Goal: Transaction & Acquisition: Book appointment/travel/reservation

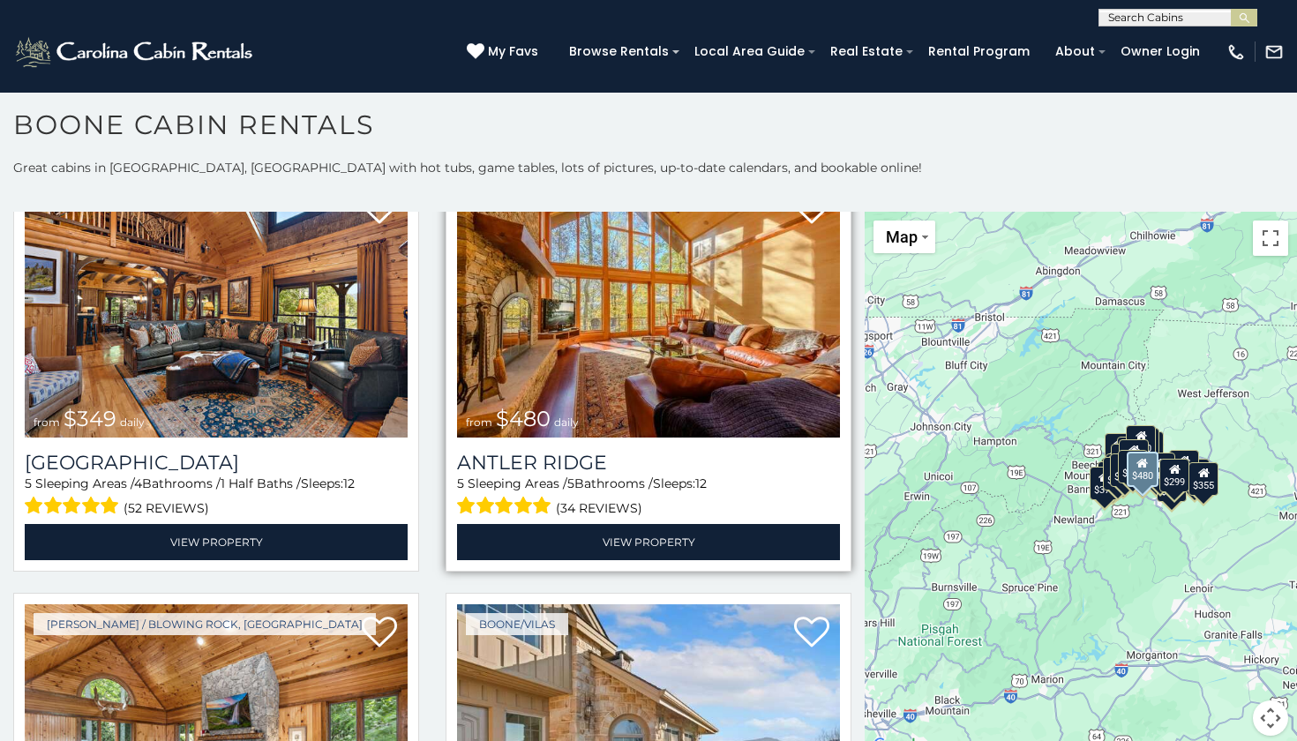
scroll to position [83, 0]
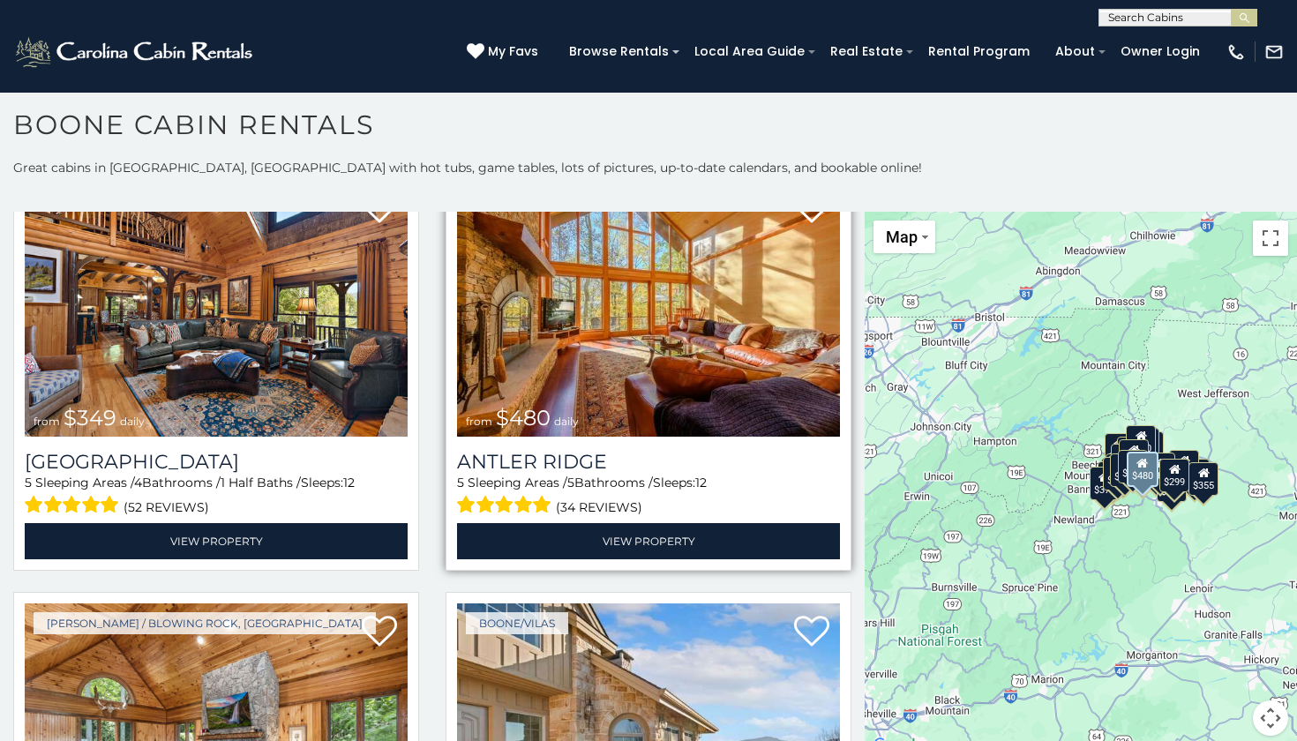
click at [662, 384] on img at bounding box center [648, 308] width 383 height 257
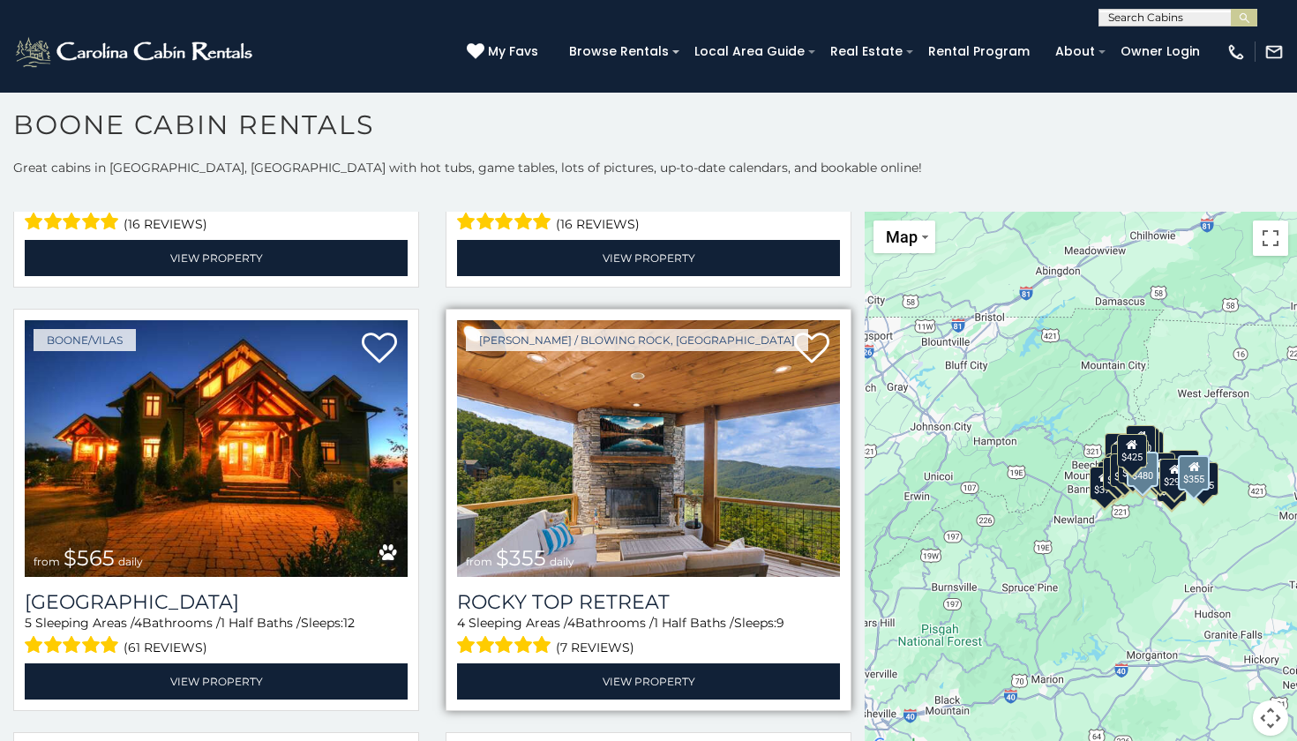
scroll to position [851, 0]
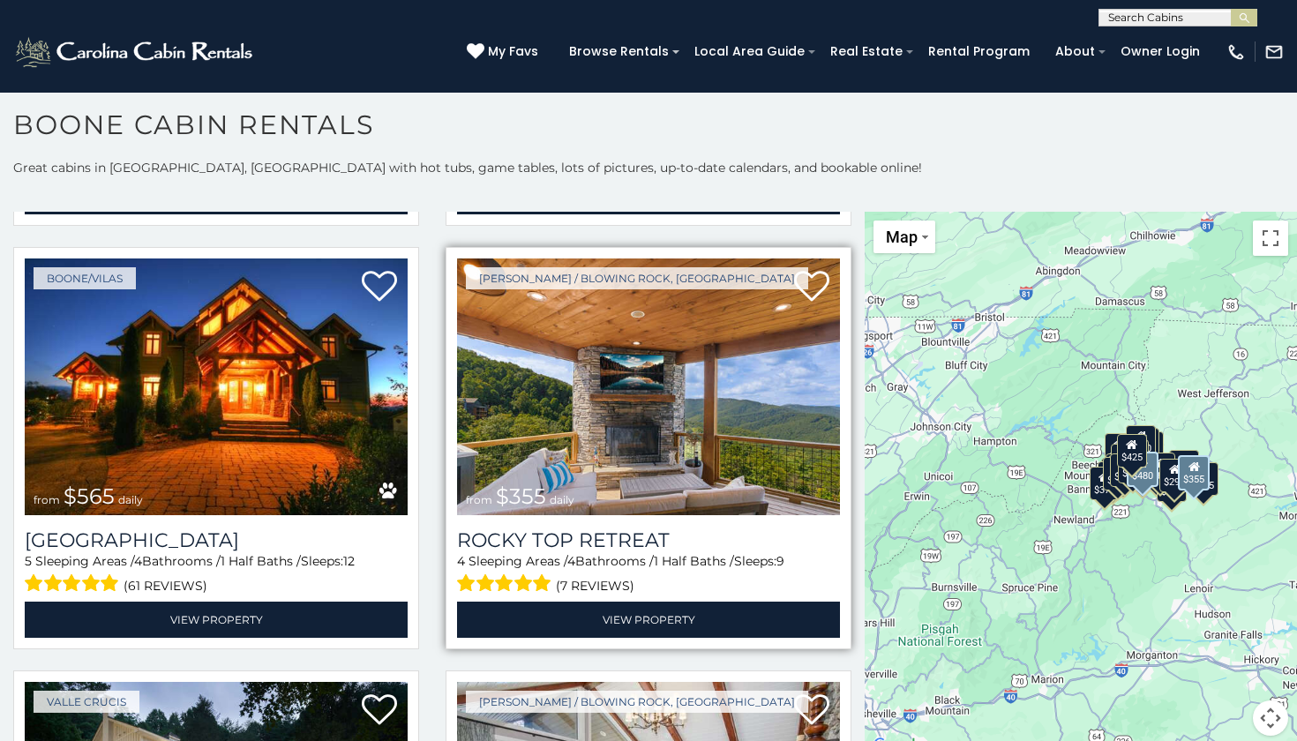
click at [685, 439] on img at bounding box center [648, 386] width 383 height 257
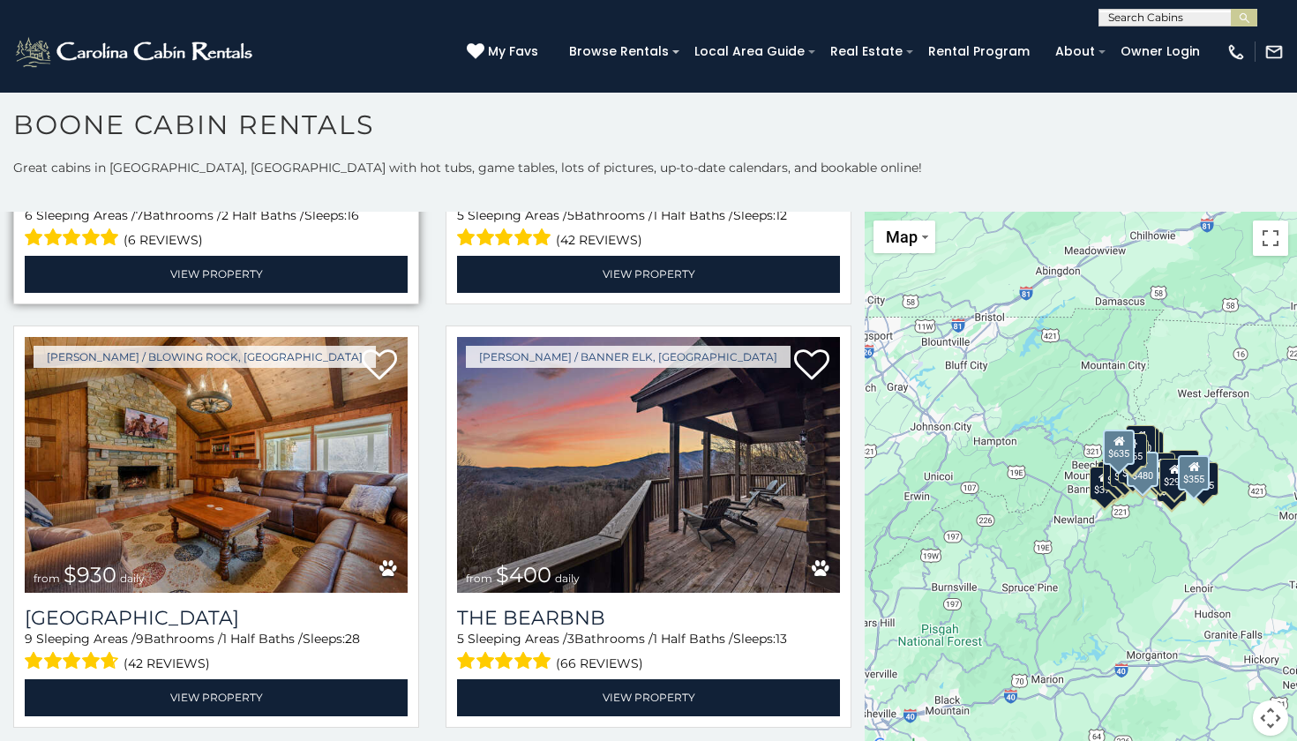
scroll to position [1654, 0]
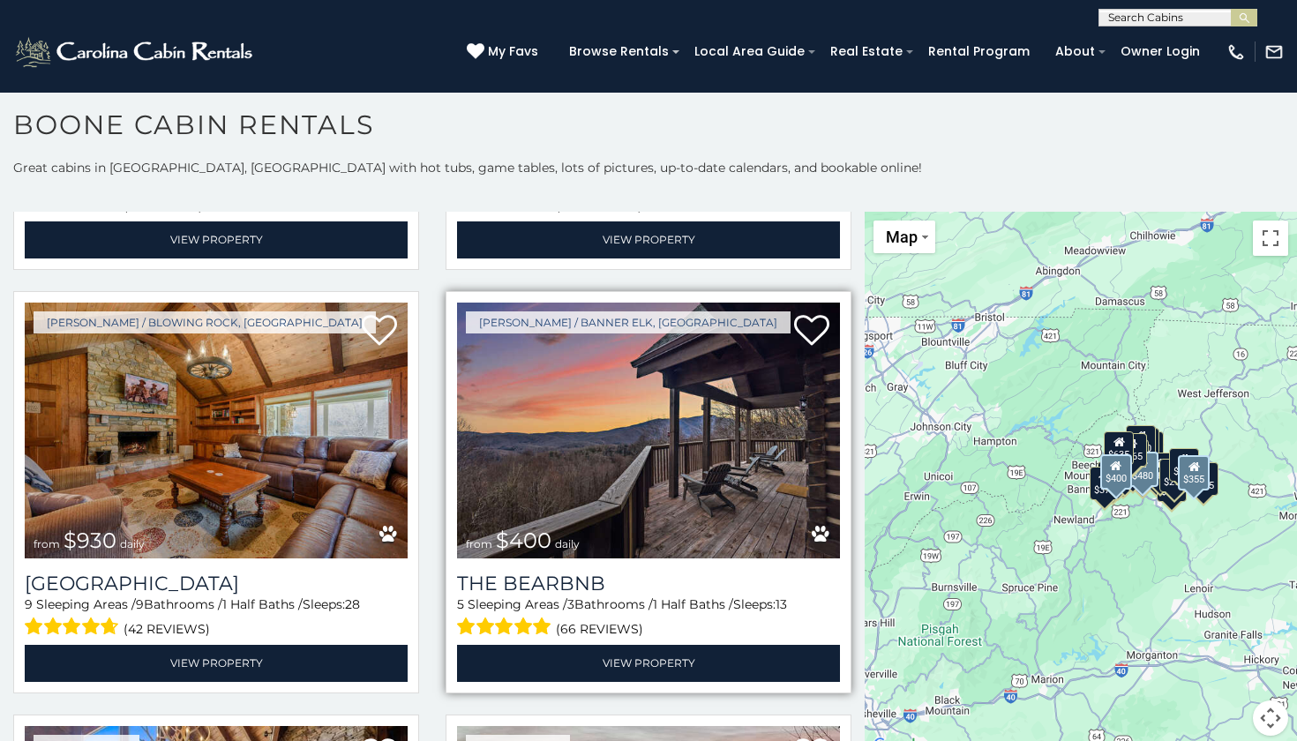
click at [658, 458] on img at bounding box center [648, 431] width 383 height 257
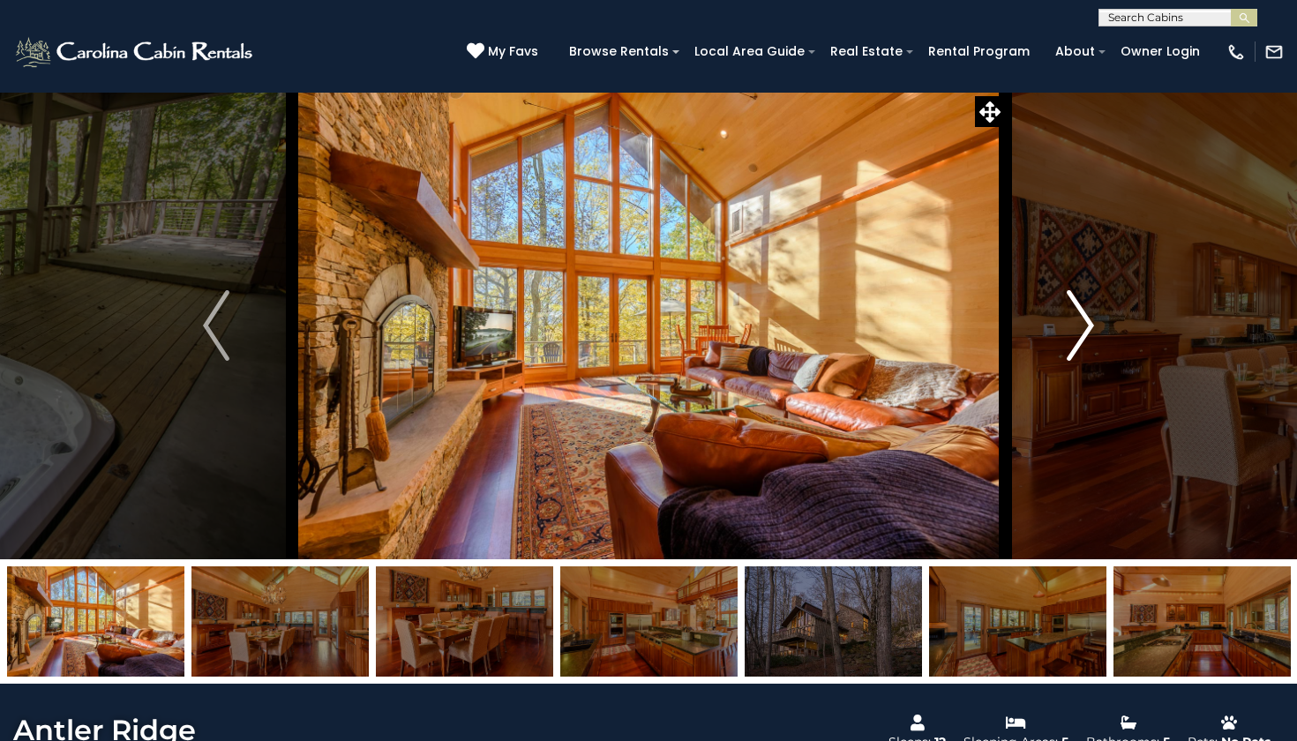
click at [1087, 348] on img "Next" at bounding box center [1080, 325] width 26 height 71
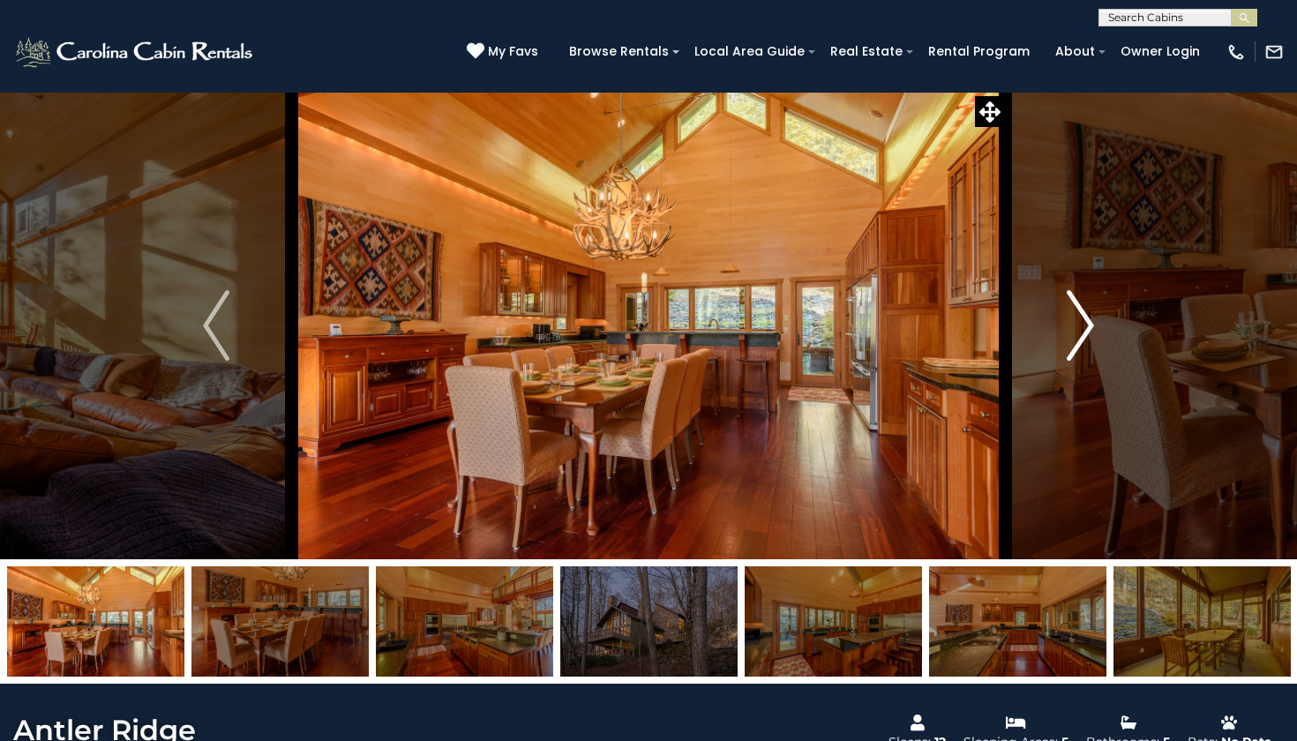
click at [1059, 348] on button "Next" at bounding box center [1080, 325] width 151 height 467
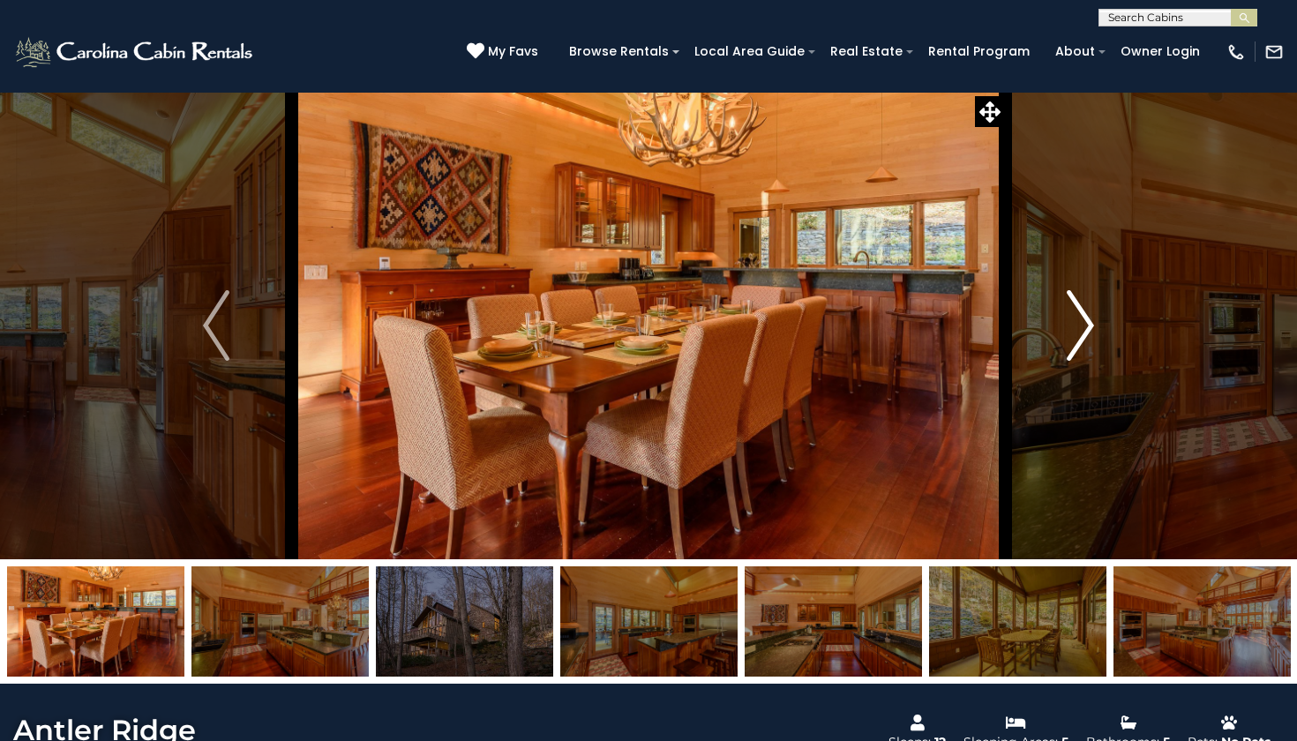
click at [1068, 345] on img "Next" at bounding box center [1080, 325] width 26 height 71
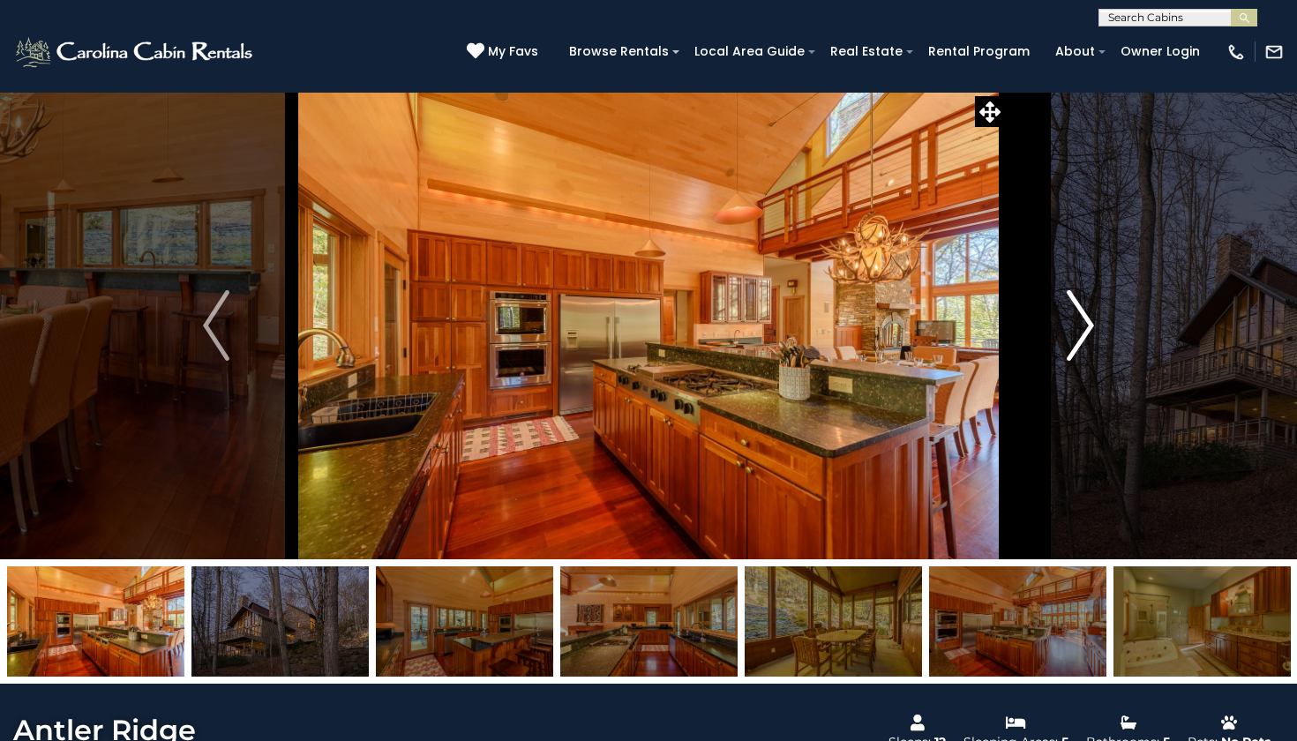
click at [1068, 344] on img "Next" at bounding box center [1080, 325] width 26 height 71
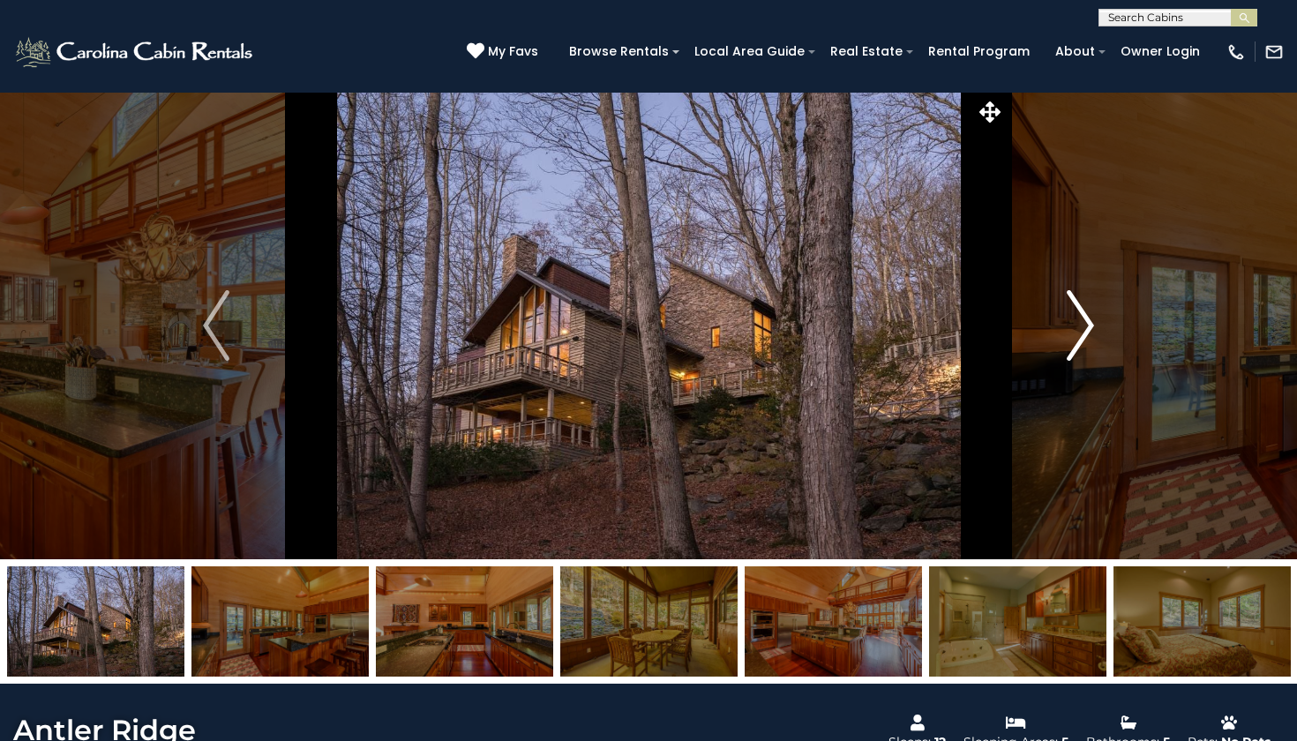
click at [1064, 336] on button "Next" at bounding box center [1080, 325] width 151 height 467
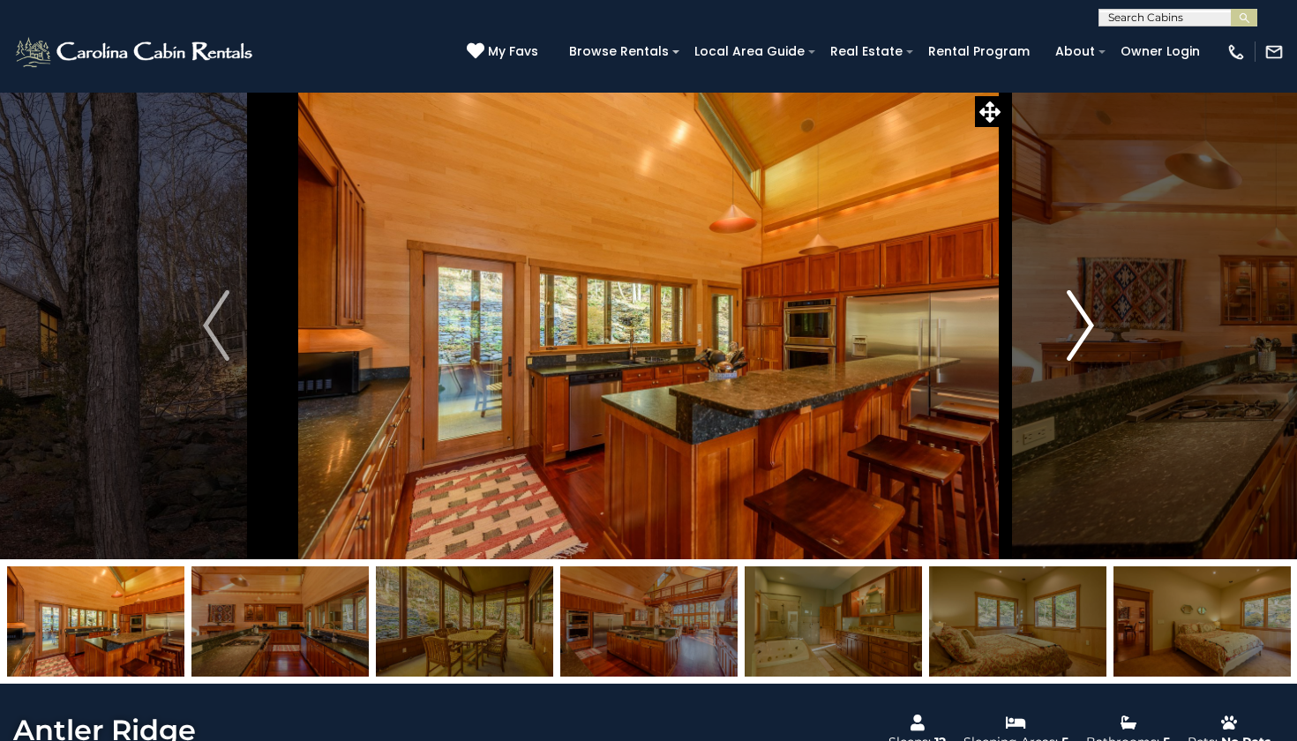
click at [1088, 333] on img "Next" at bounding box center [1080, 325] width 26 height 71
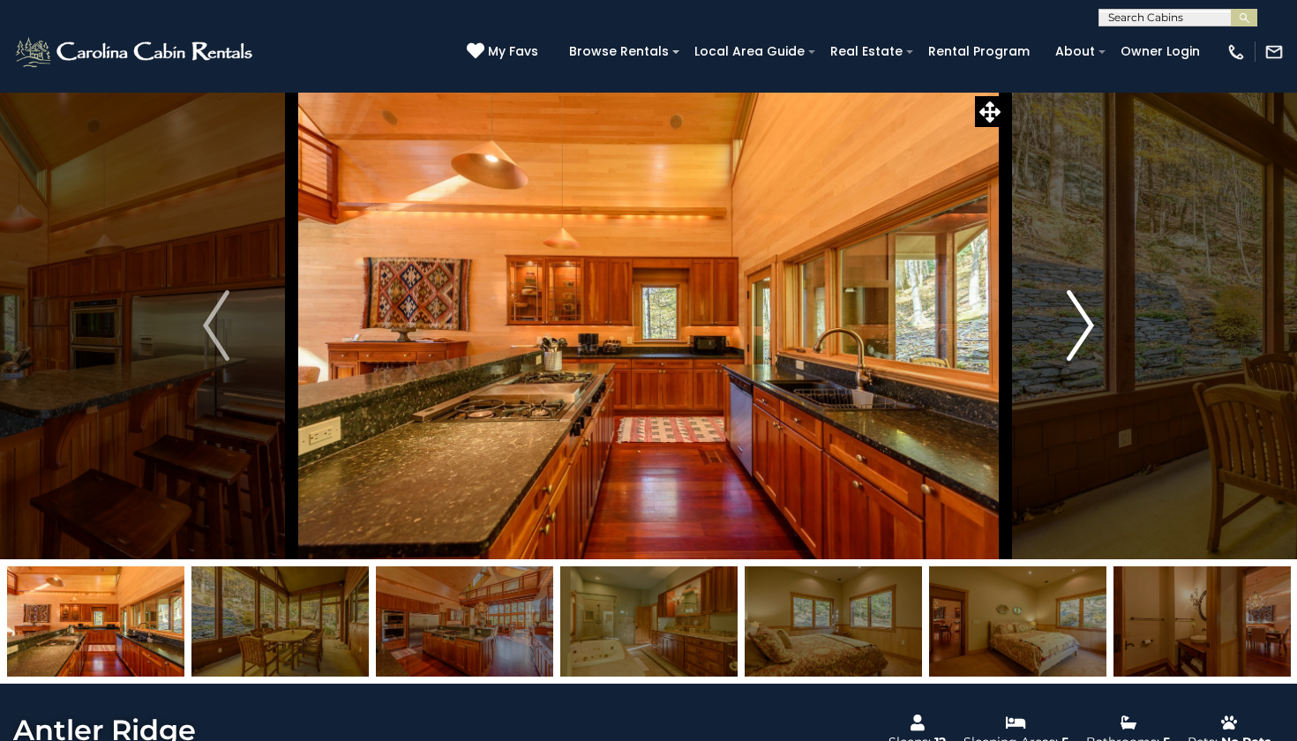
click at [1088, 333] on img "Next" at bounding box center [1080, 325] width 26 height 71
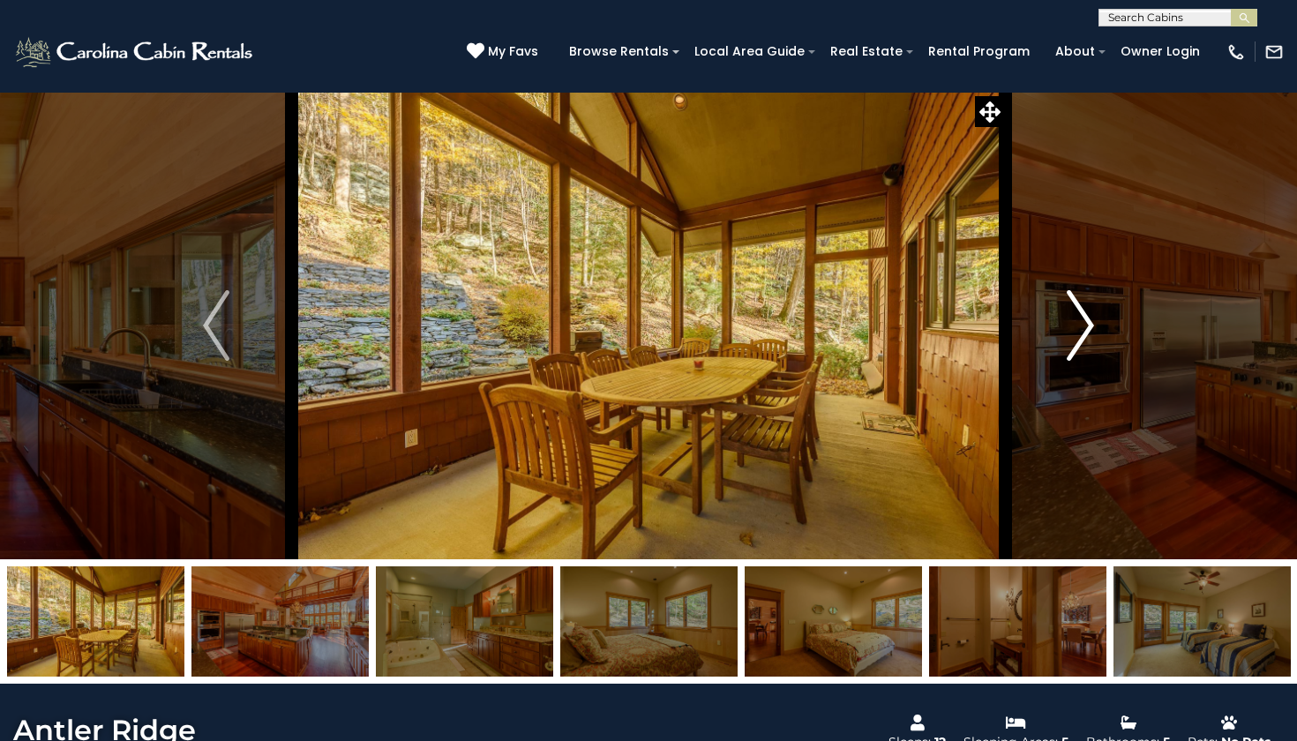
click at [1088, 333] on img "Next" at bounding box center [1080, 325] width 26 height 71
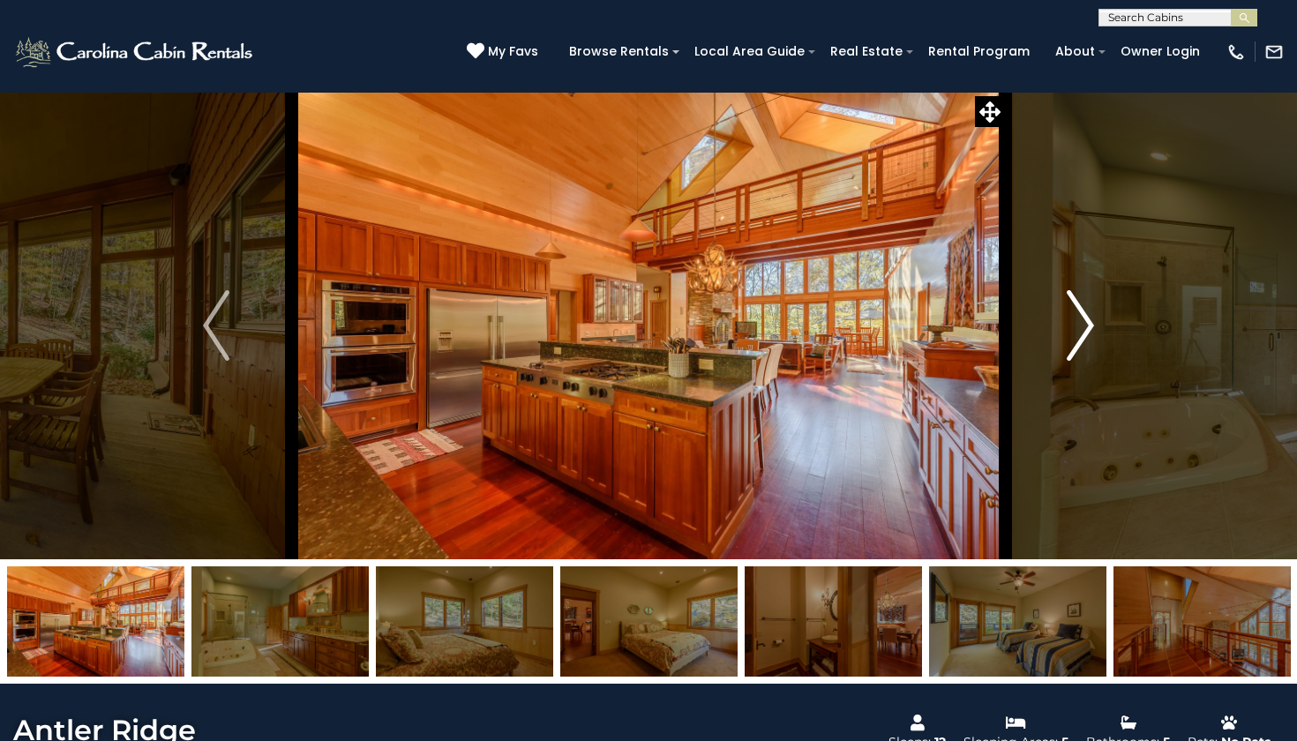
click at [1088, 333] on img "Next" at bounding box center [1080, 325] width 26 height 71
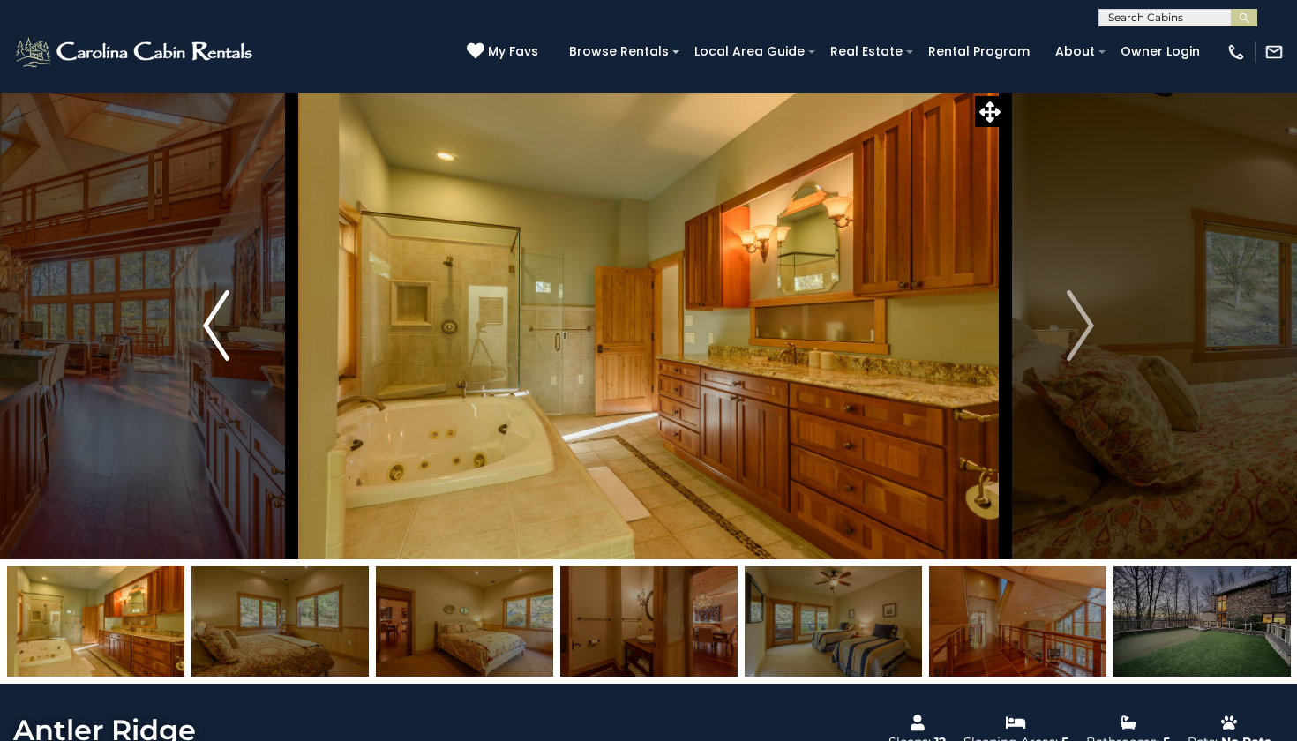
click at [231, 333] on button "Previous" at bounding box center [216, 325] width 151 height 467
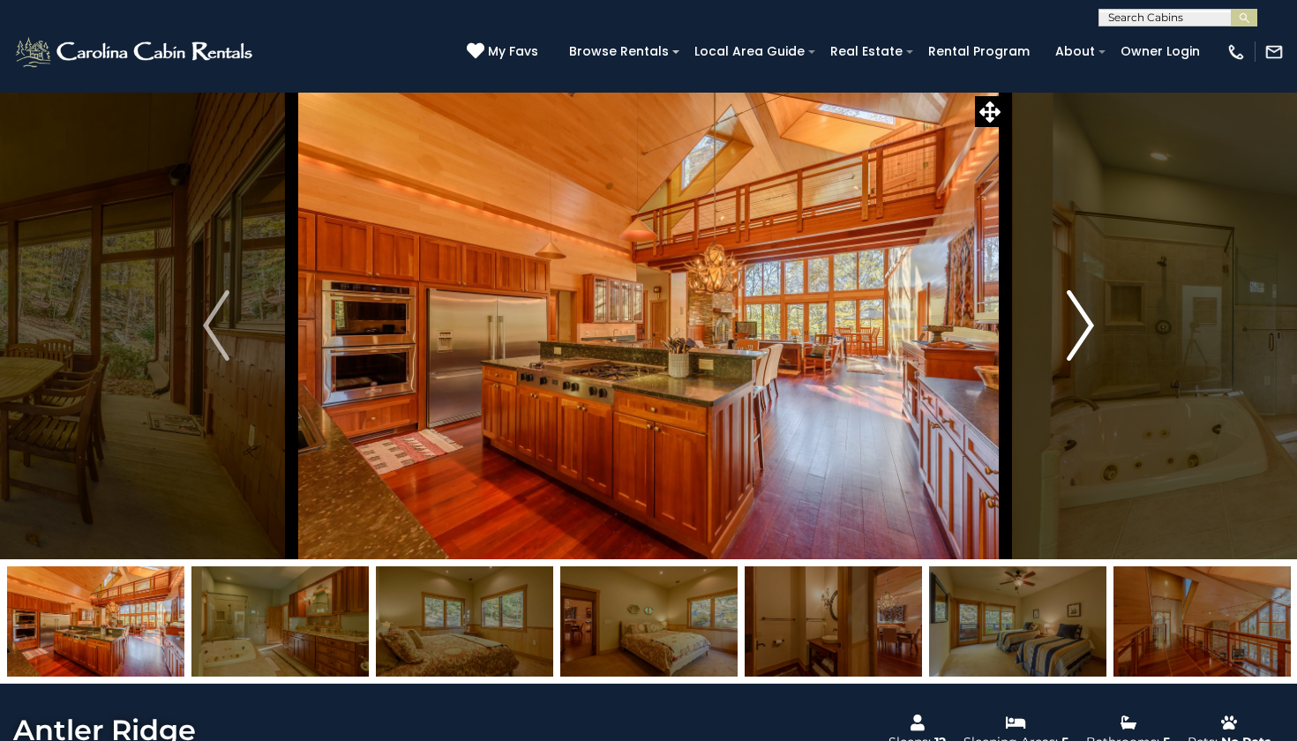
click at [1077, 280] on button "Next" at bounding box center [1080, 325] width 151 height 467
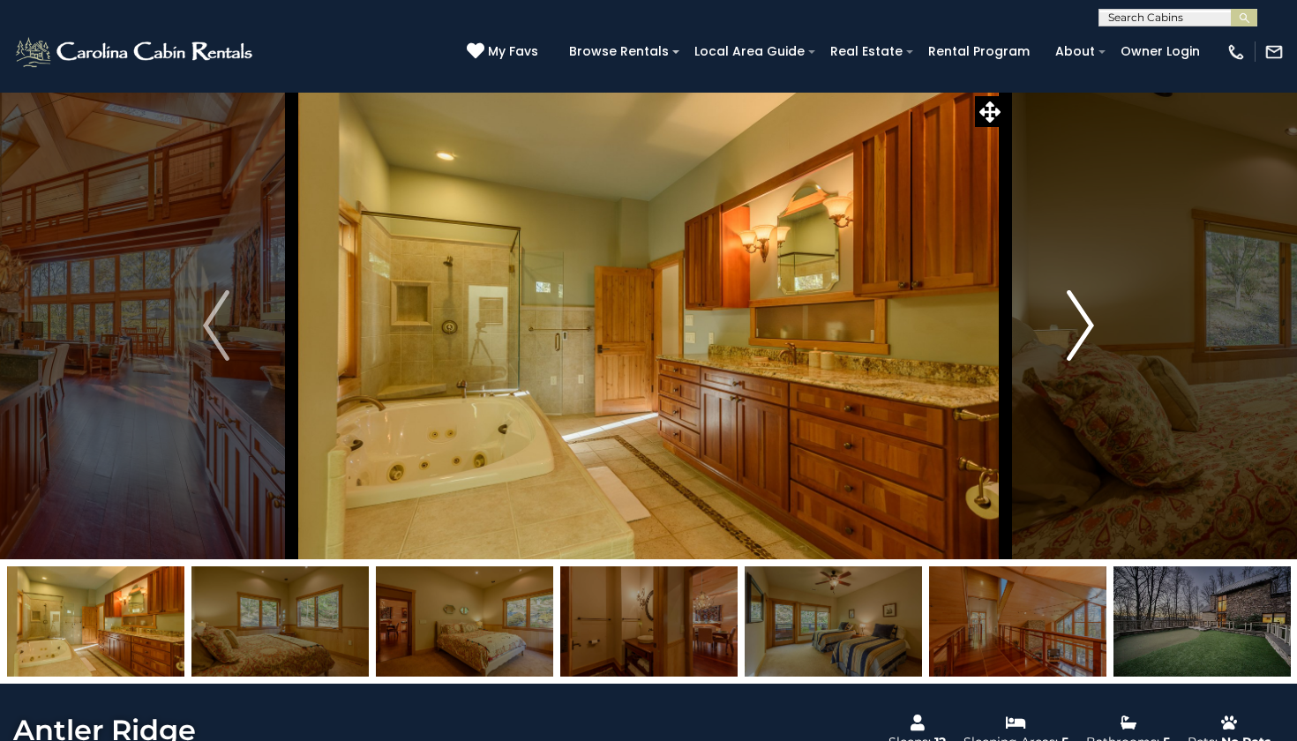
click at [1078, 319] on img "Next" at bounding box center [1080, 325] width 26 height 71
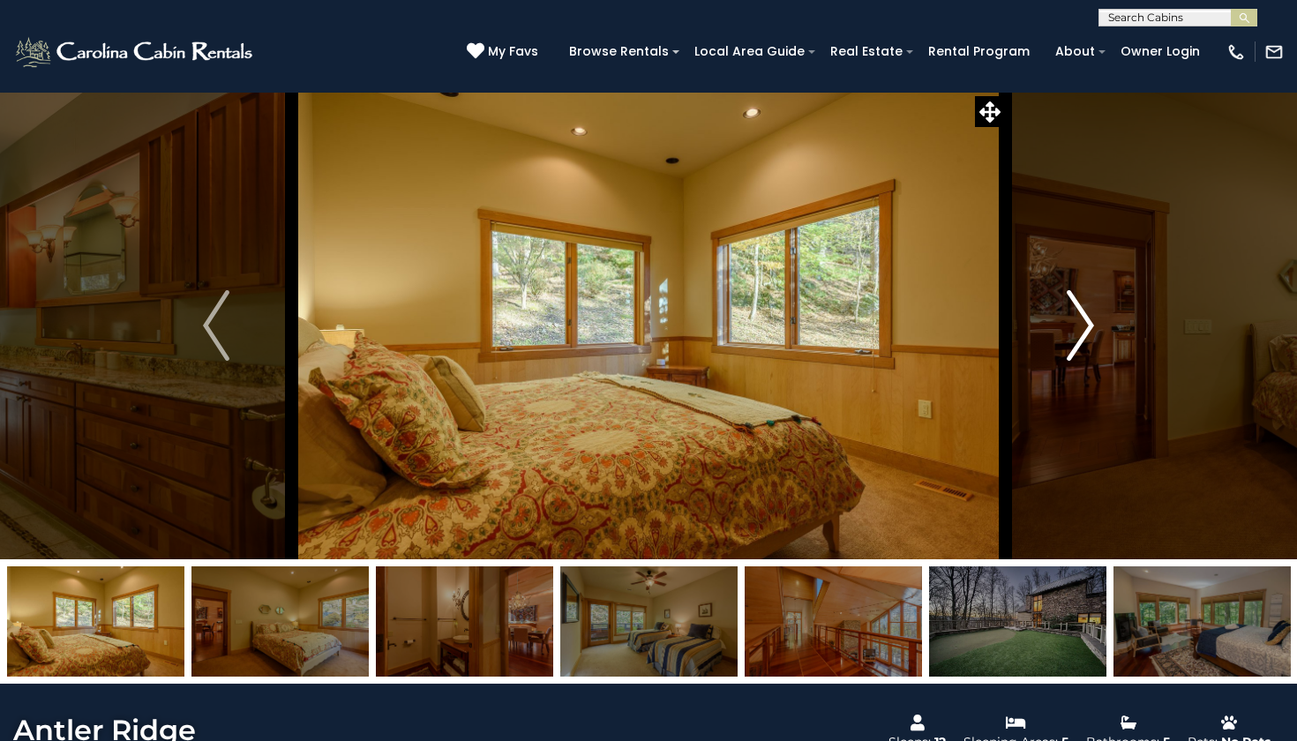
click at [1078, 318] on img "Next" at bounding box center [1080, 325] width 26 height 71
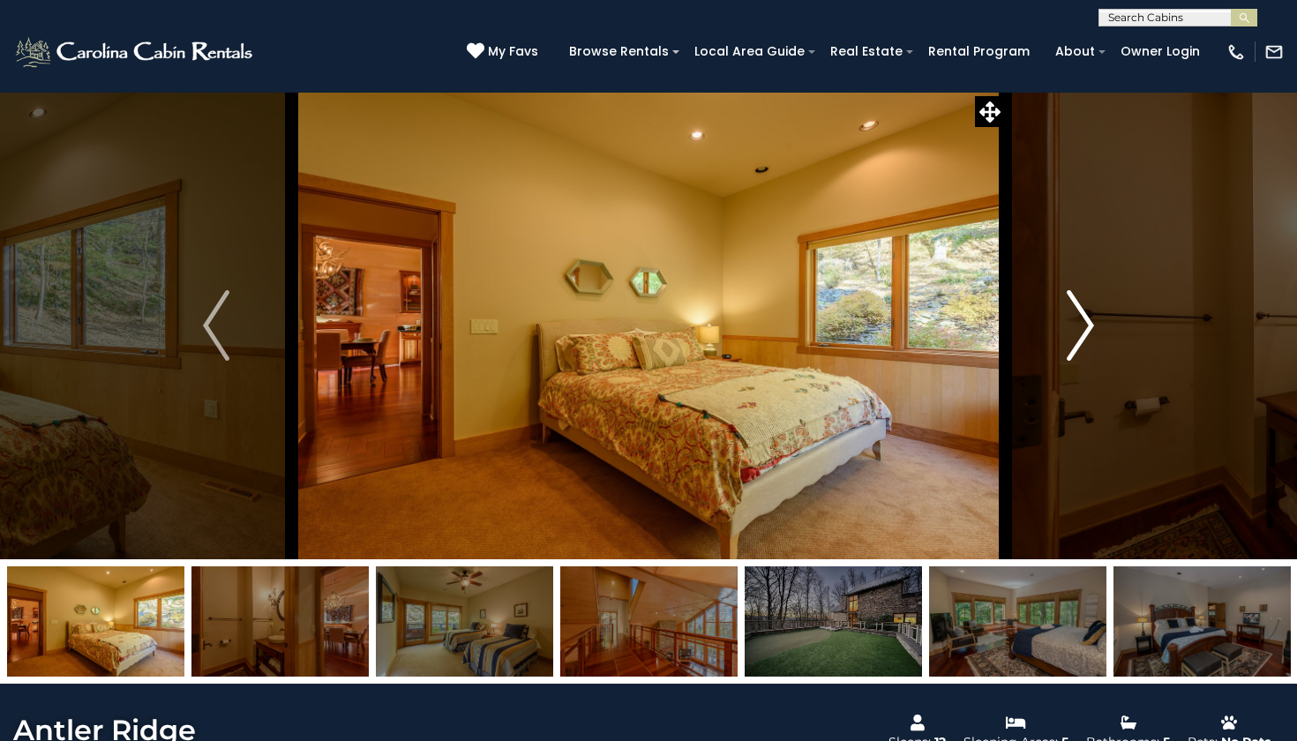
click at [1078, 318] on img "Next" at bounding box center [1080, 325] width 26 height 71
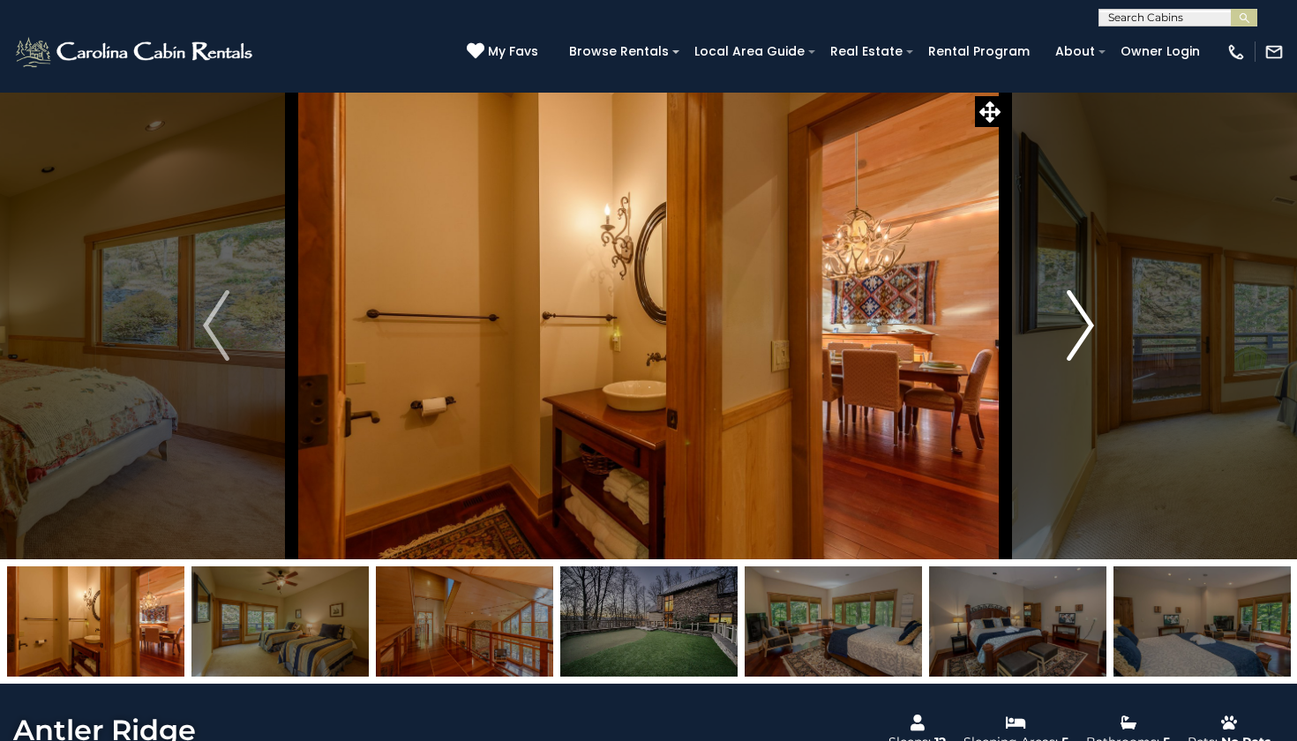
click at [1078, 318] on img "Next" at bounding box center [1080, 325] width 26 height 71
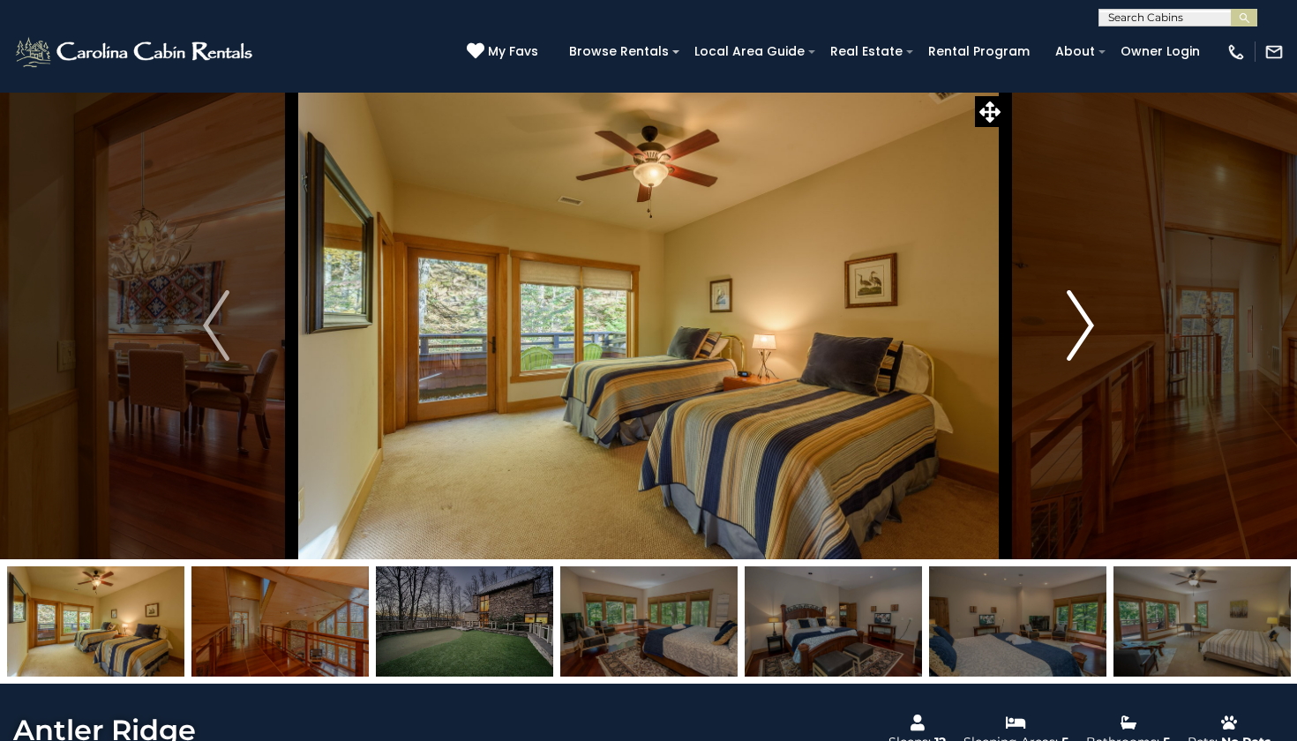
click at [1078, 318] on img "Next" at bounding box center [1080, 325] width 26 height 71
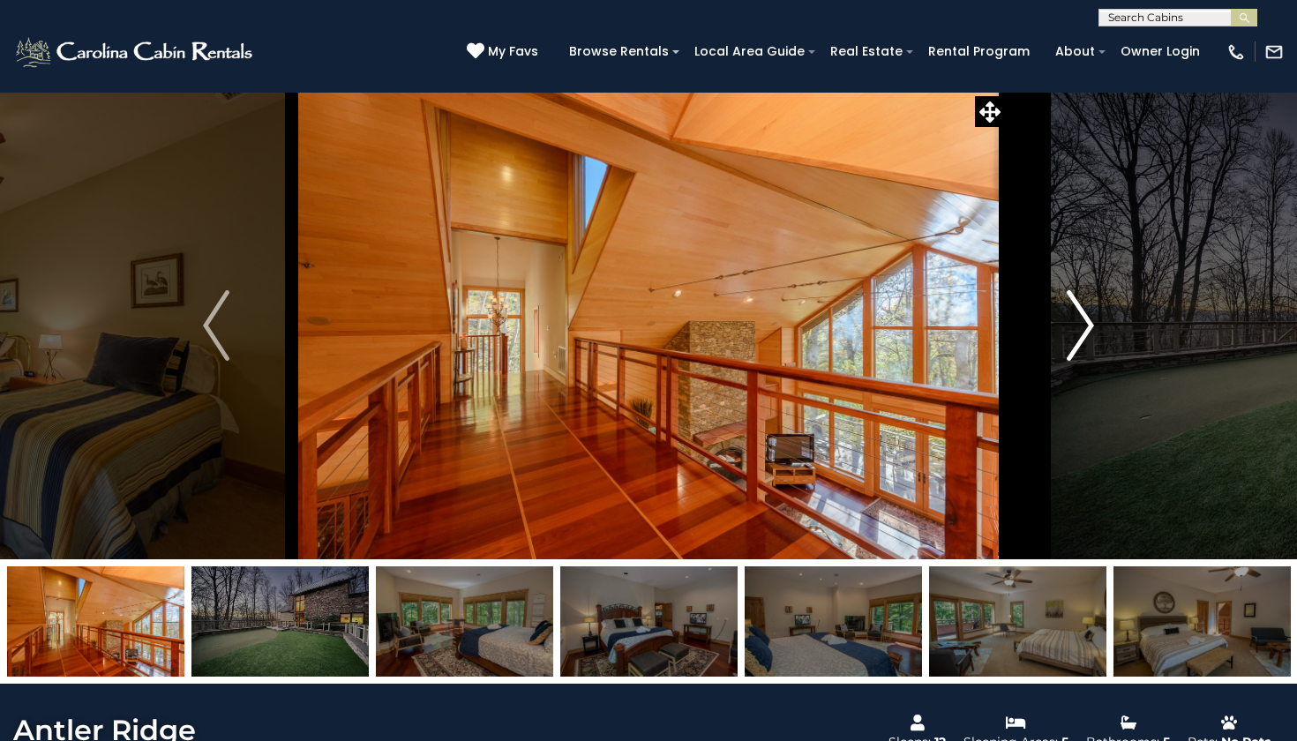
click at [1078, 318] on img "Next" at bounding box center [1080, 325] width 26 height 71
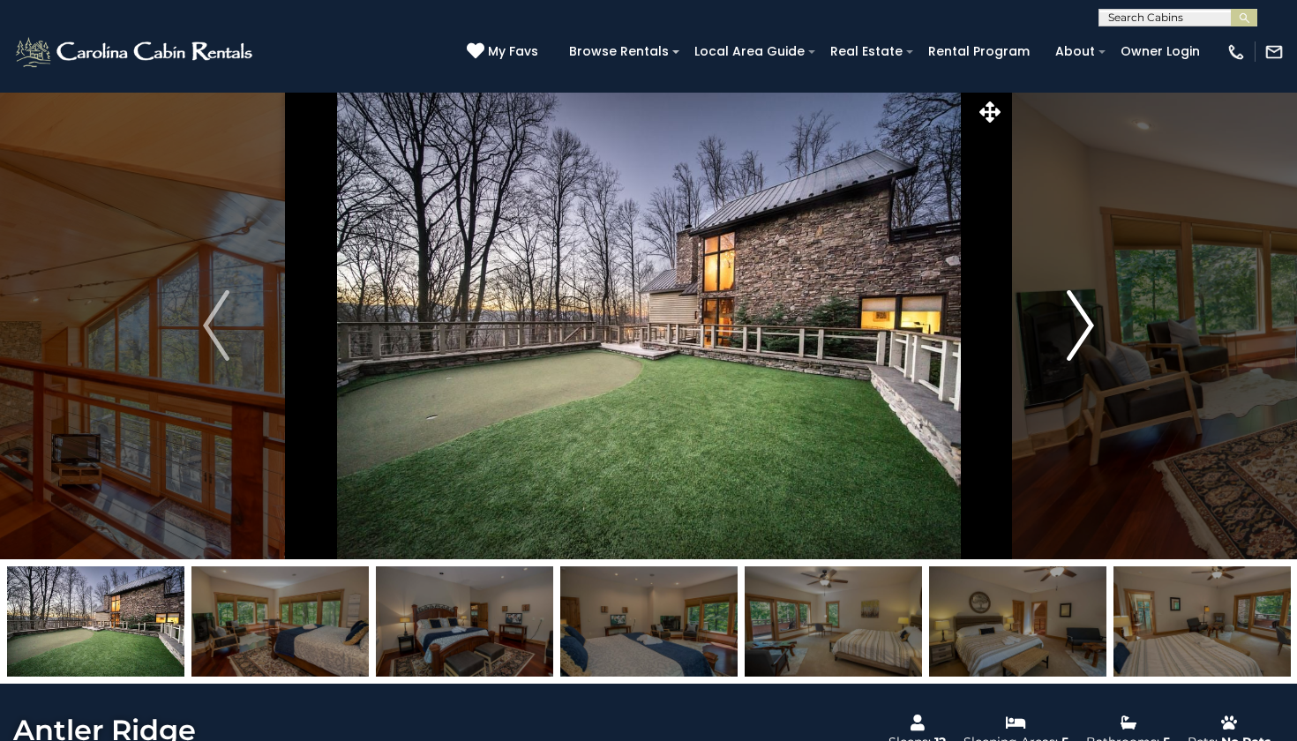
click at [1107, 303] on button "Next" at bounding box center [1080, 325] width 151 height 467
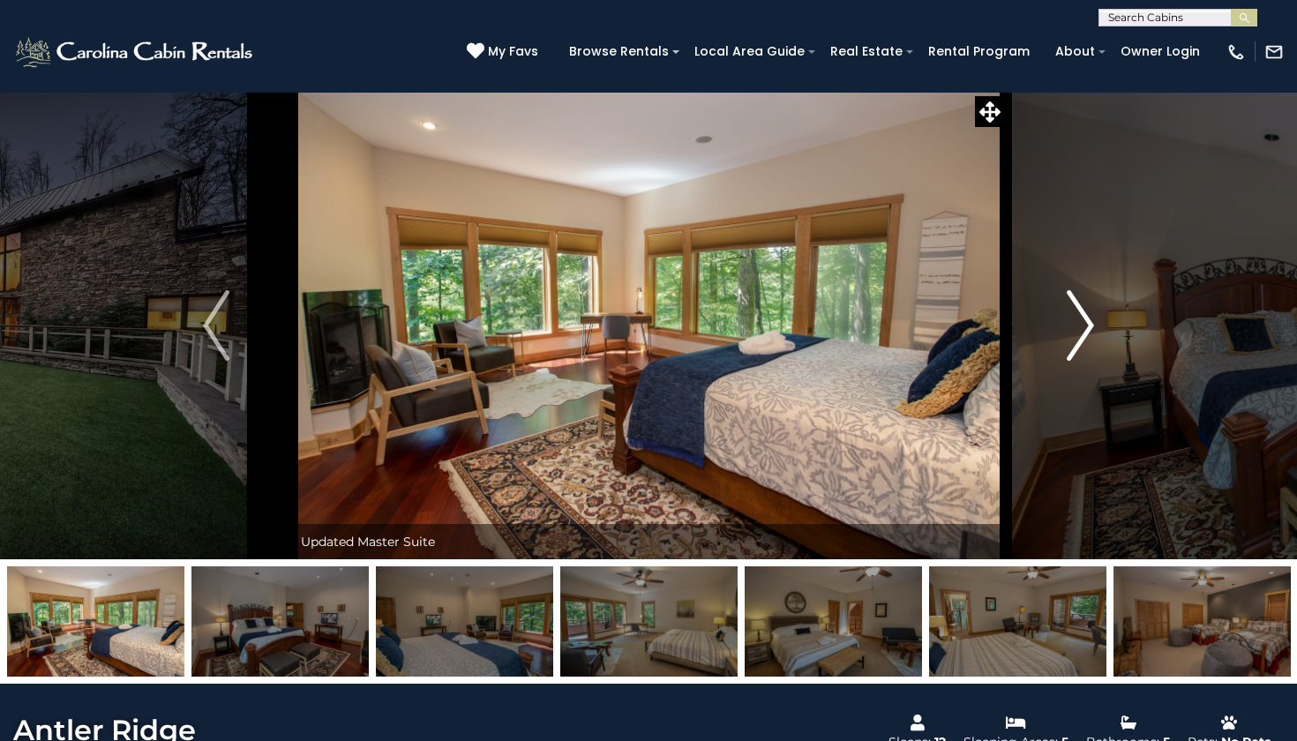
click at [1107, 303] on button "Next" at bounding box center [1080, 325] width 151 height 467
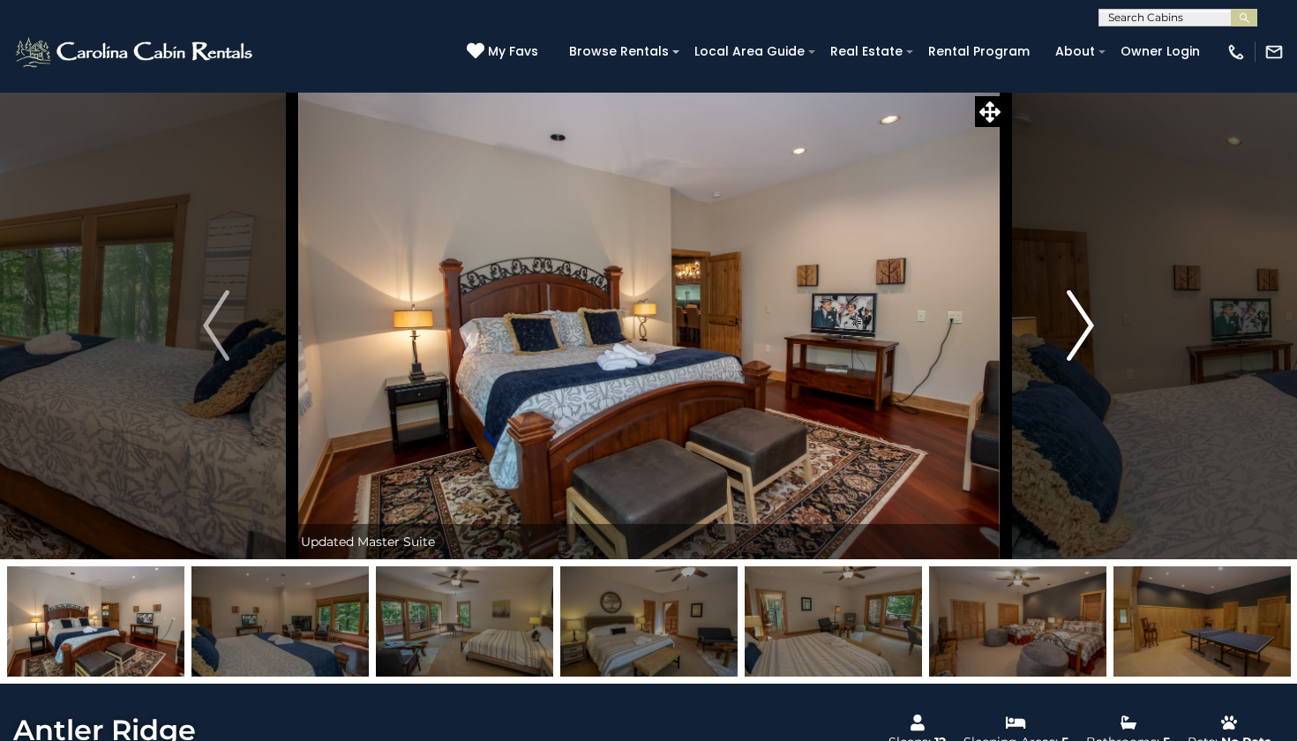
click at [1107, 303] on button "Next" at bounding box center [1080, 325] width 151 height 467
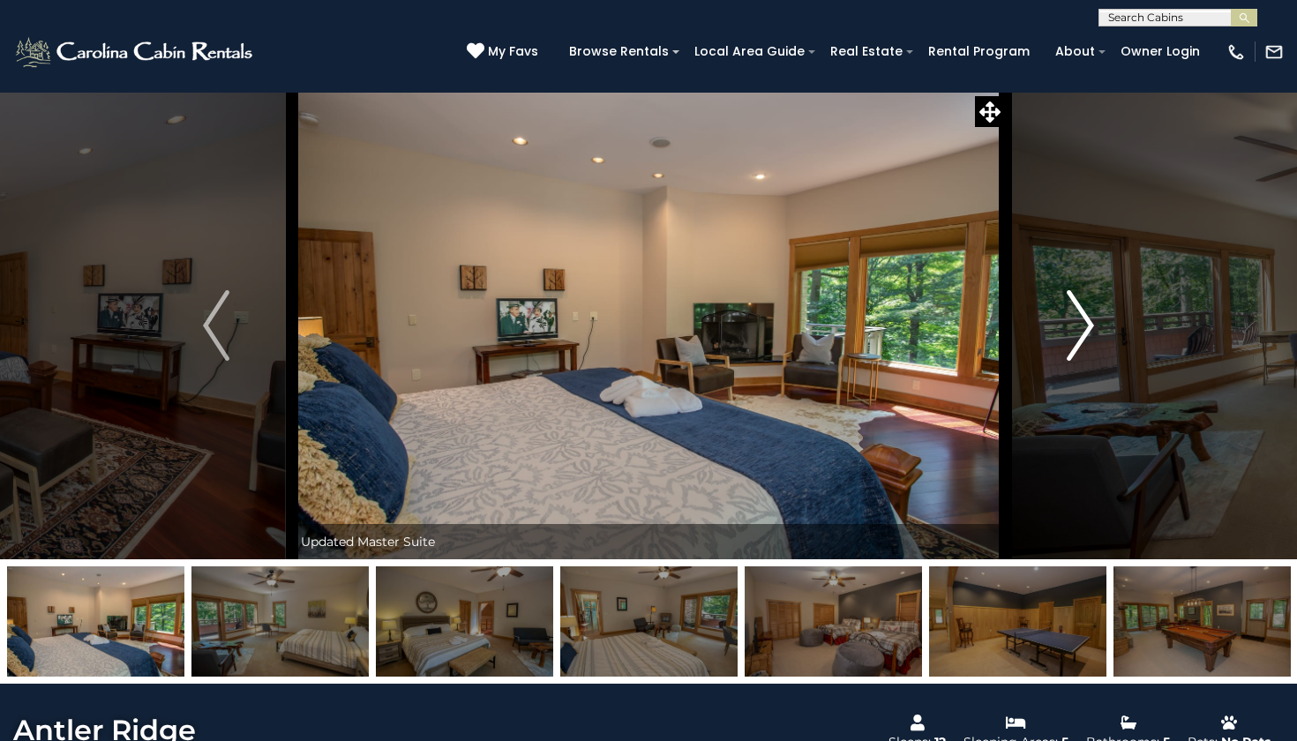
click at [1083, 308] on img "Next" at bounding box center [1080, 325] width 26 height 71
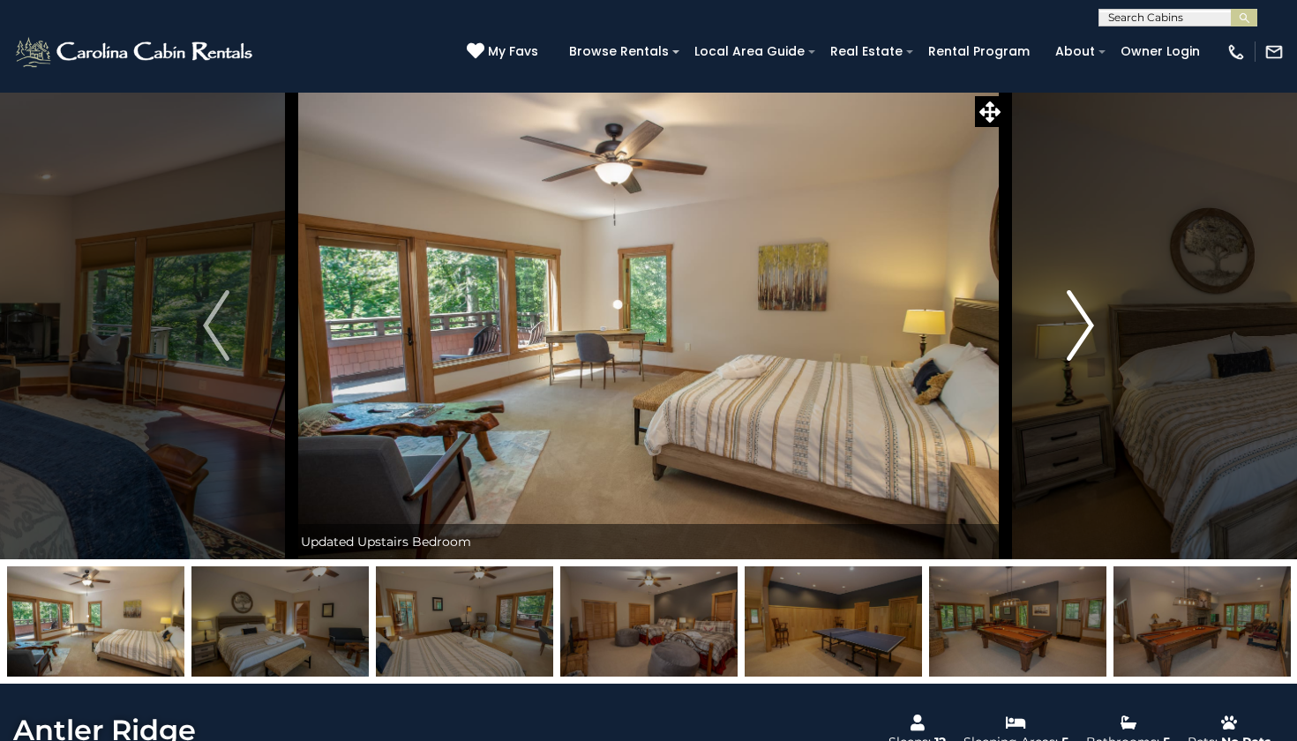
click at [1083, 308] on img "Next" at bounding box center [1080, 325] width 26 height 71
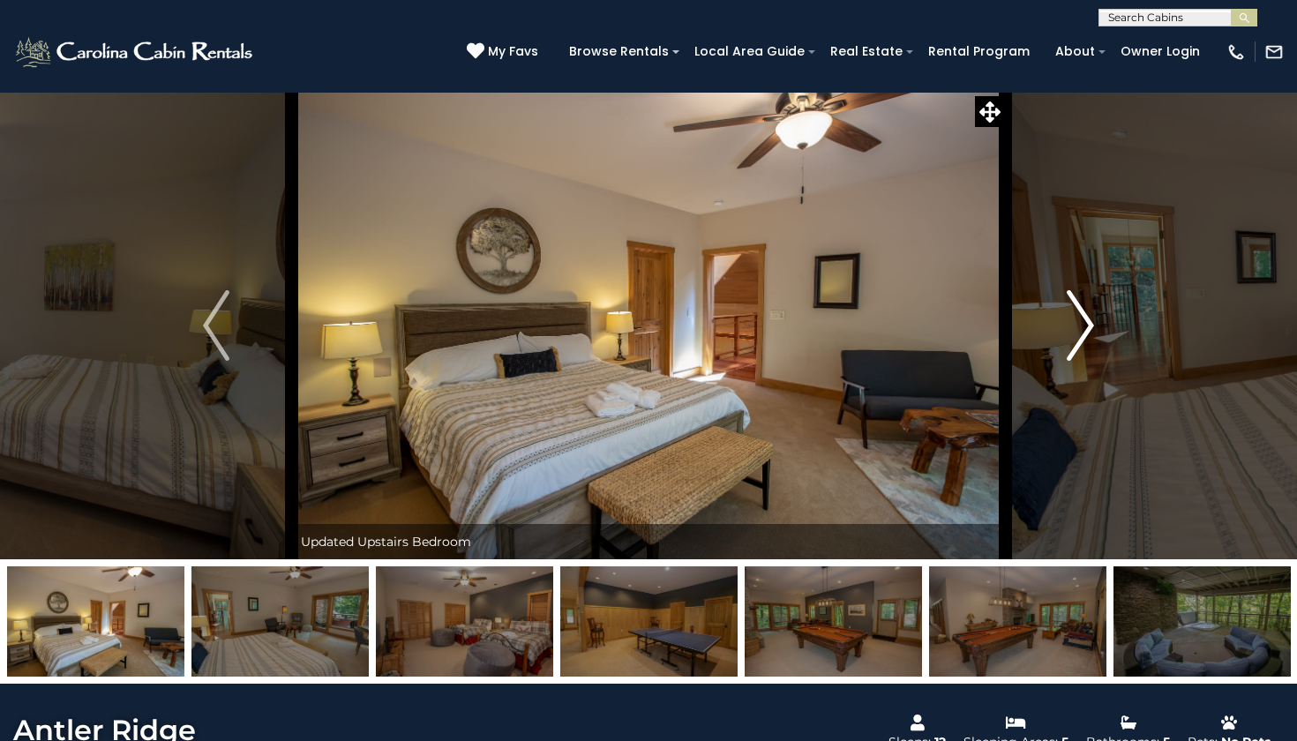
click at [1083, 308] on img "Next" at bounding box center [1080, 325] width 26 height 71
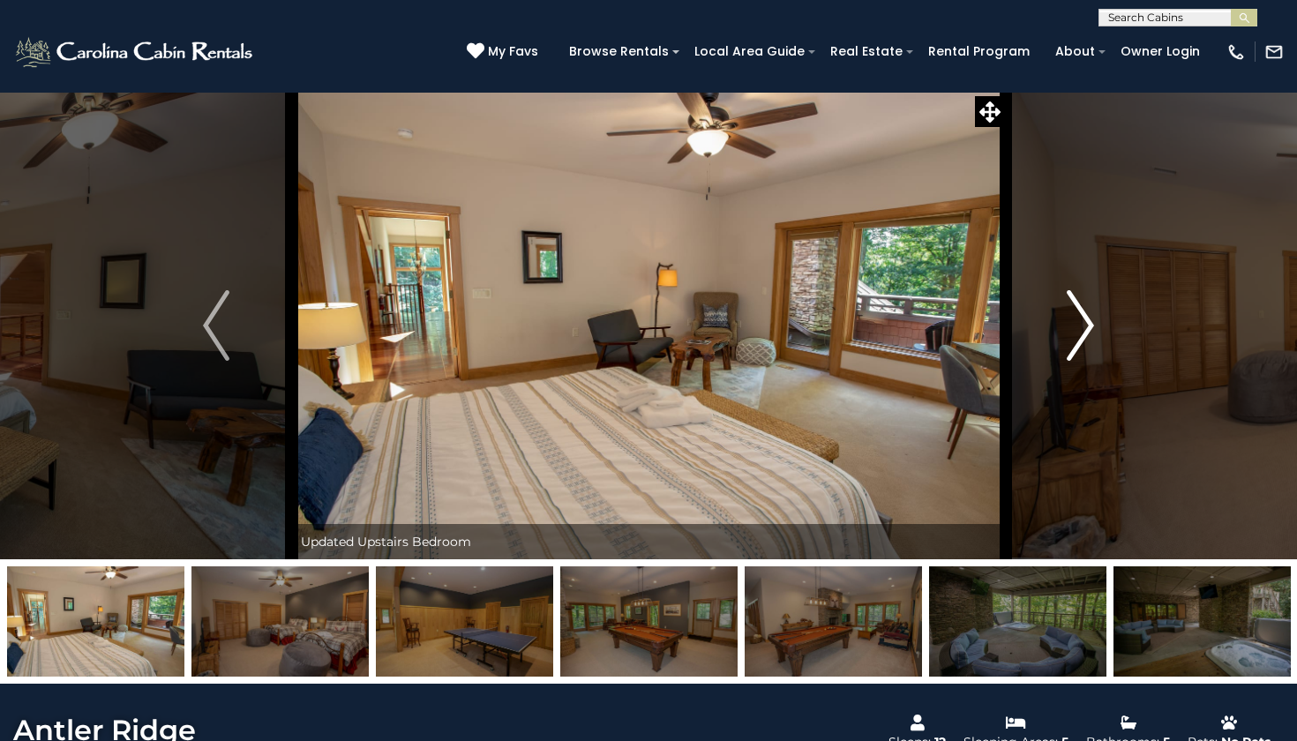
click at [1087, 332] on img "Next" at bounding box center [1080, 325] width 26 height 71
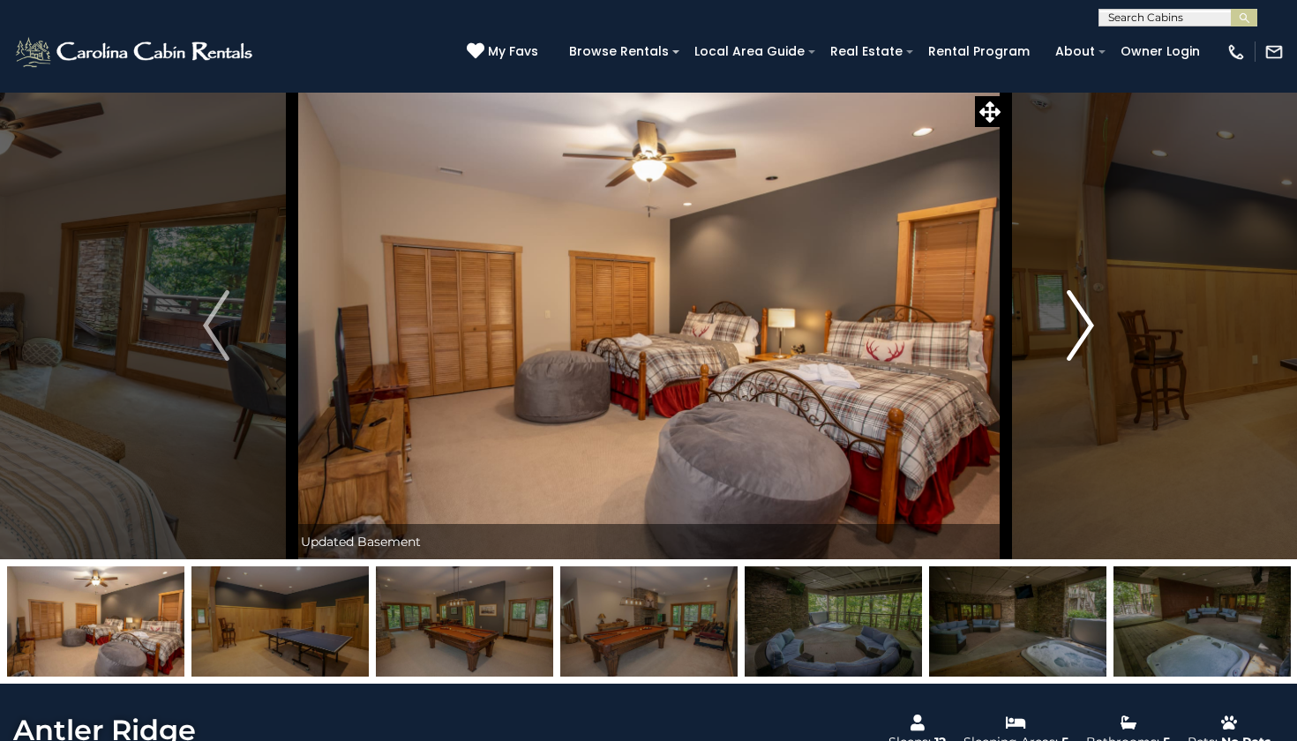
click at [1087, 332] on img "Next" at bounding box center [1080, 325] width 26 height 71
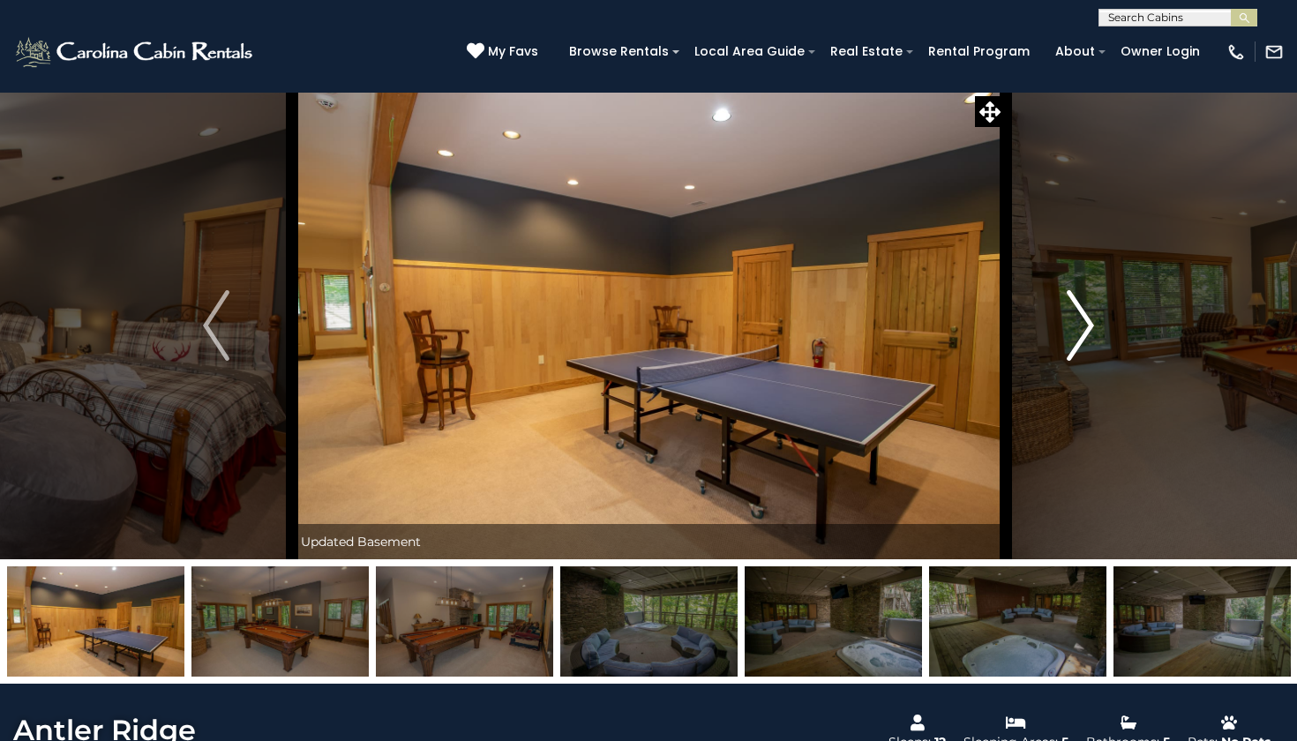
click at [1087, 332] on img "Next" at bounding box center [1080, 325] width 26 height 71
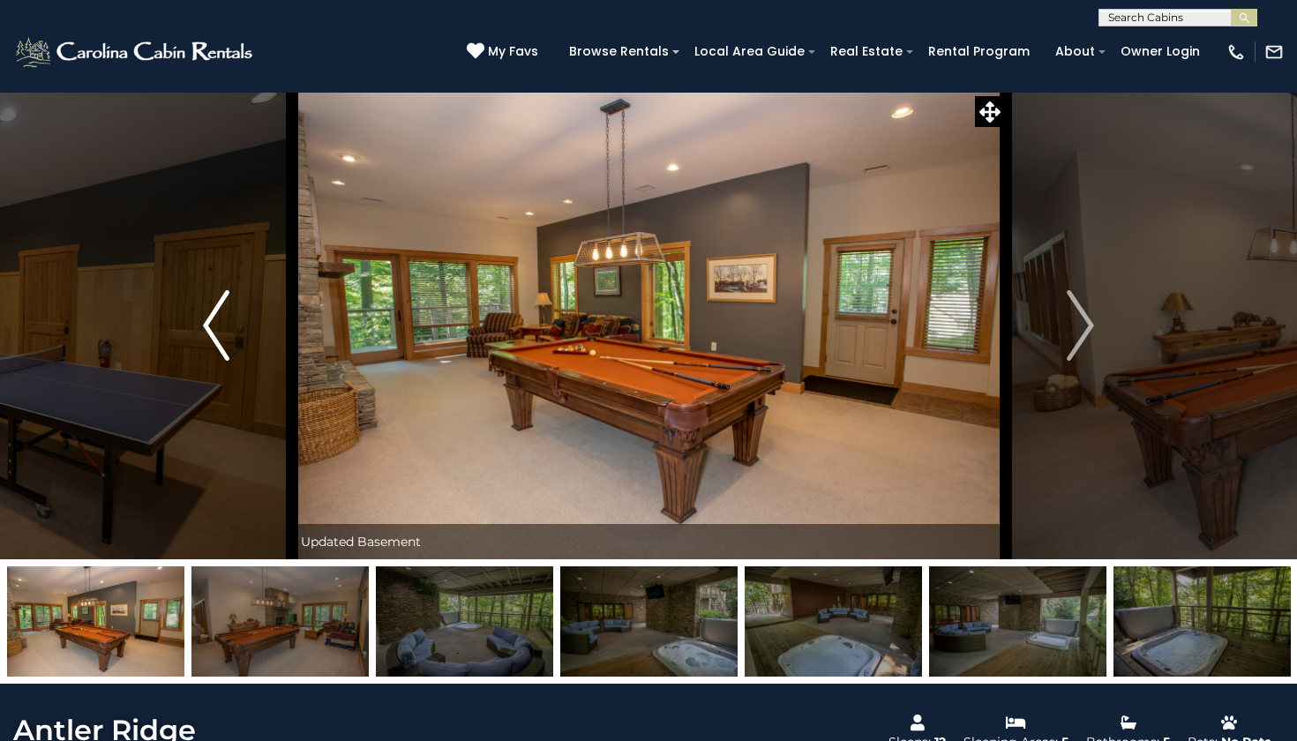
click at [242, 319] on button "Previous" at bounding box center [216, 325] width 151 height 467
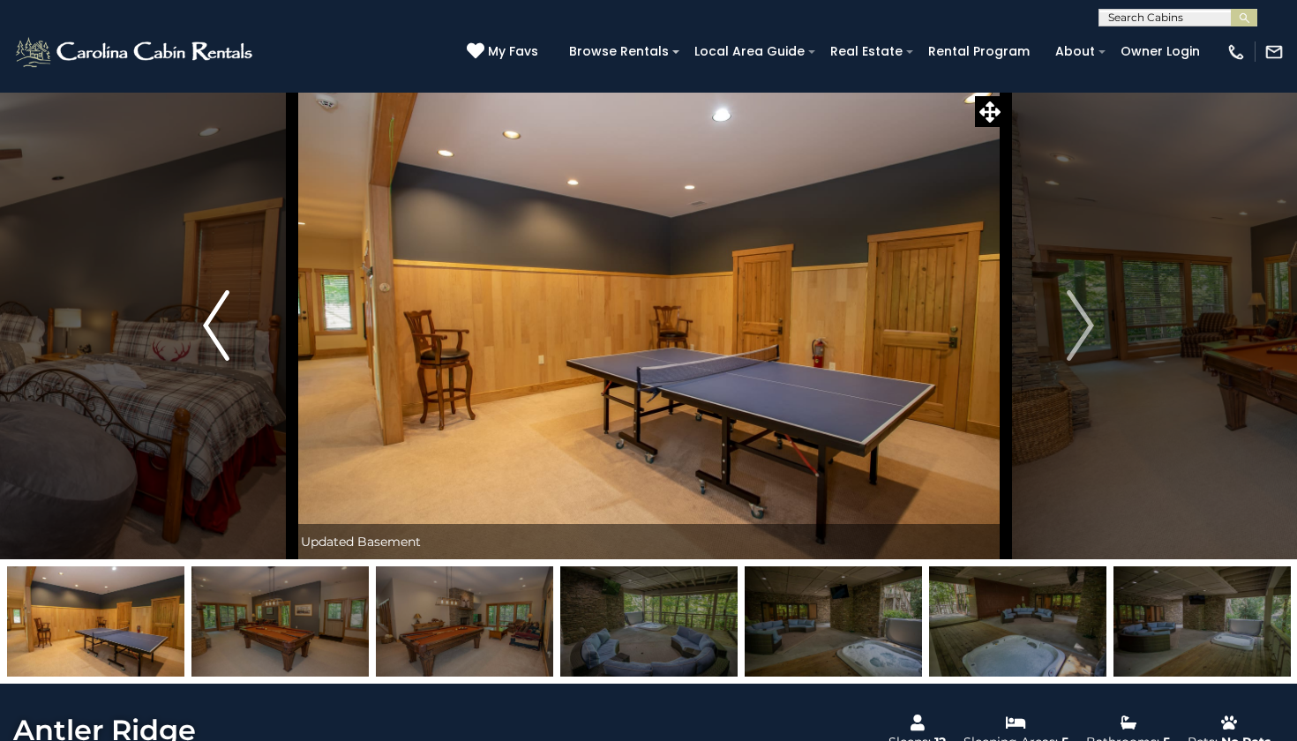
click at [242, 319] on button "Previous" at bounding box center [216, 325] width 151 height 467
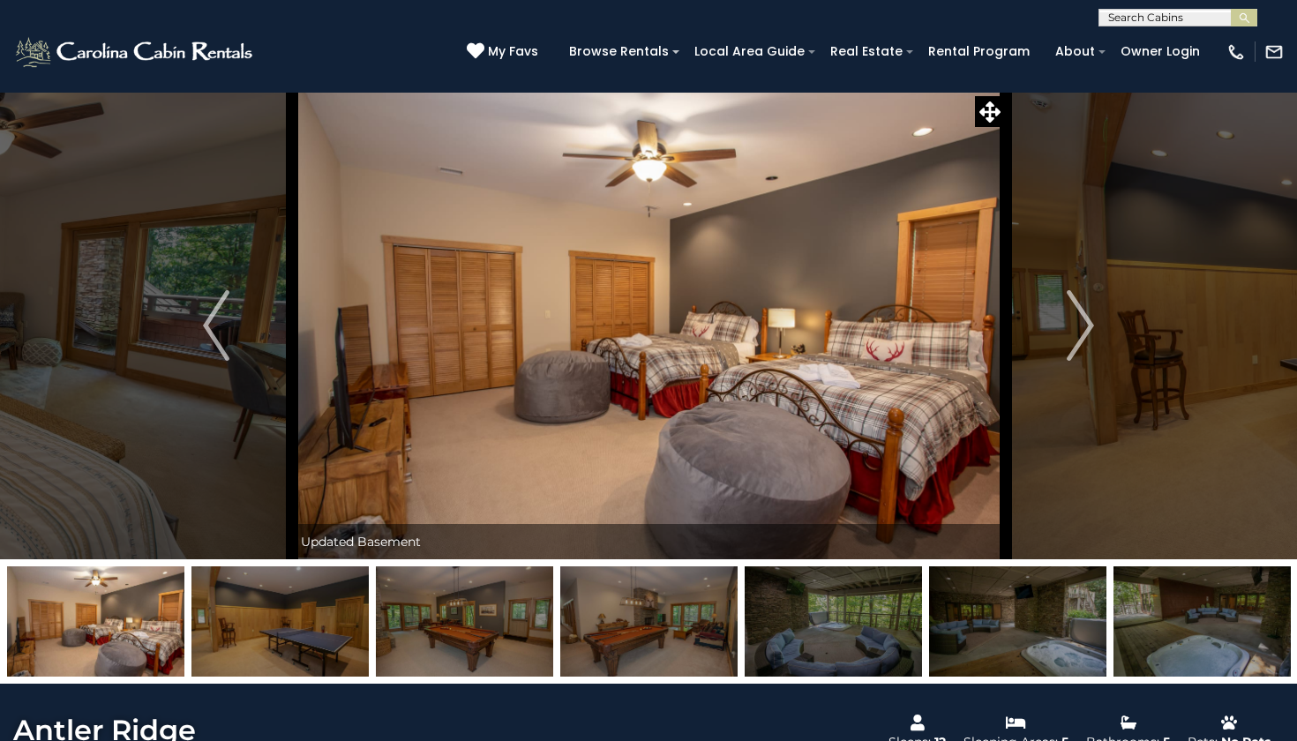
click at [784, 629] on img at bounding box center [832, 621] width 177 height 110
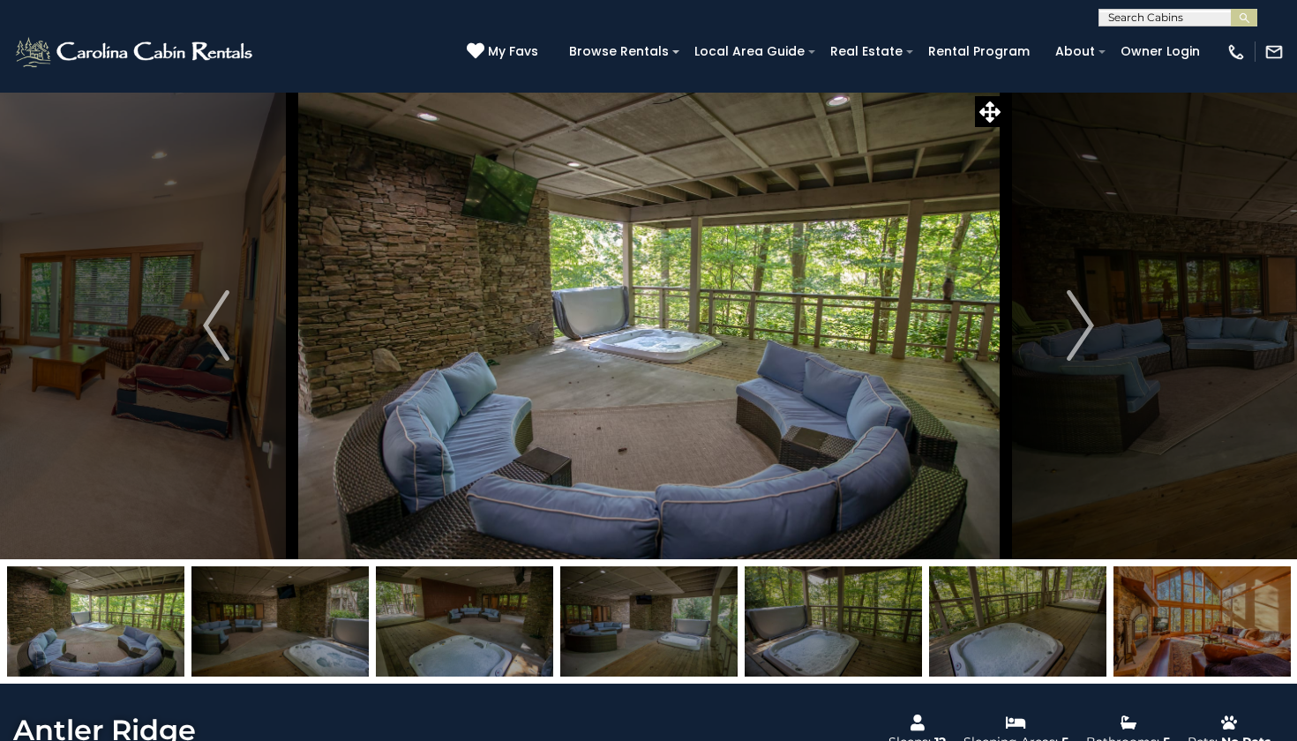
click at [860, 645] on img at bounding box center [832, 621] width 177 height 110
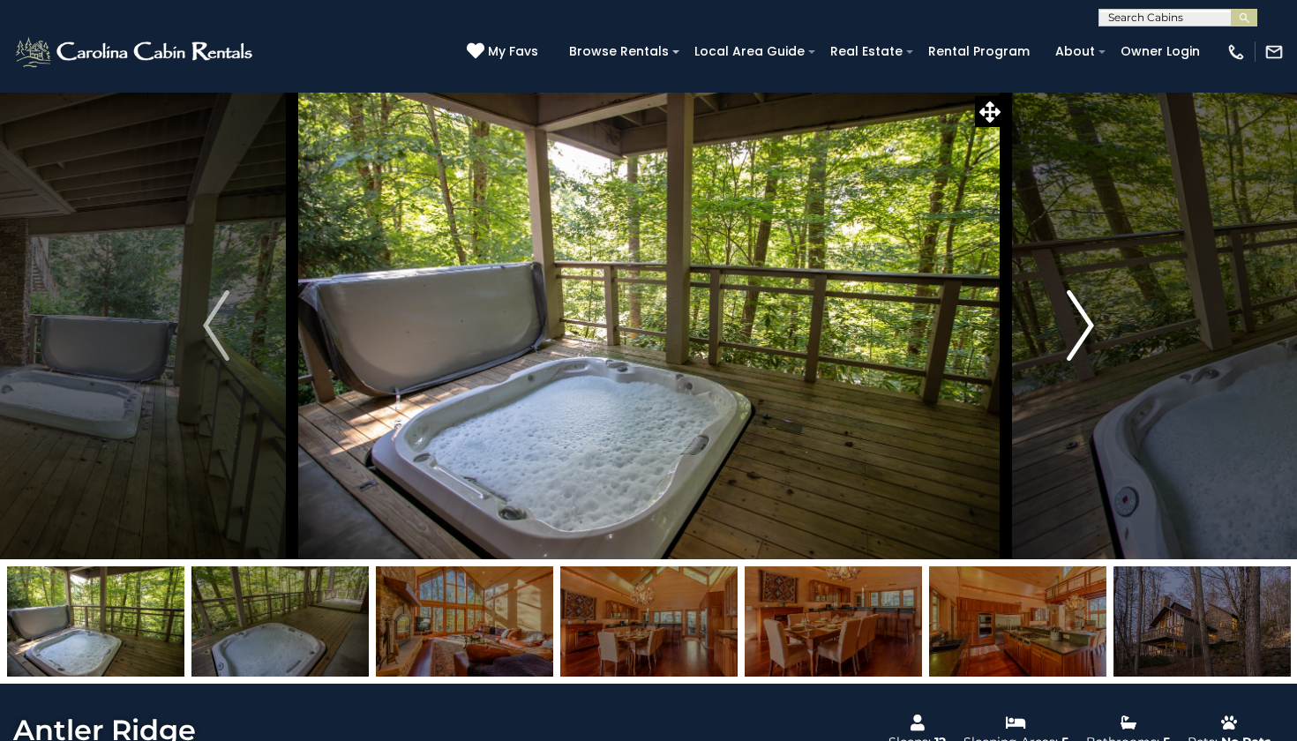
click at [1096, 327] on button "Next" at bounding box center [1080, 325] width 151 height 467
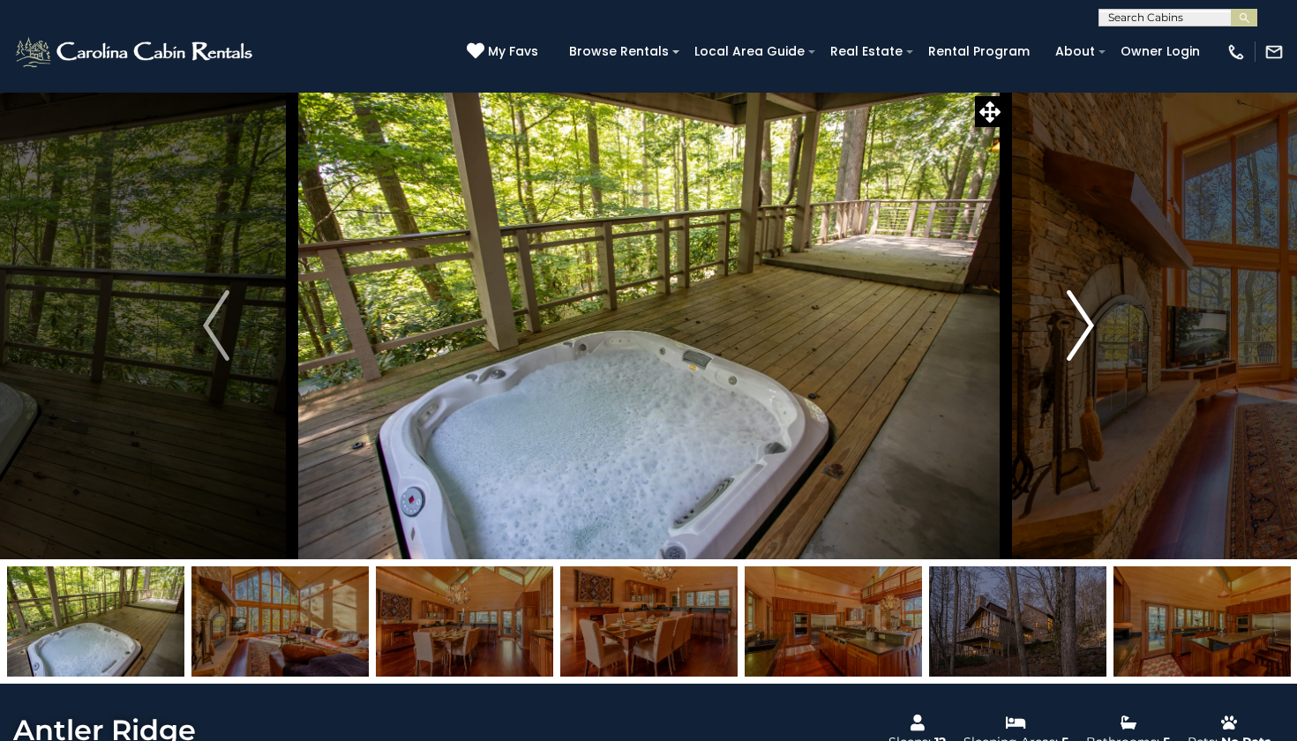
click at [1096, 327] on button "Next" at bounding box center [1080, 325] width 151 height 467
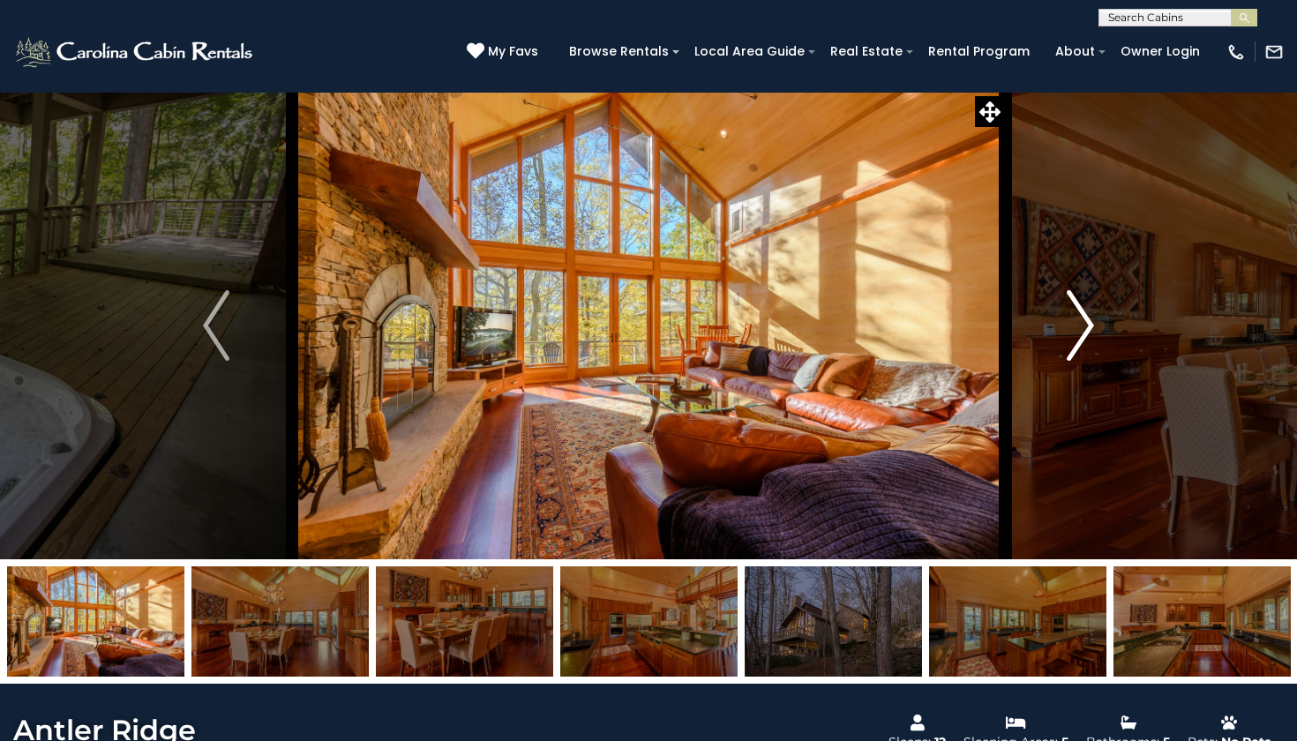
click at [1096, 327] on button "Next" at bounding box center [1080, 325] width 151 height 467
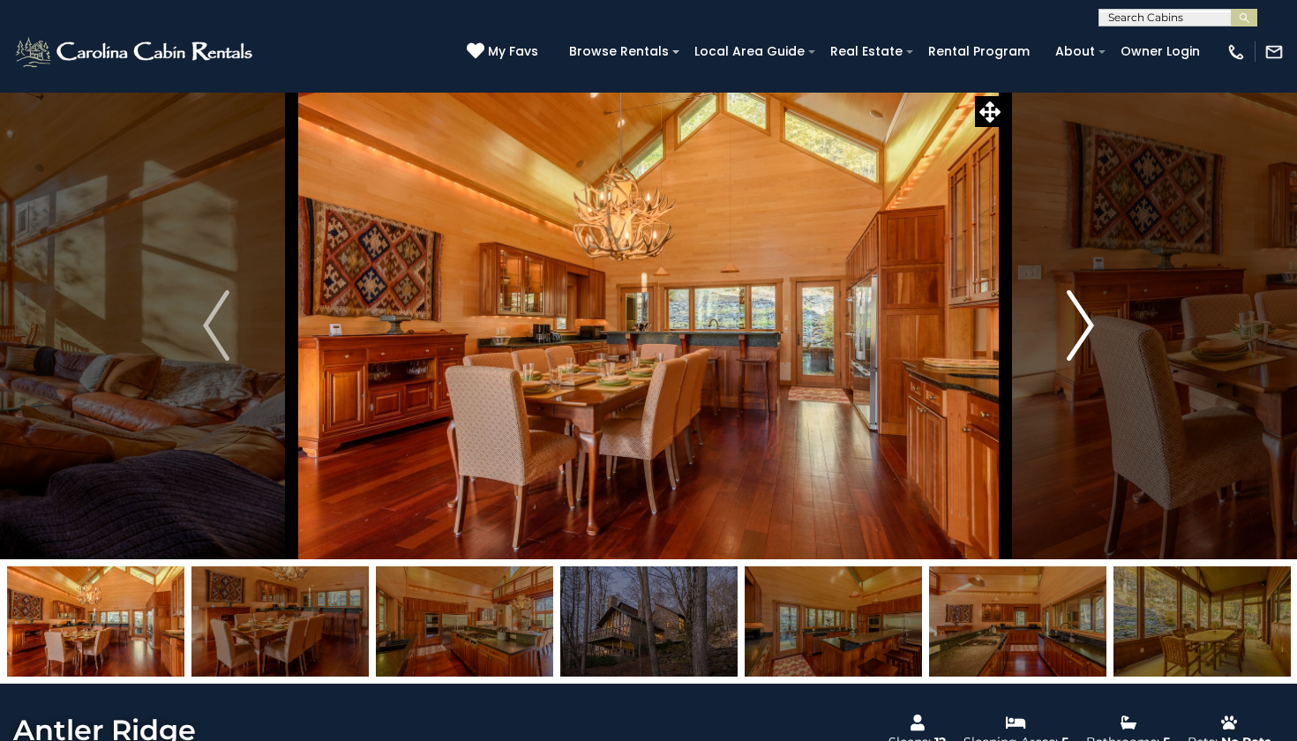
click at [1096, 327] on button "Next" at bounding box center [1080, 325] width 151 height 467
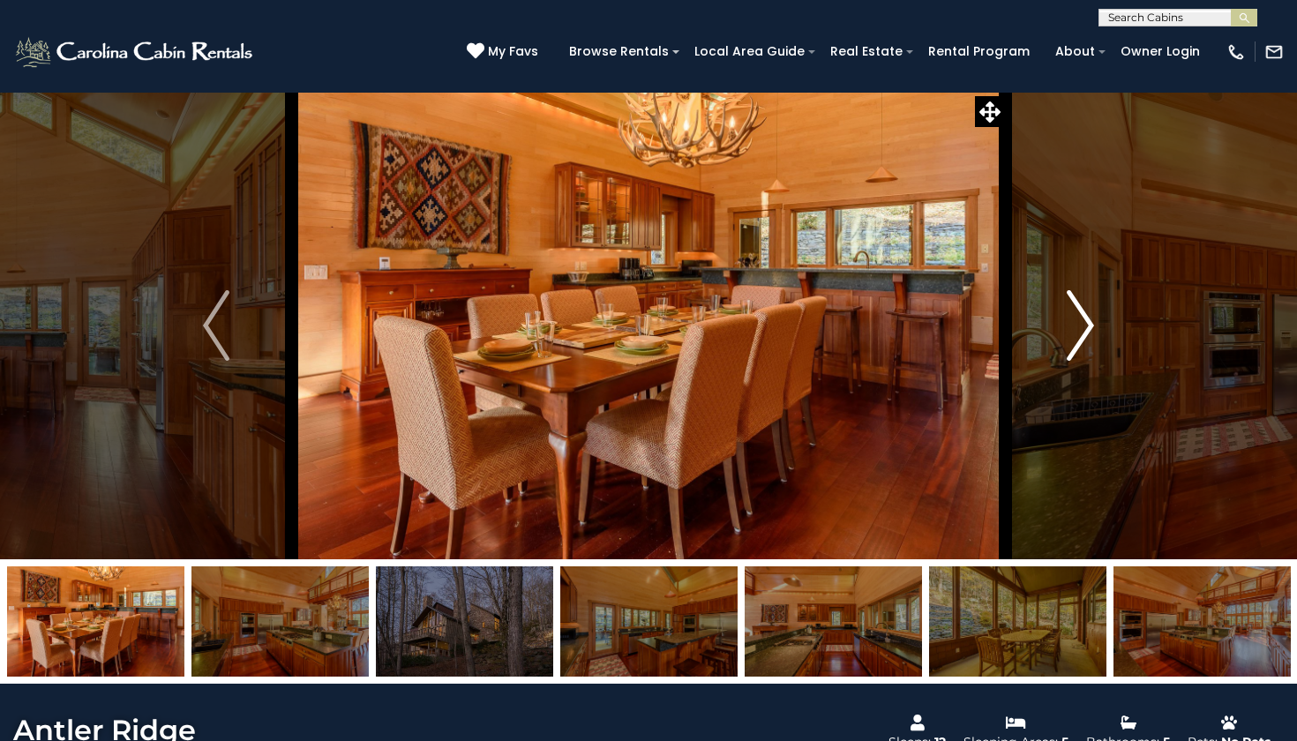
click at [1096, 327] on button "Next" at bounding box center [1080, 325] width 151 height 467
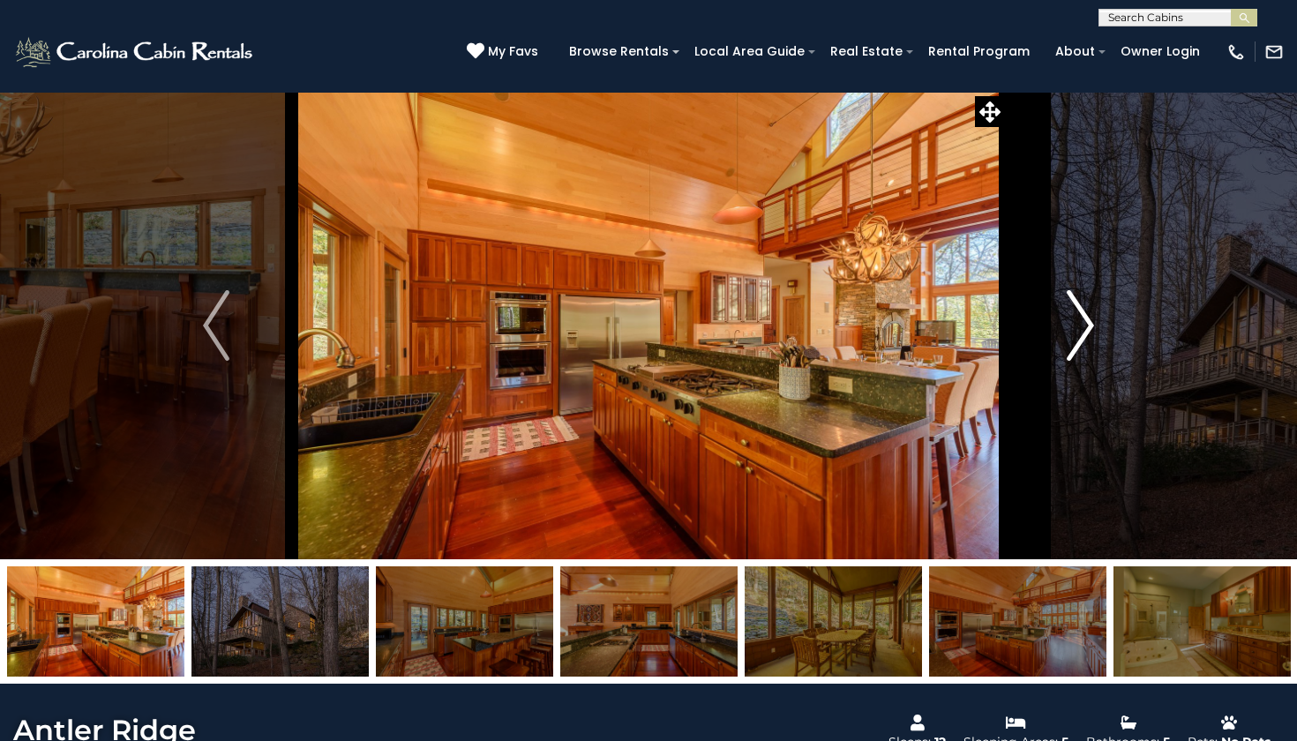
click at [1096, 327] on button "Next" at bounding box center [1080, 325] width 151 height 467
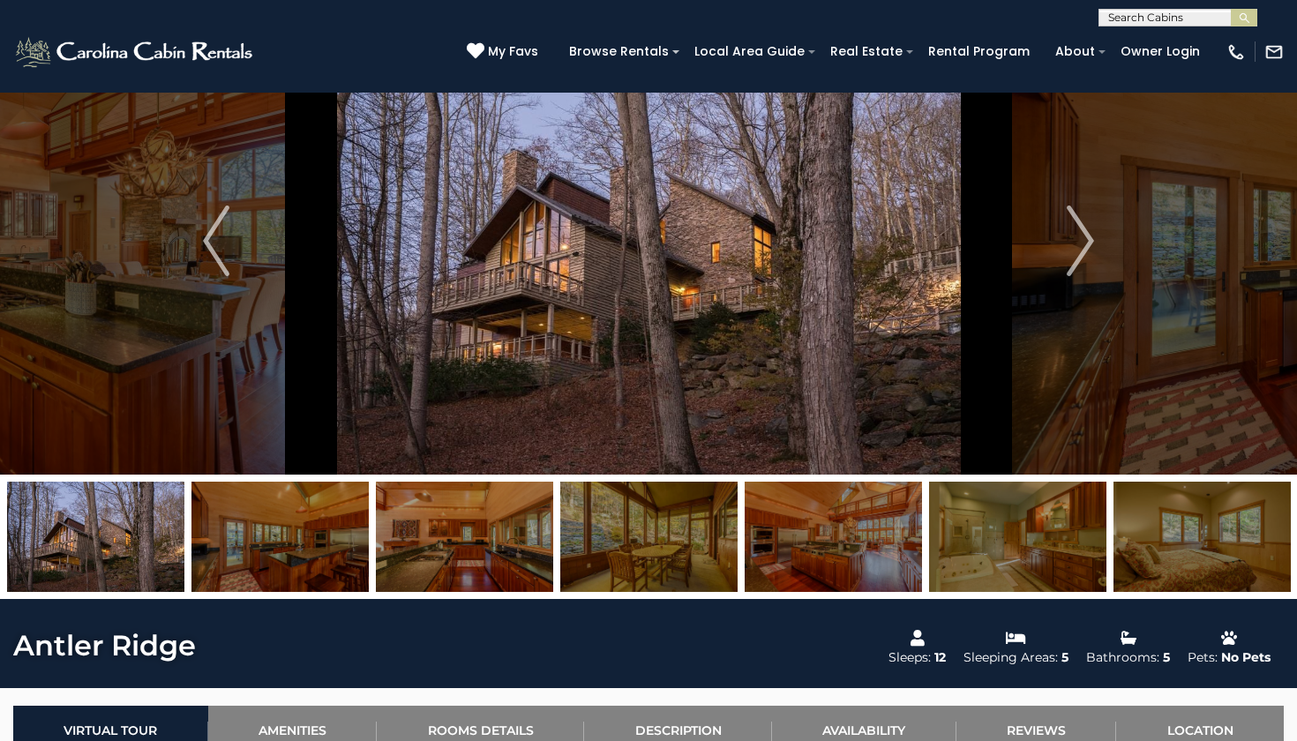
scroll to position [83, 0]
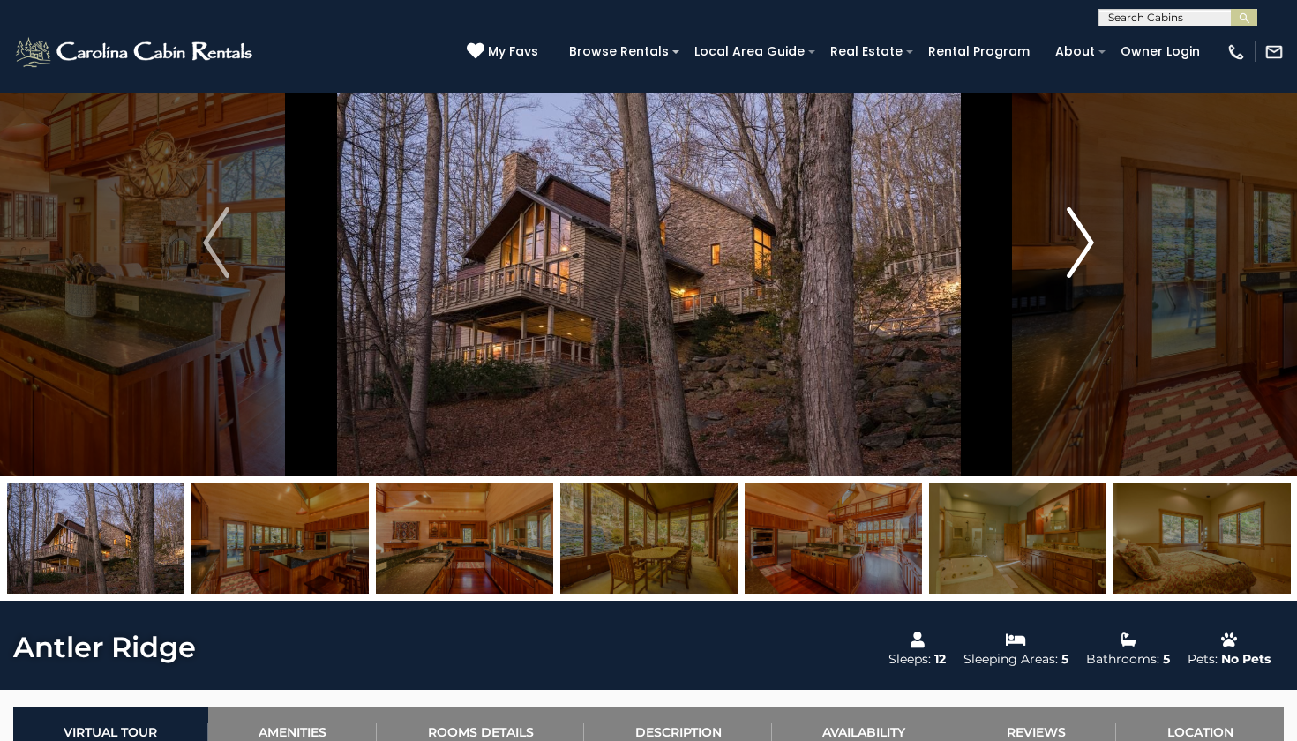
click at [1046, 273] on button "Next" at bounding box center [1080, 242] width 151 height 467
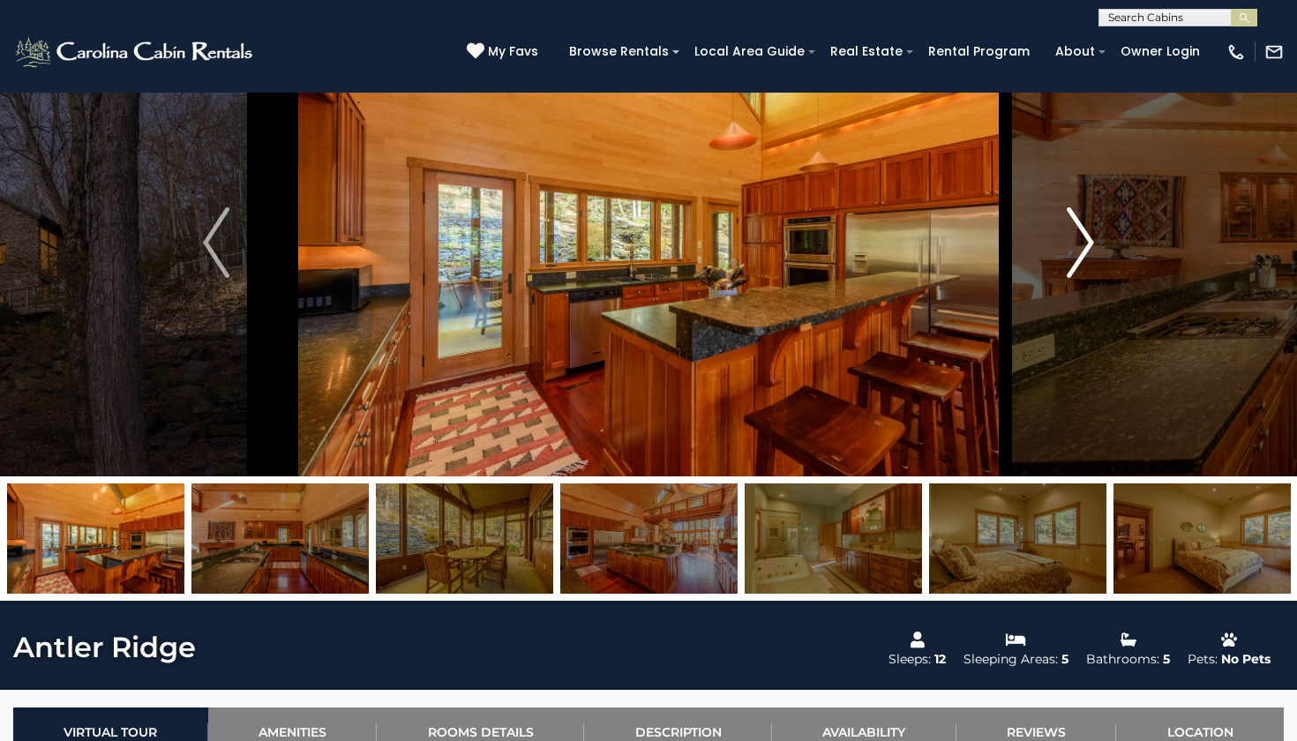
click at [1046, 273] on button "Next" at bounding box center [1080, 242] width 151 height 467
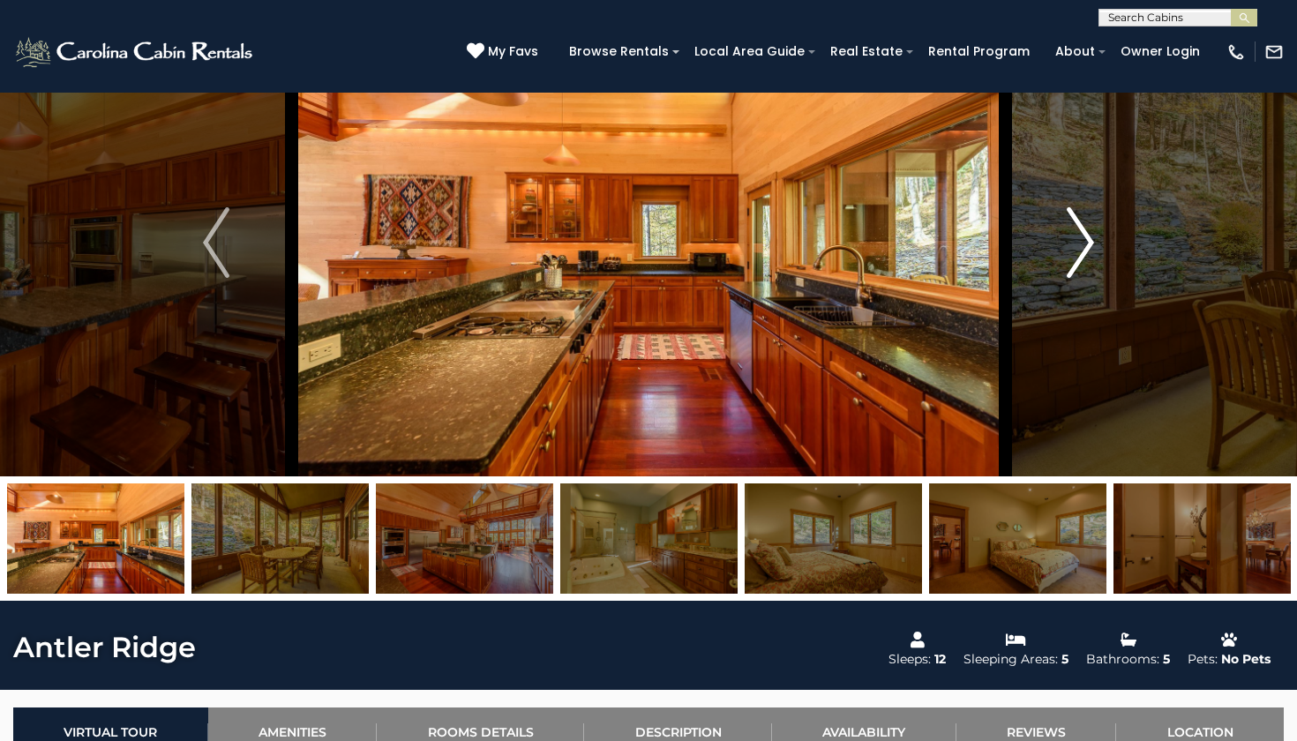
click at [1046, 273] on button "Next" at bounding box center [1080, 242] width 151 height 467
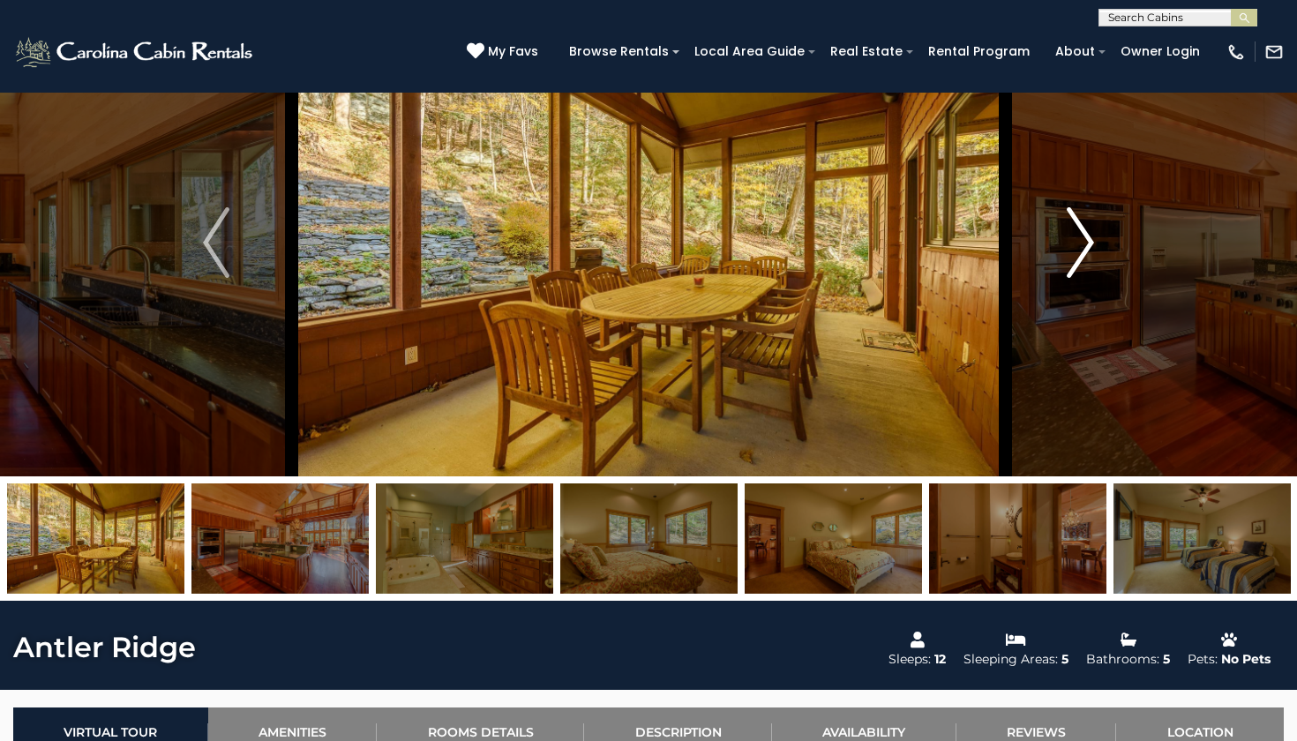
click at [1046, 273] on button "Next" at bounding box center [1080, 242] width 151 height 467
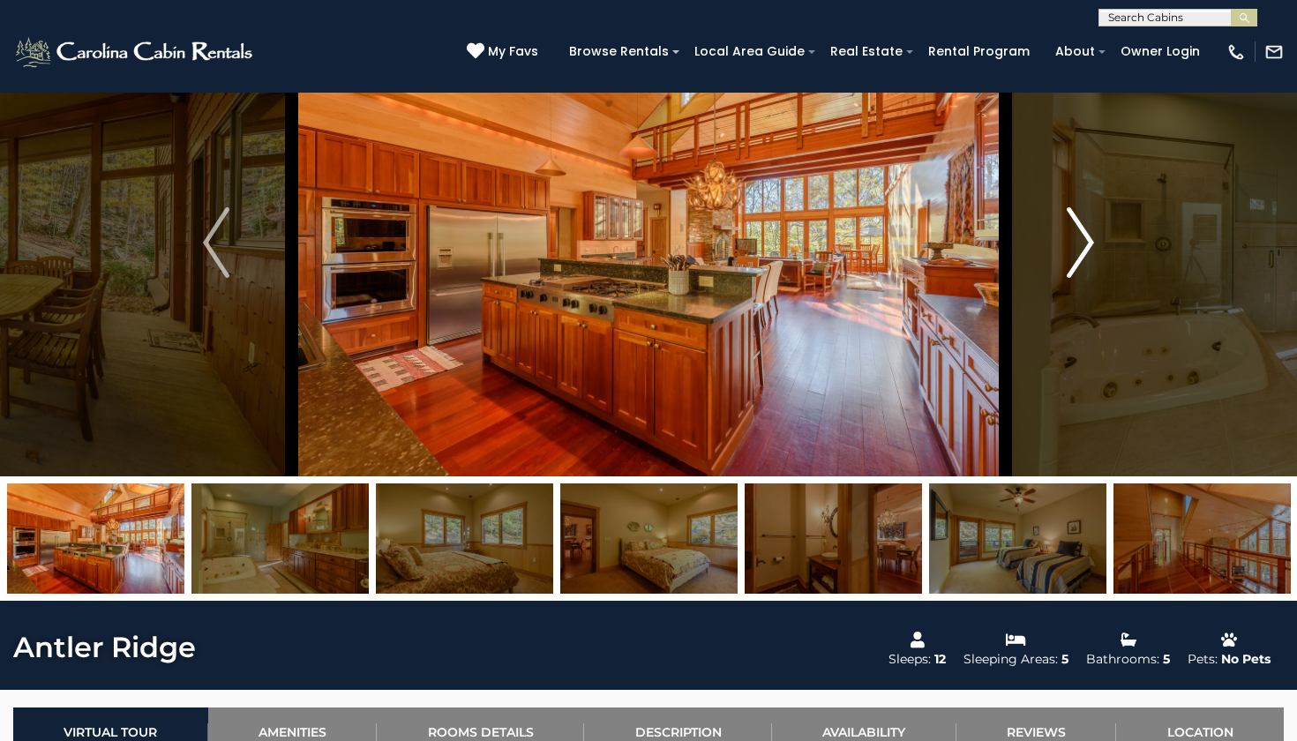
click at [1046, 273] on button "Next" at bounding box center [1080, 242] width 151 height 467
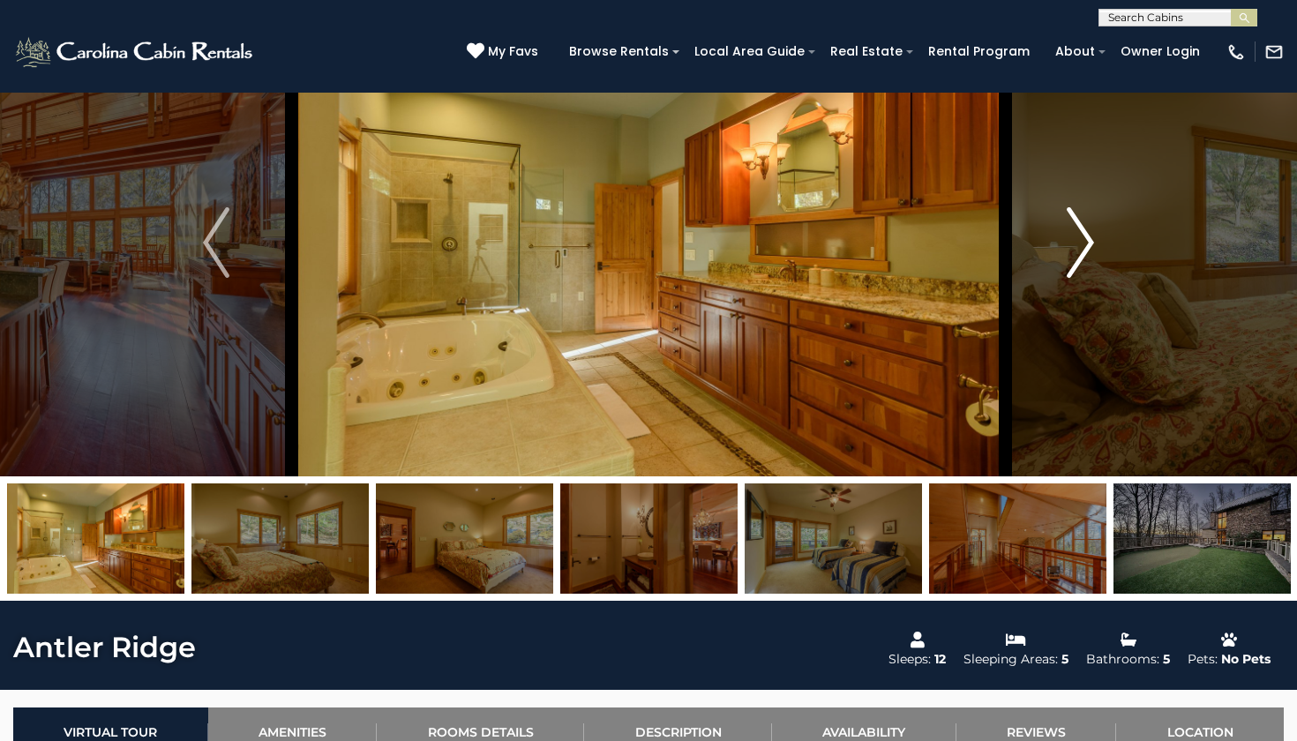
click at [1046, 273] on button "Next" at bounding box center [1080, 242] width 151 height 467
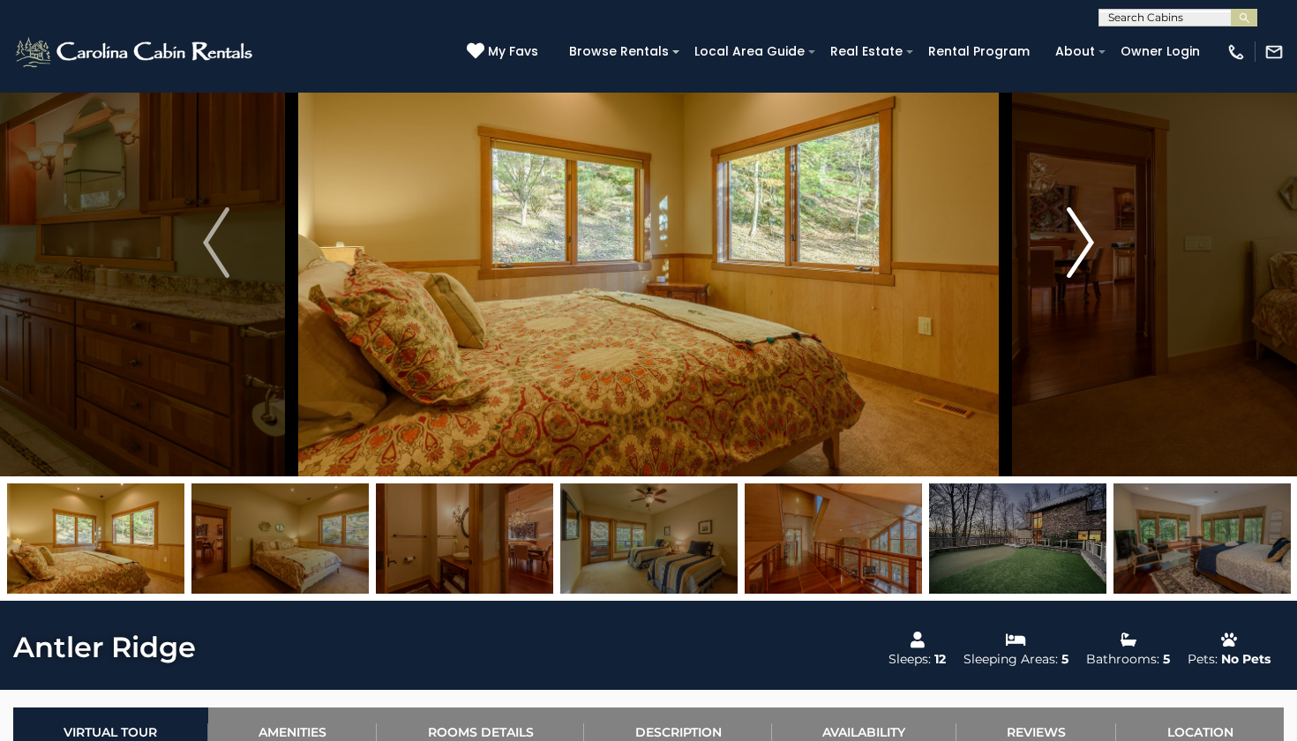
click at [1046, 273] on button "Next" at bounding box center [1080, 242] width 151 height 467
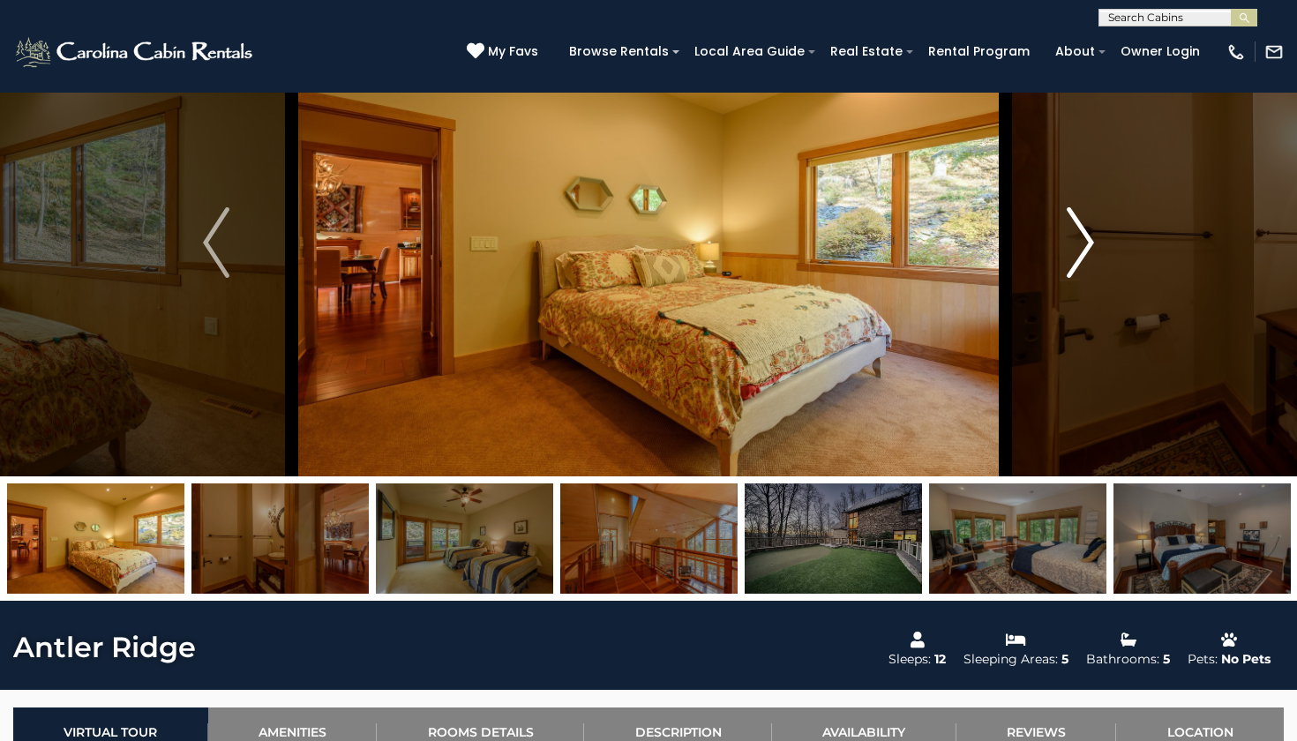
click at [1046, 273] on button "Next" at bounding box center [1080, 242] width 151 height 467
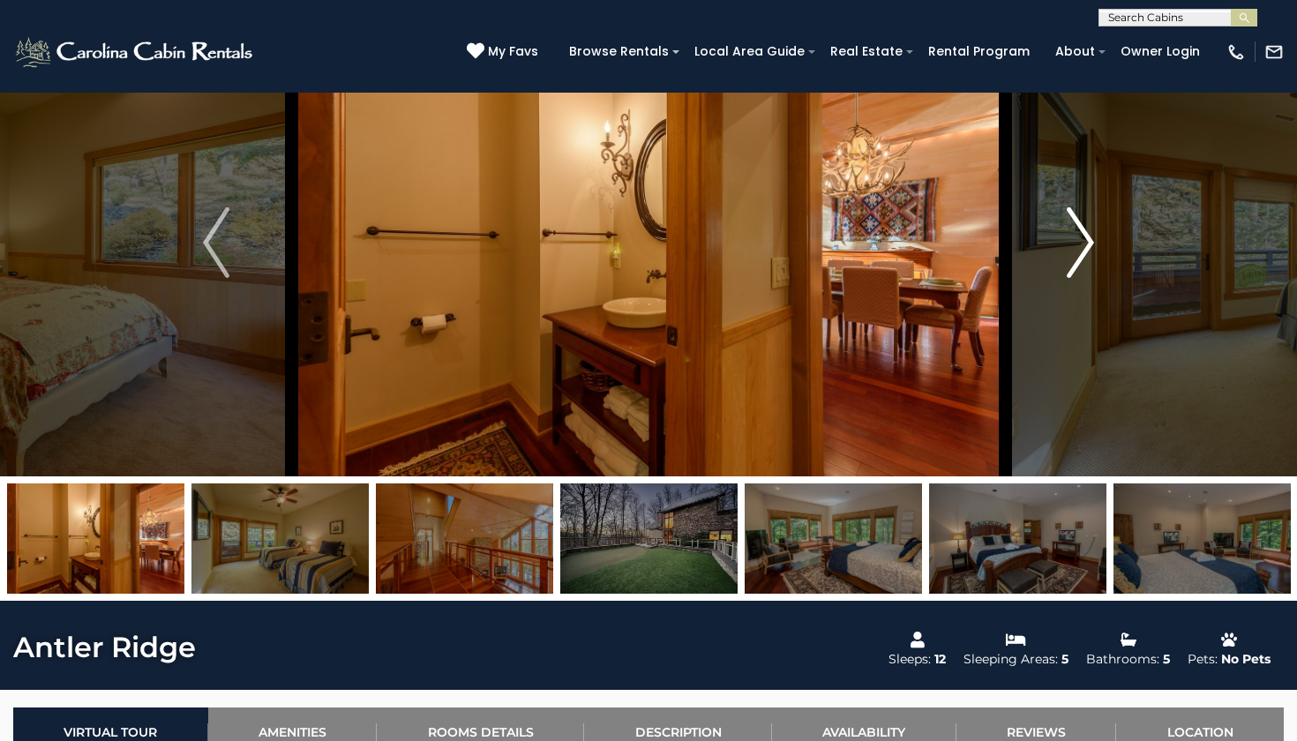
click at [1074, 265] on img "Next" at bounding box center [1080, 242] width 26 height 71
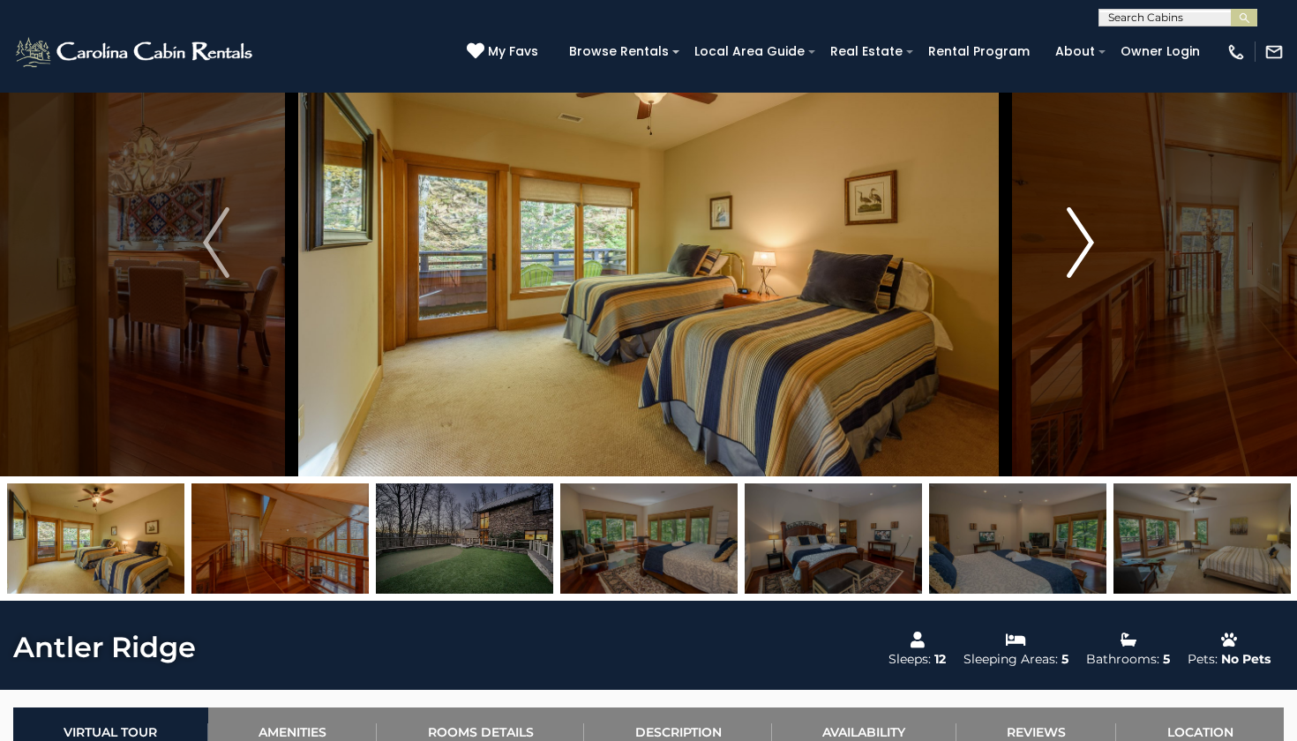
click at [1074, 265] on img "Next" at bounding box center [1080, 242] width 26 height 71
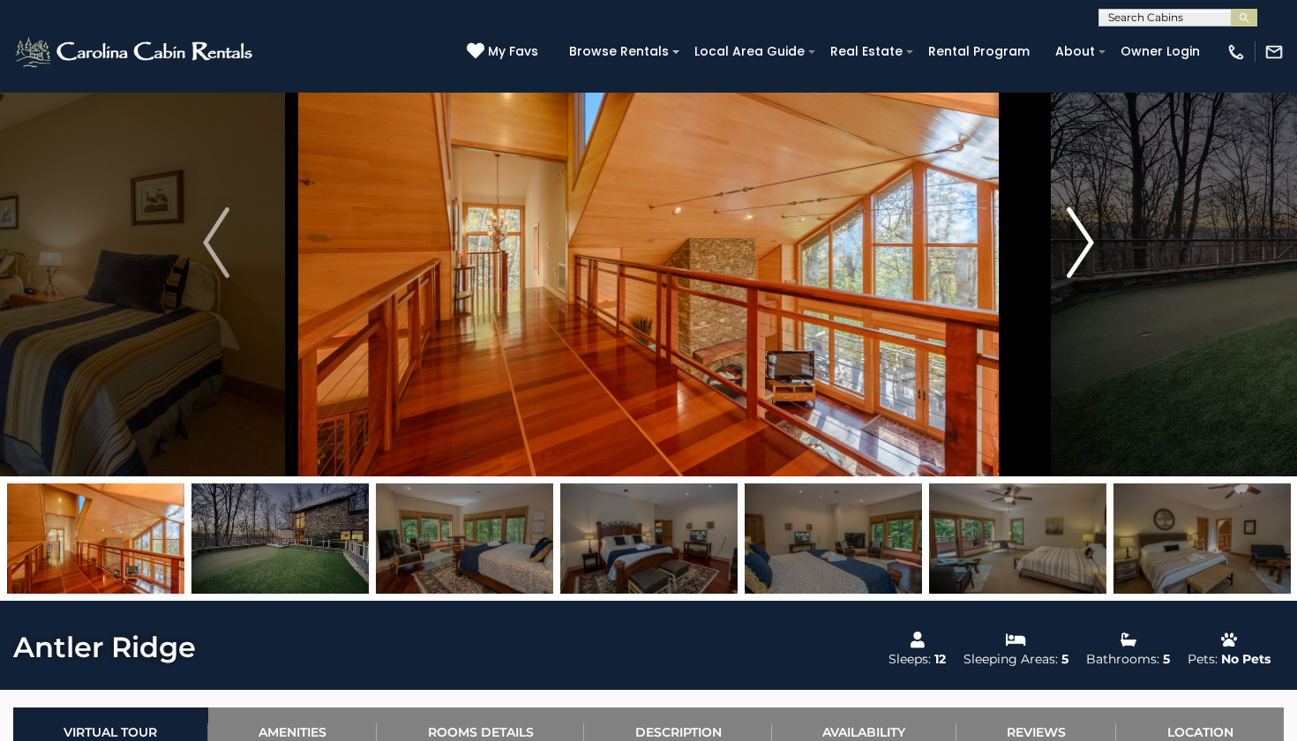
click at [1074, 265] on img "Next" at bounding box center [1080, 242] width 26 height 71
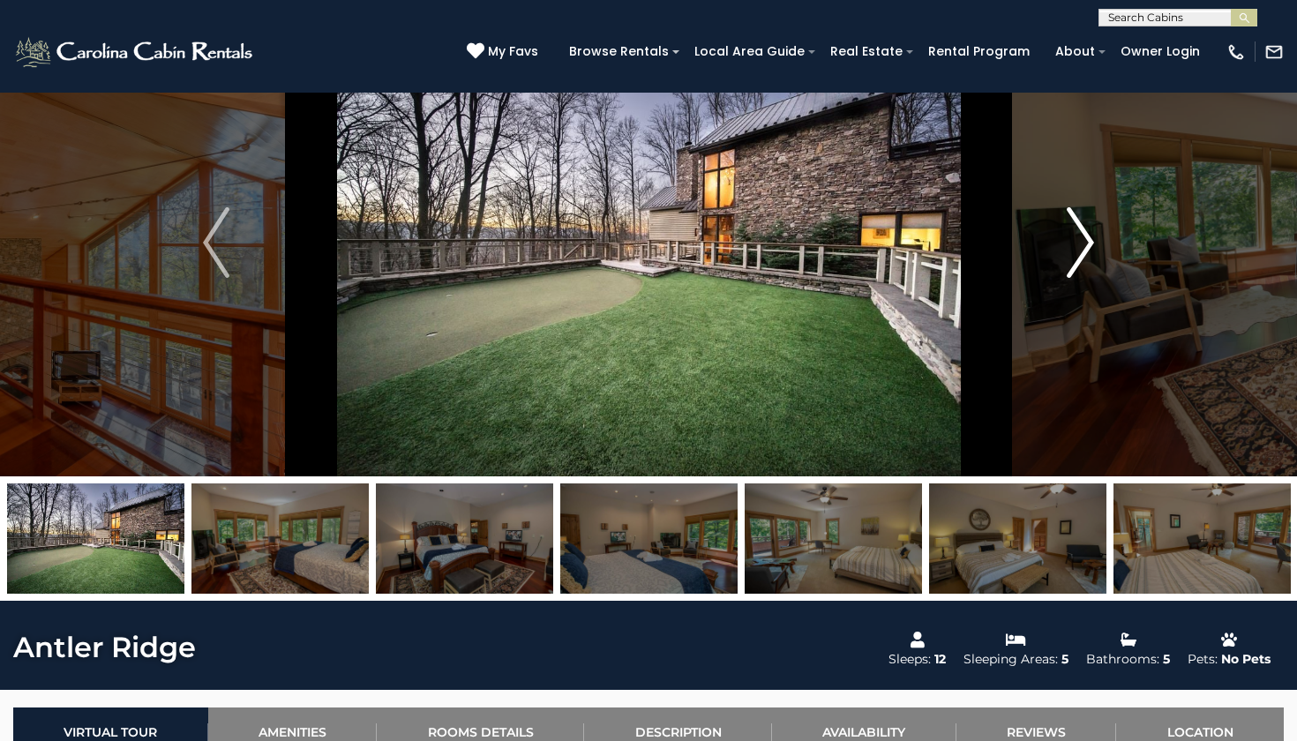
click at [1074, 265] on img "Next" at bounding box center [1080, 242] width 26 height 71
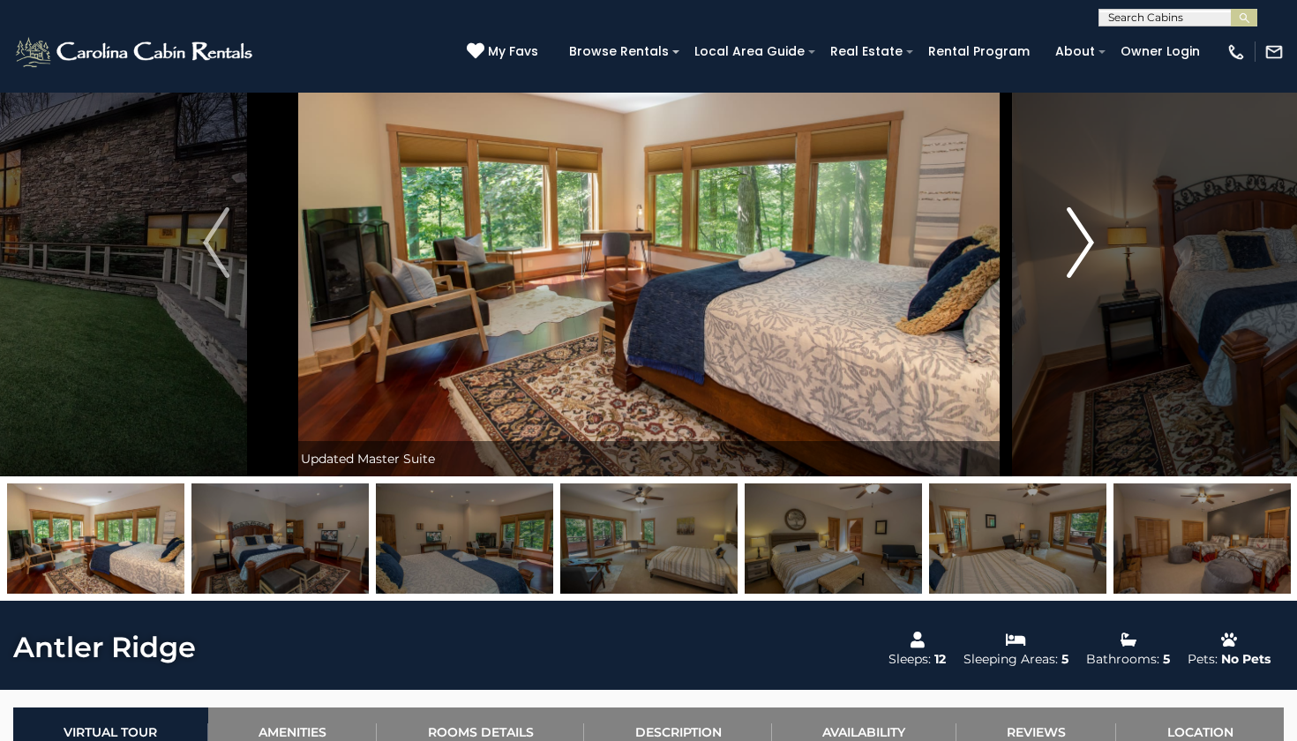
click at [1074, 265] on img "Next" at bounding box center [1080, 242] width 26 height 71
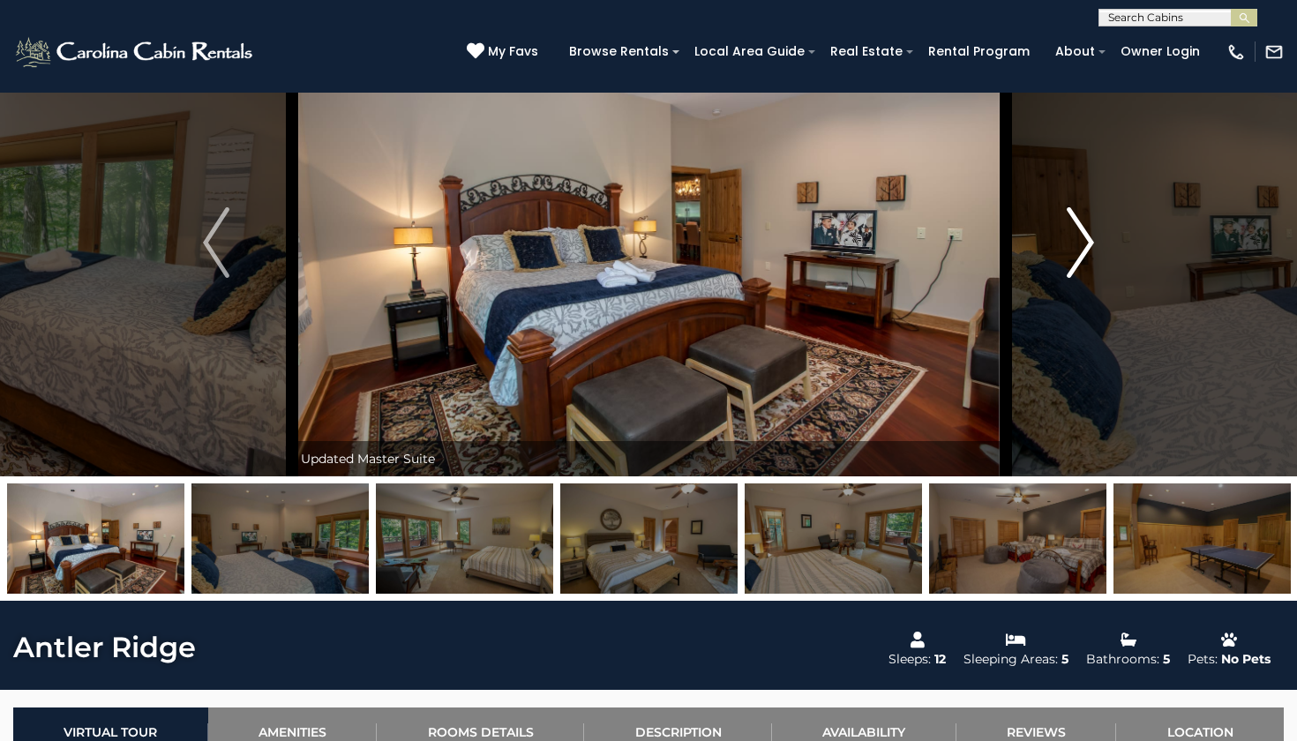
click at [1074, 265] on img "Next" at bounding box center [1080, 242] width 26 height 71
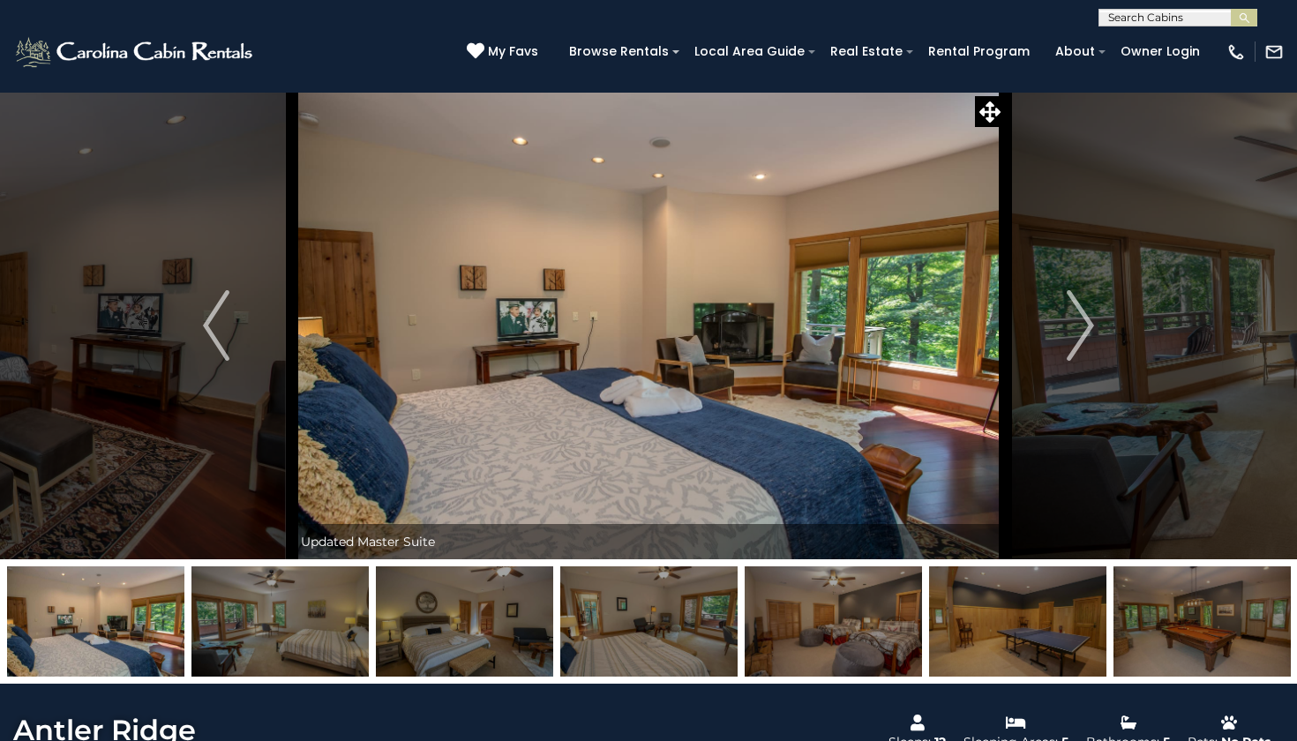
scroll to position [0, 0]
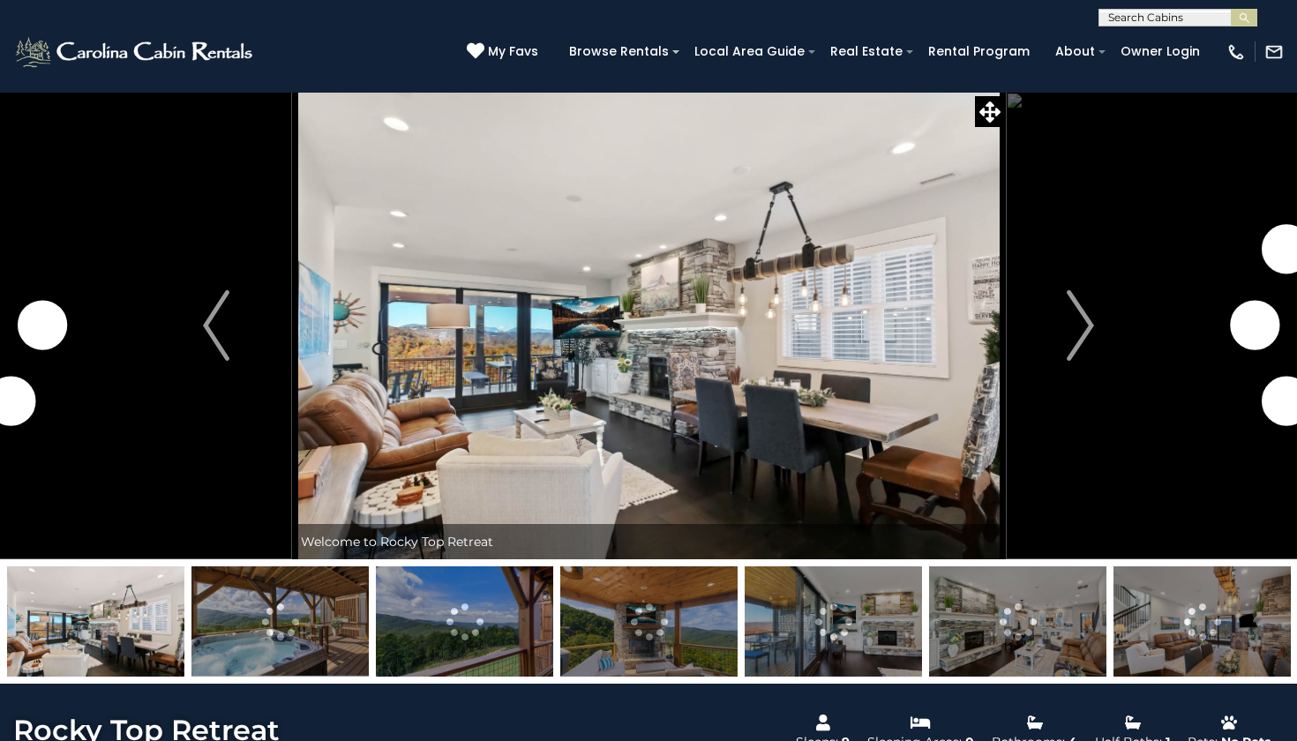
click at [295, 645] on img at bounding box center [279, 621] width 177 height 110
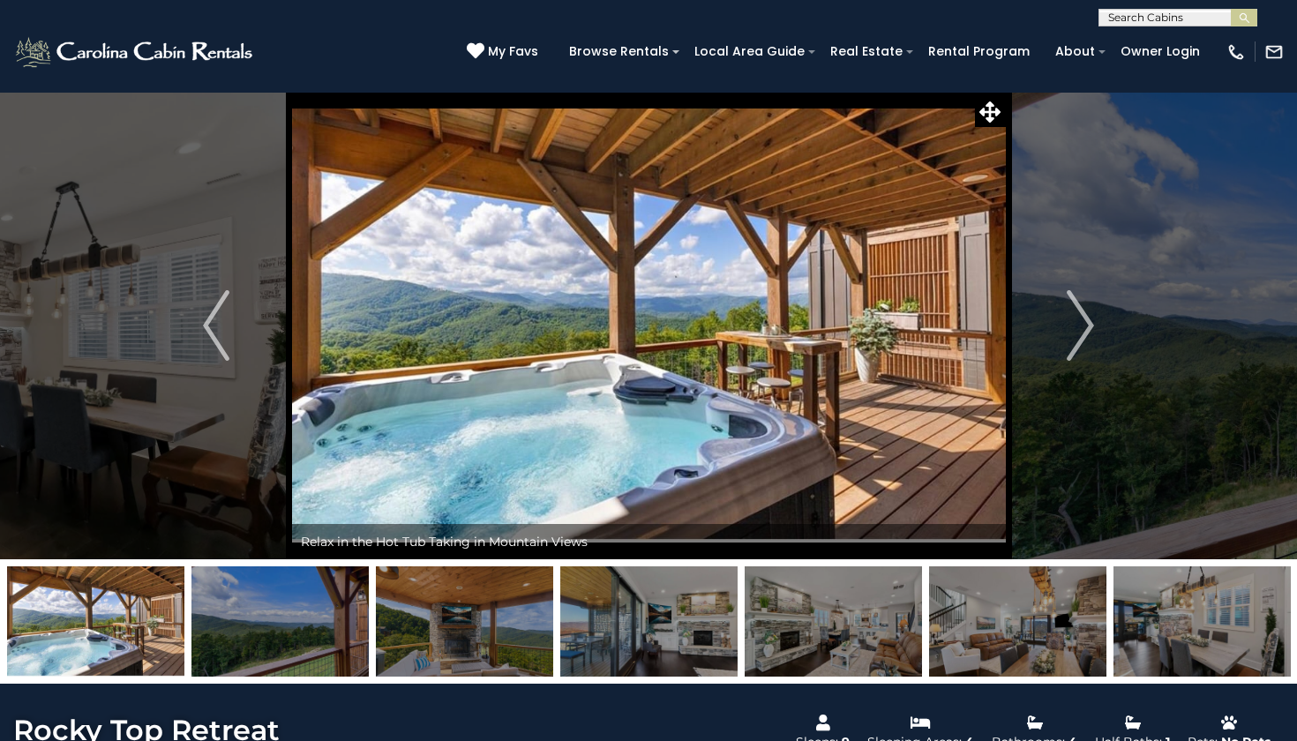
click at [500, 615] on img at bounding box center [464, 621] width 177 height 110
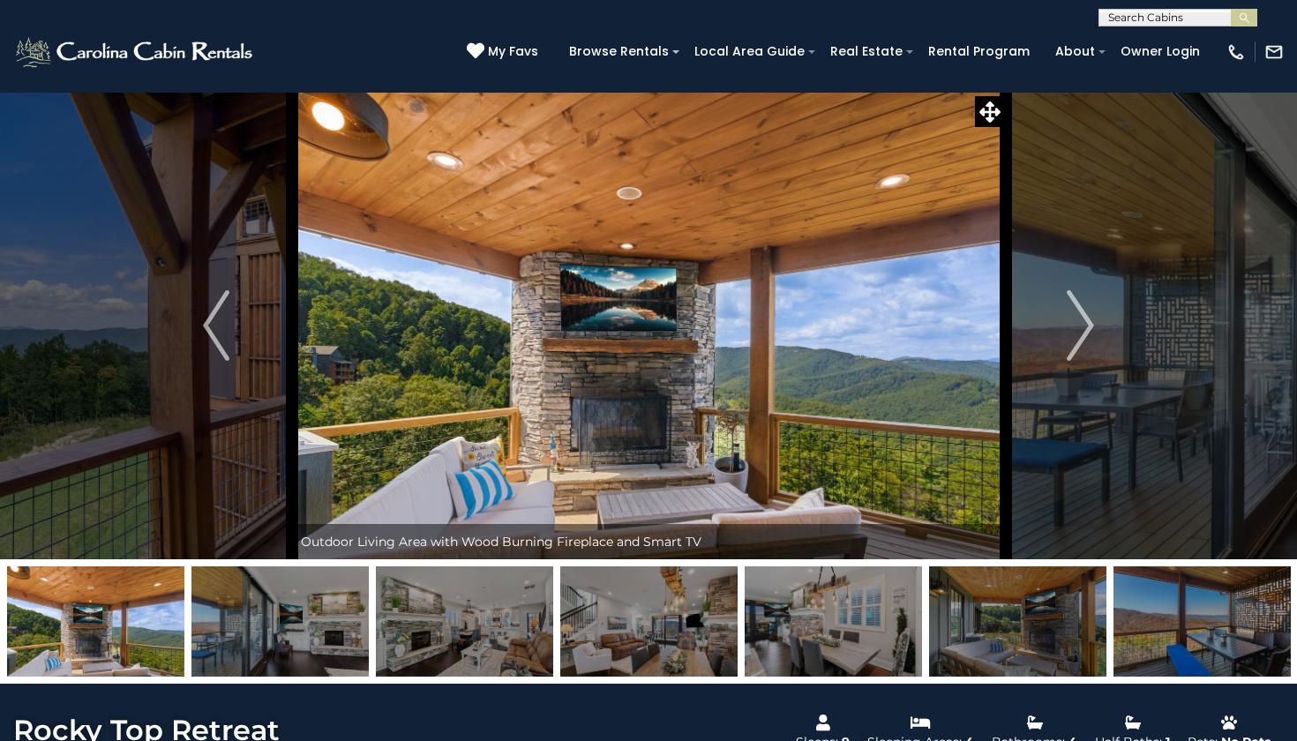
click at [1207, 643] on img at bounding box center [1201, 621] width 177 height 110
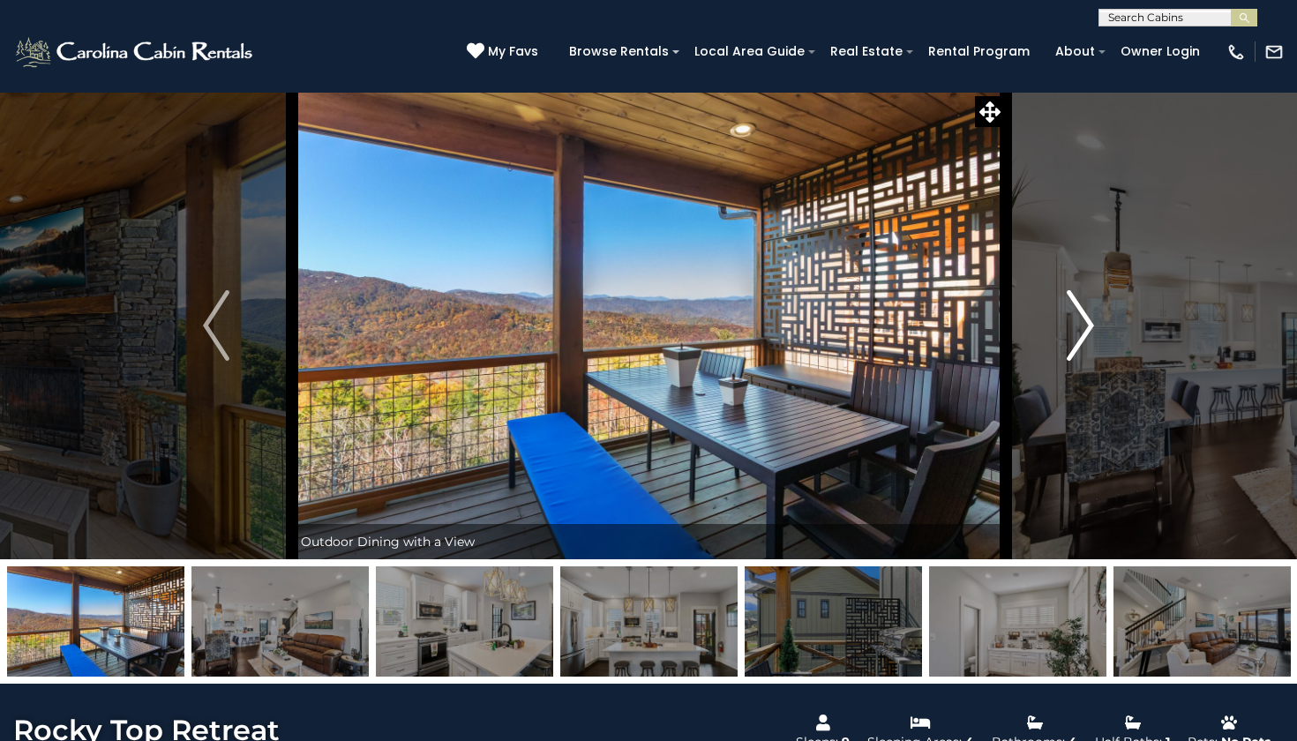
click at [1083, 317] on img "Next" at bounding box center [1080, 325] width 26 height 71
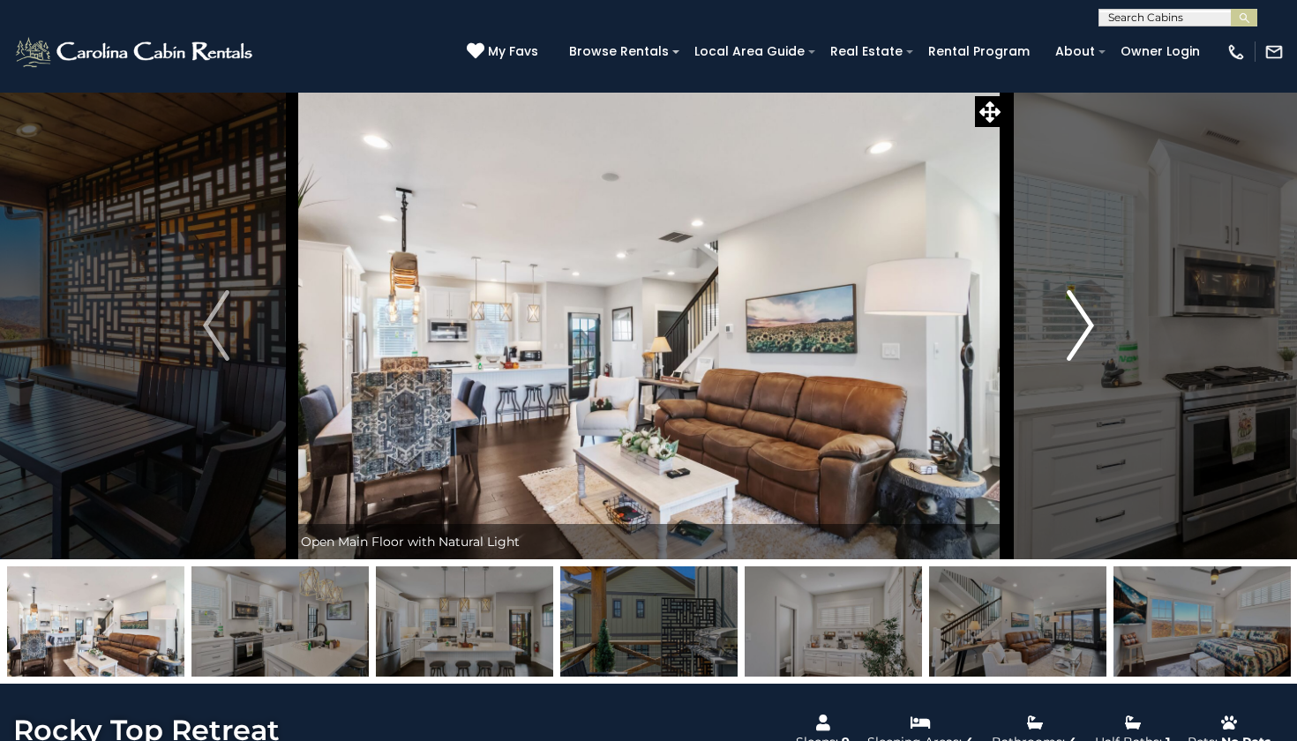
click at [1078, 313] on img "Next" at bounding box center [1080, 325] width 26 height 71
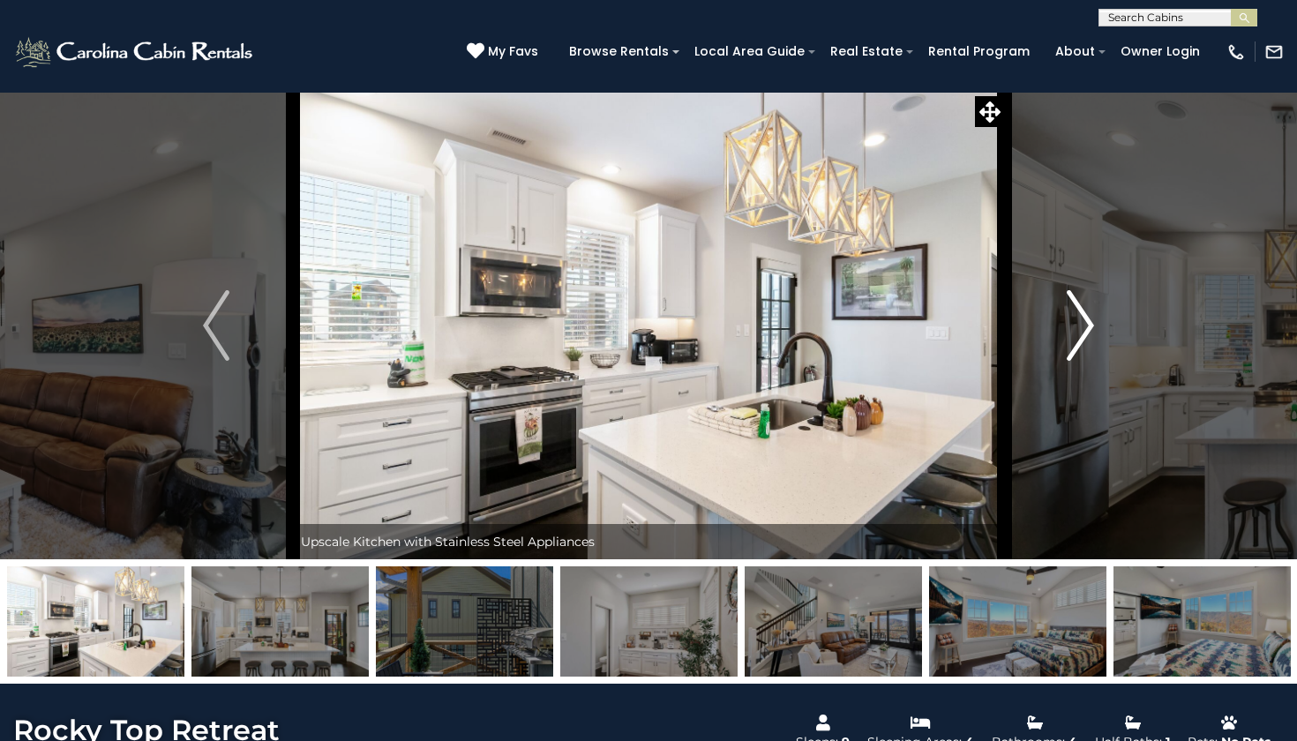
click at [1078, 313] on img "Next" at bounding box center [1080, 325] width 26 height 71
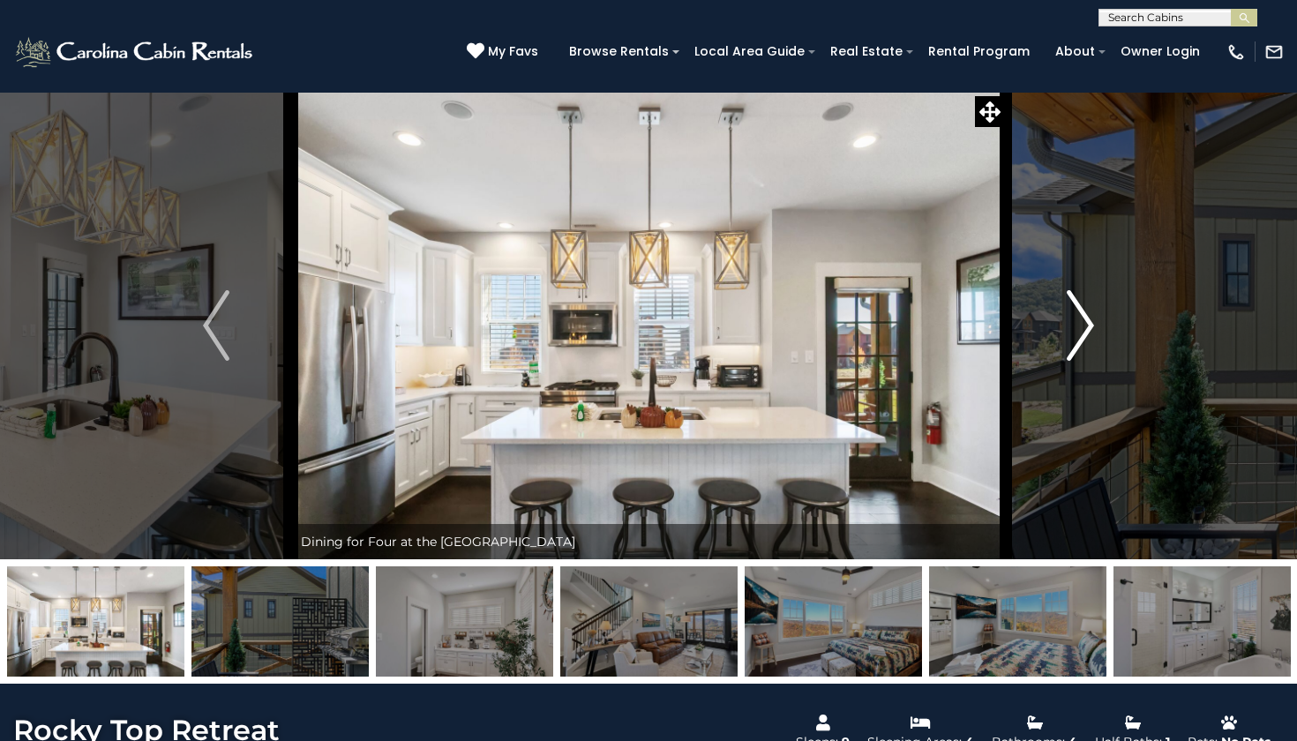
click at [1078, 313] on img "Next" at bounding box center [1080, 325] width 26 height 71
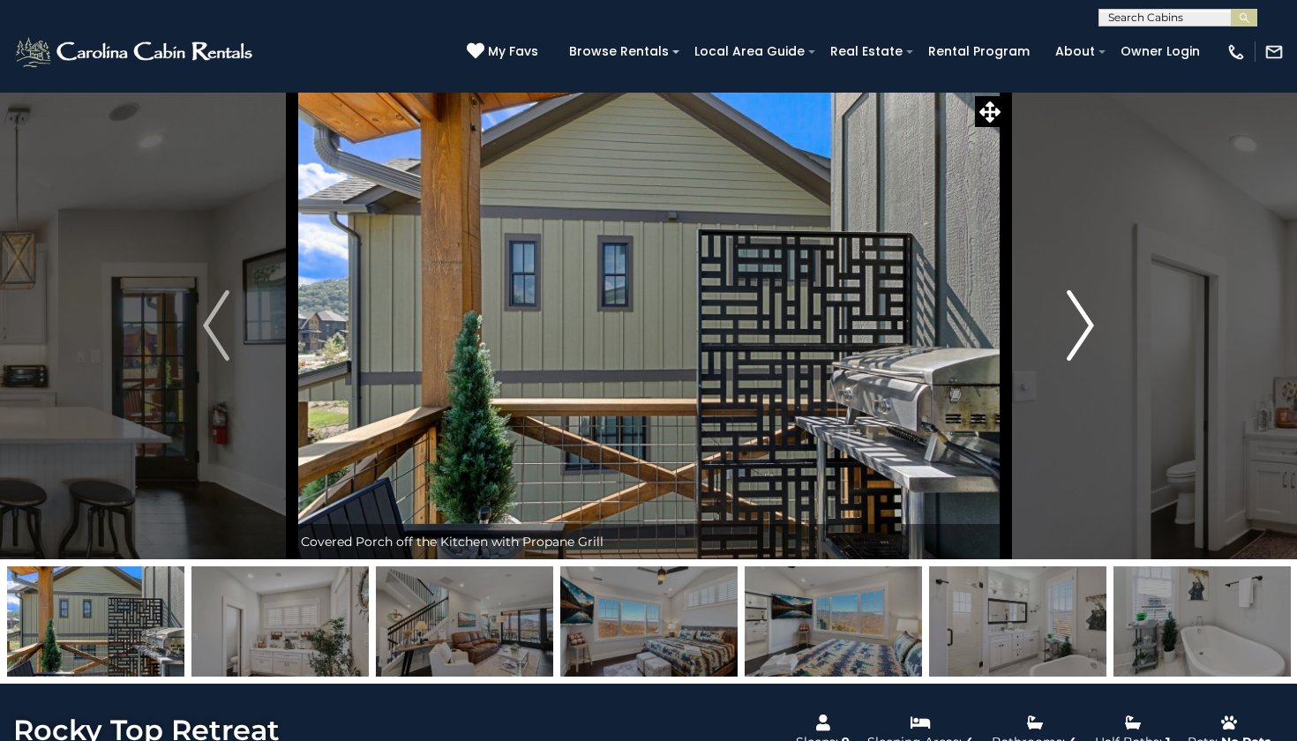
click at [1078, 313] on img "Next" at bounding box center [1080, 325] width 26 height 71
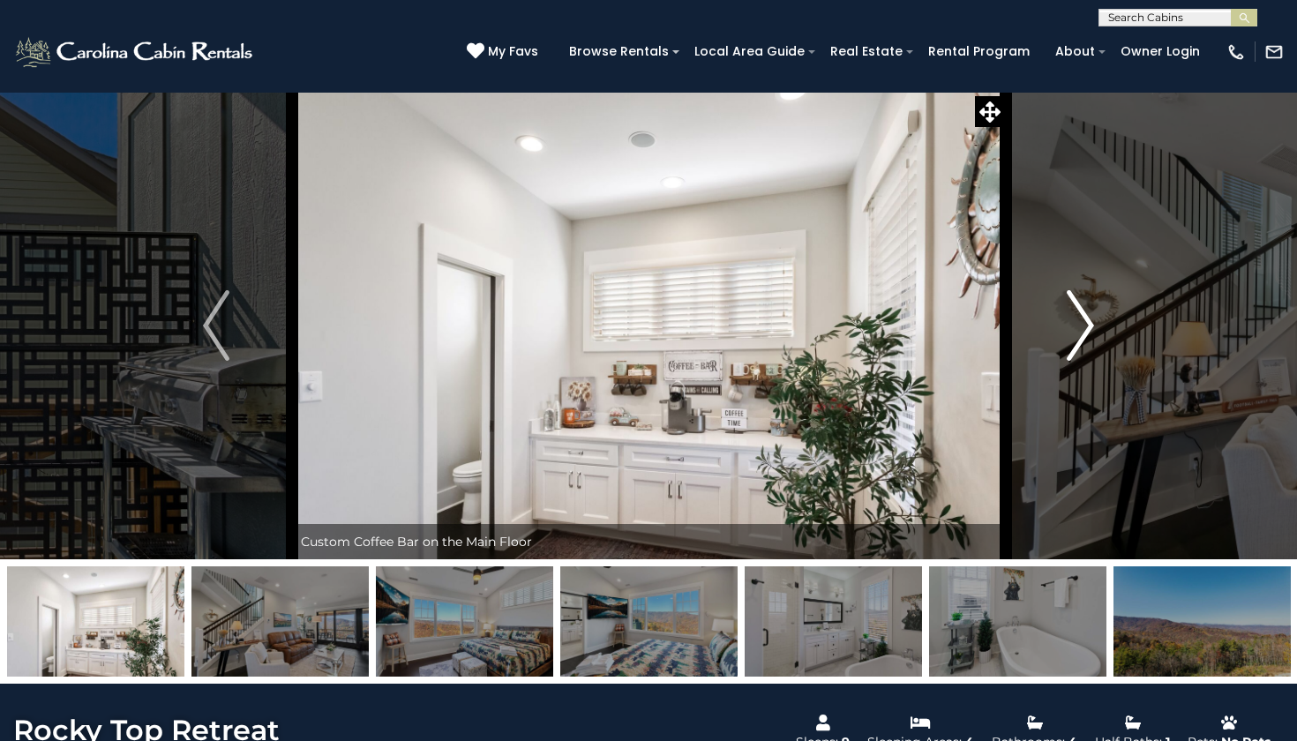
click at [1078, 313] on img "Next" at bounding box center [1080, 325] width 26 height 71
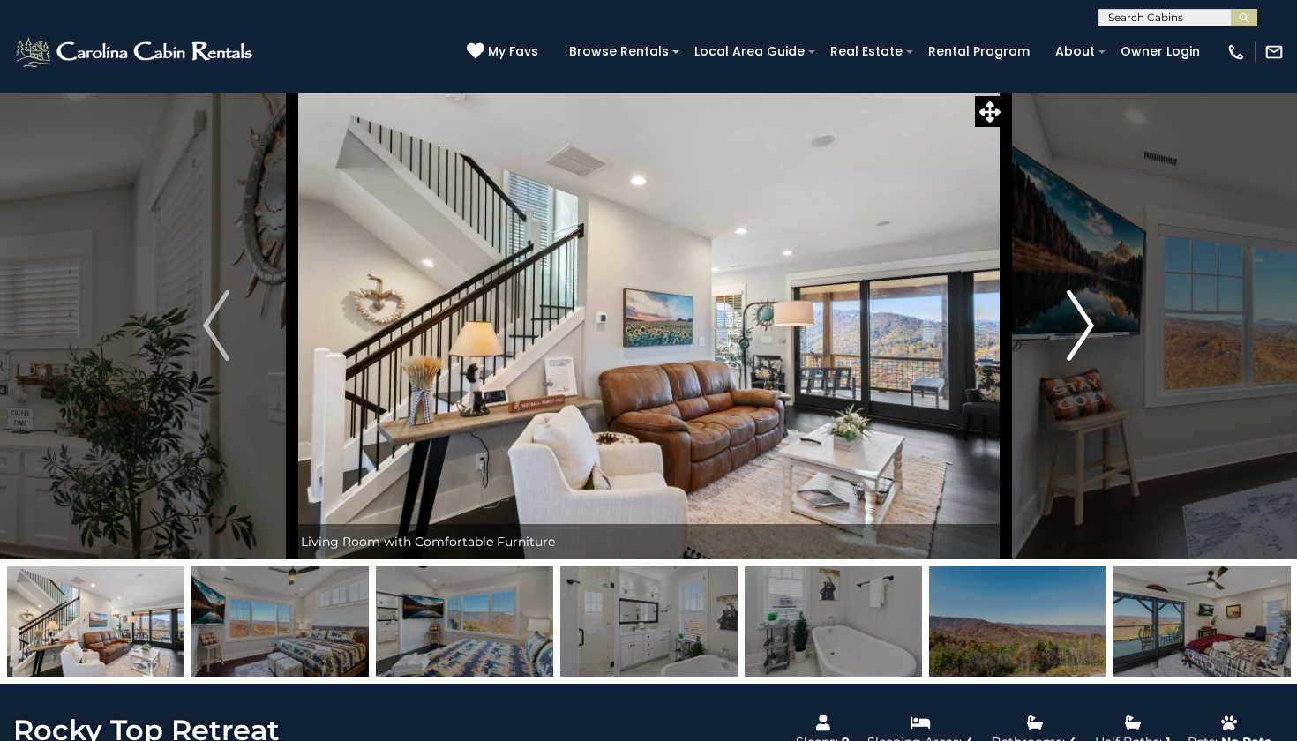
click at [1078, 313] on img "Next" at bounding box center [1080, 325] width 26 height 71
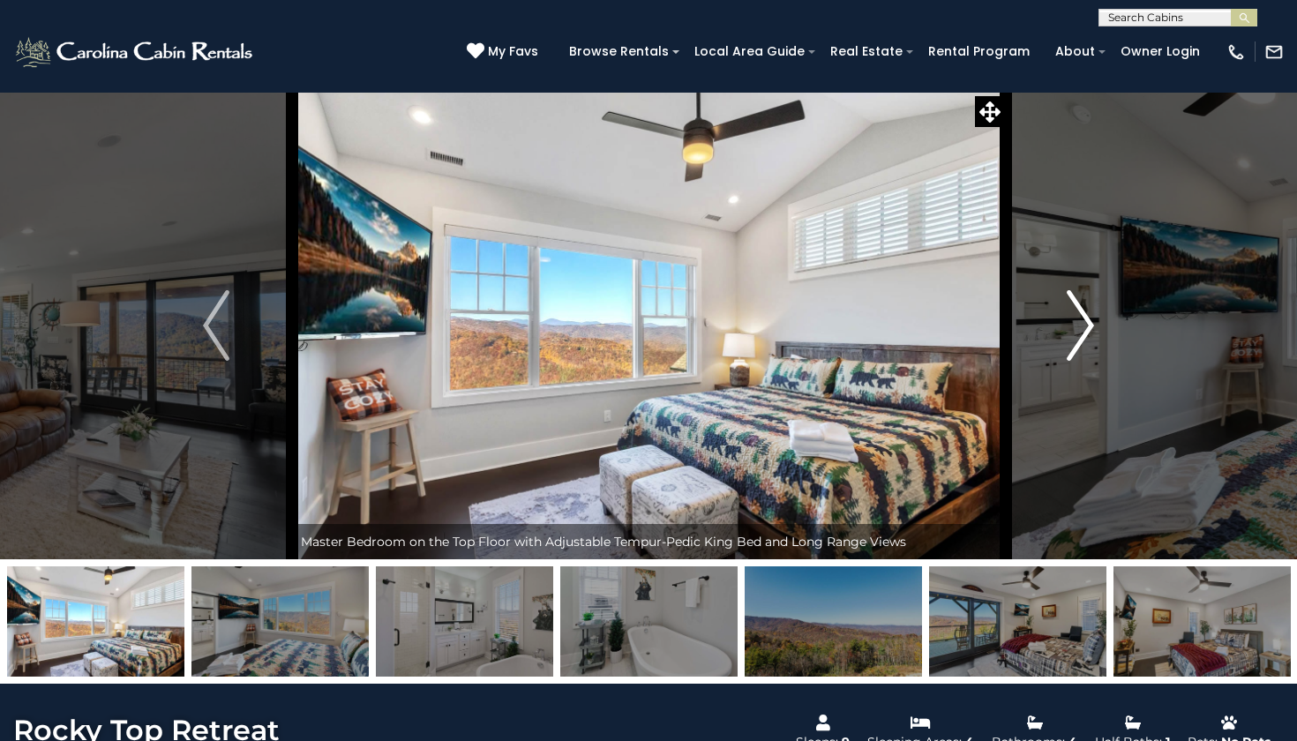
click at [1078, 313] on img "Next" at bounding box center [1080, 325] width 26 height 71
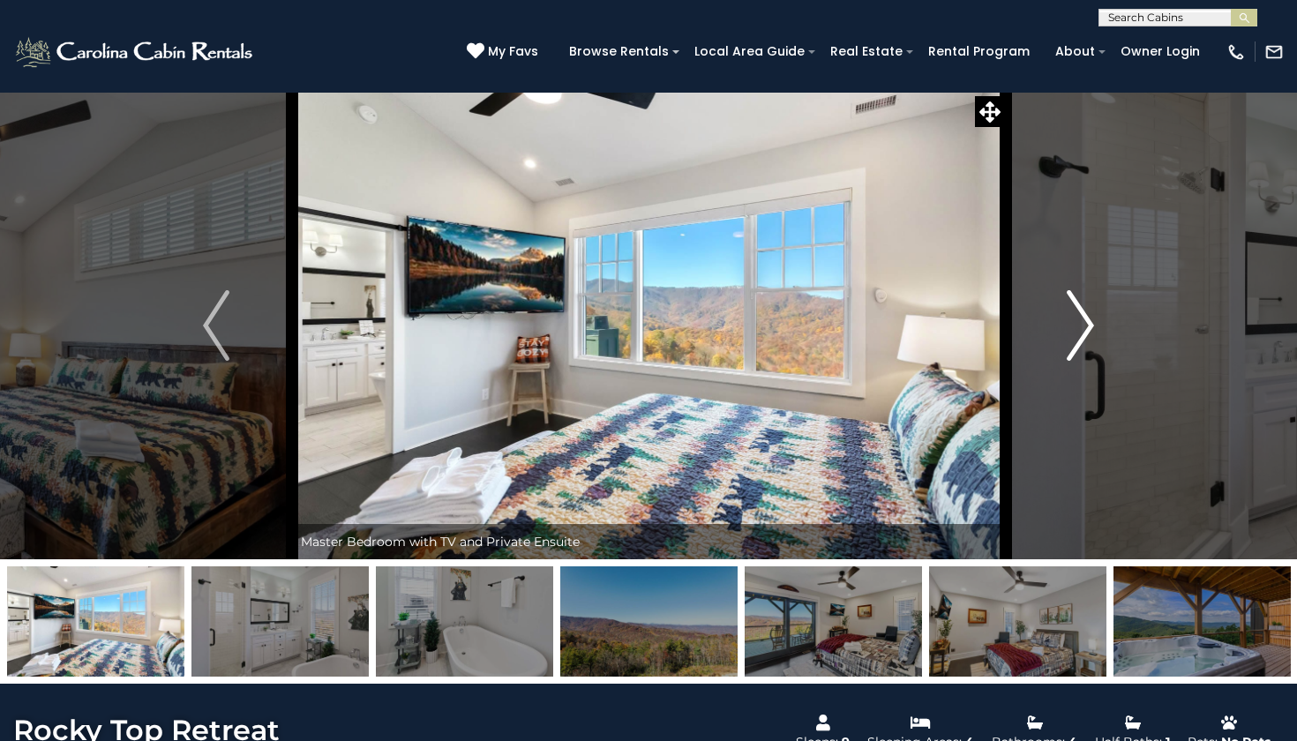
click at [1078, 313] on img "Next" at bounding box center [1080, 325] width 26 height 71
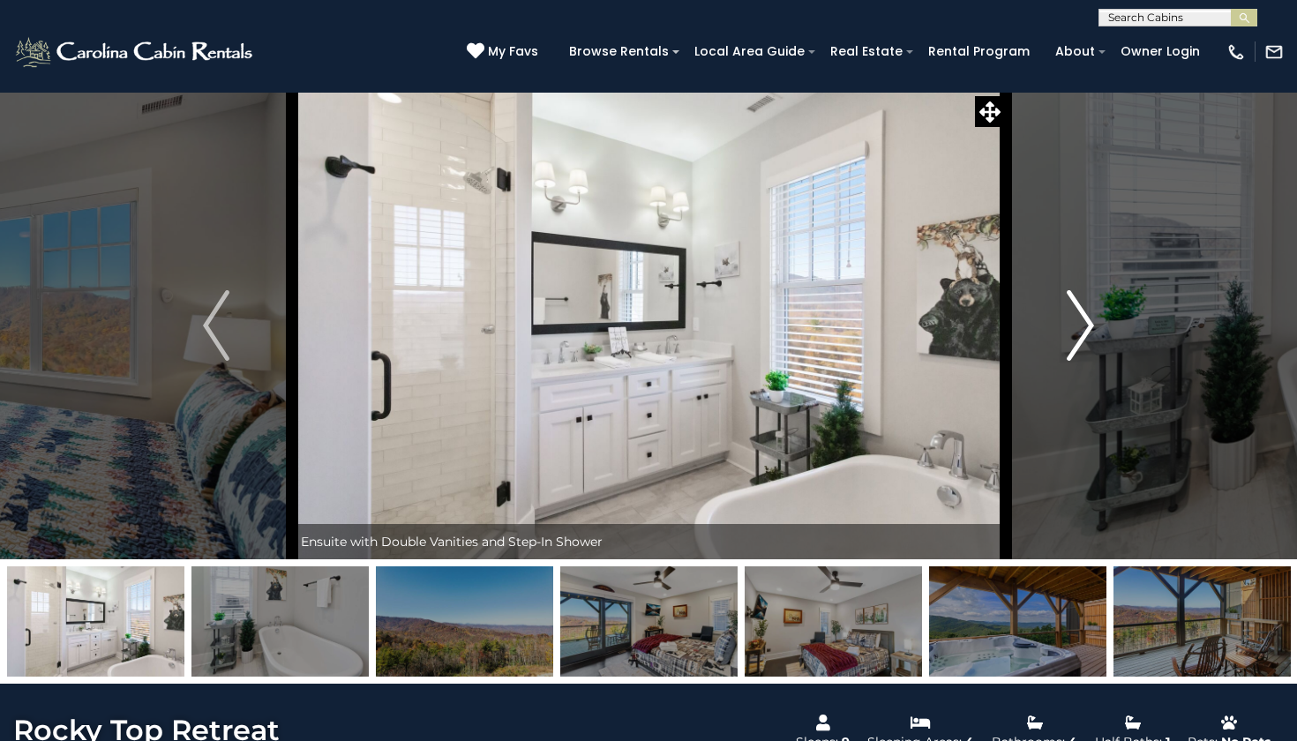
click at [1078, 313] on img "Next" at bounding box center [1080, 325] width 26 height 71
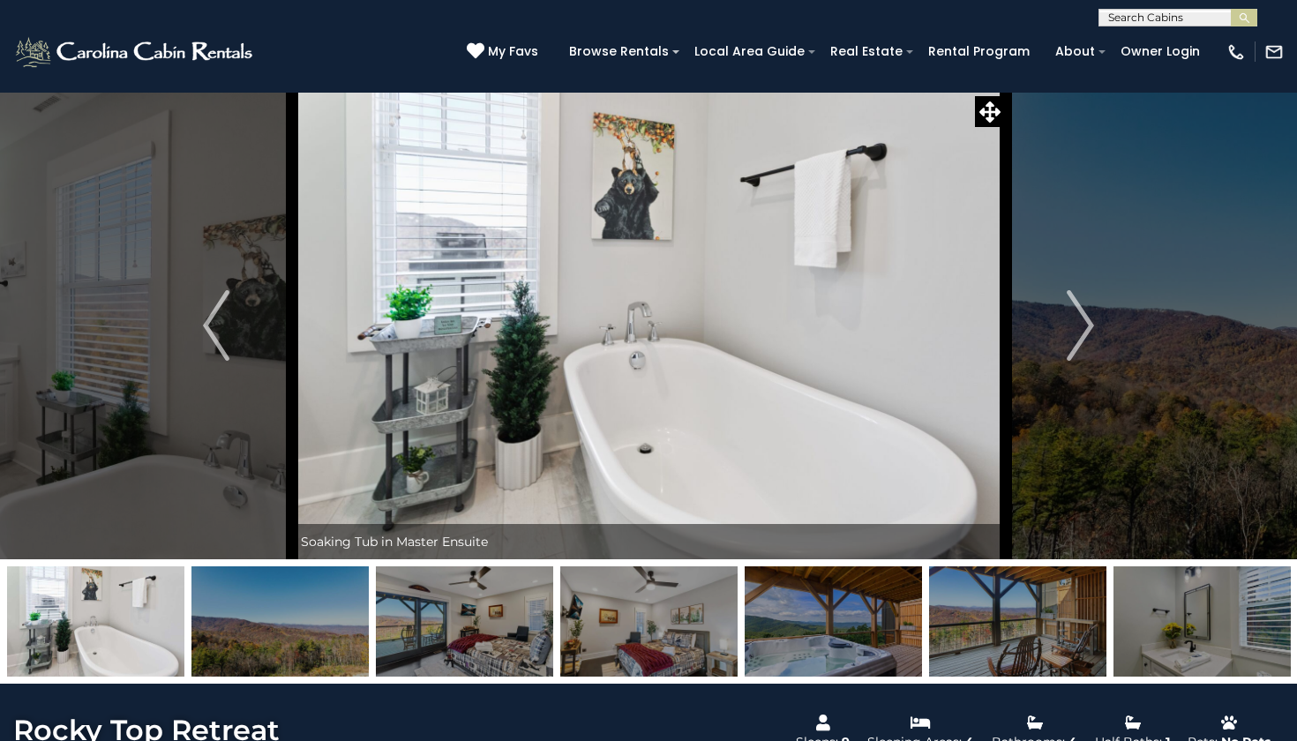
click at [1075, 329] on img "Next" at bounding box center [1080, 325] width 26 height 71
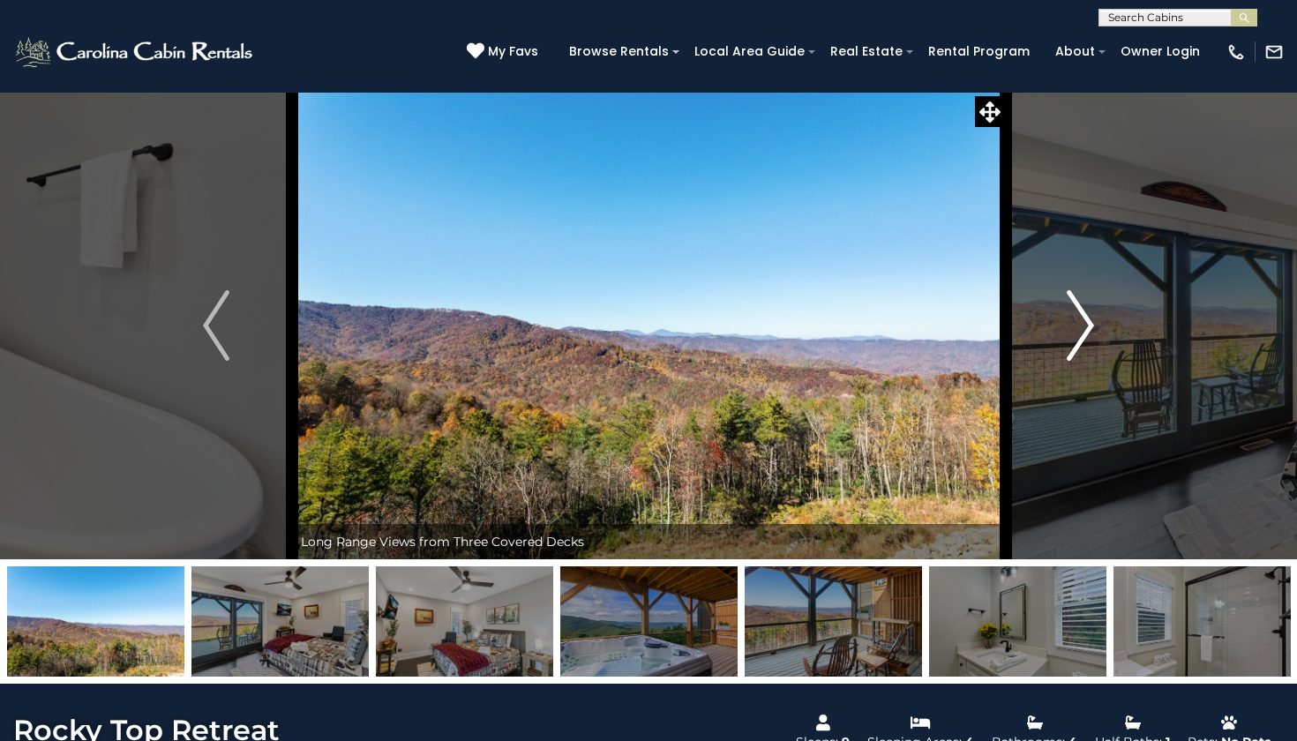
click at [1081, 291] on img "Next" at bounding box center [1080, 325] width 26 height 71
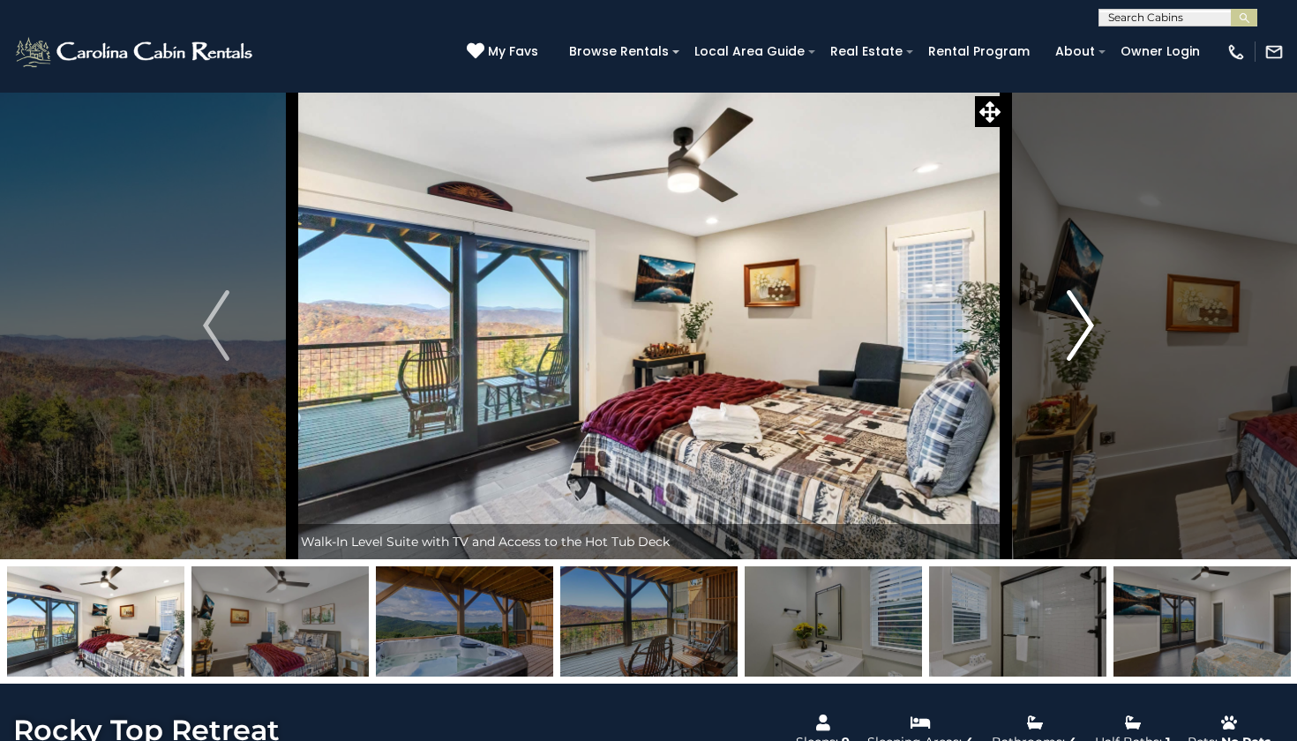
click at [1081, 291] on img "Next" at bounding box center [1080, 325] width 26 height 71
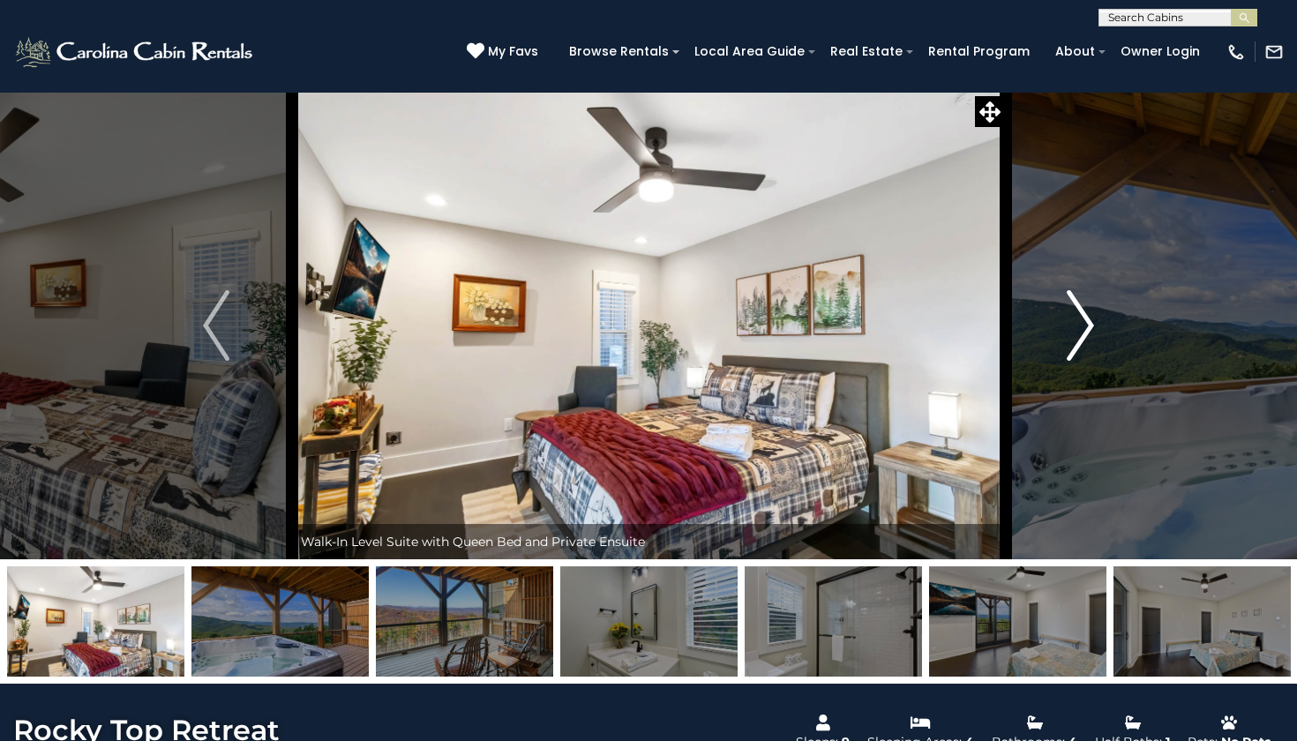
click at [1081, 291] on img "Next" at bounding box center [1080, 325] width 26 height 71
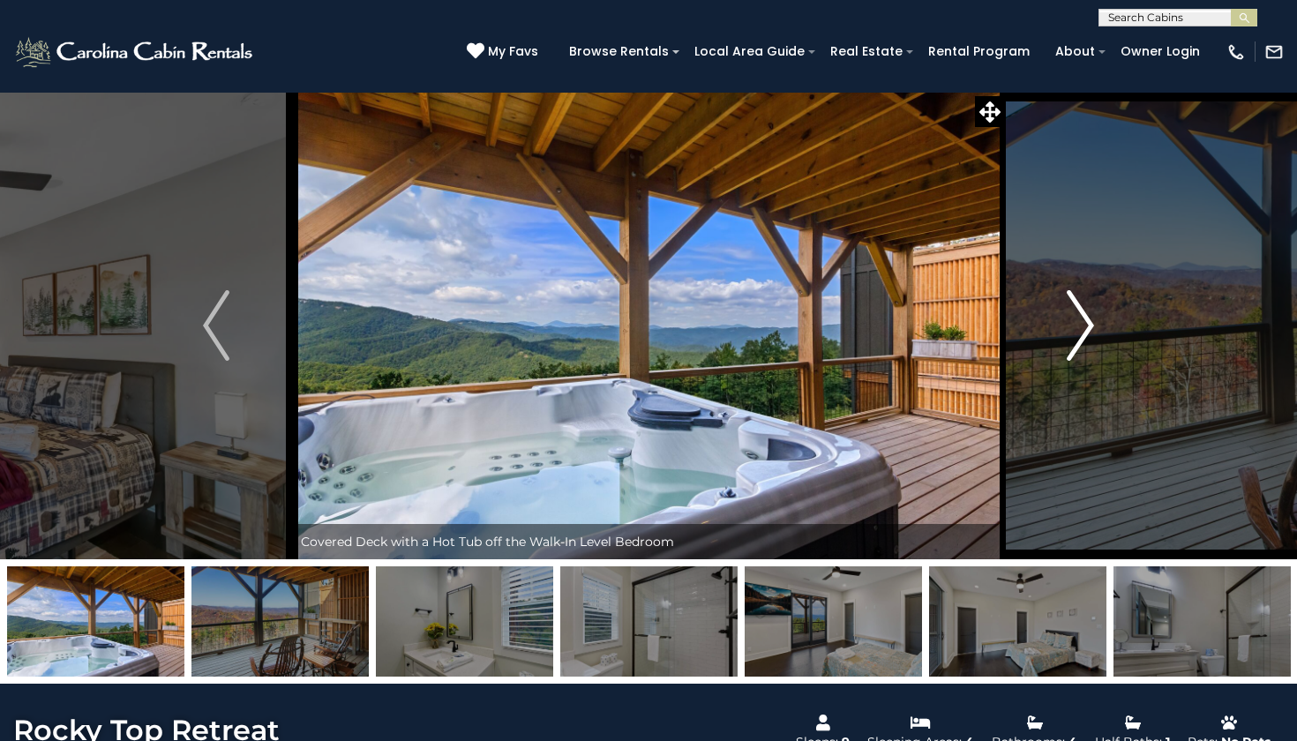
click at [1081, 291] on img "Next" at bounding box center [1080, 325] width 26 height 71
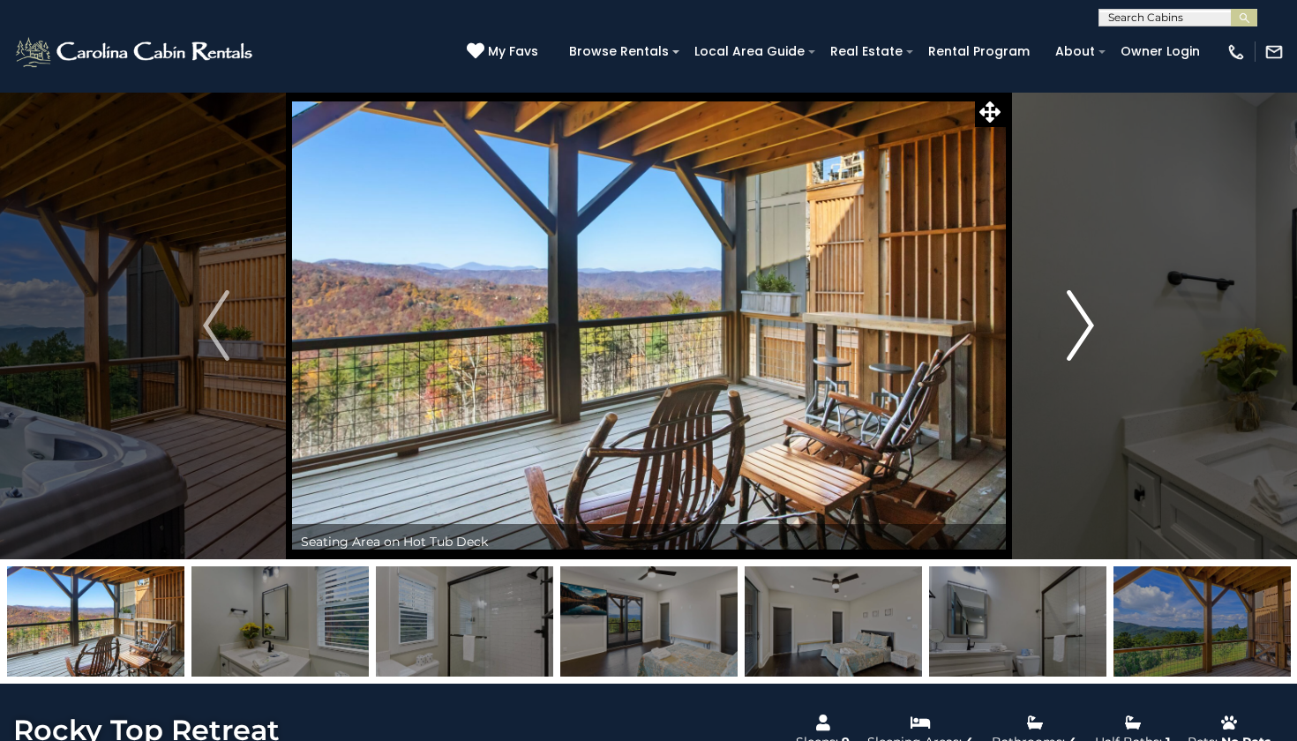
click at [1081, 291] on img "Next" at bounding box center [1080, 325] width 26 height 71
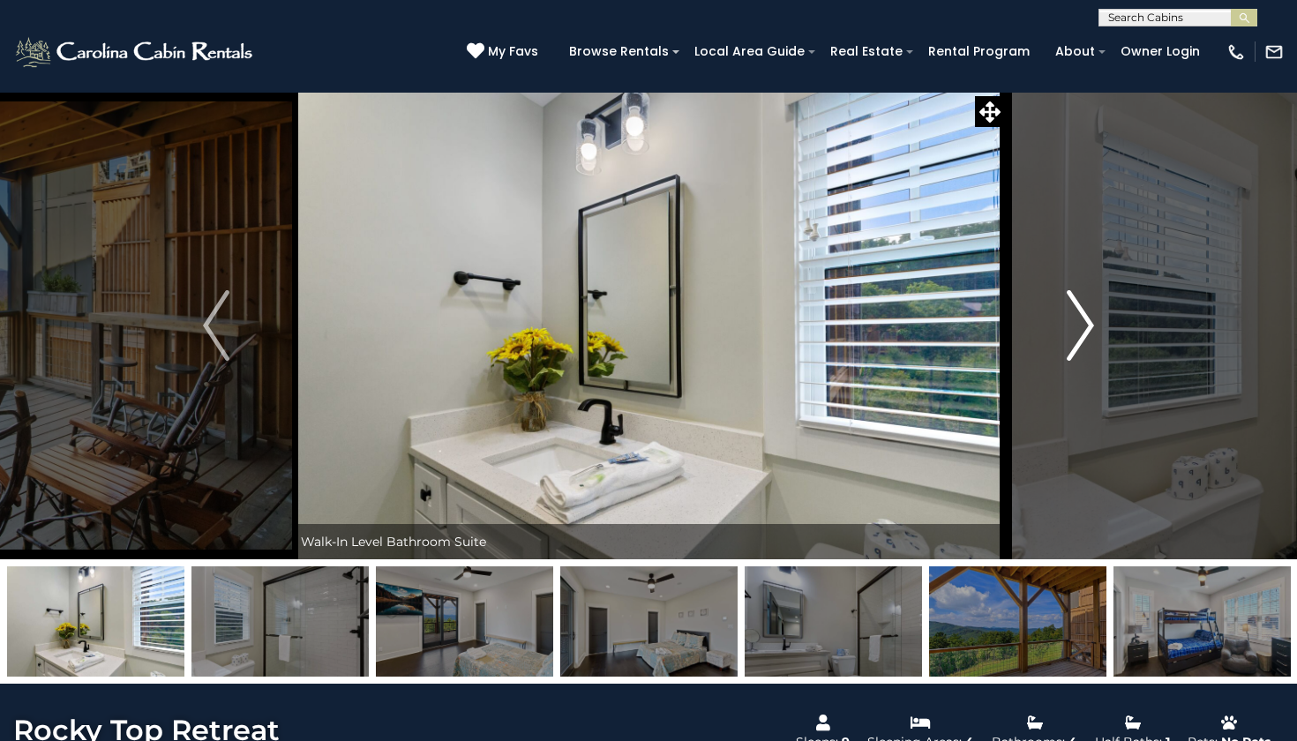
click at [1083, 331] on img "Next" at bounding box center [1080, 325] width 26 height 71
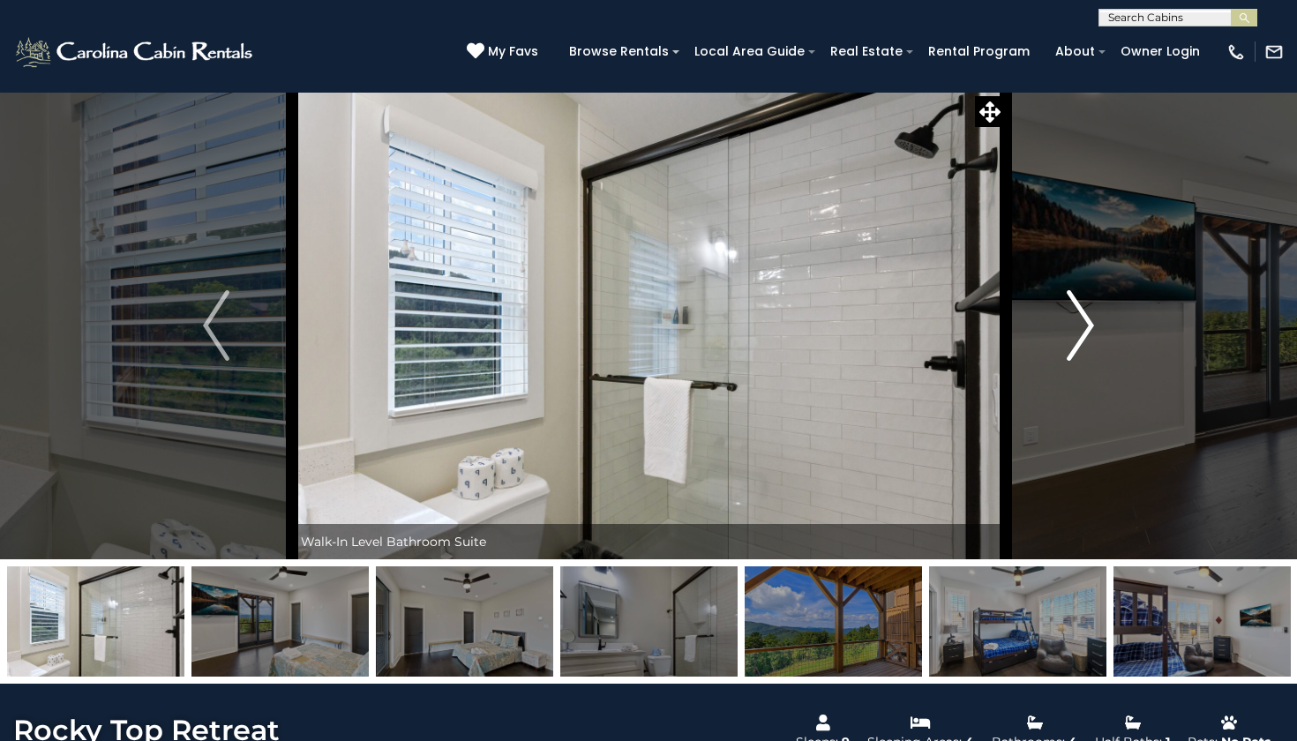
click at [1083, 331] on img "Next" at bounding box center [1080, 325] width 26 height 71
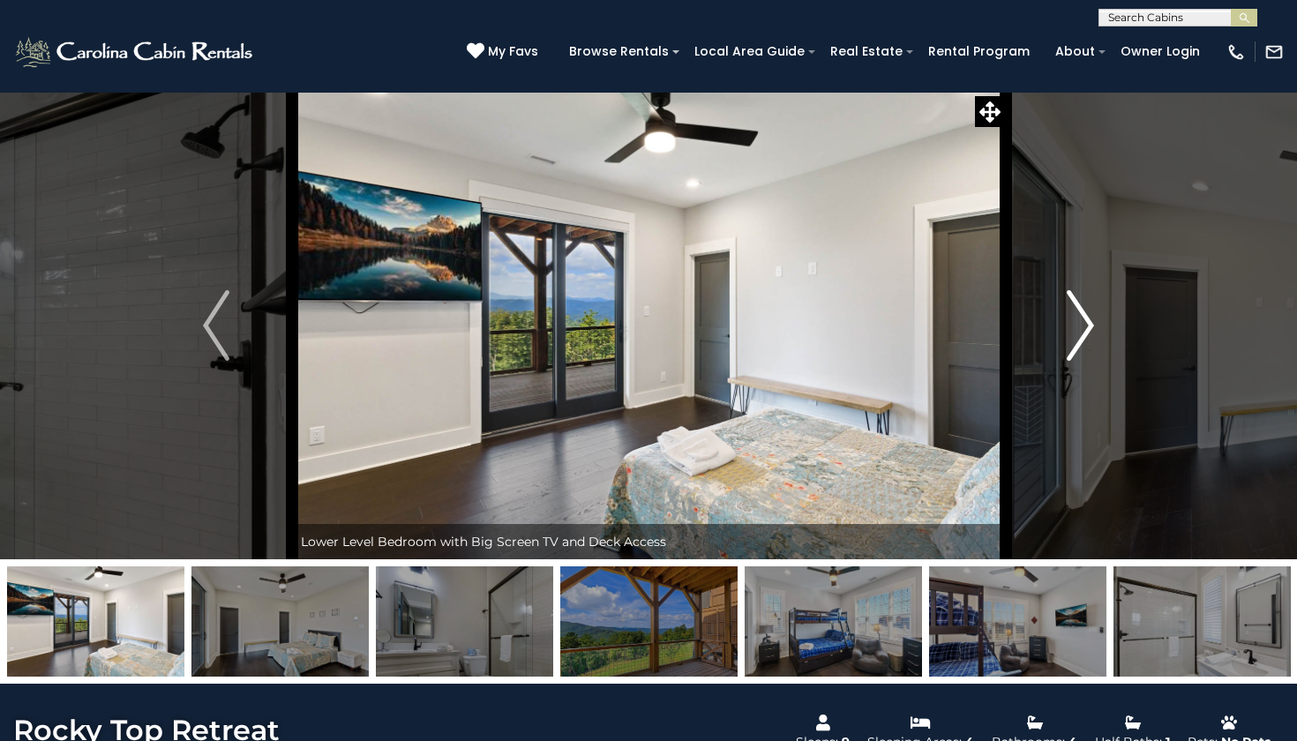
click at [1083, 331] on img "Next" at bounding box center [1080, 325] width 26 height 71
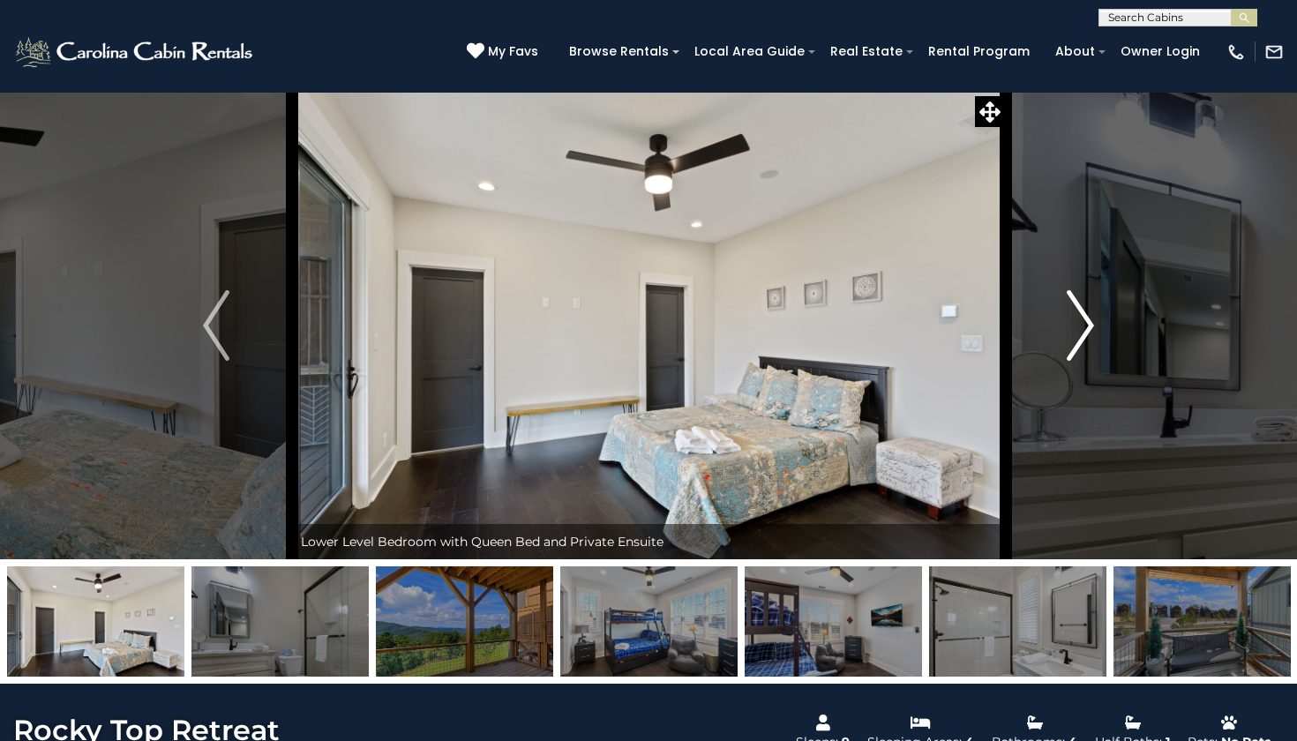
click at [1083, 331] on img "Next" at bounding box center [1080, 325] width 26 height 71
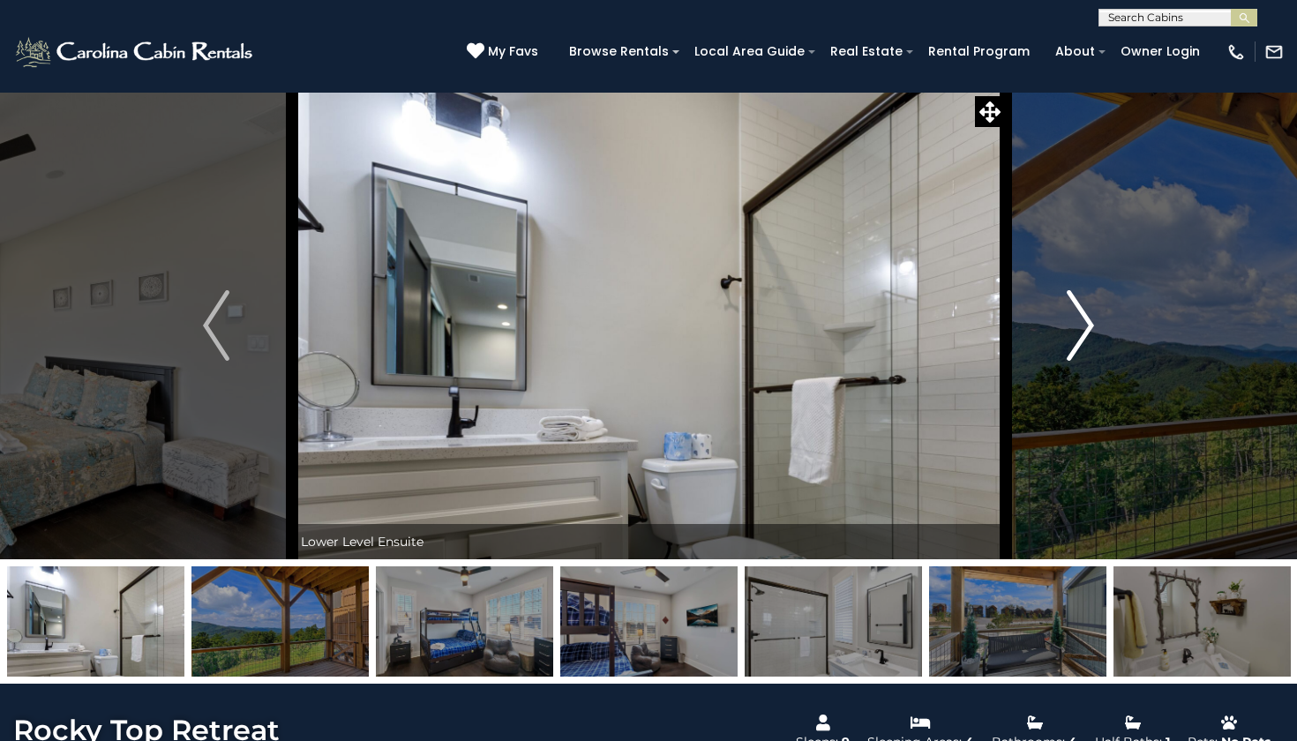
click at [1083, 331] on img "Next" at bounding box center [1080, 325] width 26 height 71
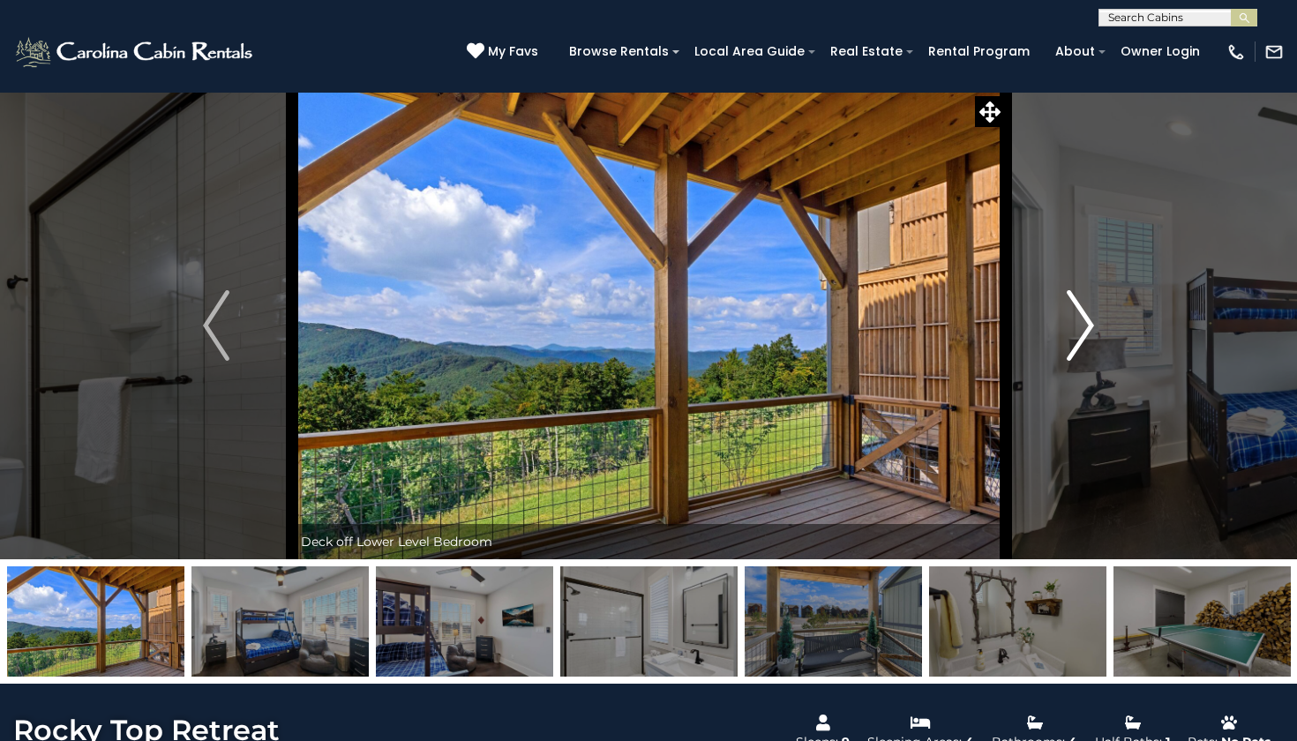
click at [1083, 331] on img "Next" at bounding box center [1080, 325] width 26 height 71
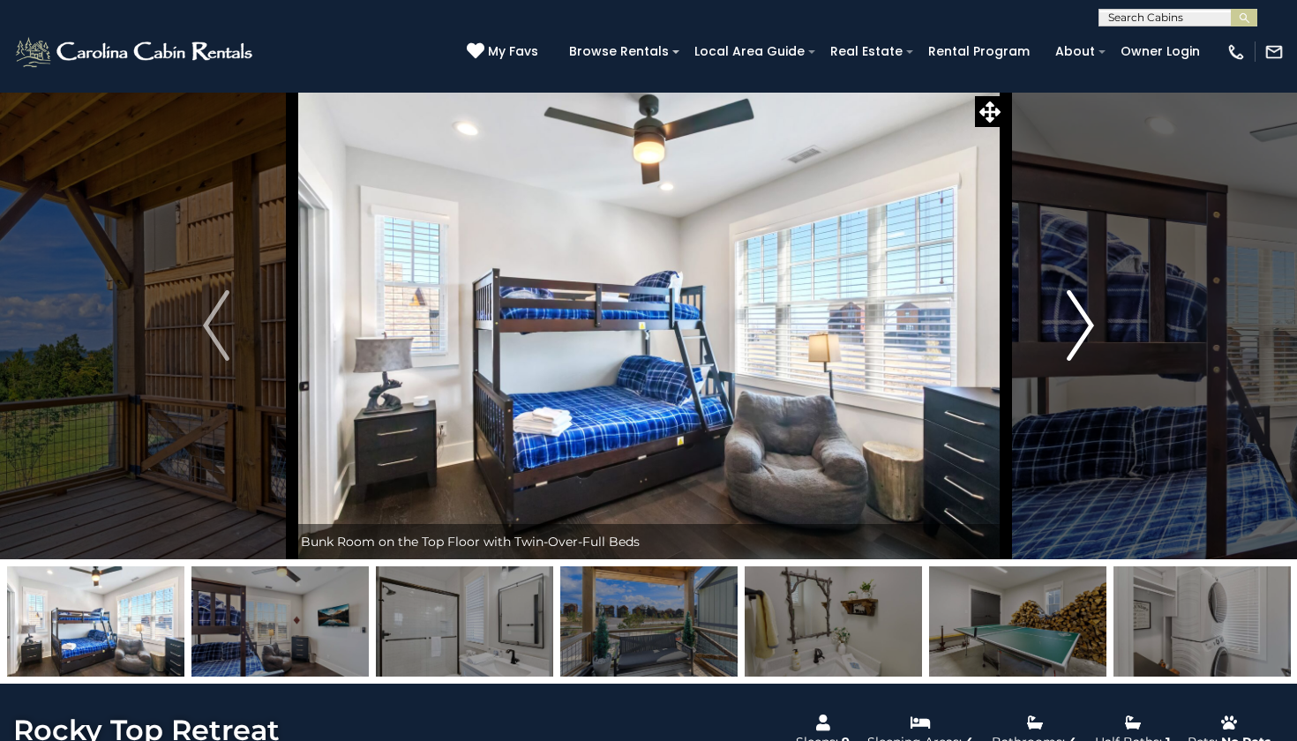
click at [1083, 331] on img "Next" at bounding box center [1080, 325] width 26 height 71
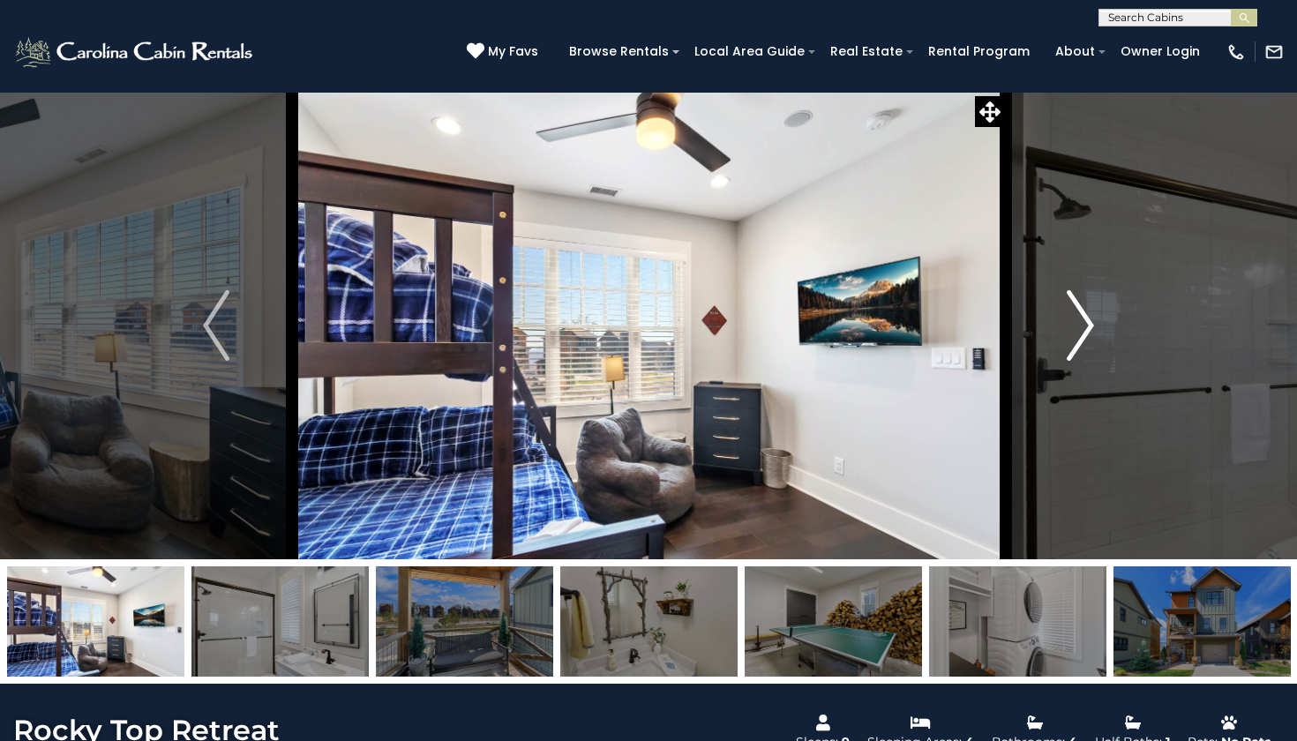
click at [1083, 331] on img "Next" at bounding box center [1080, 325] width 26 height 71
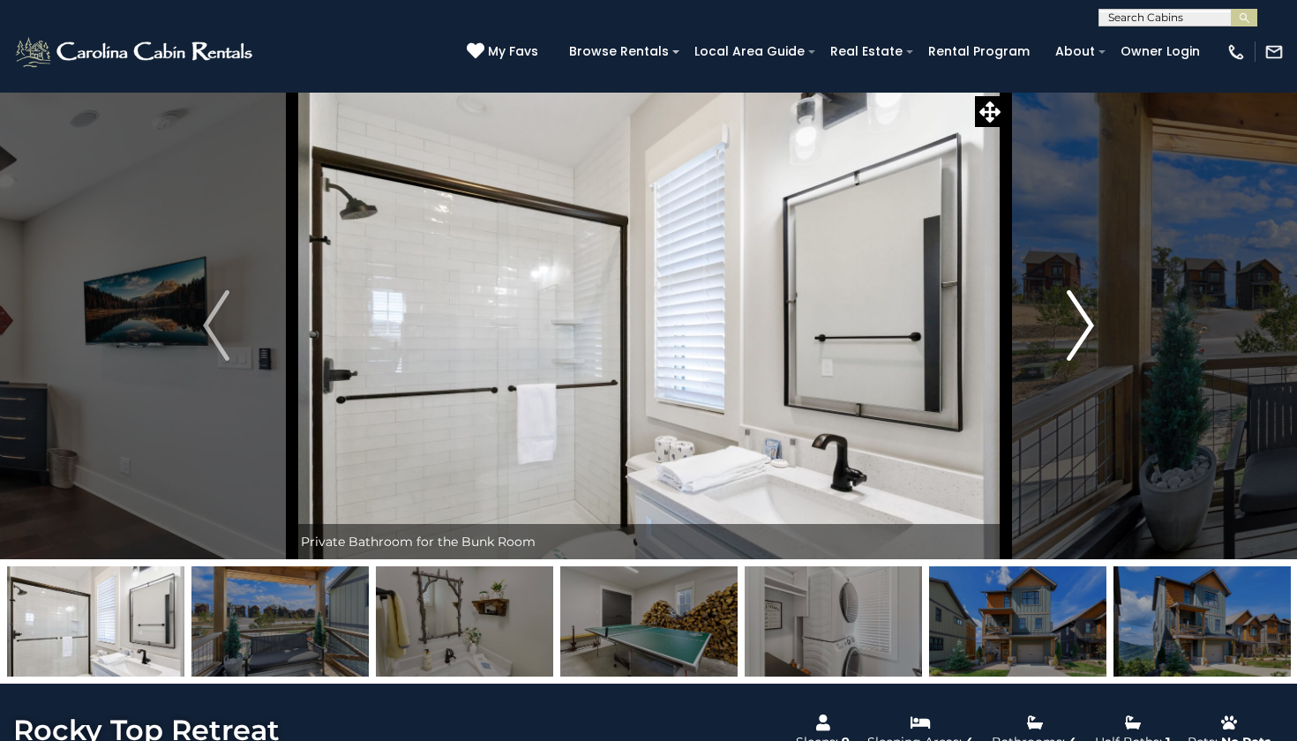
click at [1083, 331] on img "Next" at bounding box center [1080, 325] width 26 height 71
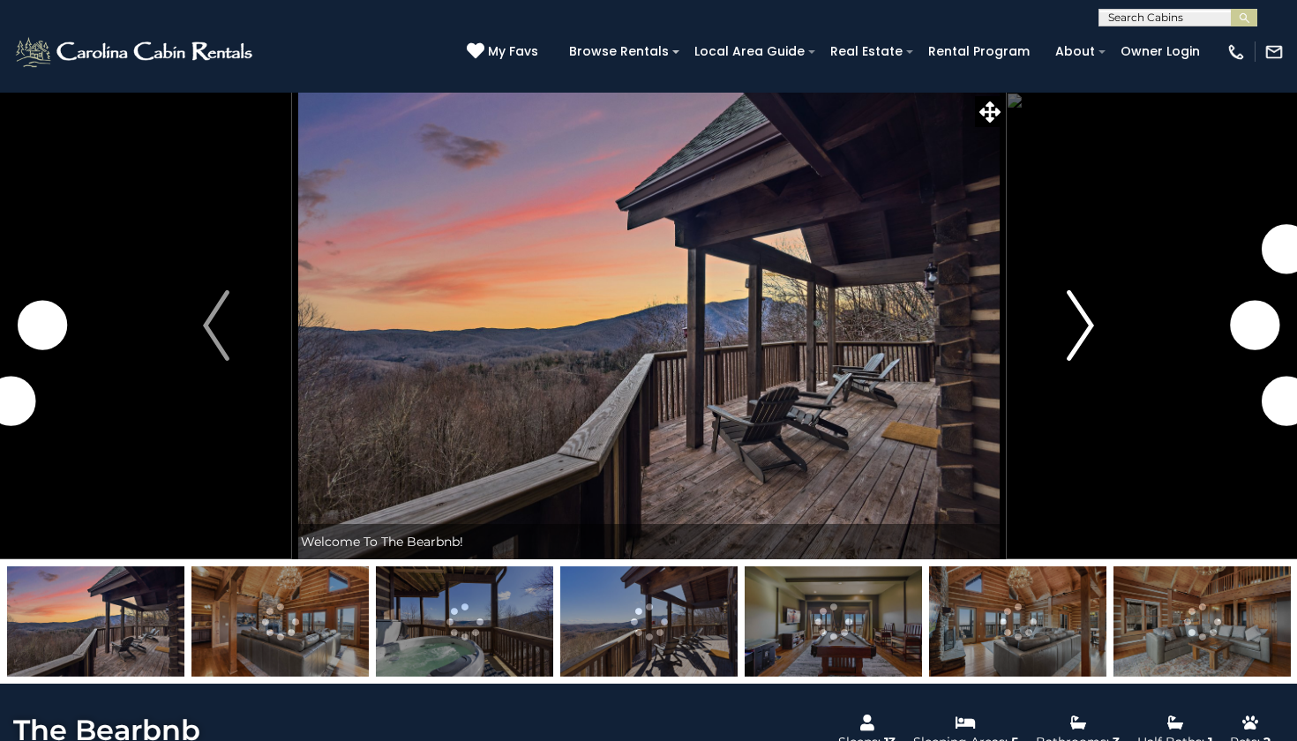
click at [1081, 335] on img "Next" at bounding box center [1080, 325] width 26 height 71
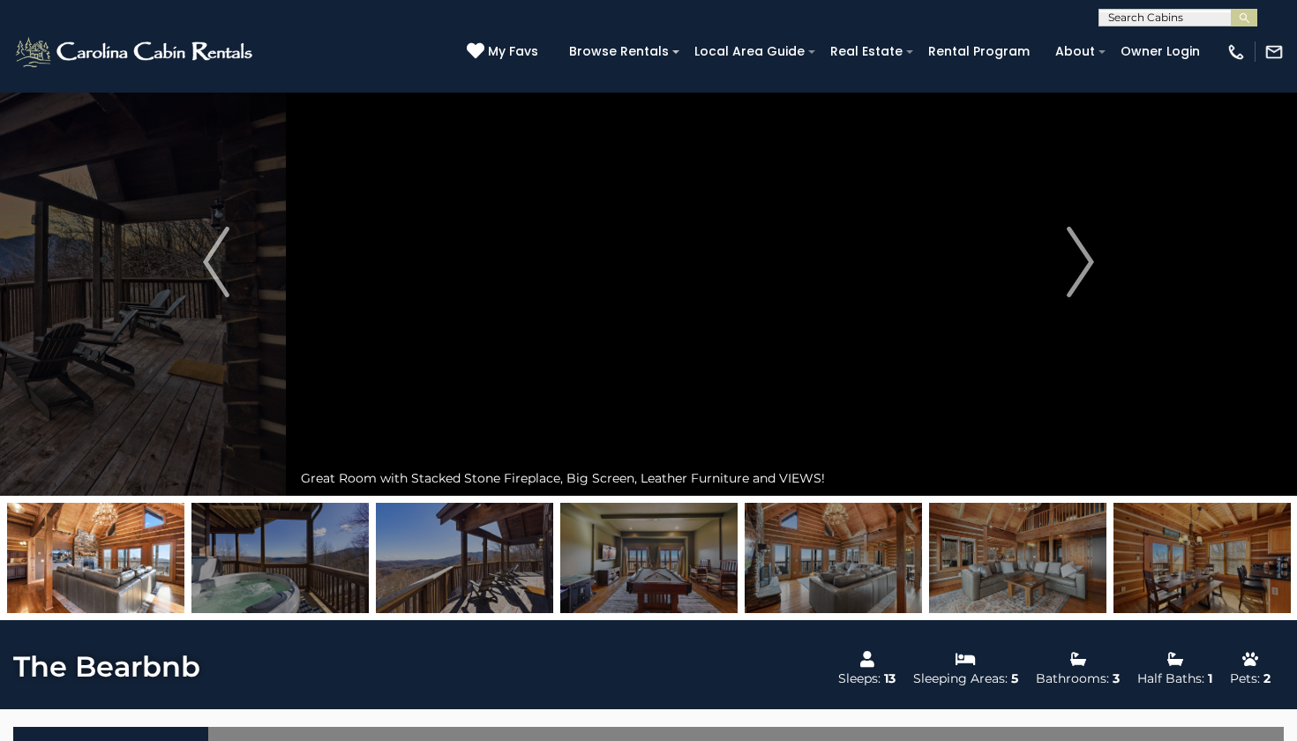
scroll to position [61, 0]
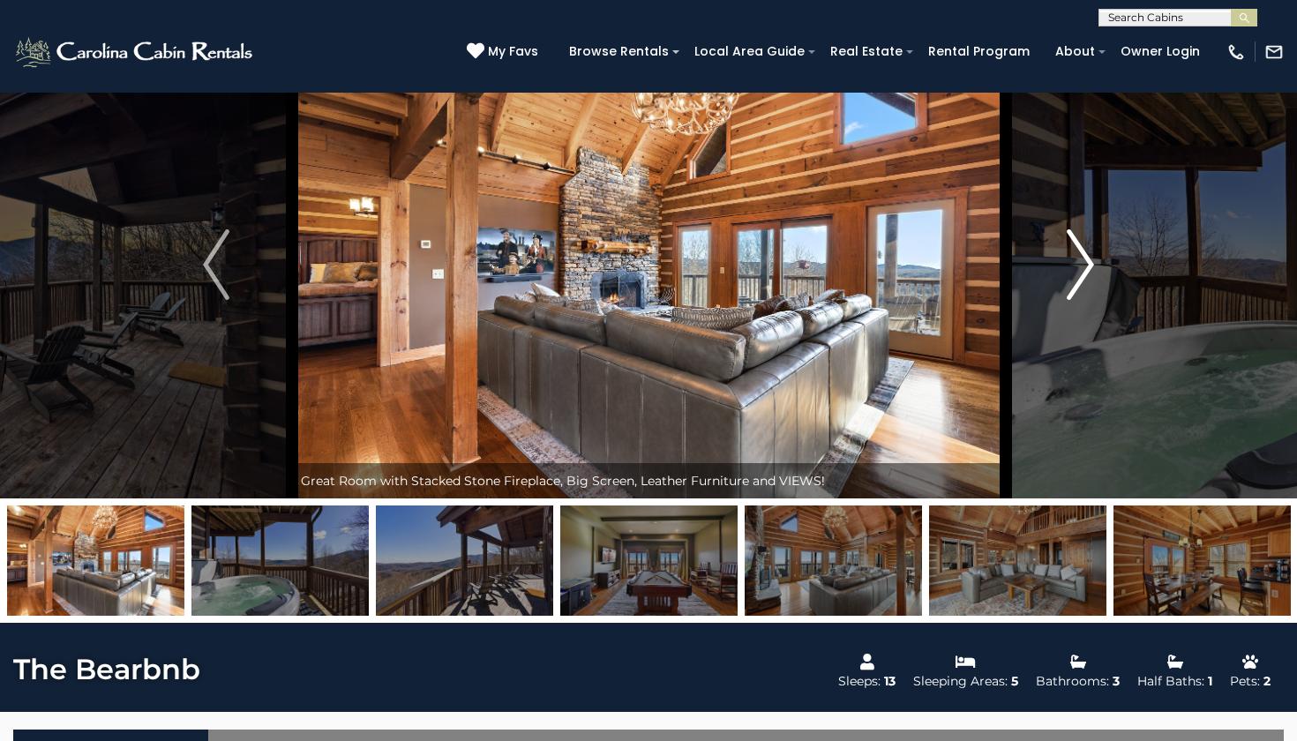
click at [1080, 281] on img "Next" at bounding box center [1080, 264] width 26 height 71
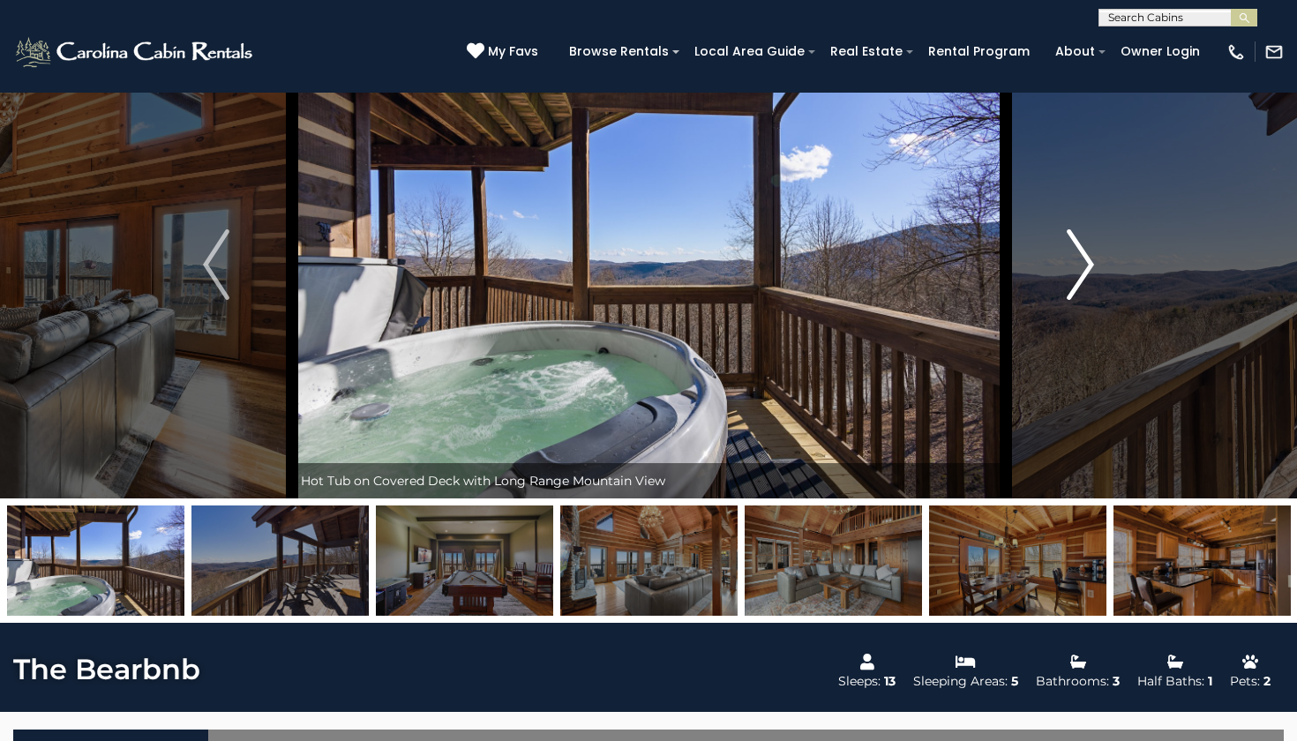
click at [1080, 281] on img "Next" at bounding box center [1080, 264] width 26 height 71
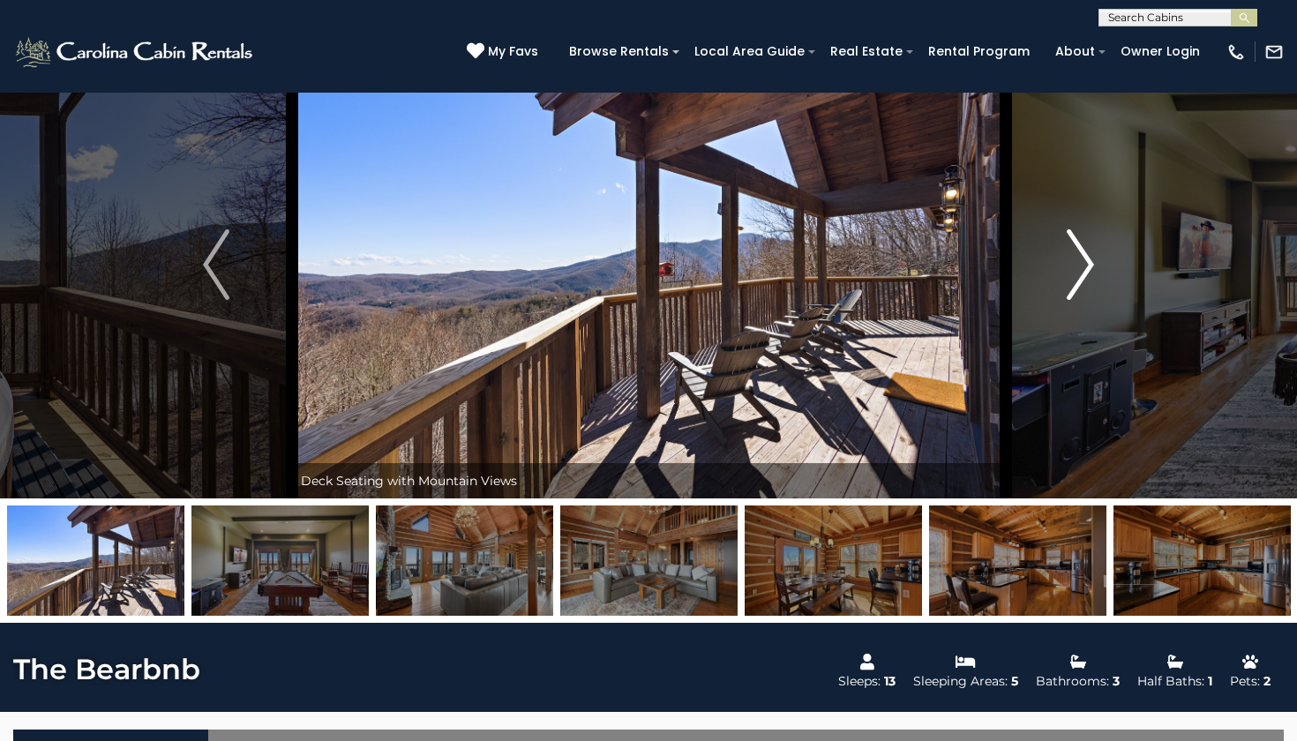
click at [1080, 281] on img "Next" at bounding box center [1080, 264] width 26 height 71
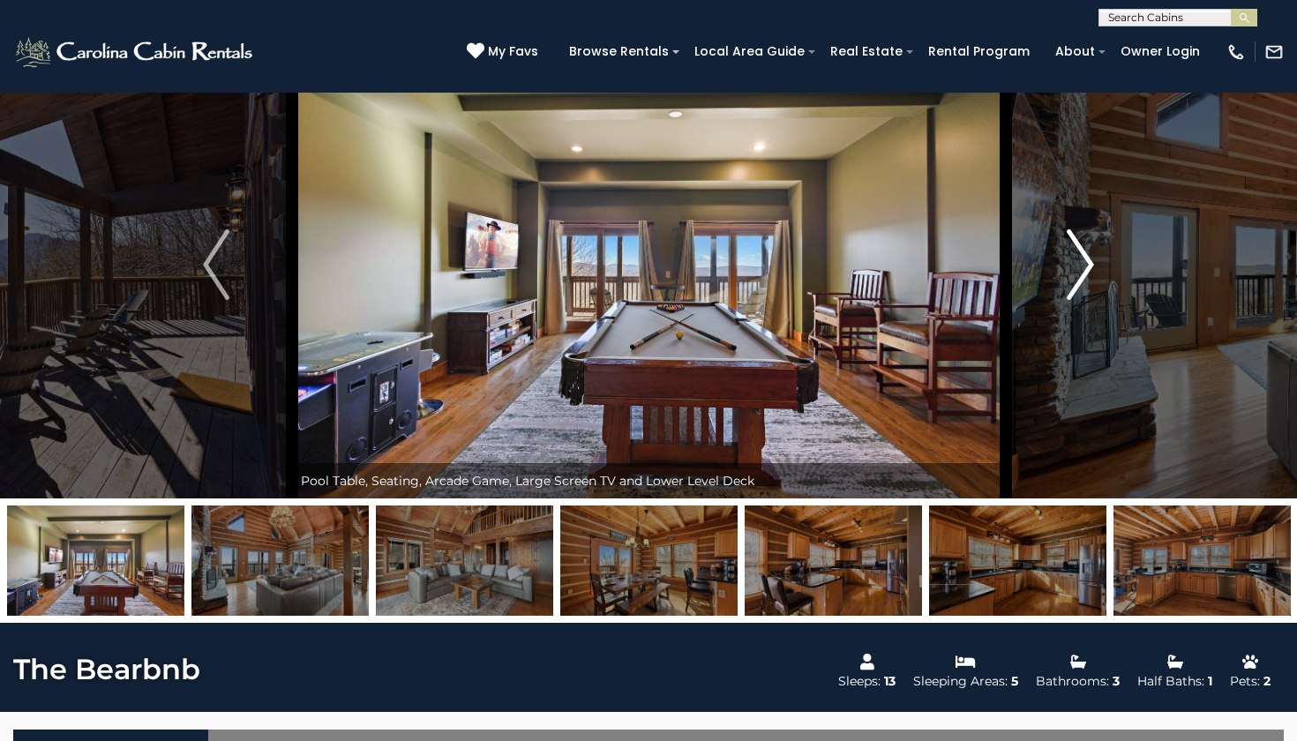
click at [1080, 281] on img "Next" at bounding box center [1080, 264] width 26 height 71
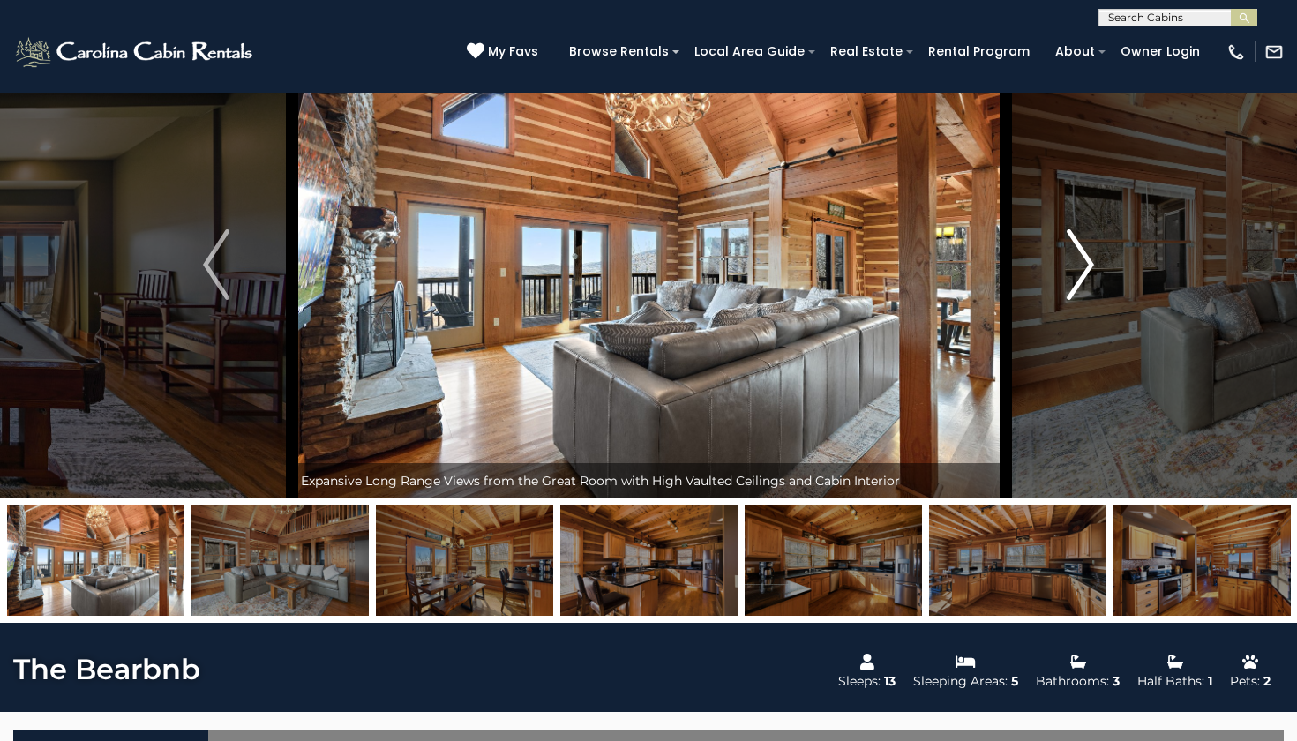
click at [1080, 281] on img "Next" at bounding box center [1080, 264] width 26 height 71
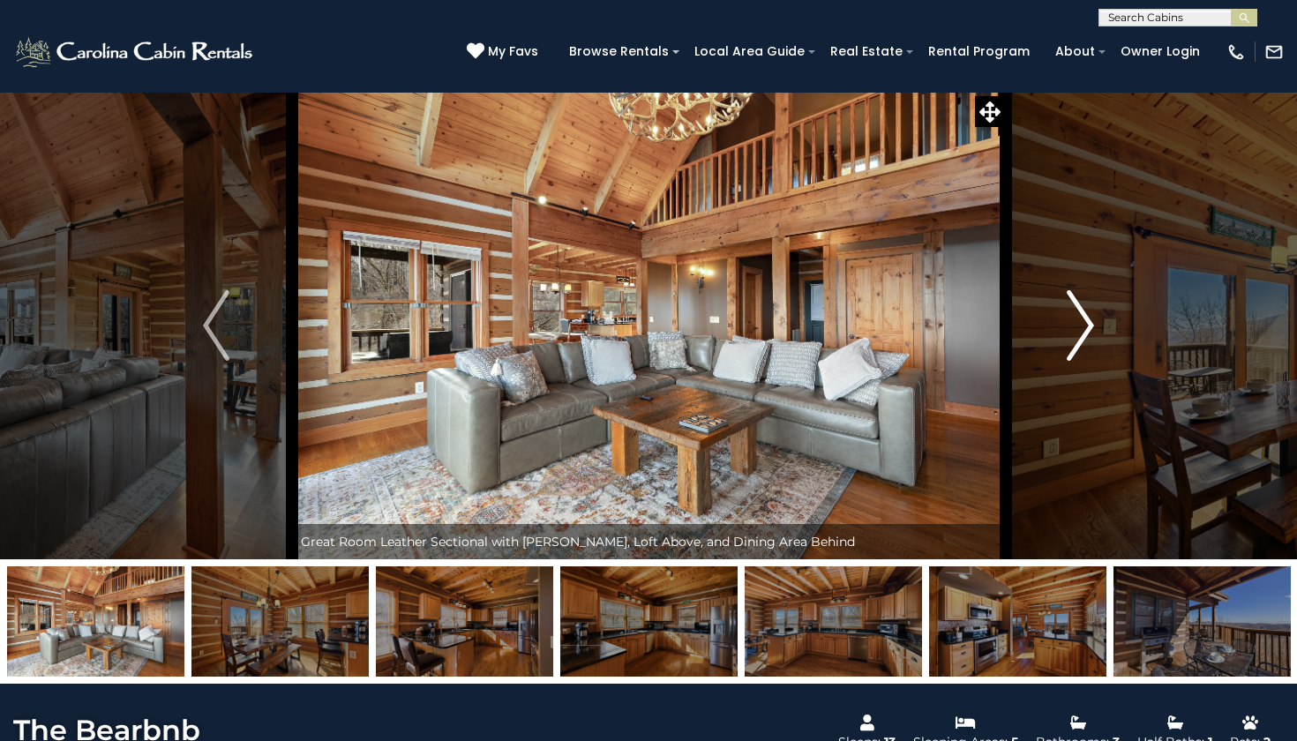
scroll to position [0, 0]
click at [1070, 315] on img "Next" at bounding box center [1080, 325] width 26 height 71
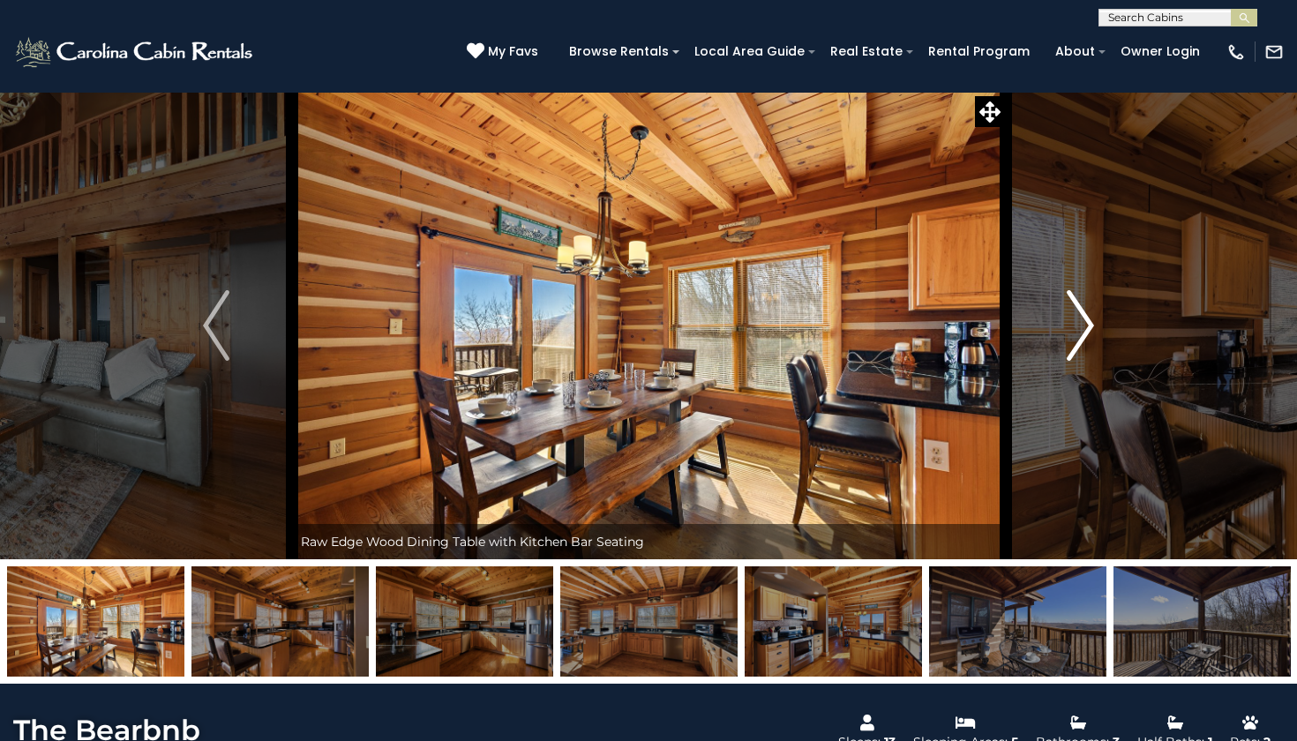
click at [1070, 315] on img "Next" at bounding box center [1080, 325] width 26 height 71
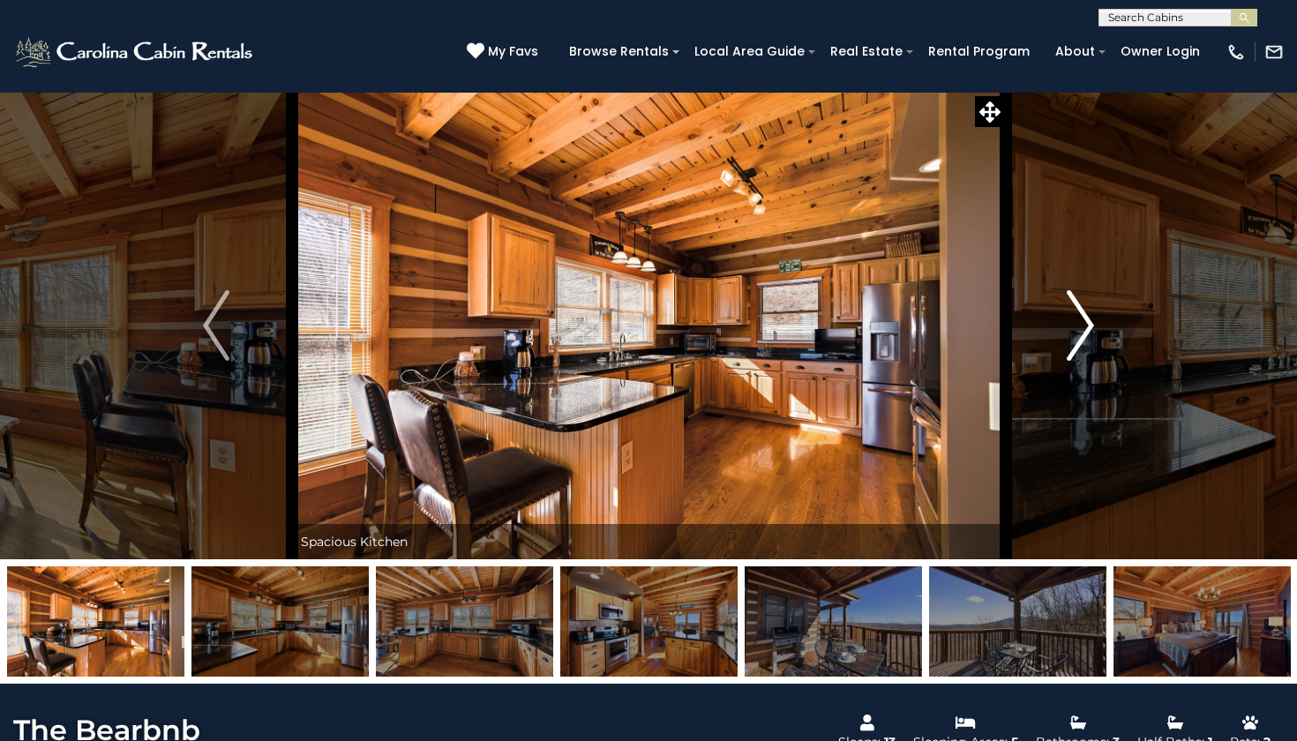
click at [1070, 315] on img "Next" at bounding box center [1080, 325] width 26 height 71
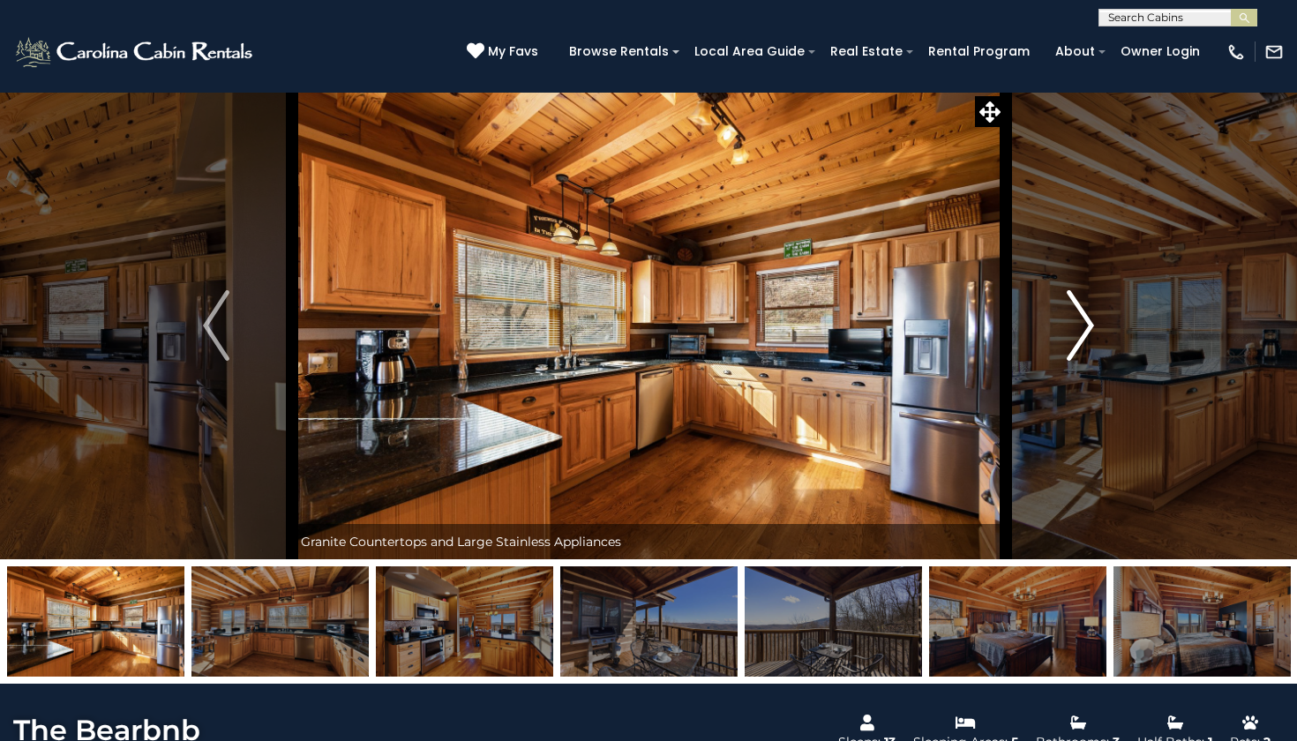
click at [1070, 315] on img "Next" at bounding box center [1080, 325] width 26 height 71
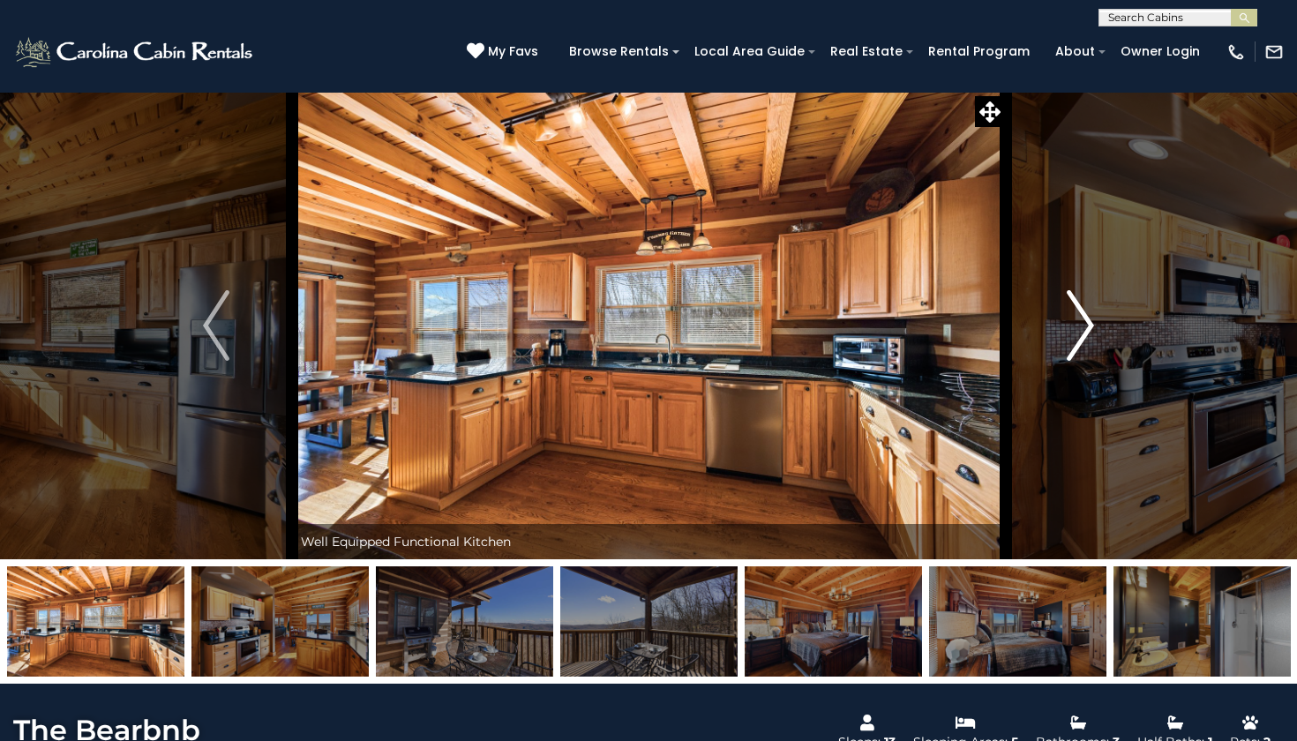
click at [1070, 315] on img "Next" at bounding box center [1080, 325] width 26 height 71
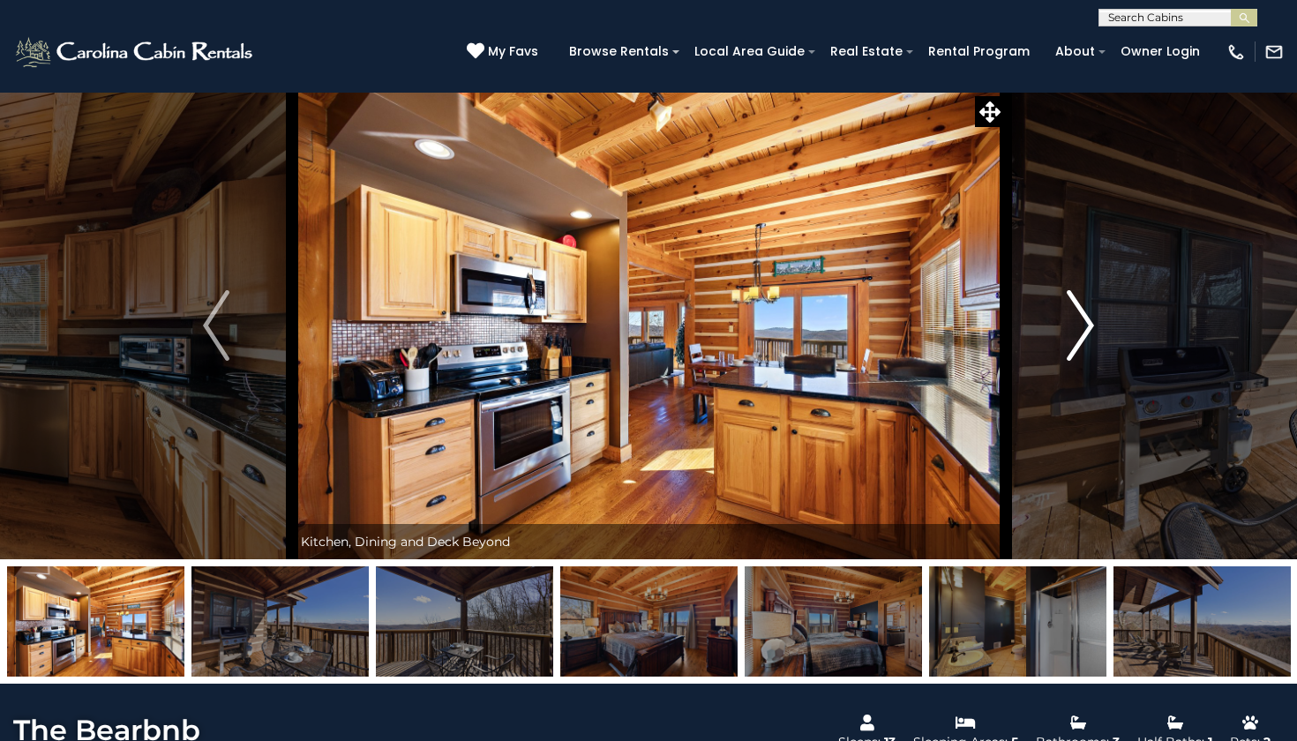
click at [1070, 315] on img "Next" at bounding box center [1080, 325] width 26 height 71
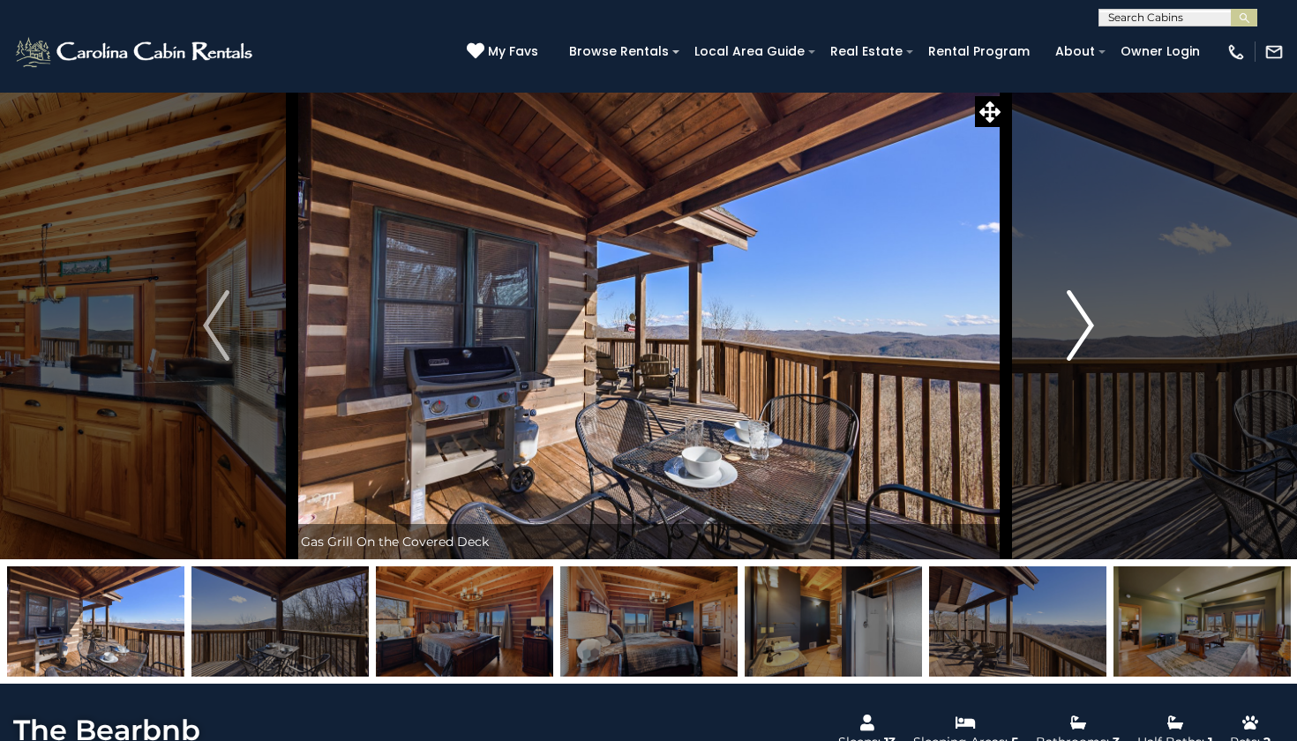
click at [1070, 315] on img "Next" at bounding box center [1080, 325] width 26 height 71
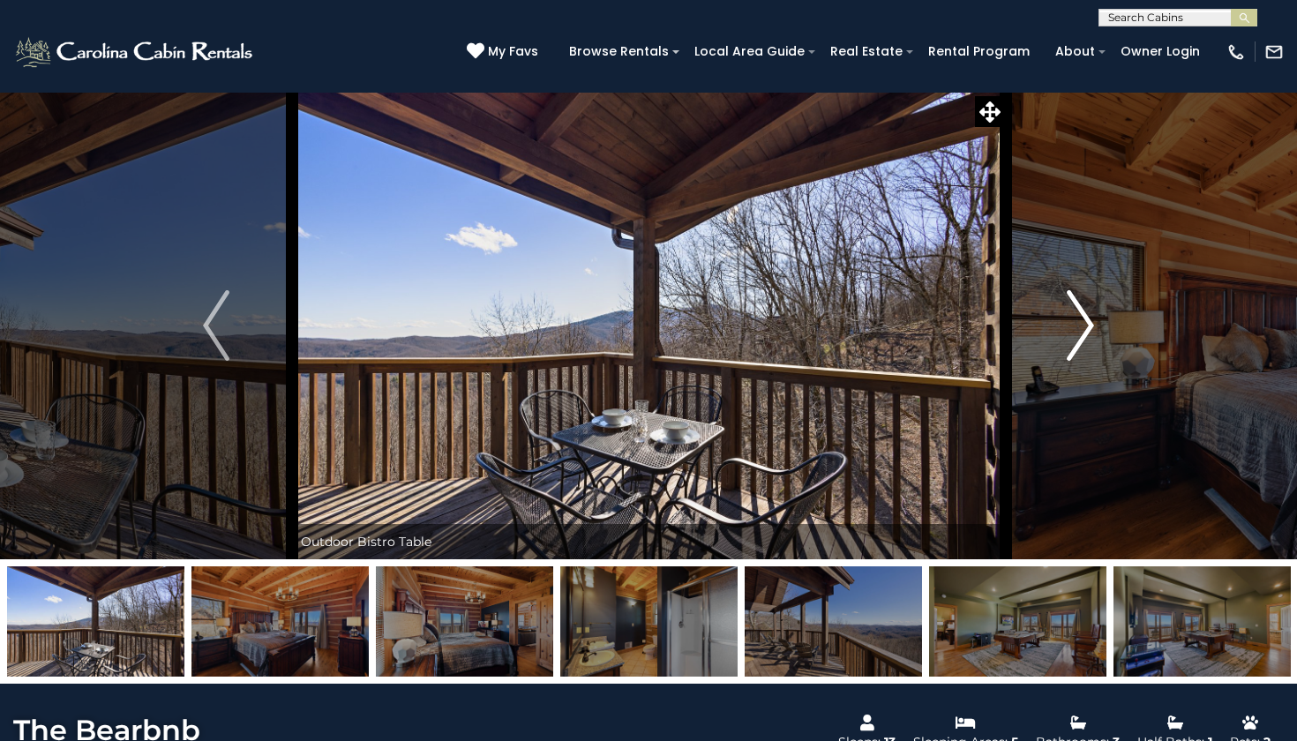
click at [1074, 328] on img "Next" at bounding box center [1080, 325] width 26 height 71
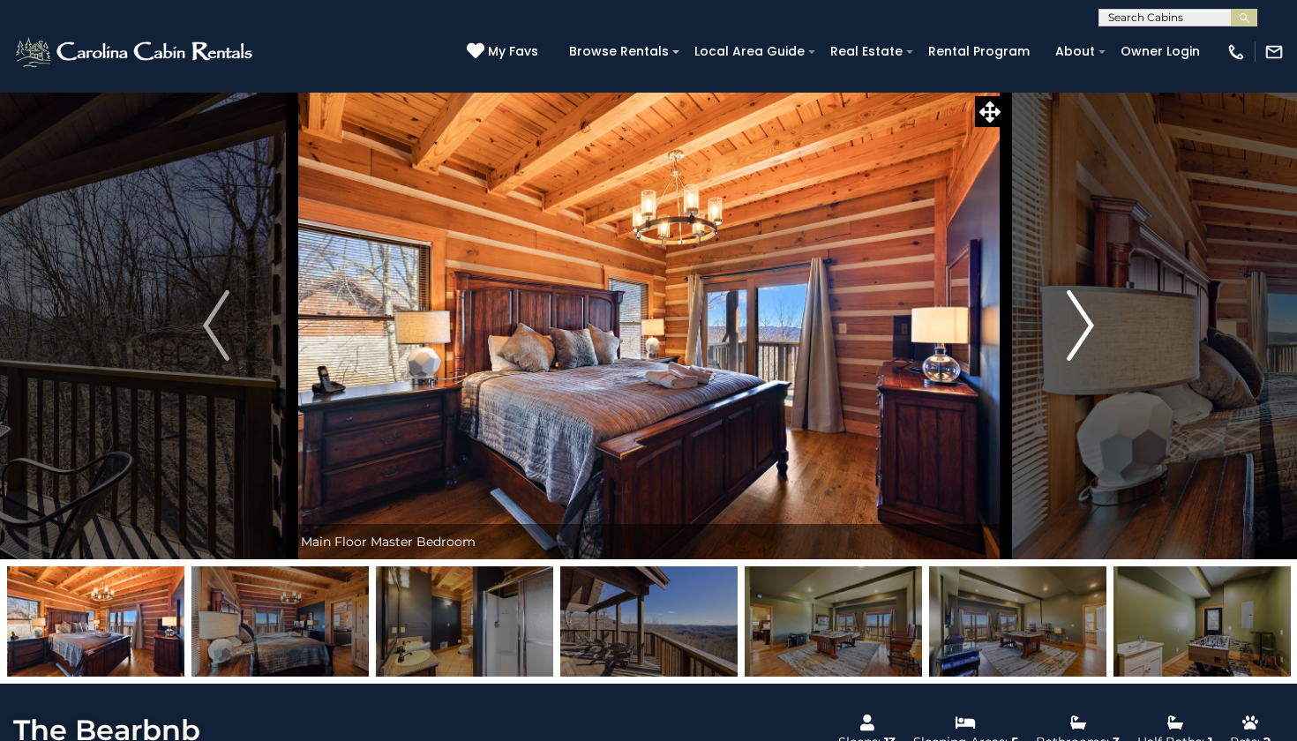
click at [1074, 328] on img "Next" at bounding box center [1080, 325] width 26 height 71
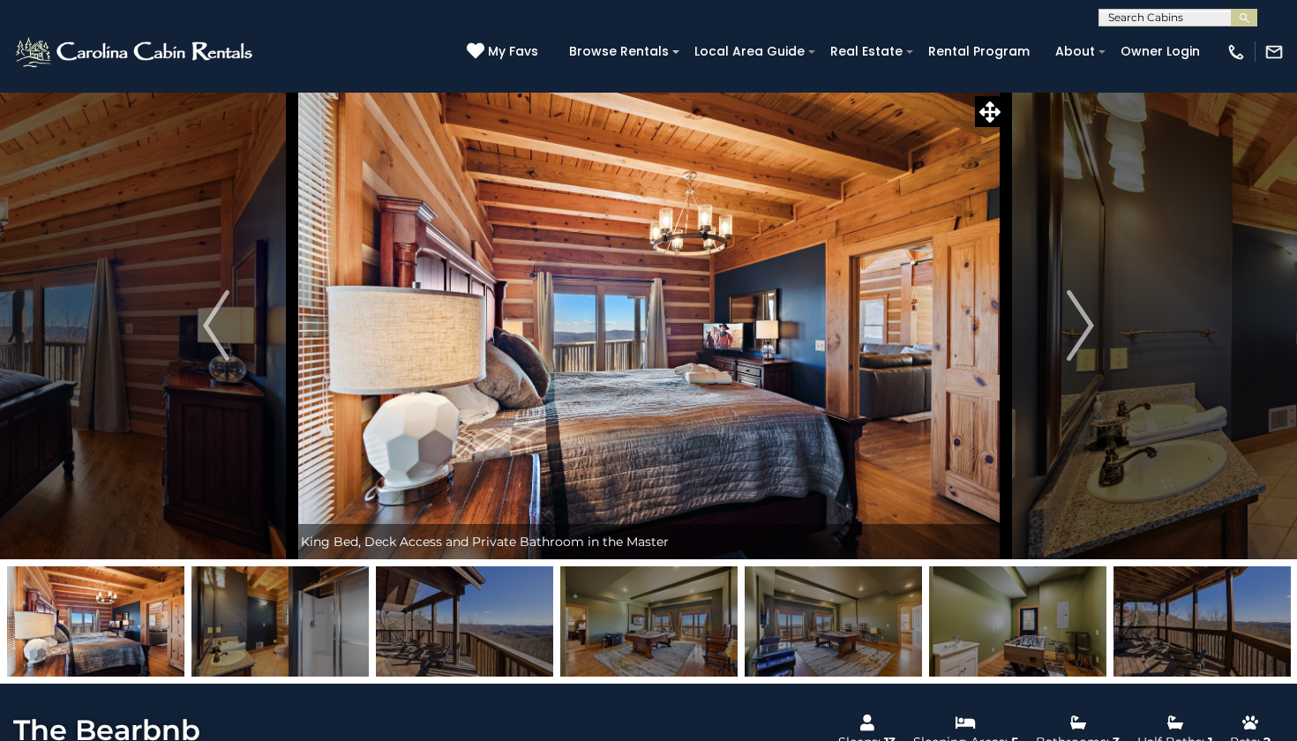
click at [206, 52] on img at bounding box center [135, 51] width 244 height 35
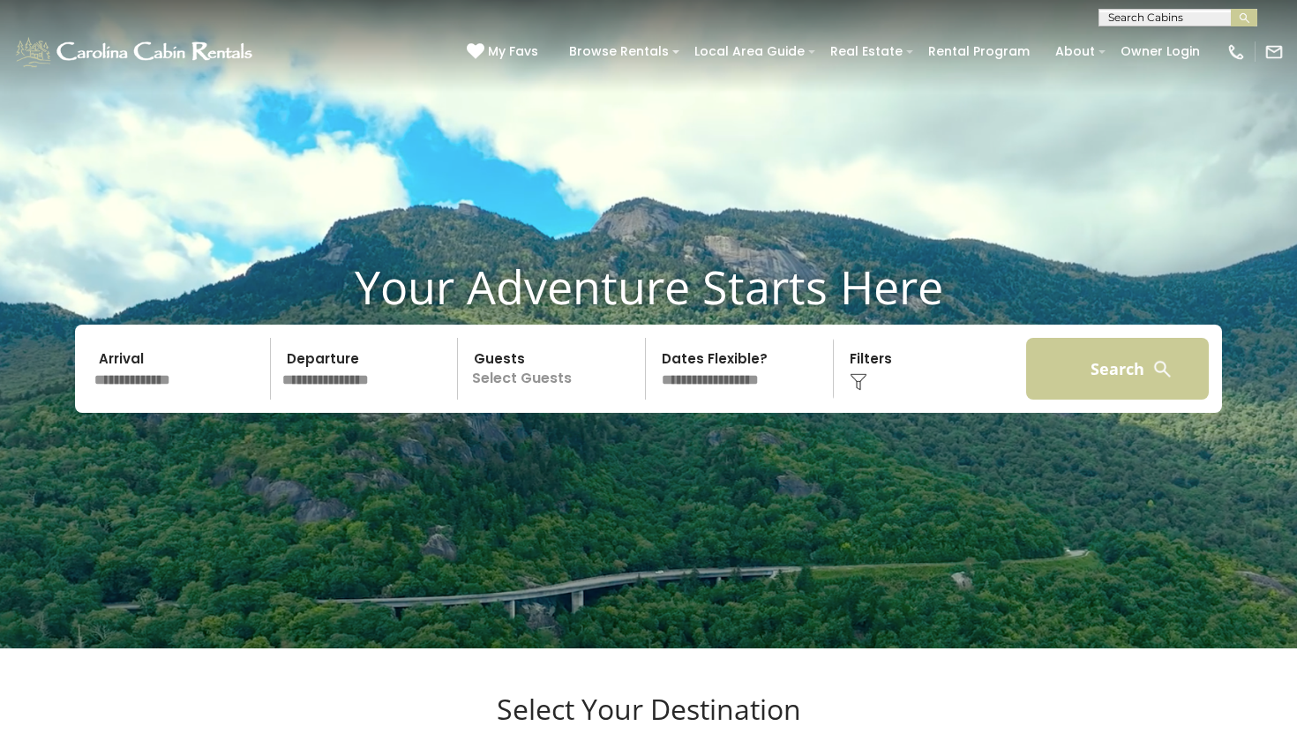
click at [1153, 400] on button "Search" at bounding box center [1117, 369] width 183 height 62
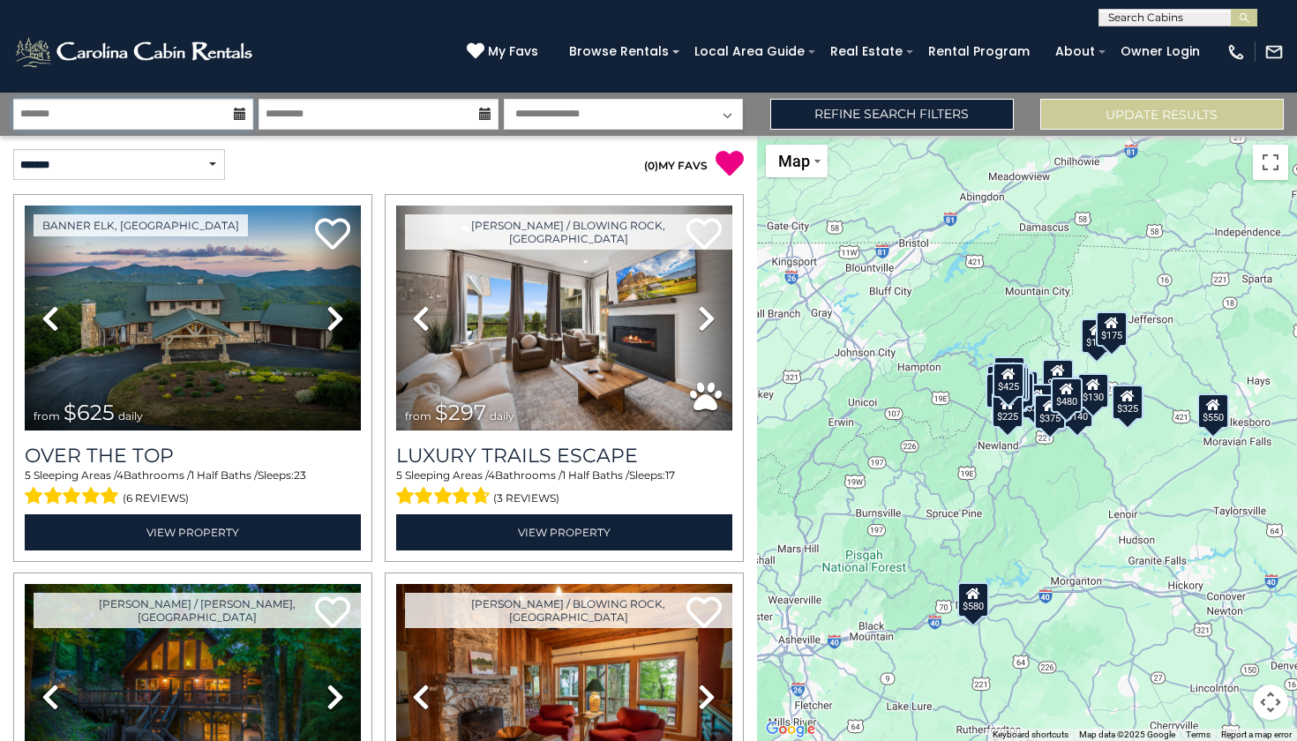
click at [189, 121] on input "text" at bounding box center [133, 114] width 240 height 31
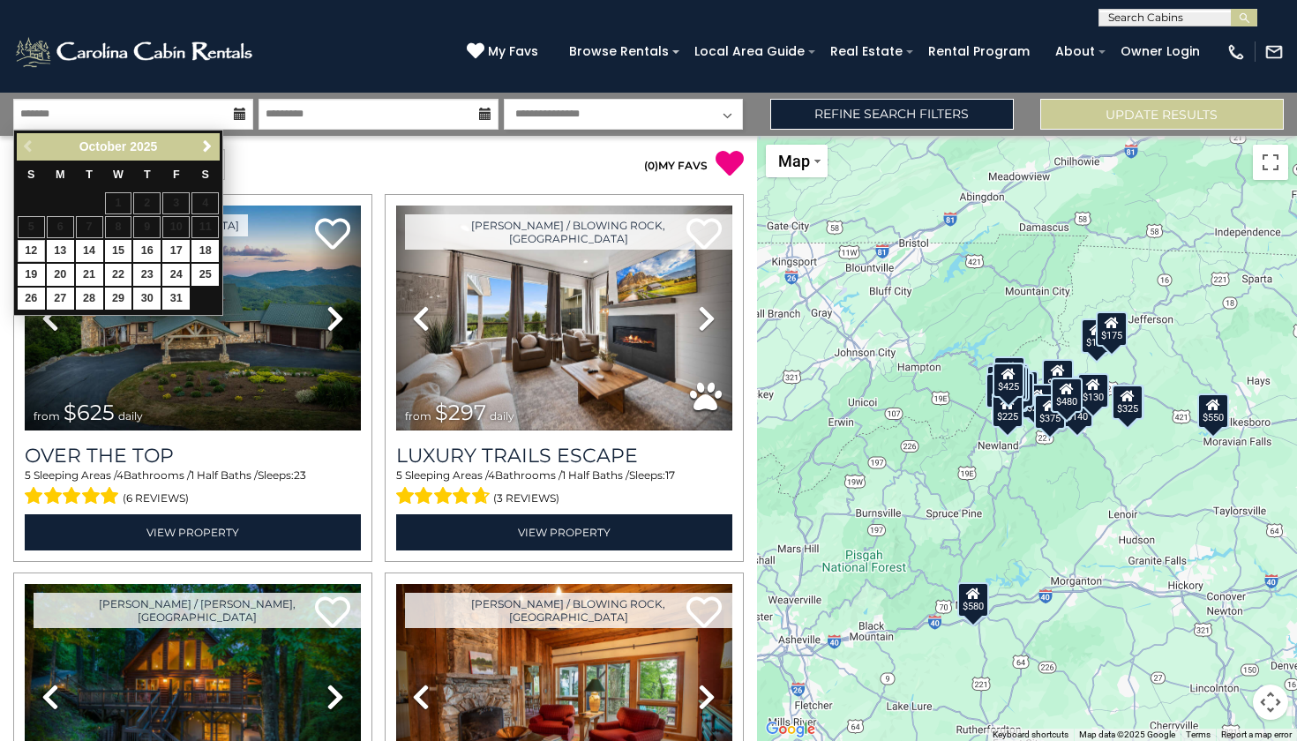
click at [315, 154] on div "**********" at bounding box center [189, 164] width 378 height 31
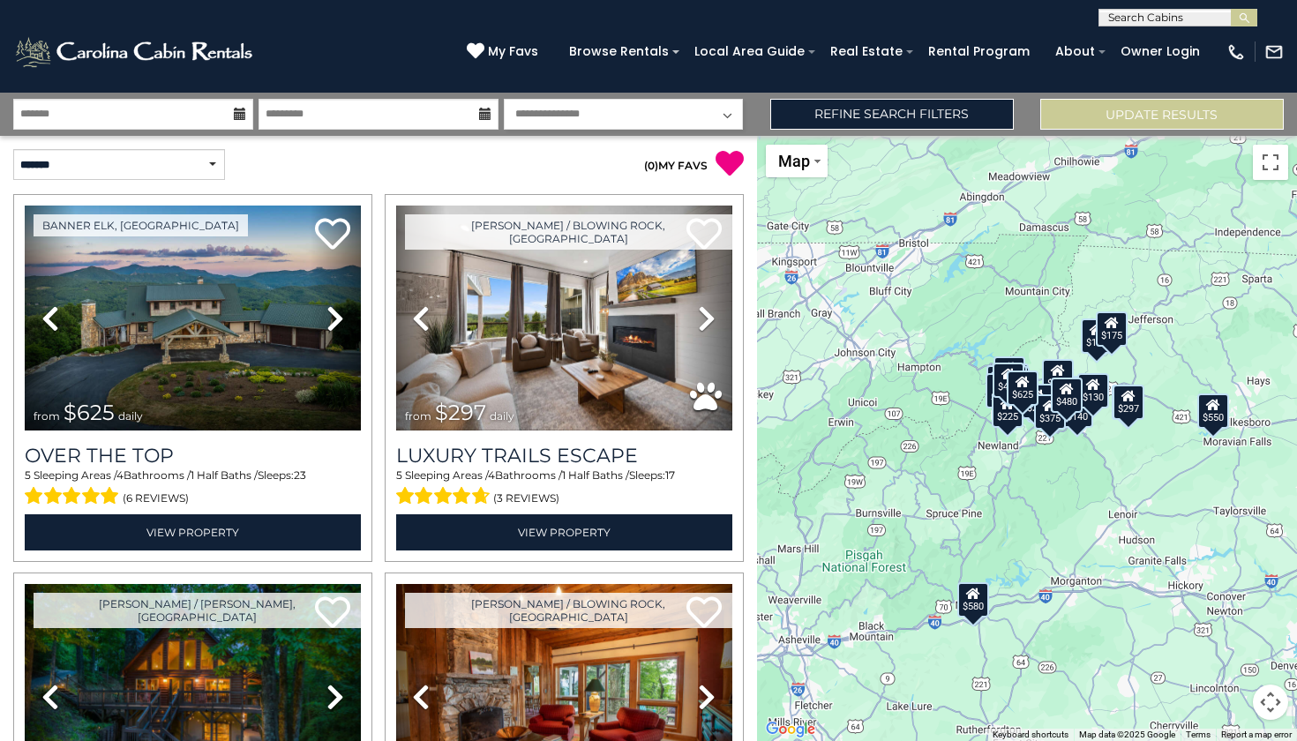
click at [1195, 13] on input "text" at bounding box center [1176, 21] width 154 height 18
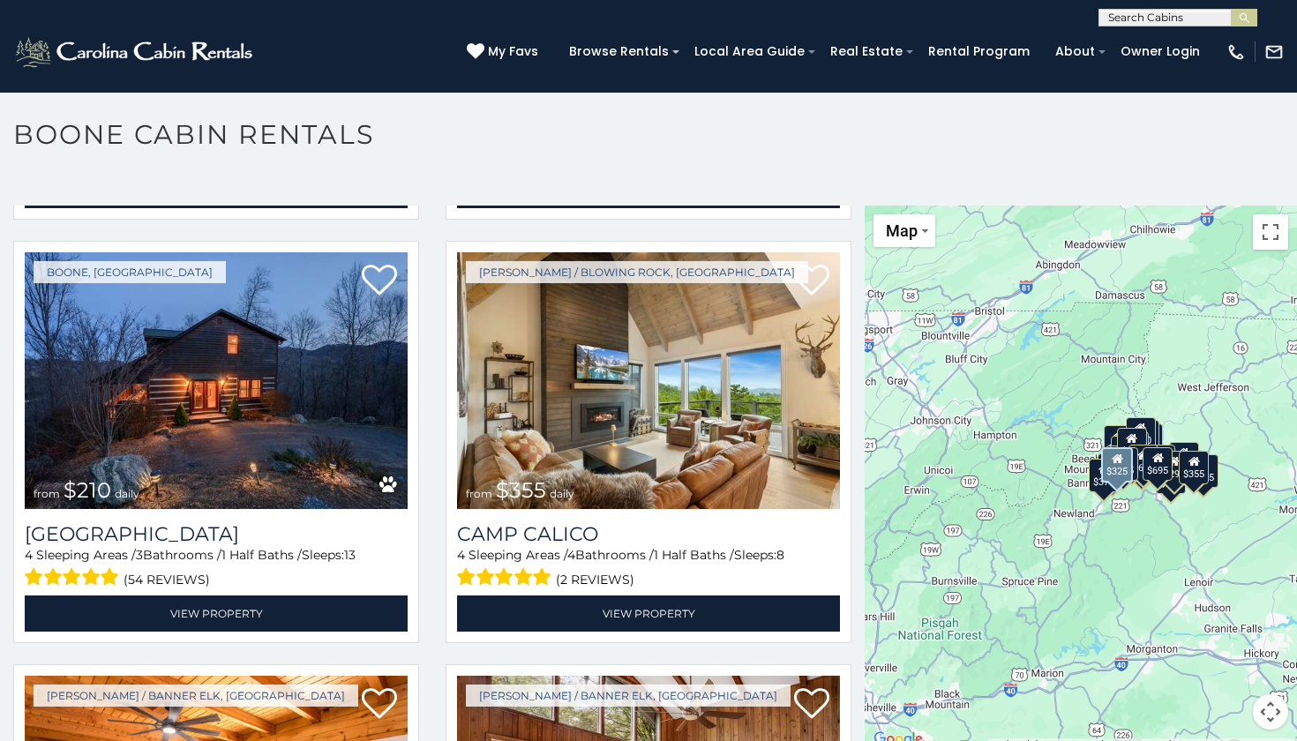
scroll to position [5116, 0]
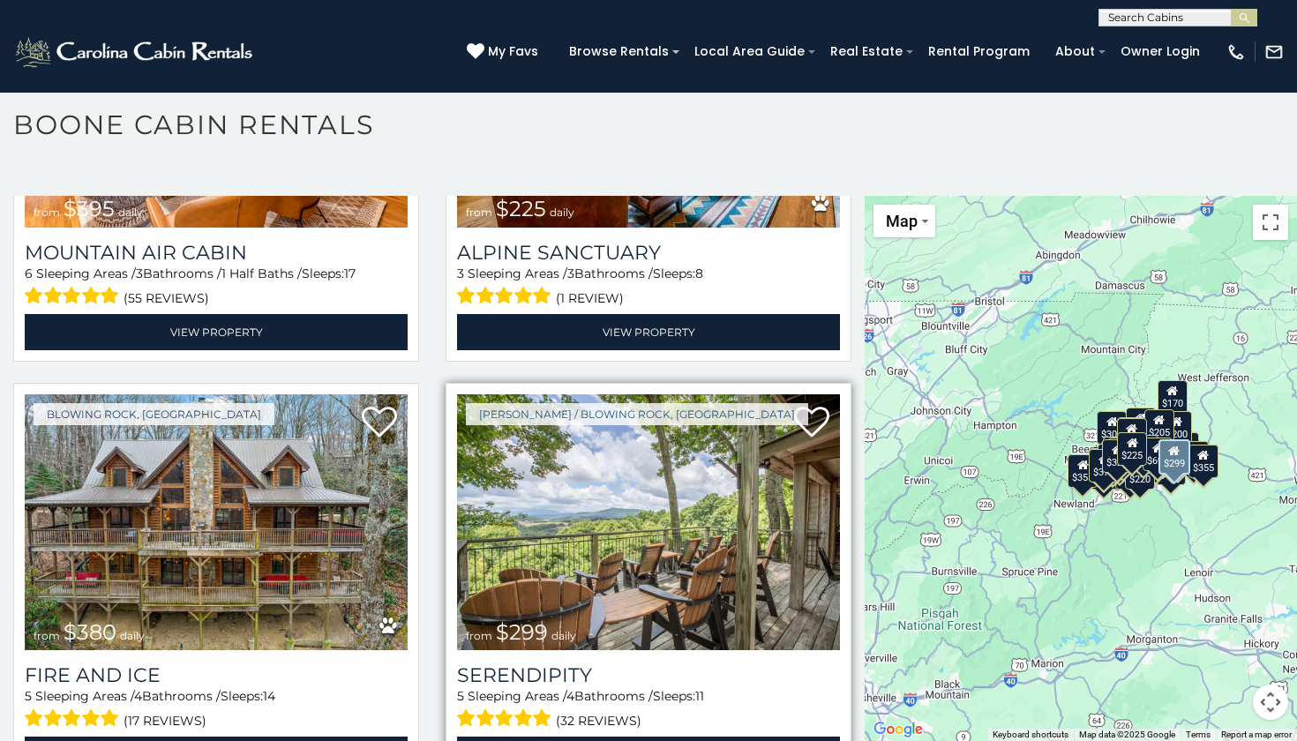
scroll to position [10, 0]
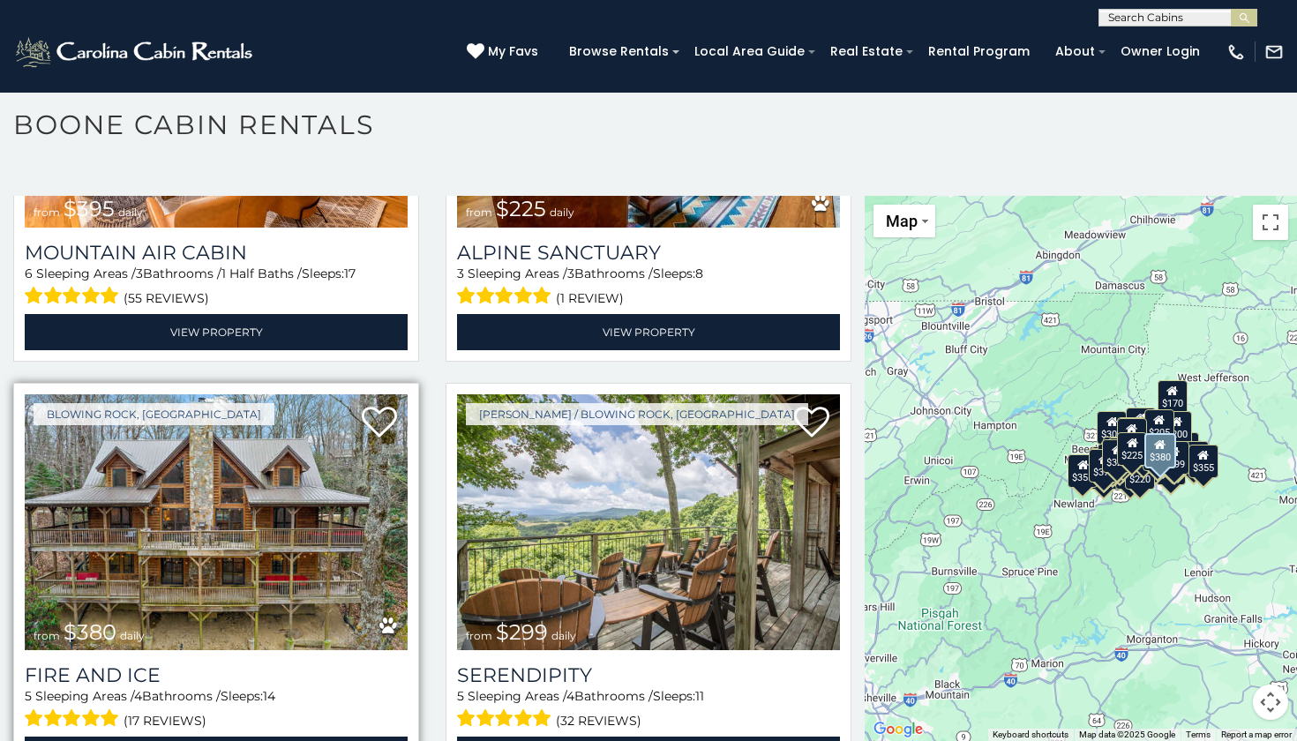
click at [298, 463] on img at bounding box center [216, 522] width 383 height 257
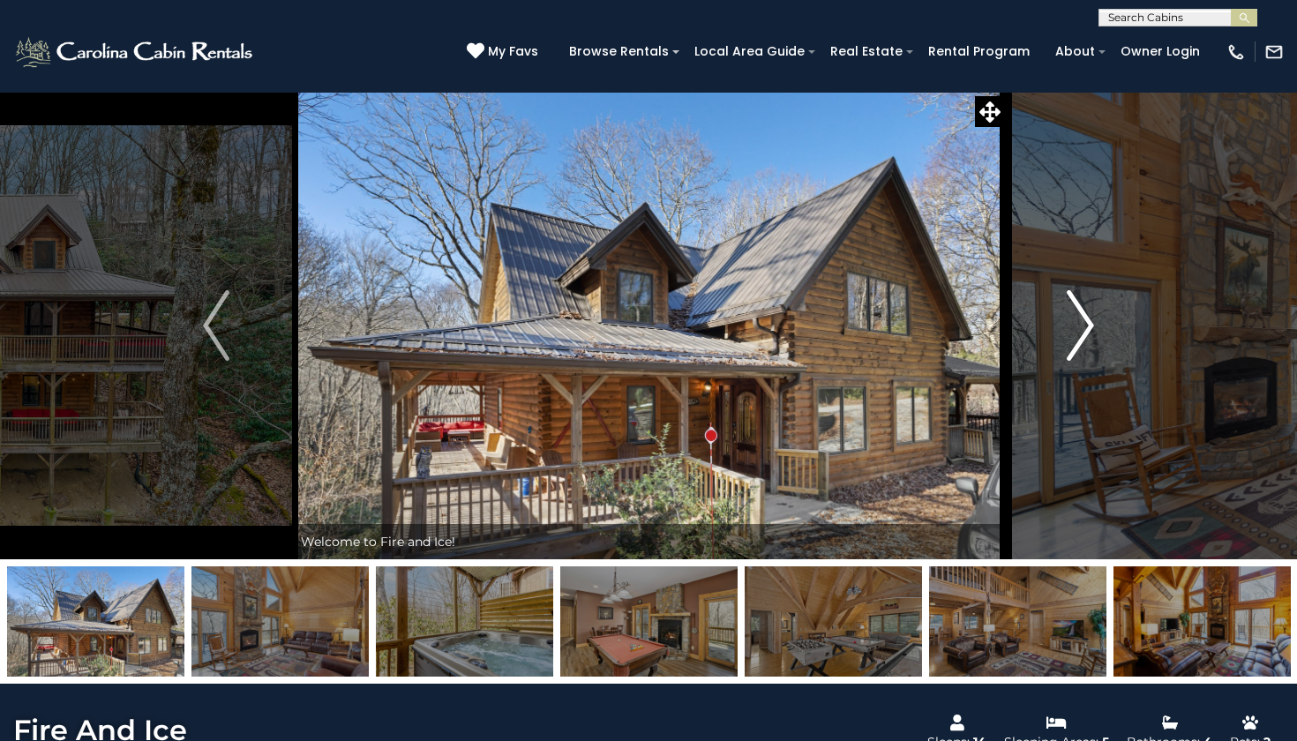
click at [1094, 340] on img "Next" at bounding box center [1080, 325] width 26 height 71
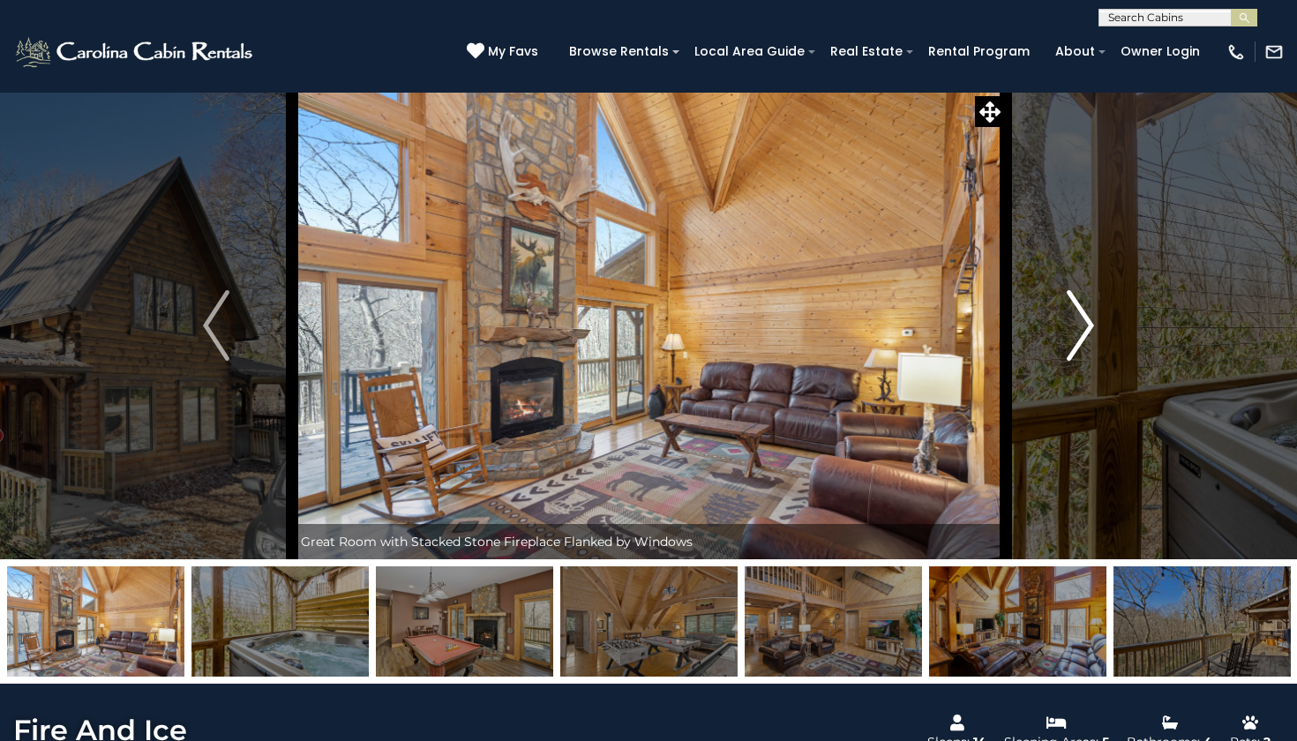
click at [1086, 340] on img "Next" at bounding box center [1080, 325] width 26 height 71
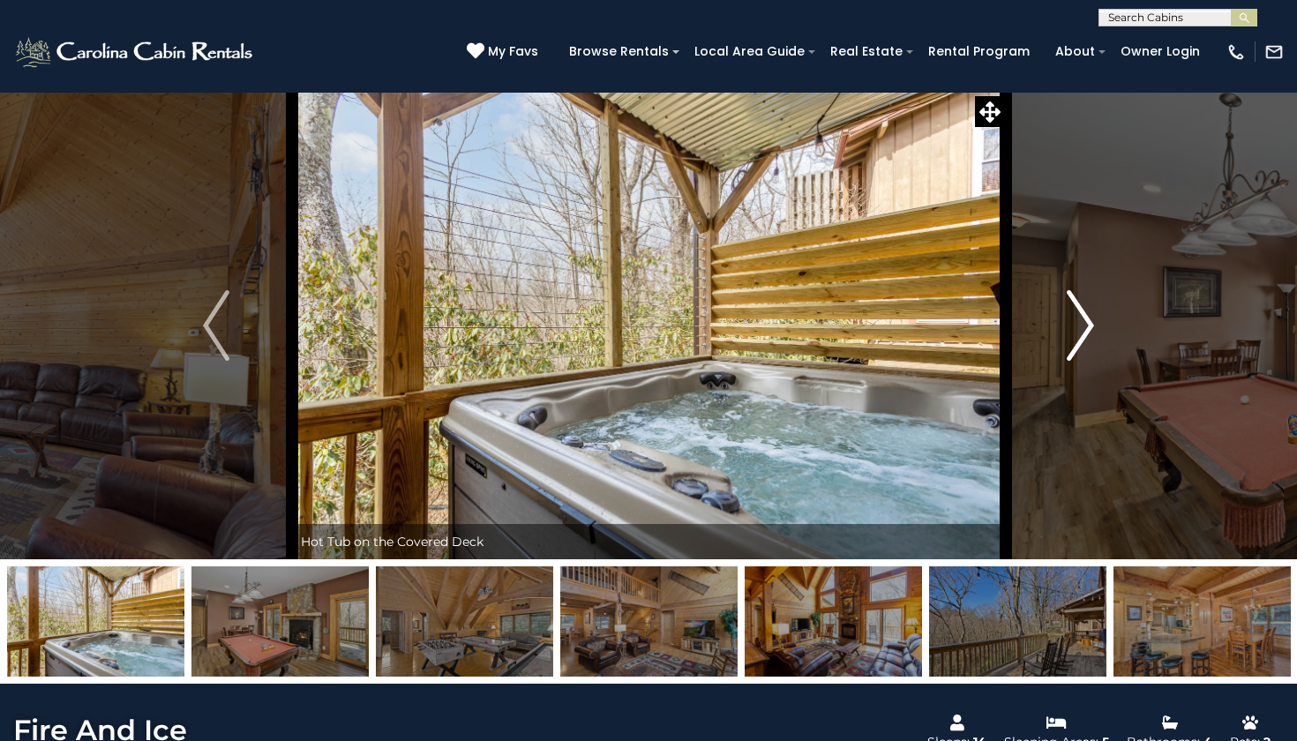
click at [1086, 340] on img "Next" at bounding box center [1080, 325] width 26 height 71
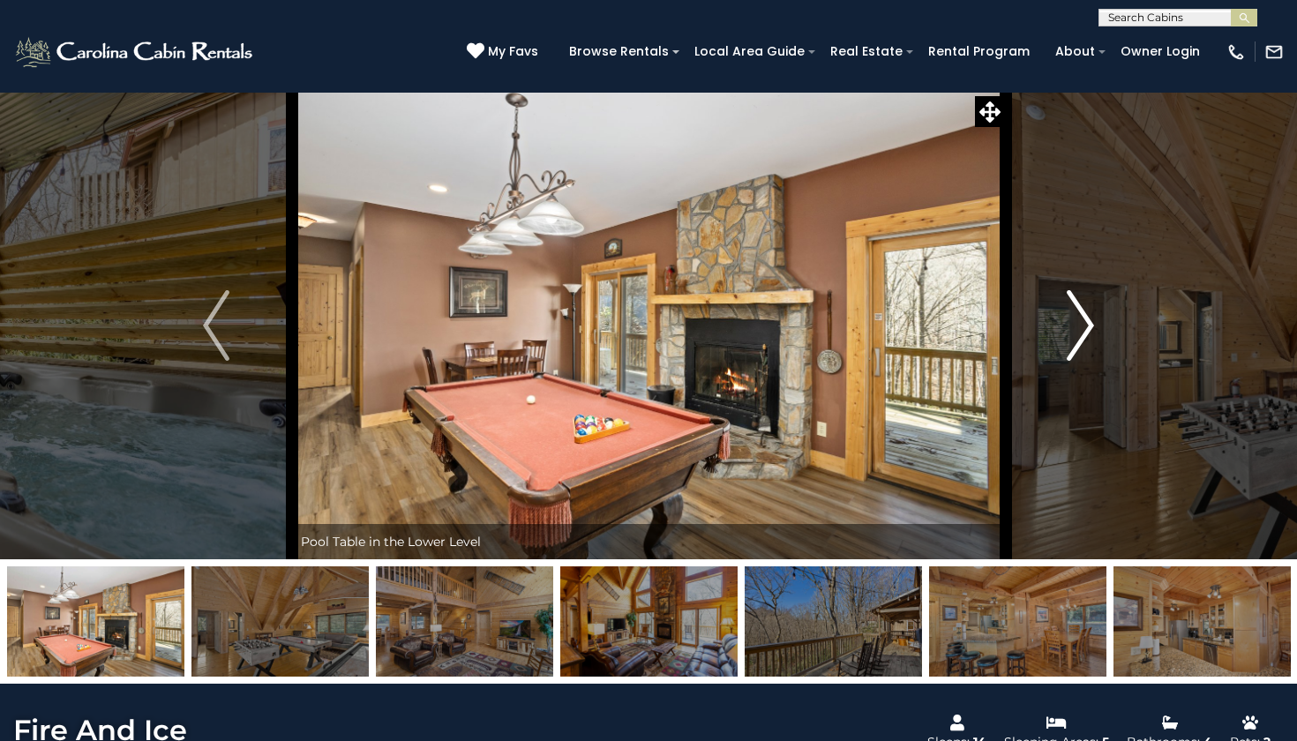
click at [1086, 340] on img "Next" at bounding box center [1080, 325] width 26 height 71
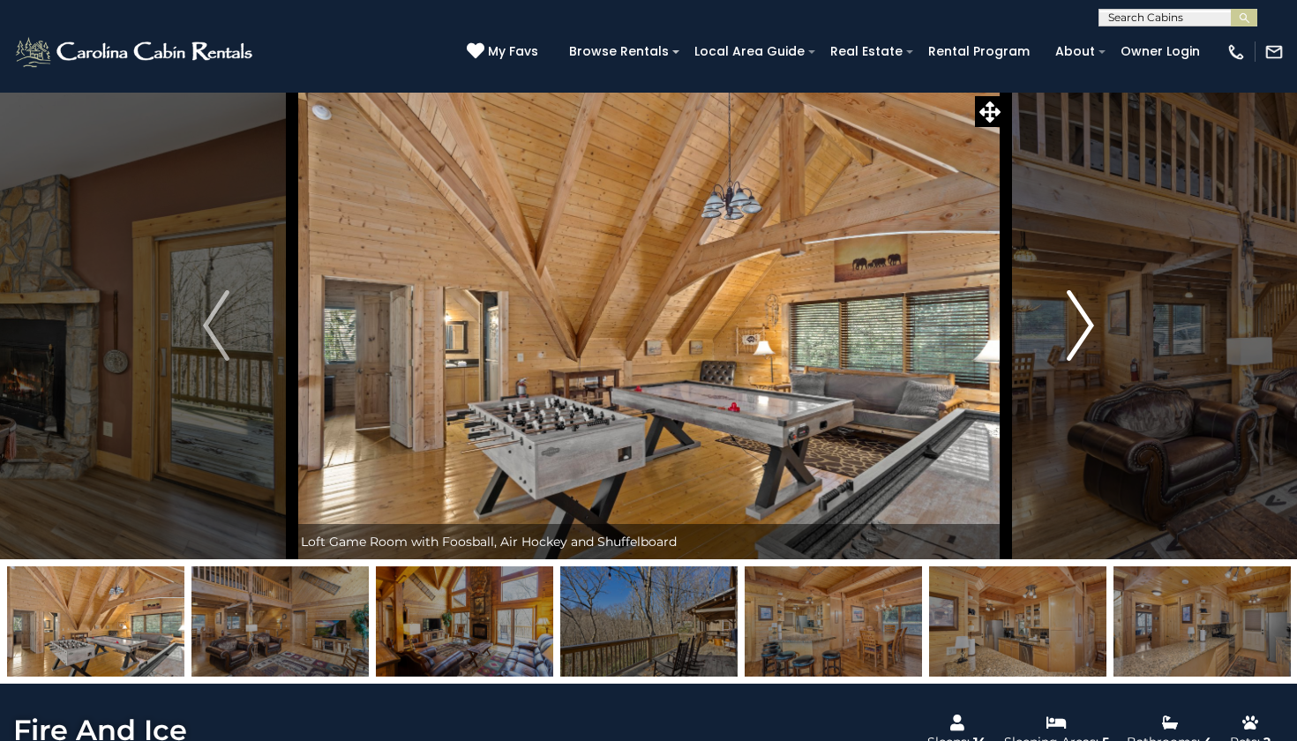
click at [1086, 340] on img "Next" at bounding box center [1080, 325] width 26 height 71
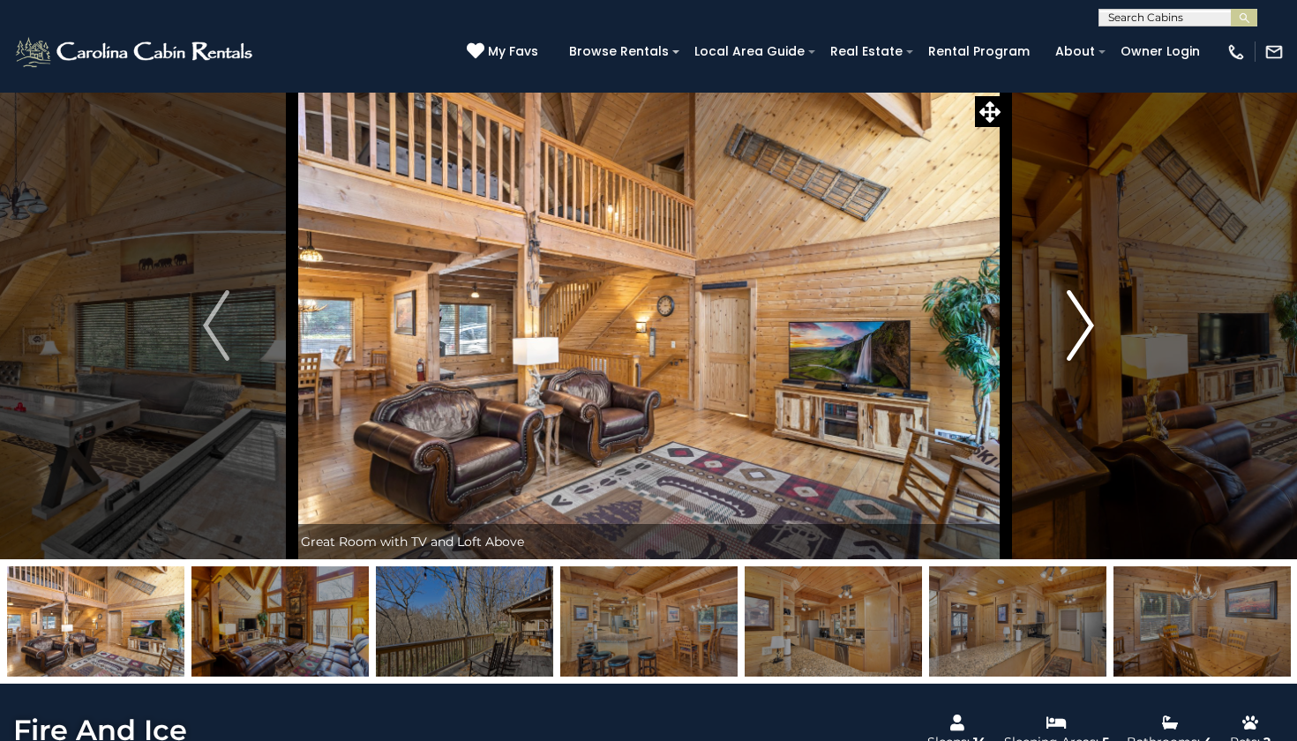
click at [1086, 340] on img "Next" at bounding box center [1080, 325] width 26 height 71
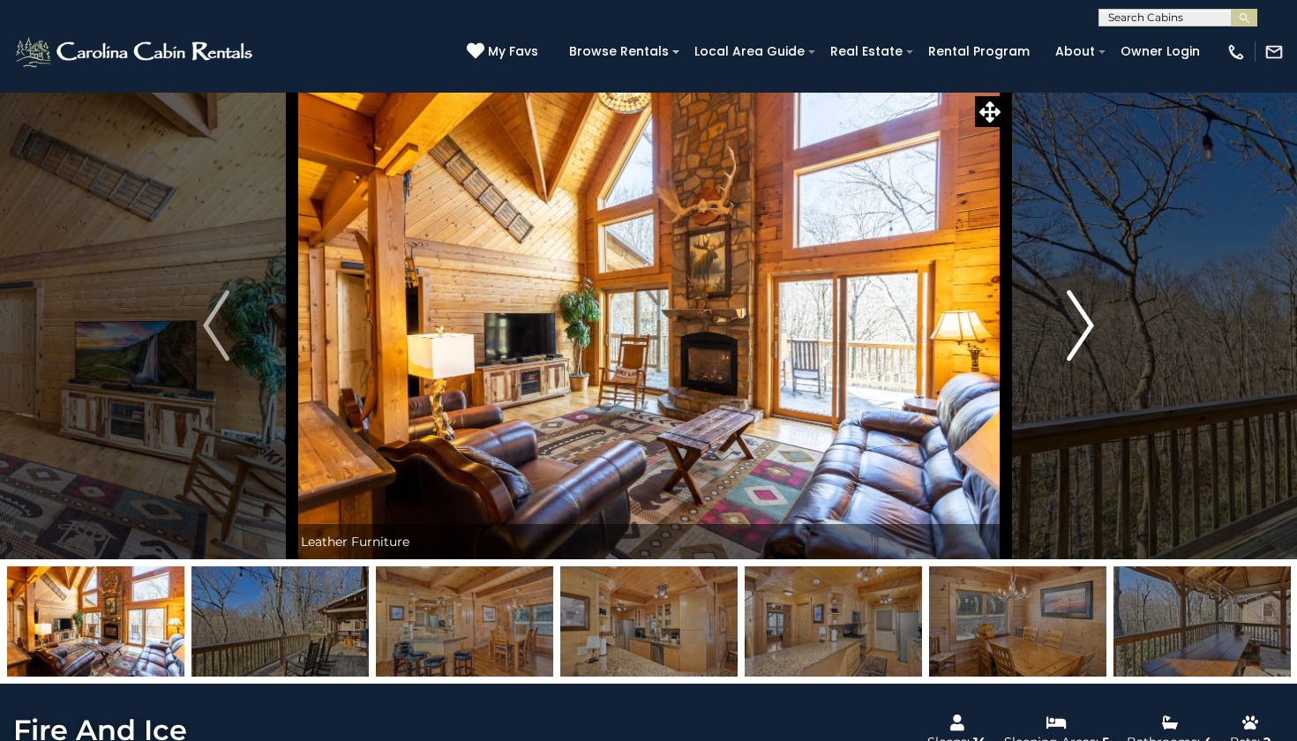
click at [1086, 340] on img "Next" at bounding box center [1080, 325] width 26 height 71
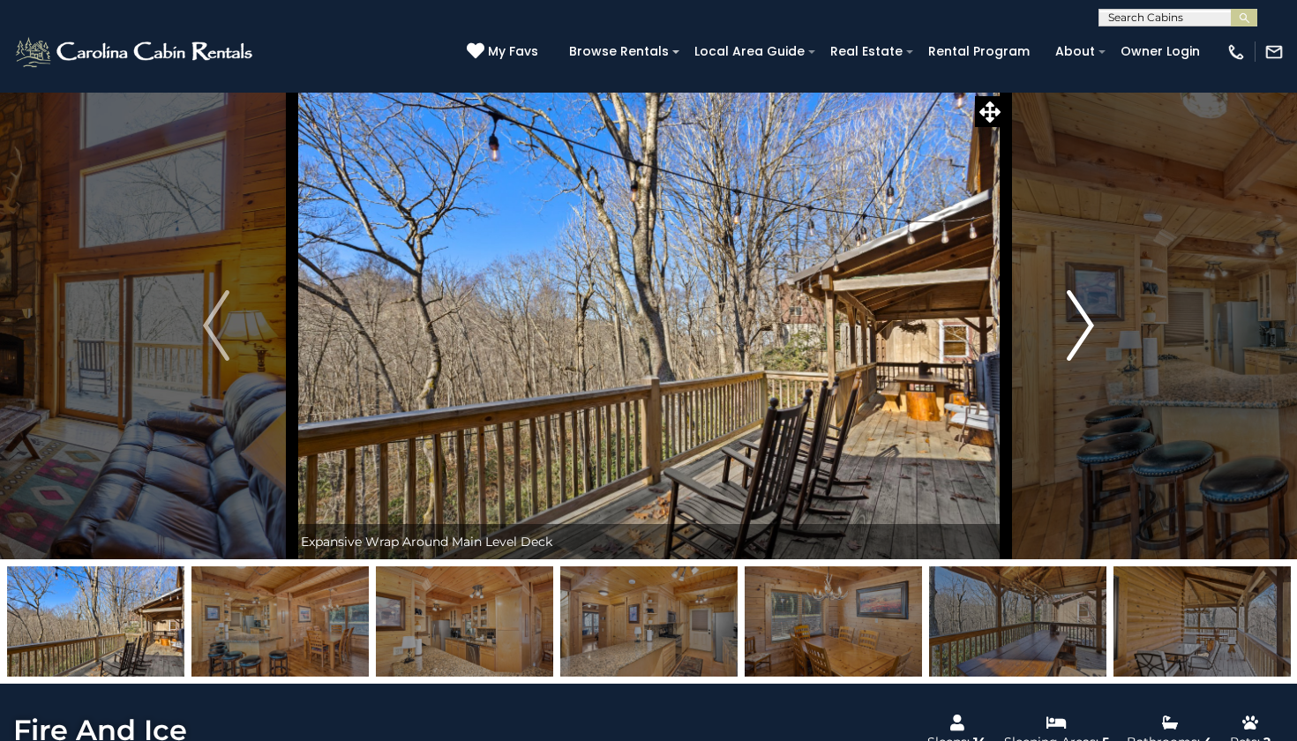
click at [1086, 340] on img "Next" at bounding box center [1080, 325] width 26 height 71
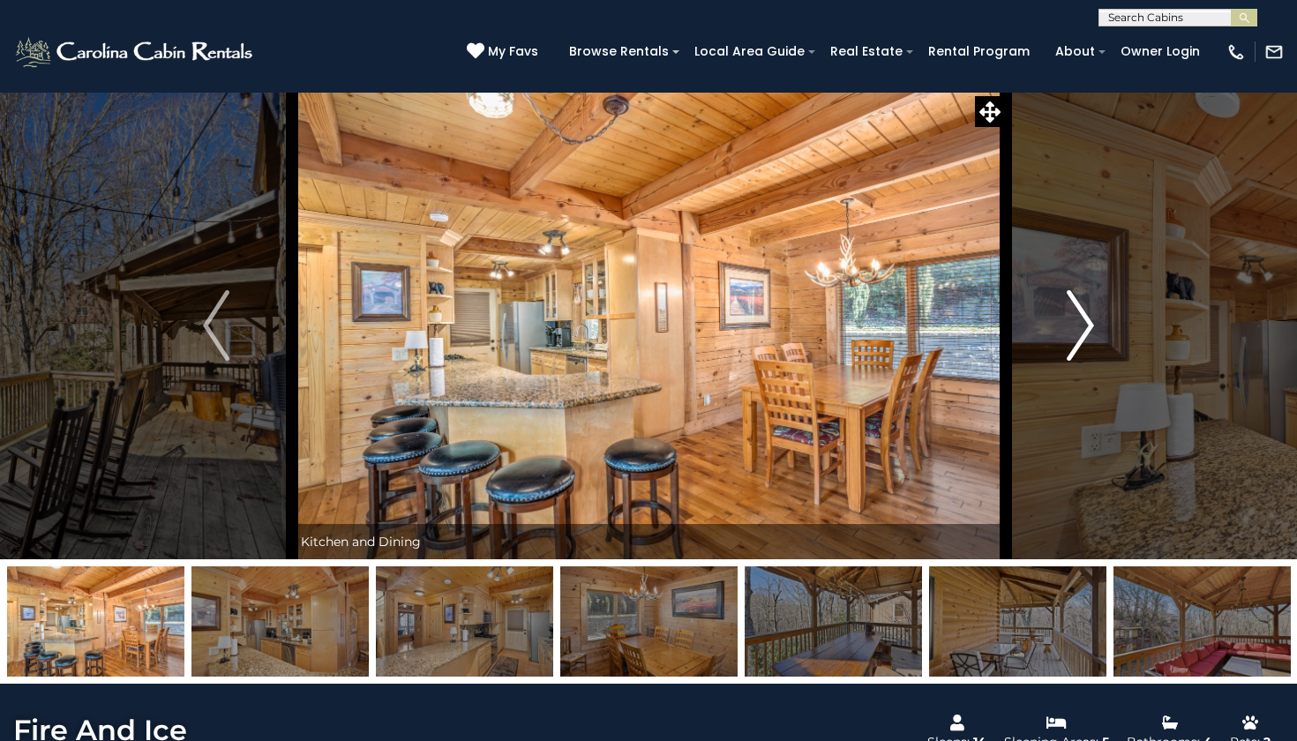
click at [1086, 340] on img "Next" at bounding box center [1080, 325] width 26 height 71
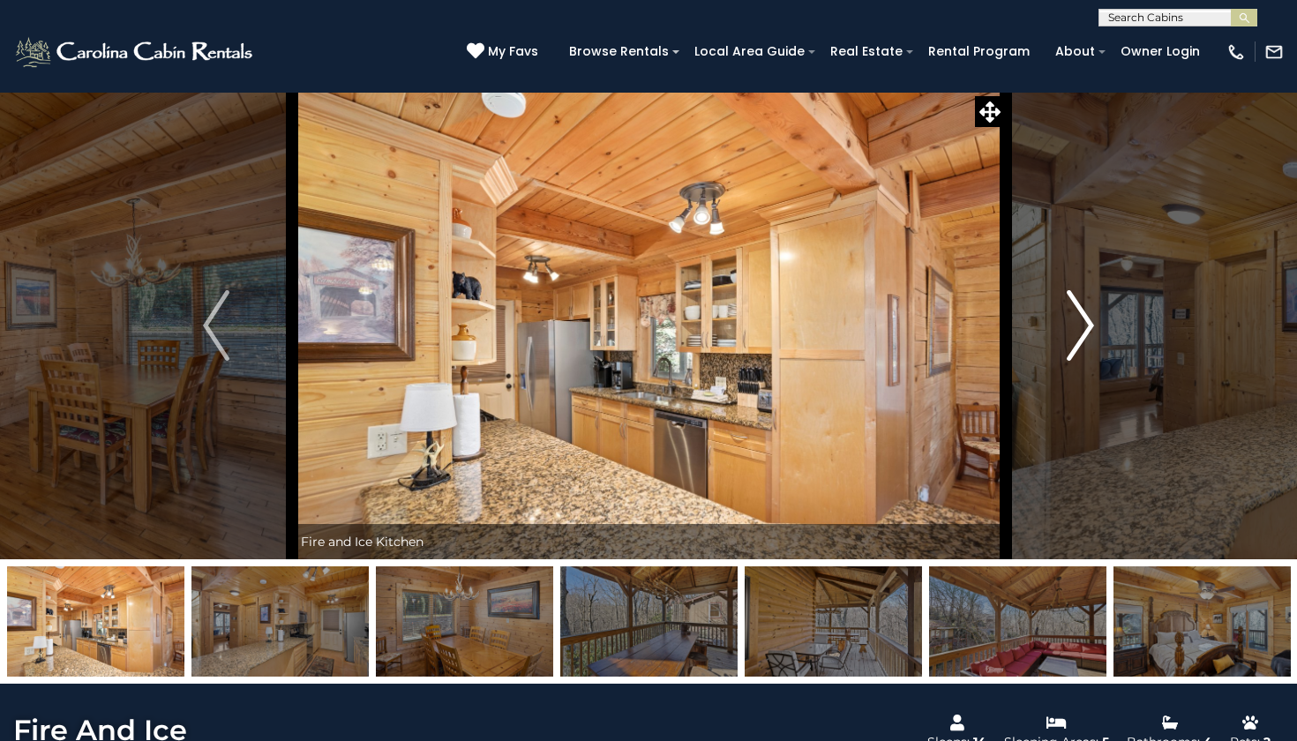
click at [1077, 339] on img "Next" at bounding box center [1080, 325] width 26 height 71
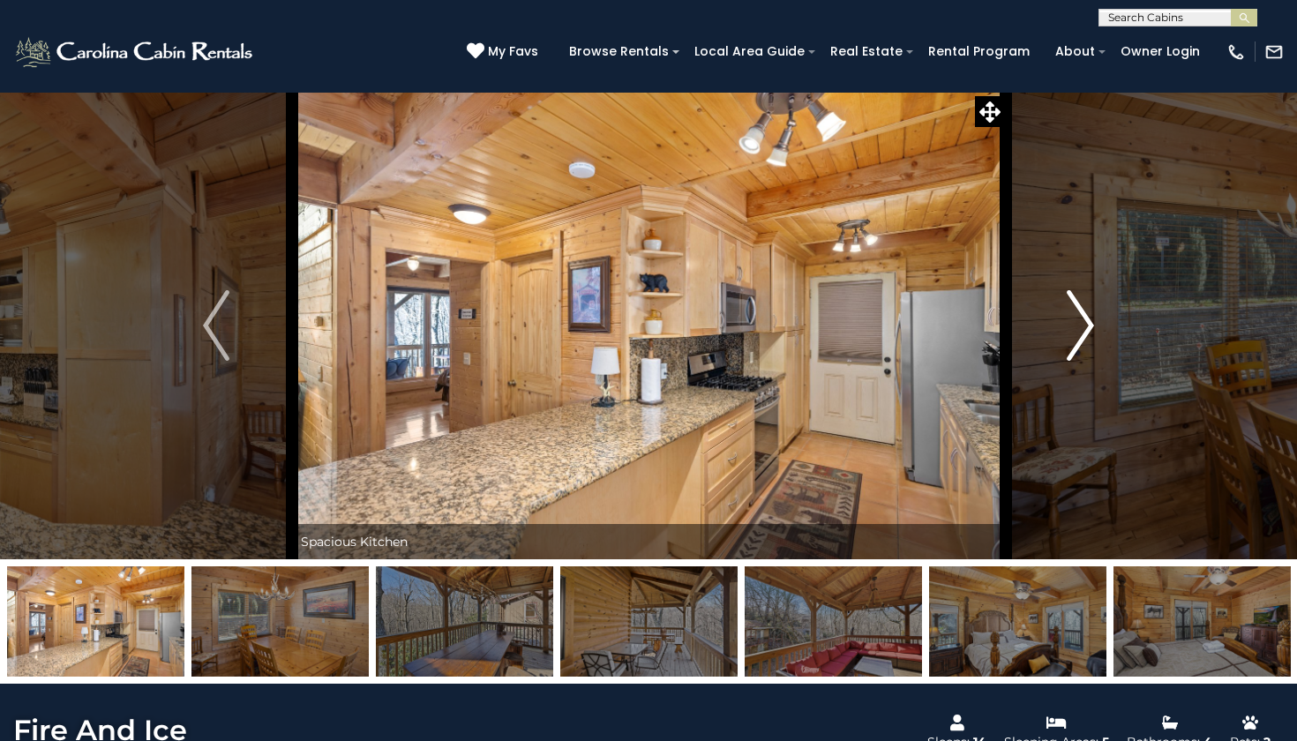
click at [1078, 340] on img "Next" at bounding box center [1080, 325] width 26 height 71
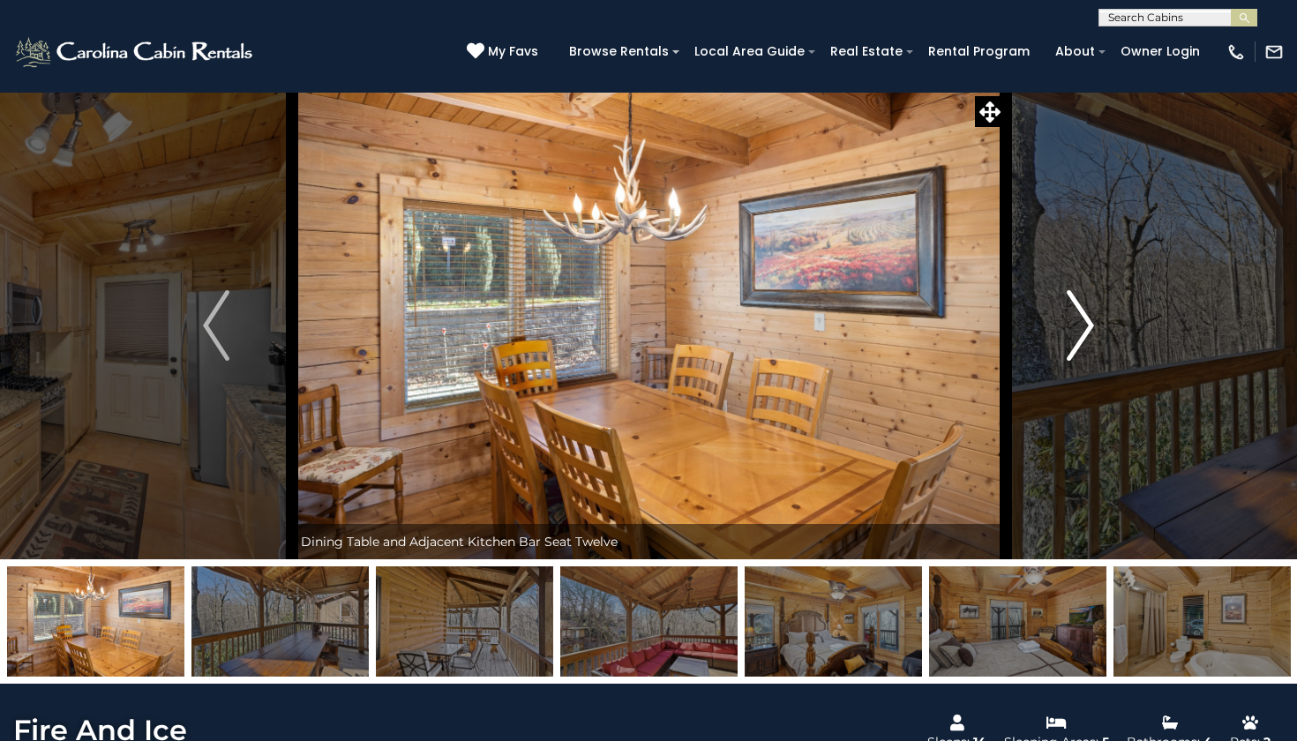
click at [1078, 340] on img "Next" at bounding box center [1080, 325] width 26 height 71
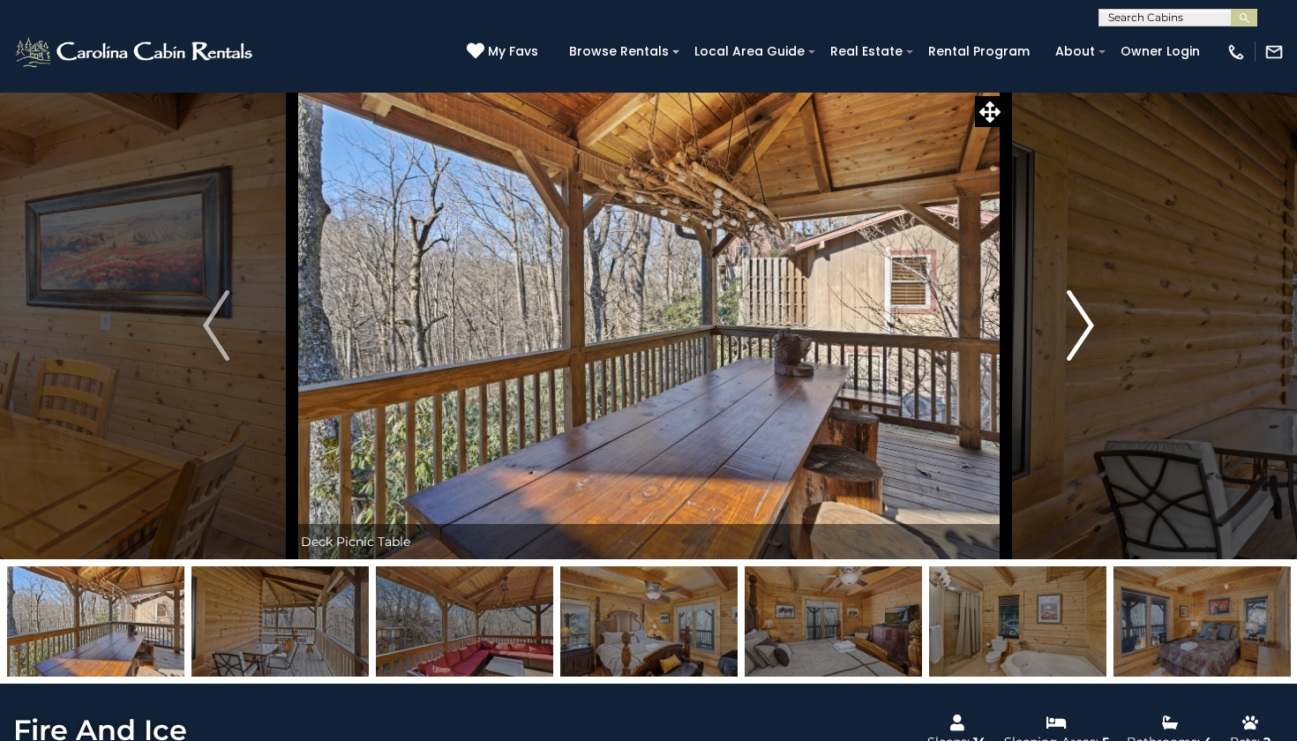
click at [1078, 340] on img "Next" at bounding box center [1080, 325] width 26 height 71
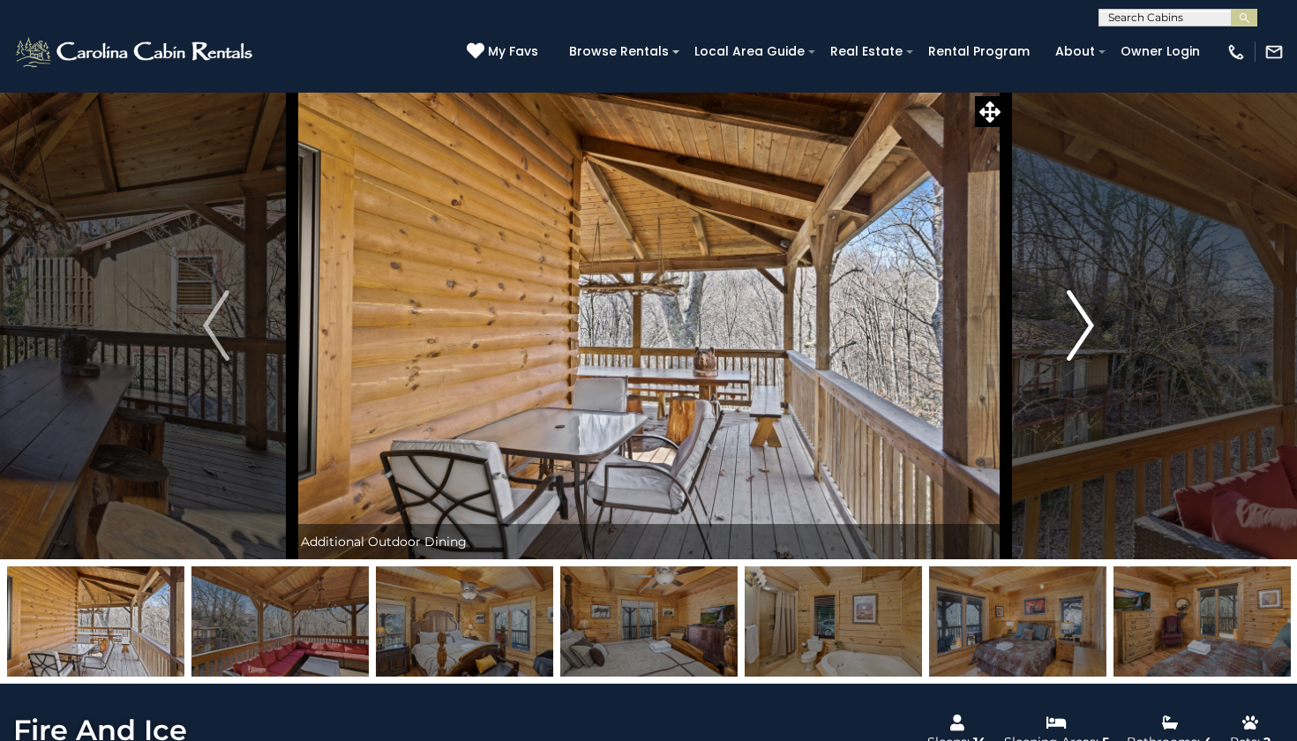
click at [1078, 340] on img "Next" at bounding box center [1080, 325] width 26 height 71
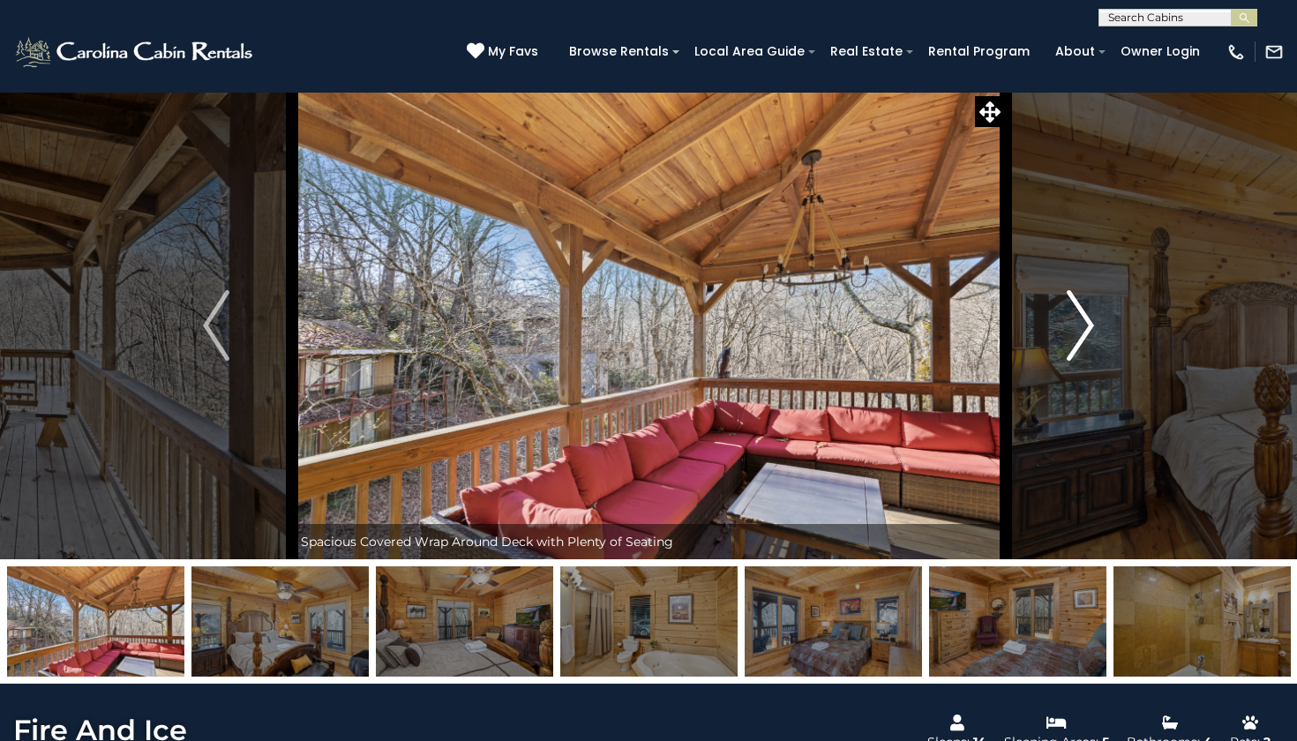
click at [1079, 341] on img "Next" at bounding box center [1080, 325] width 26 height 71
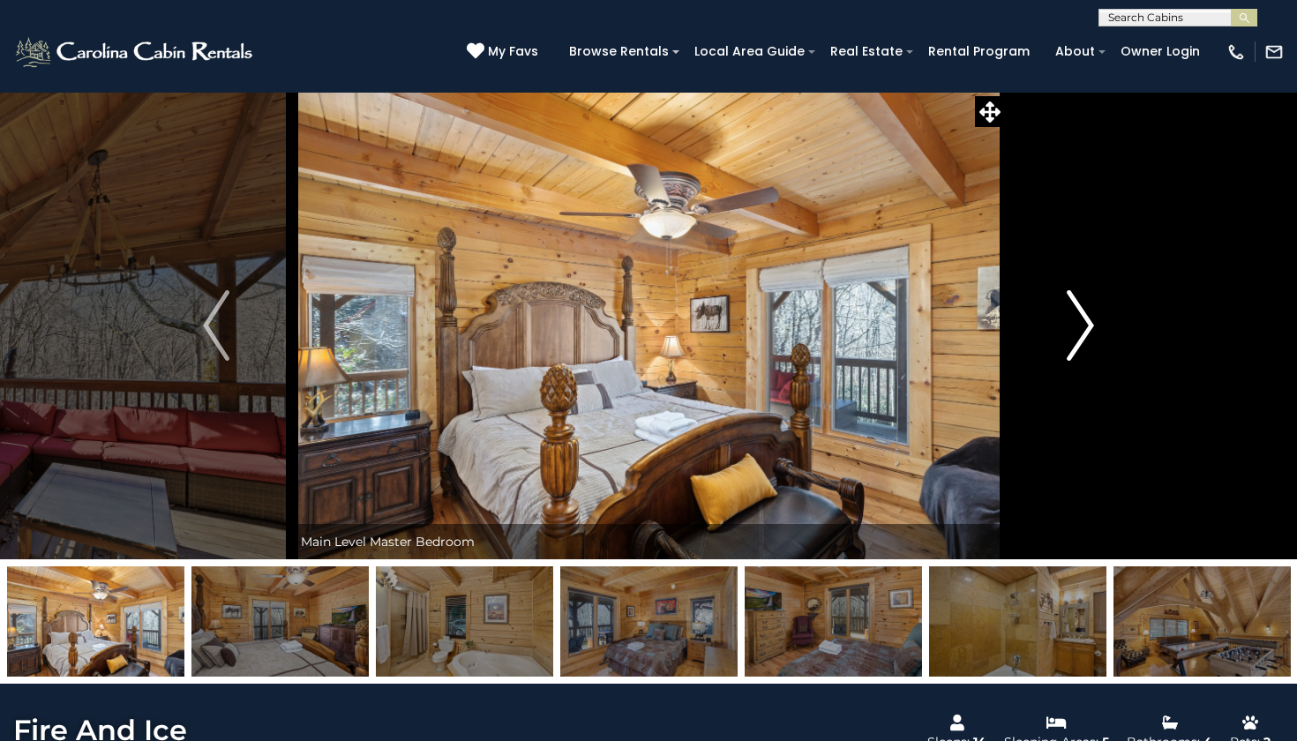
click at [1079, 341] on img "Next" at bounding box center [1080, 325] width 26 height 71
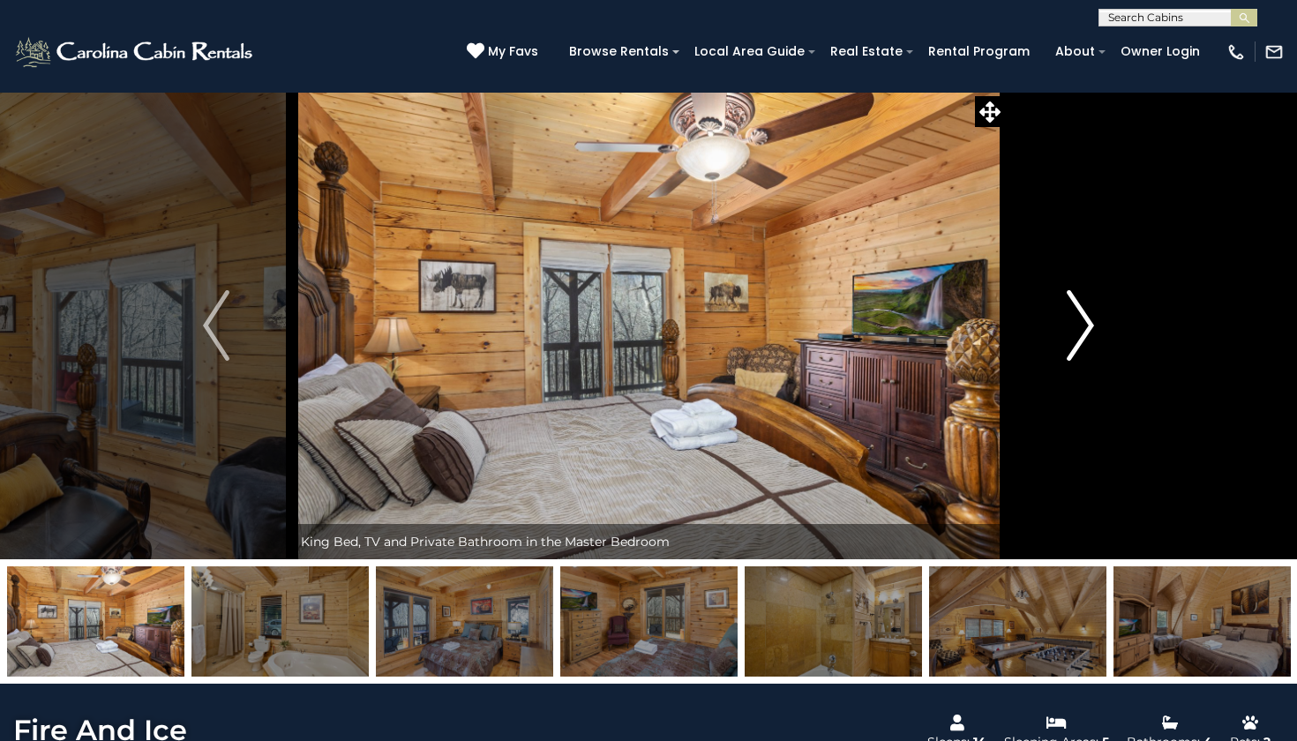
click at [1079, 341] on img "Next" at bounding box center [1080, 325] width 26 height 71
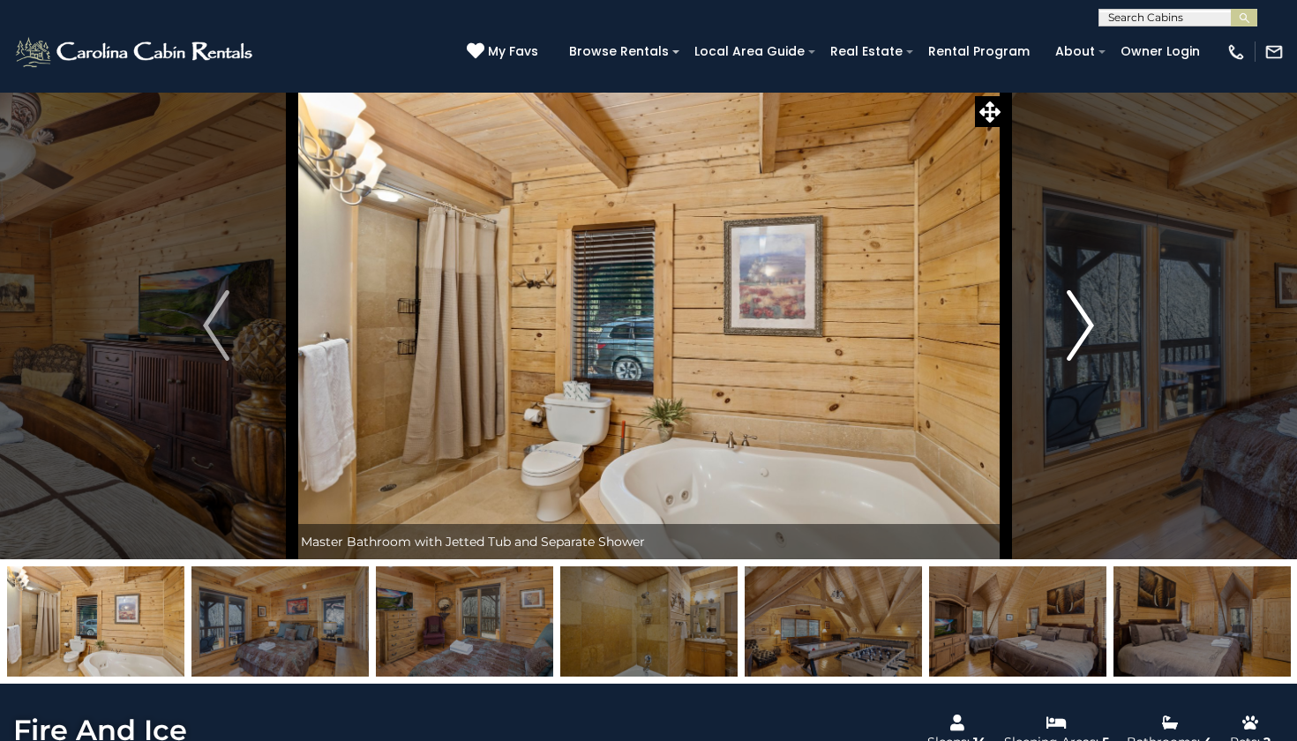
click at [1079, 341] on img "Next" at bounding box center [1080, 325] width 26 height 71
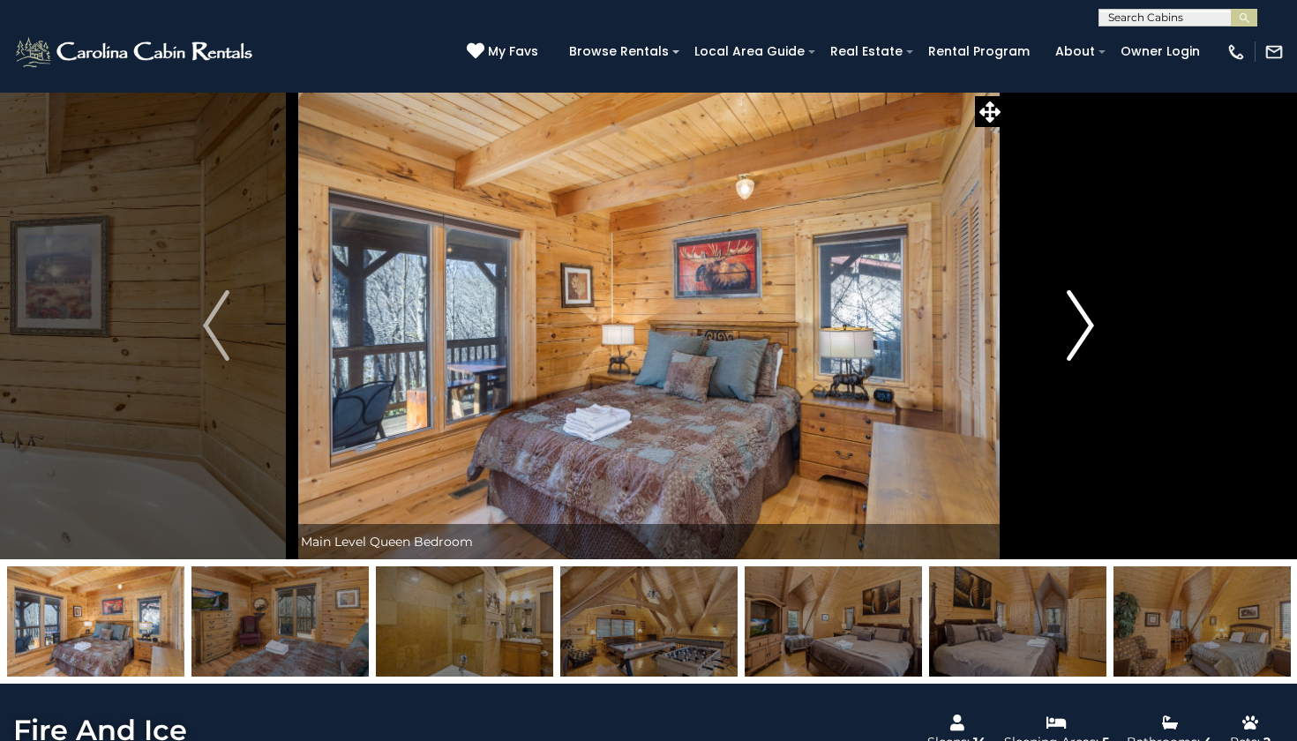
click at [1079, 341] on img "Next" at bounding box center [1080, 325] width 26 height 71
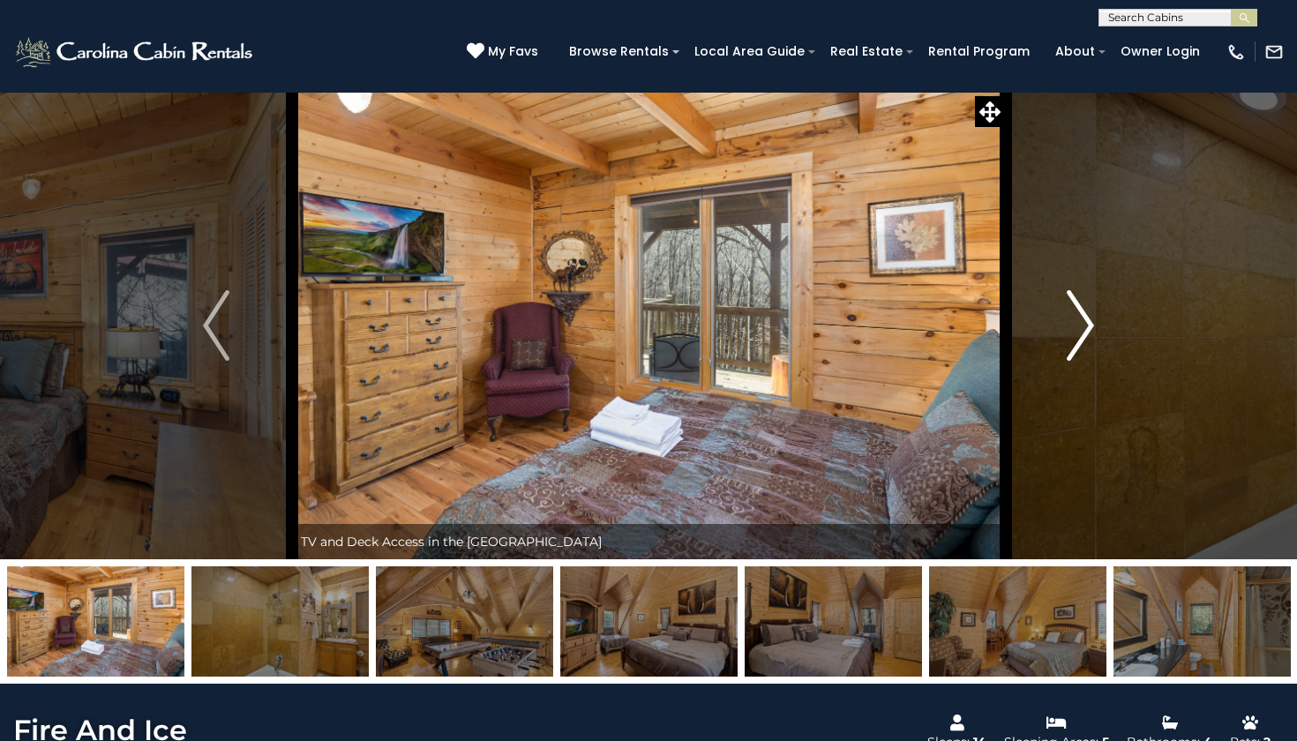
click at [1079, 341] on img "Next" at bounding box center [1080, 325] width 26 height 71
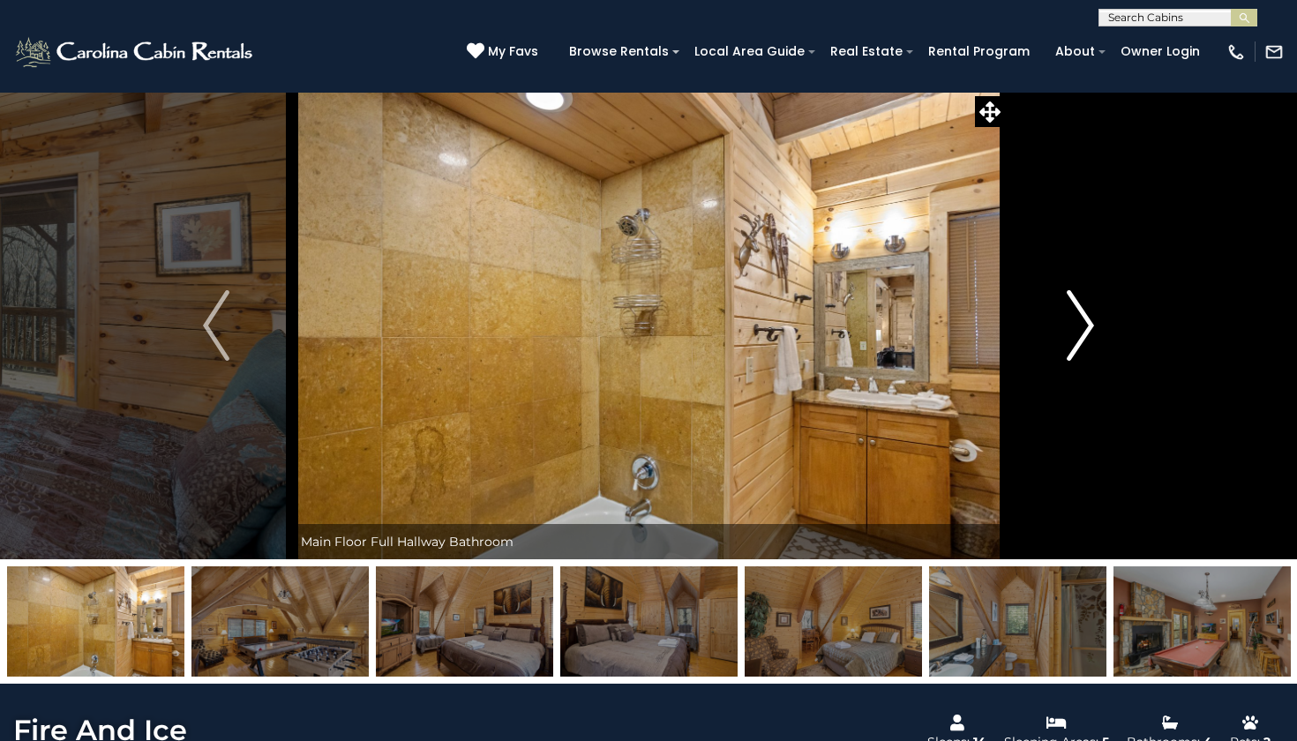
click at [1079, 341] on img "Next" at bounding box center [1080, 325] width 26 height 71
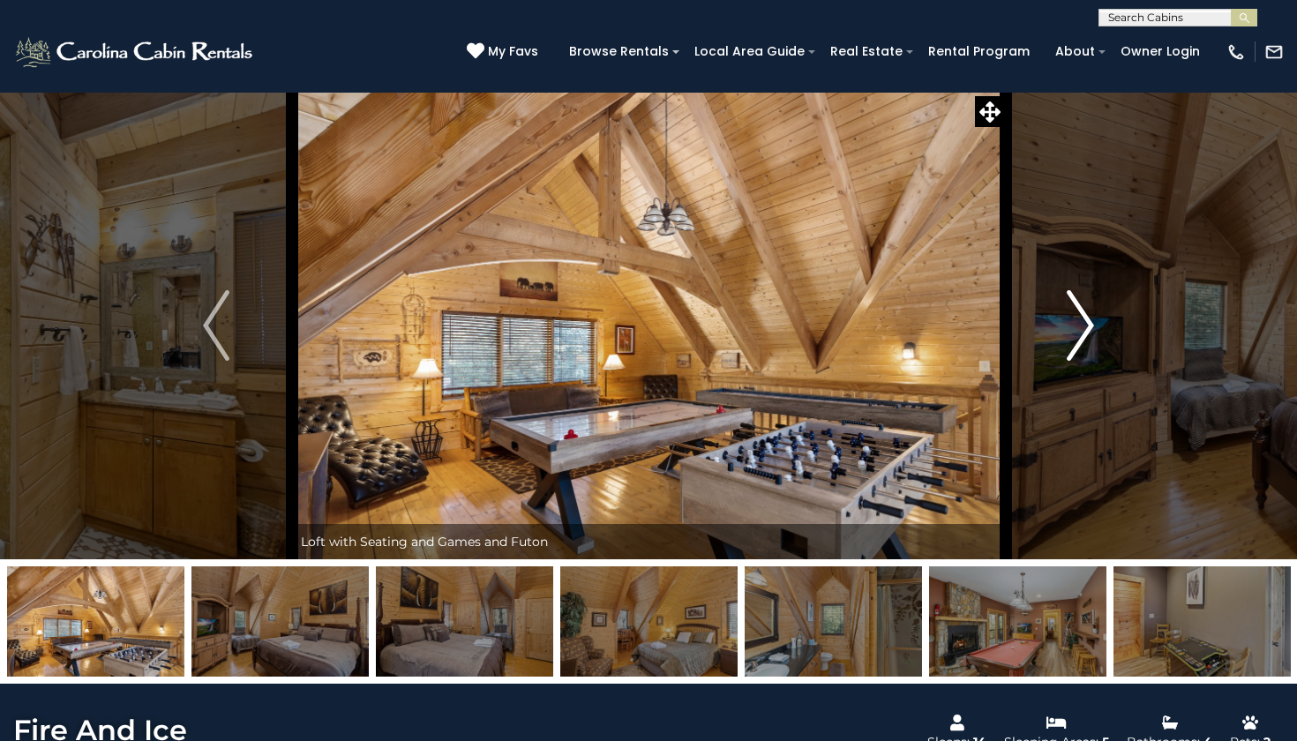
click at [1079, 341] on img "Next" at bounding box center [1080, 325] width 26 height 71
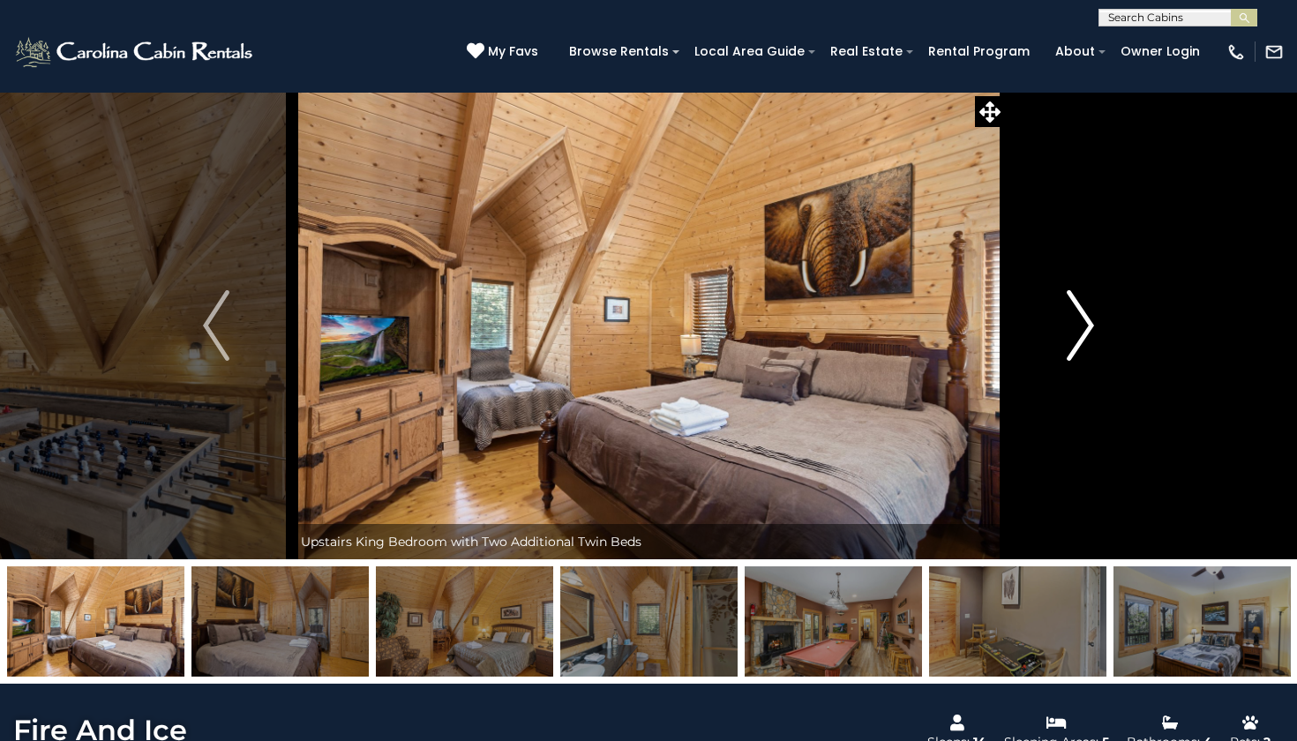
click at [1079, 341] on img "Next" at bounding box center [1080, 325] width 26 height 71
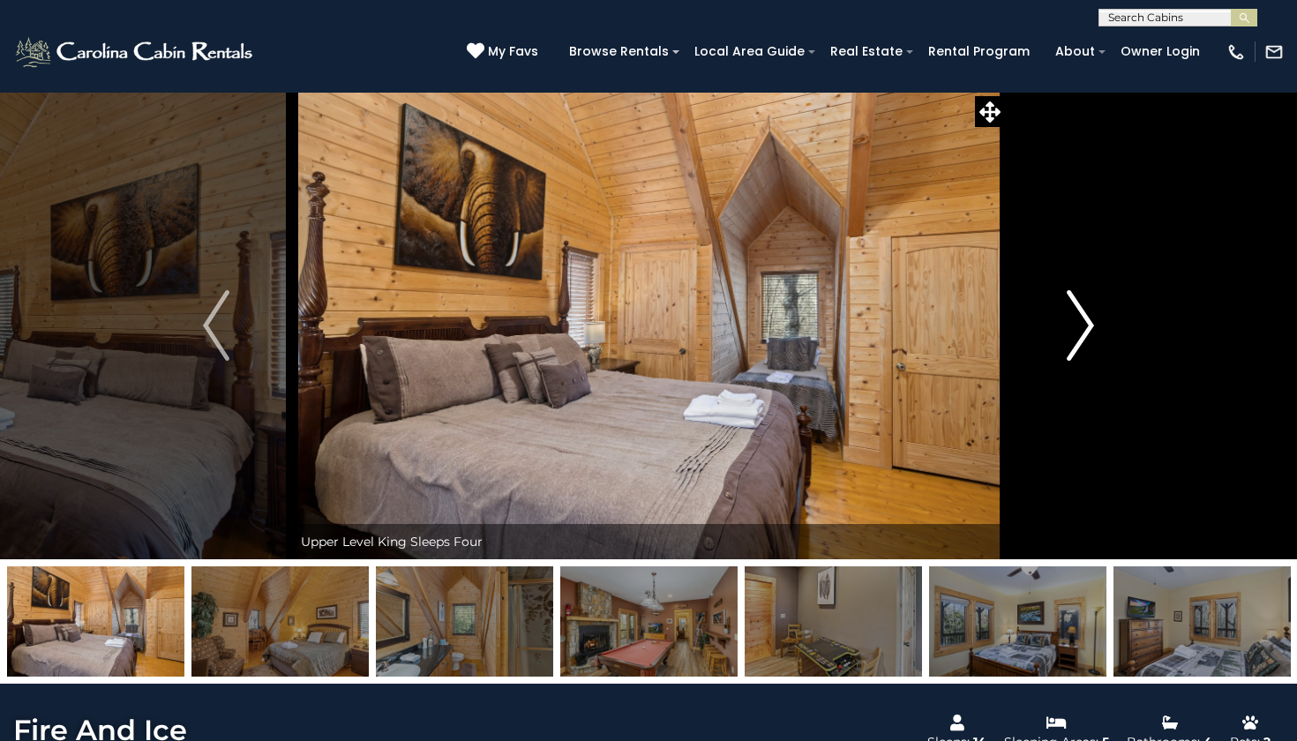
click at [1079, 341] on img "Next" at bounding box center [1080, 325] width 26 height 71
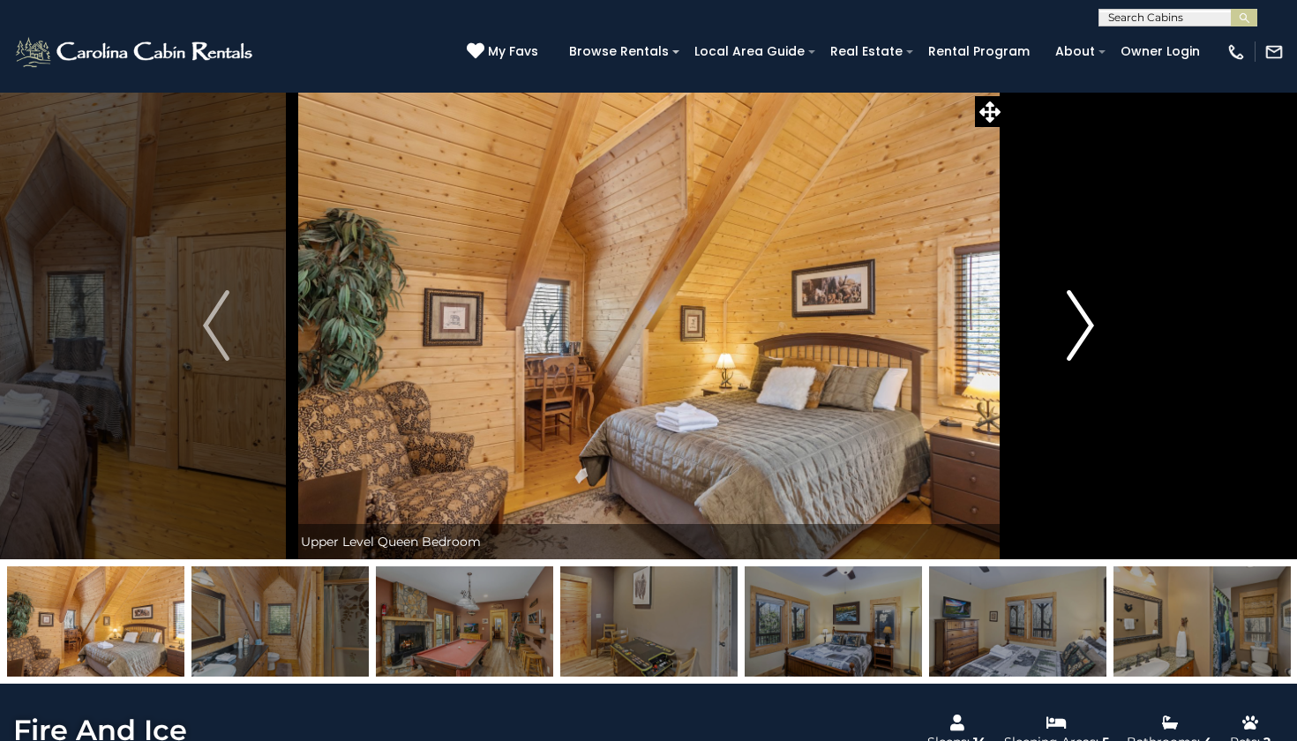
click at [1079, 341] on img "Next" at bounding box center [1080, 325] width 26 height 71
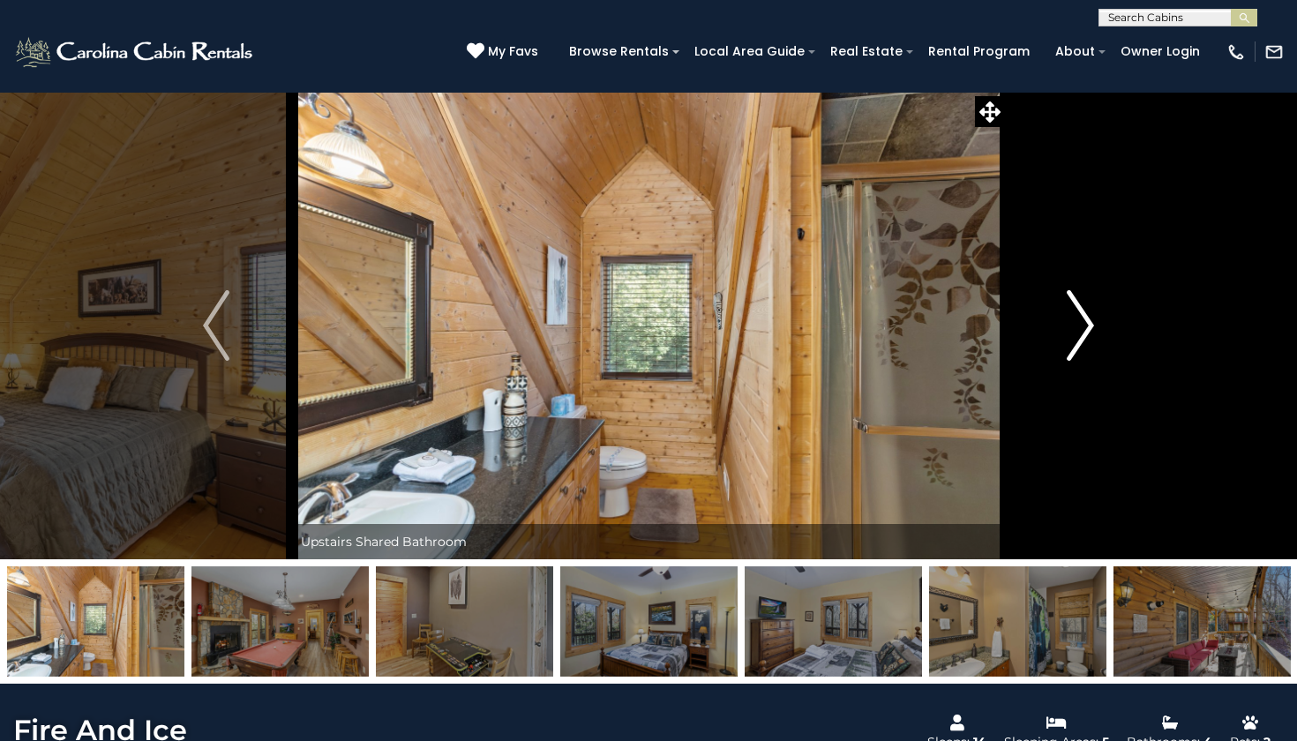
click at [1079, 341] on img "Next" at bounding box center [1080, 325] width 26 height 71
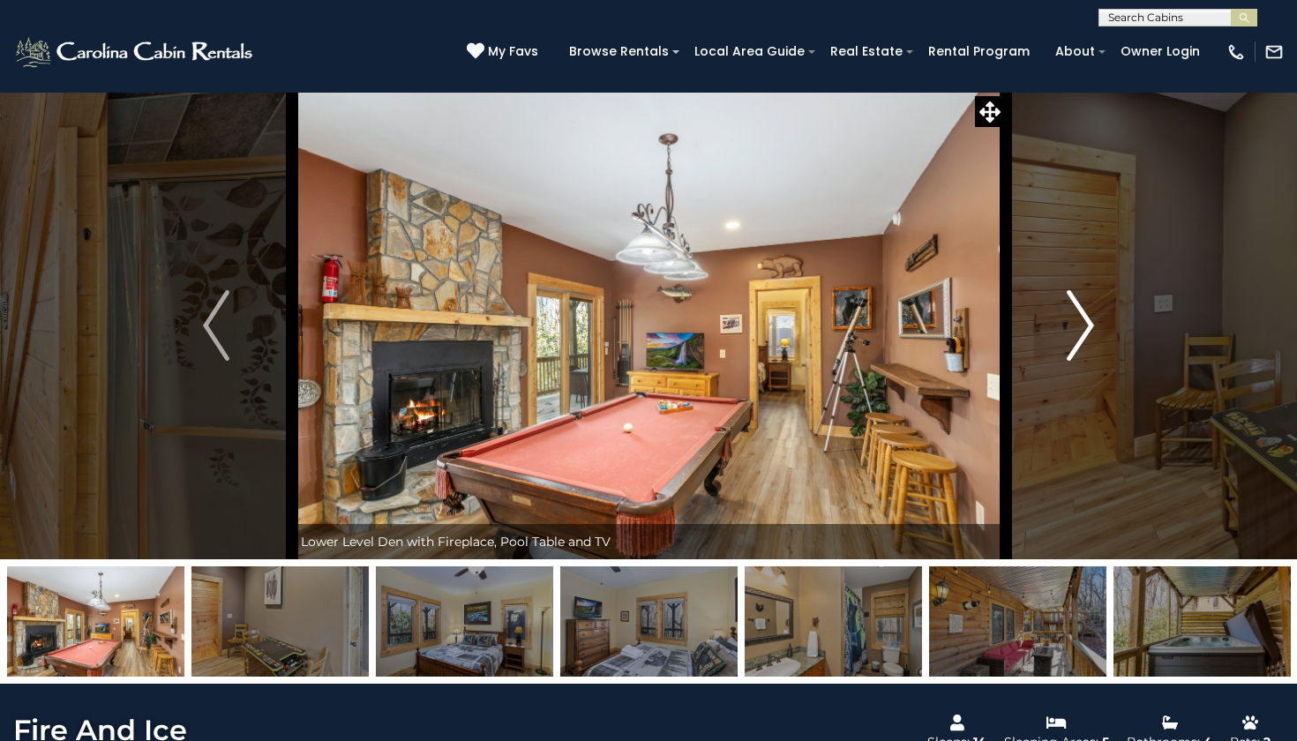
click at [1079, 341] on img "Next" at bounding box center [1080, 325] width 26 height 71
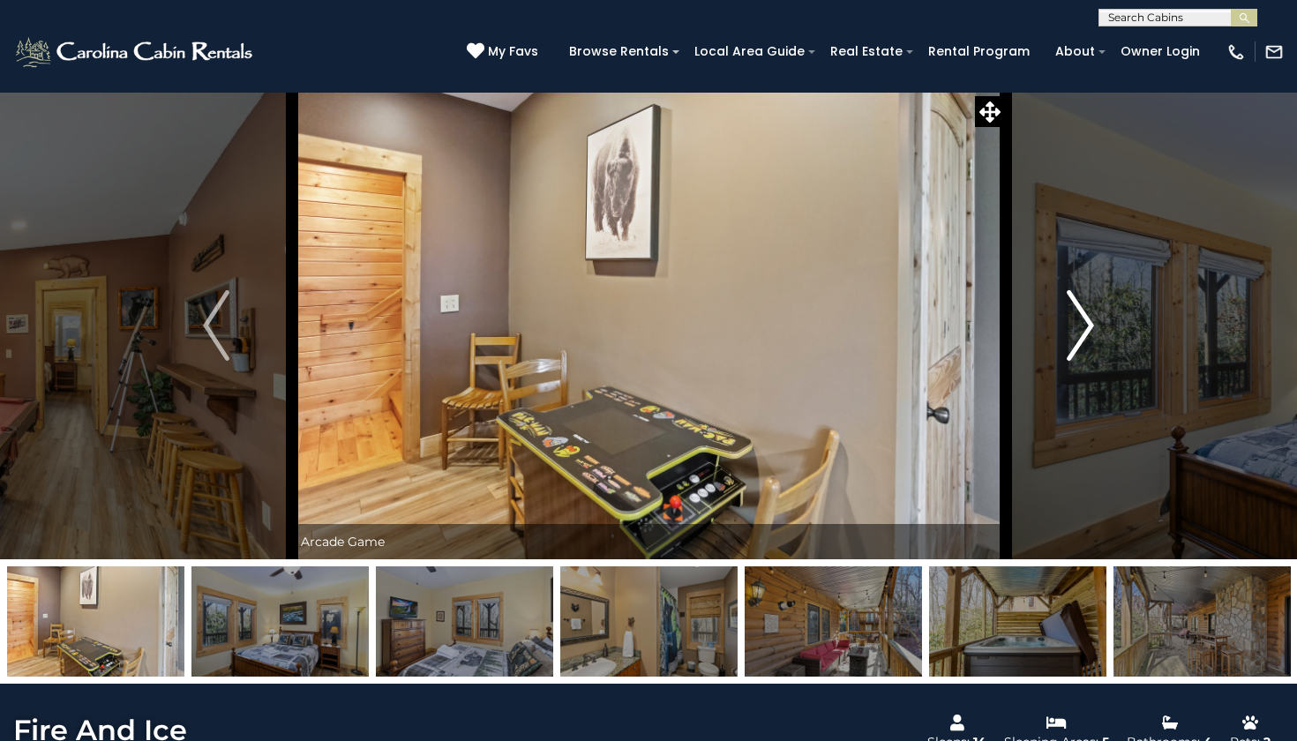
click at [1079, 341] on img "Next" at bounding box center [1080, 325] width 26 height 71
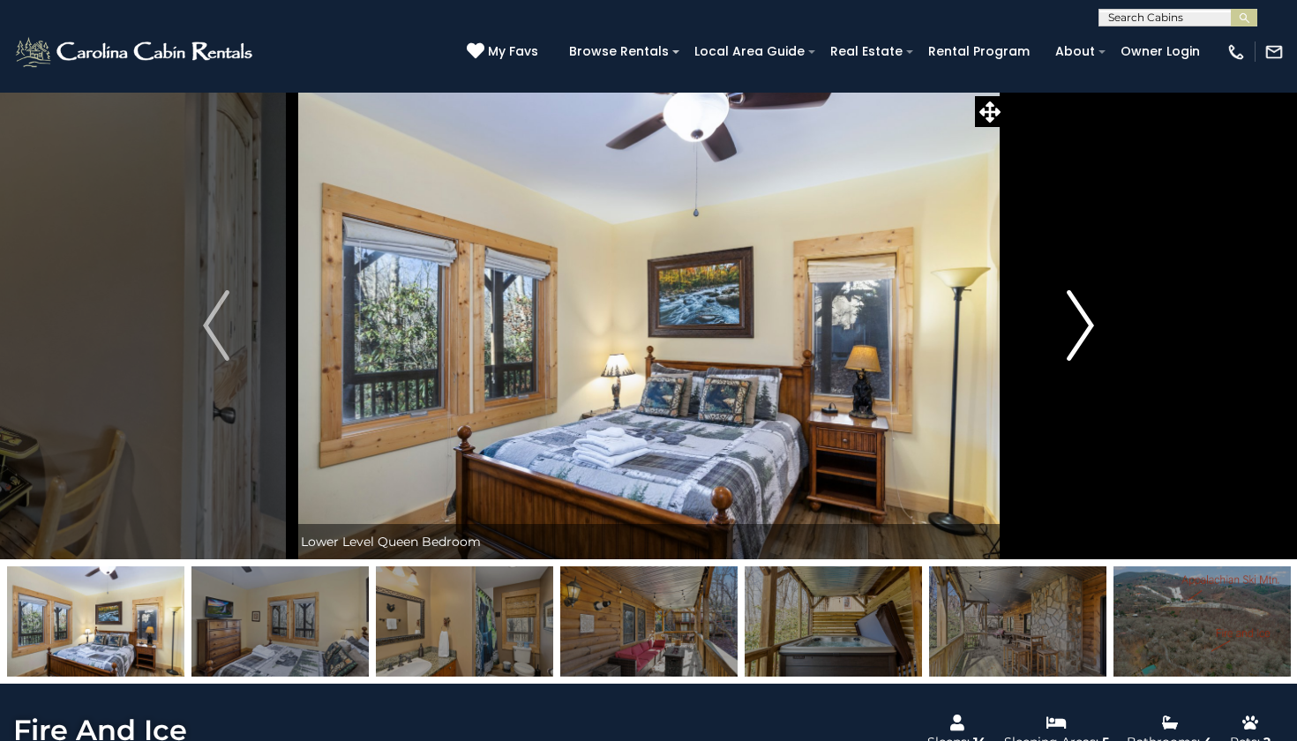
click at [1079, 341] on img "Next" at bounding box center [1080, 325] width 26 height 71
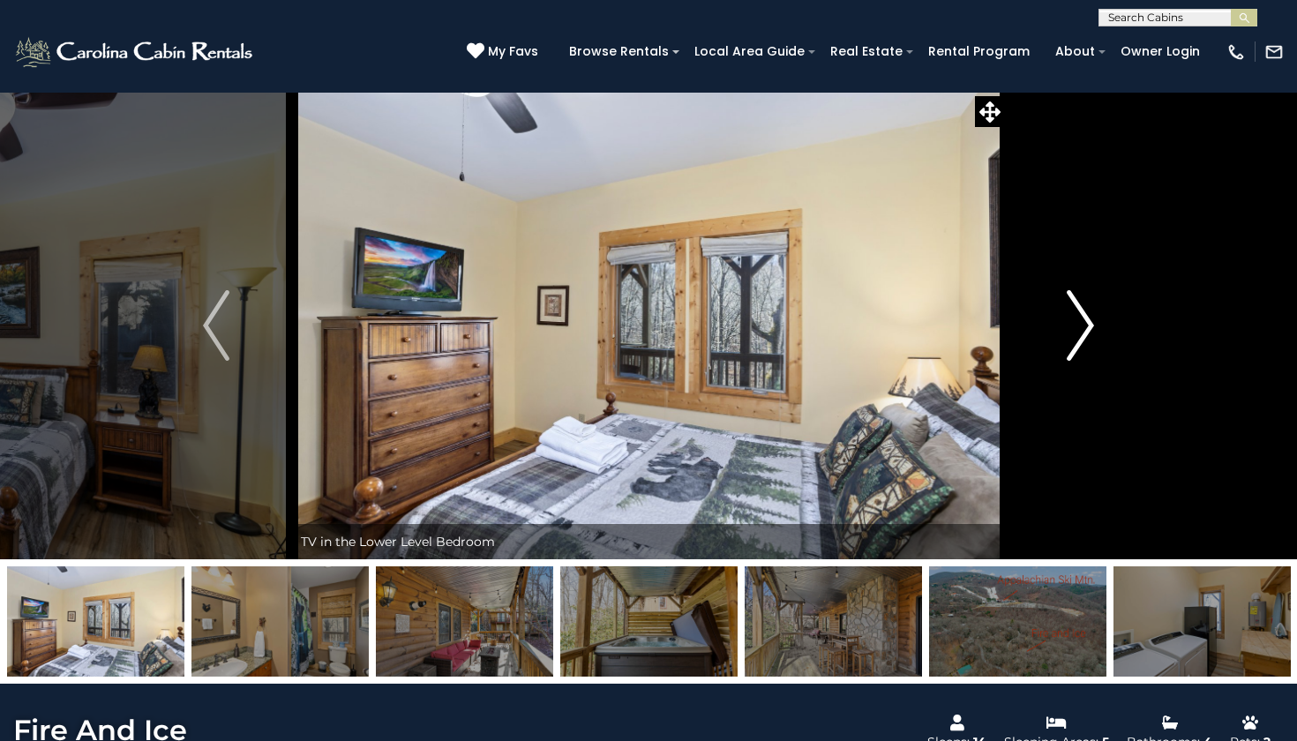
click at [1079, 341] on img "Next" at bounding box center [1080, 325] width 26 height 71
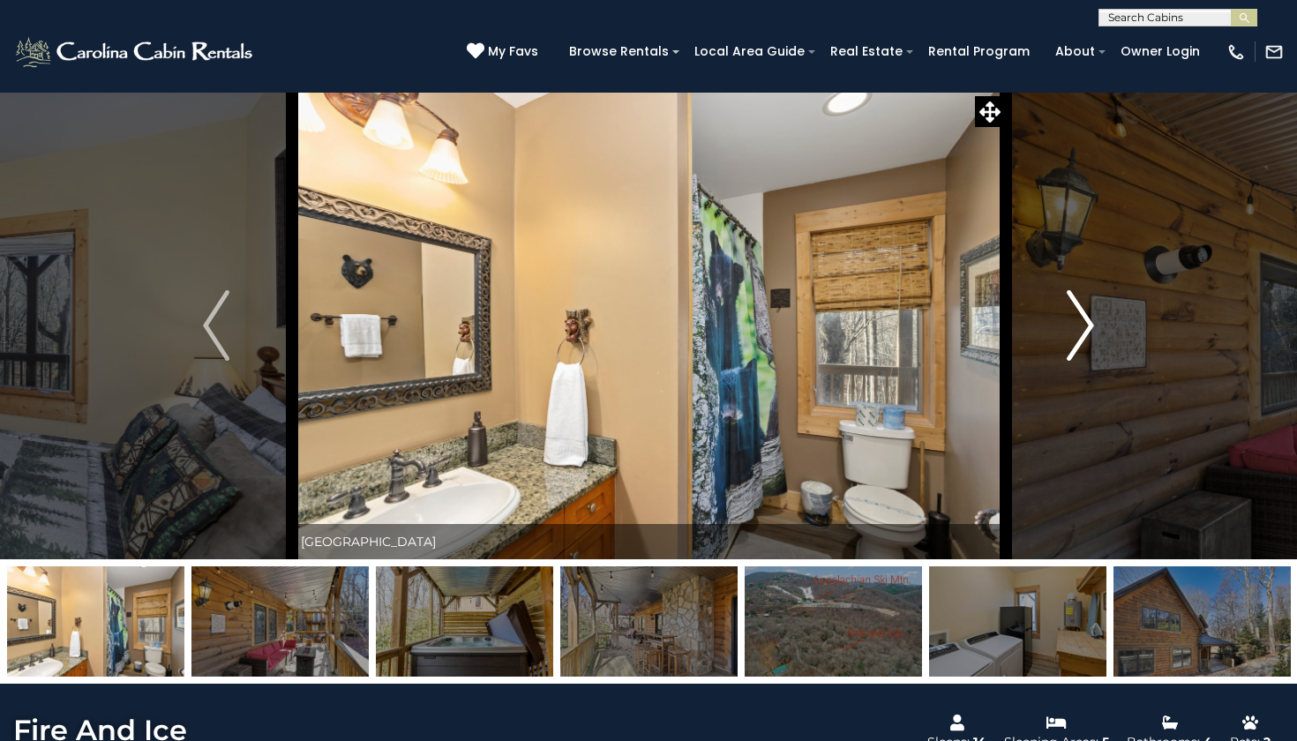
click at [1079, 341] on img "Next" at bounding box center [1080, 325] width 26 height 71
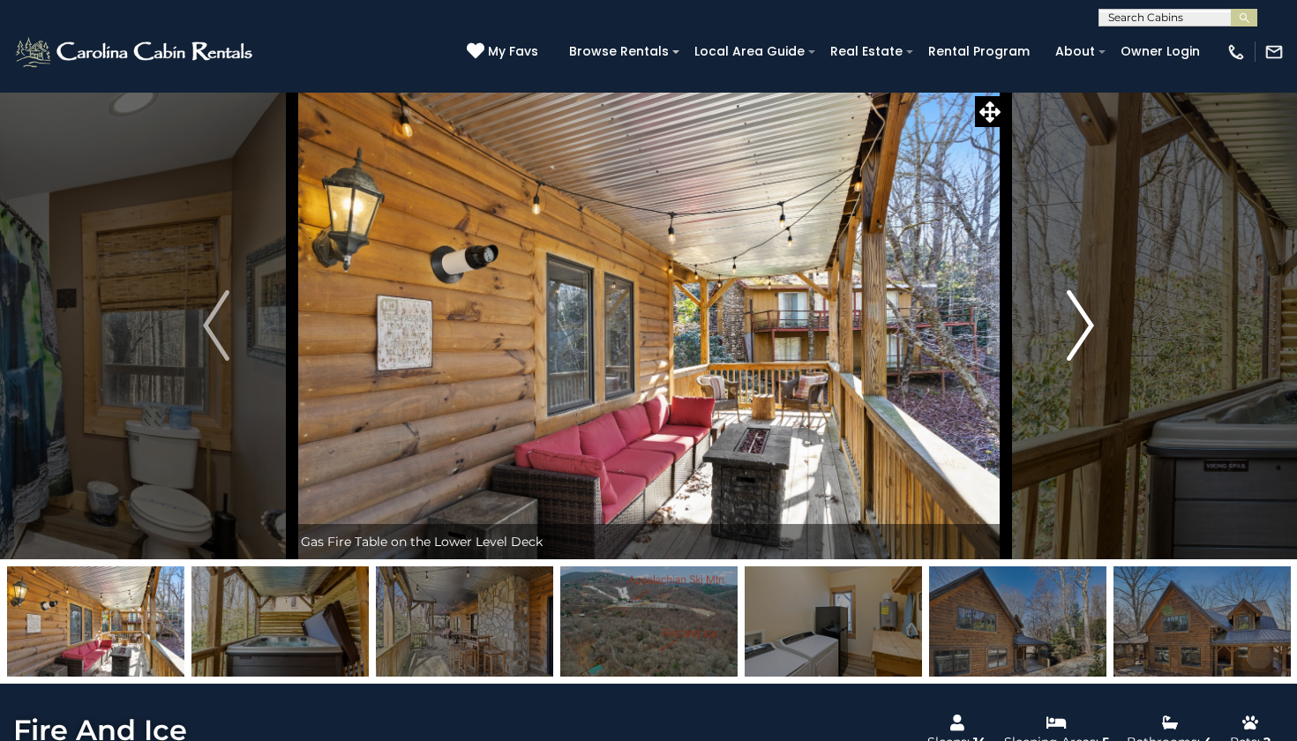
click at [1079, 341] on img "Next" at bounding box center [1080, 325] width 26 height 71
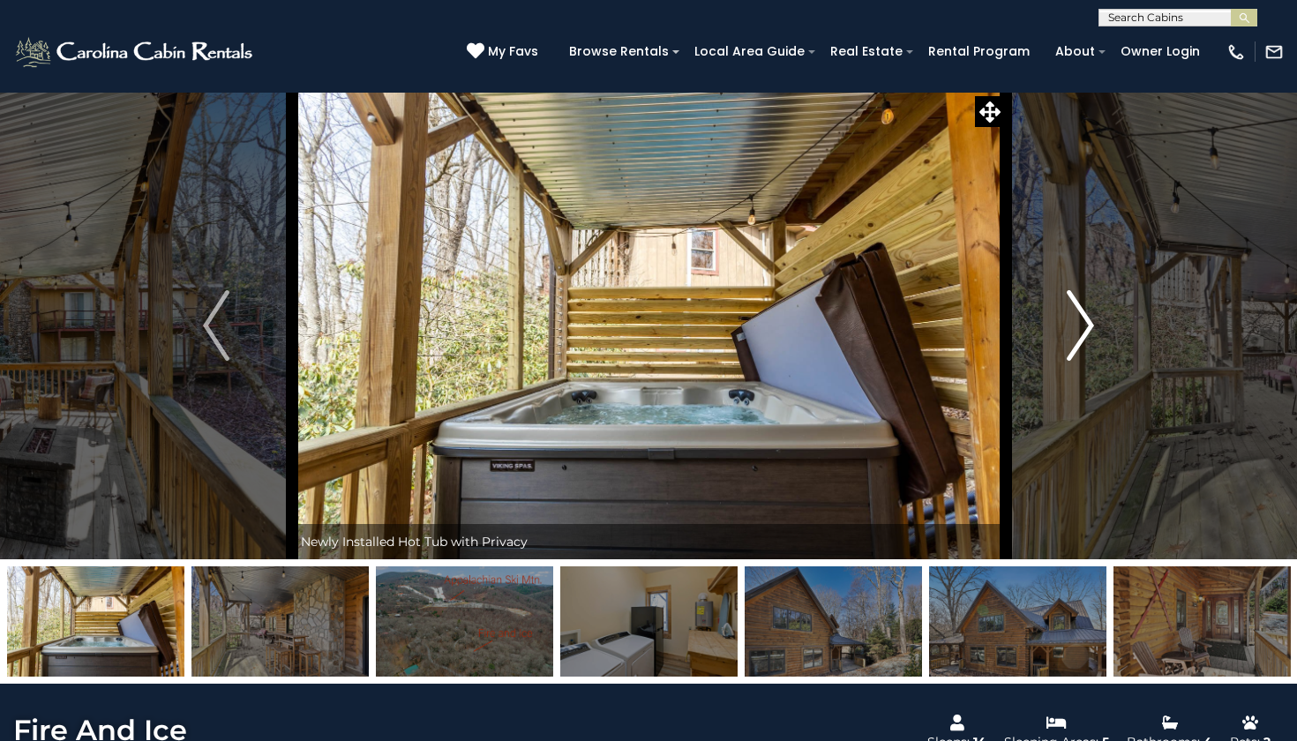
click at [1079, 341] on img "Next" at bounding box center [1080, 325] width 26 height 71
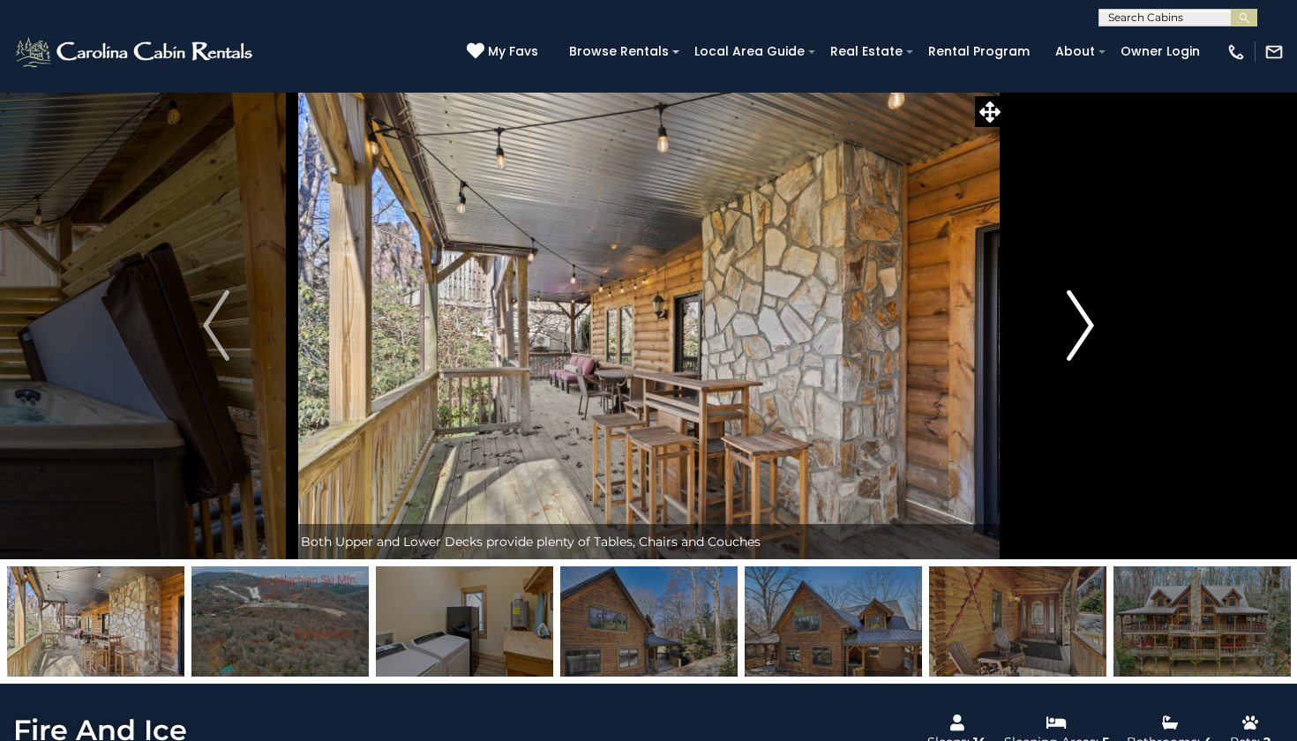
click at [1079, 341] on img "Next" at bounding box center [1080, 325] width 26 height 71
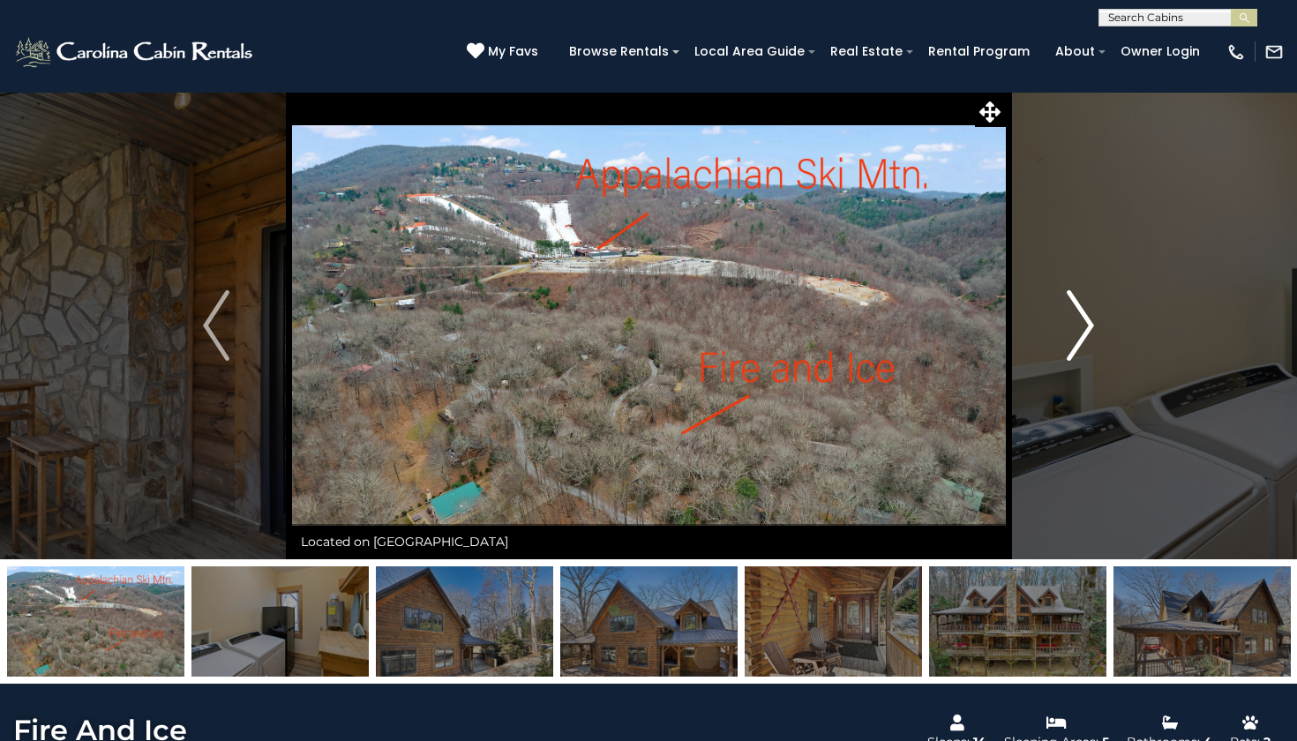
click at [1079, 341] on img "Next" at bounding box center [1080, 325] width 26 height 71
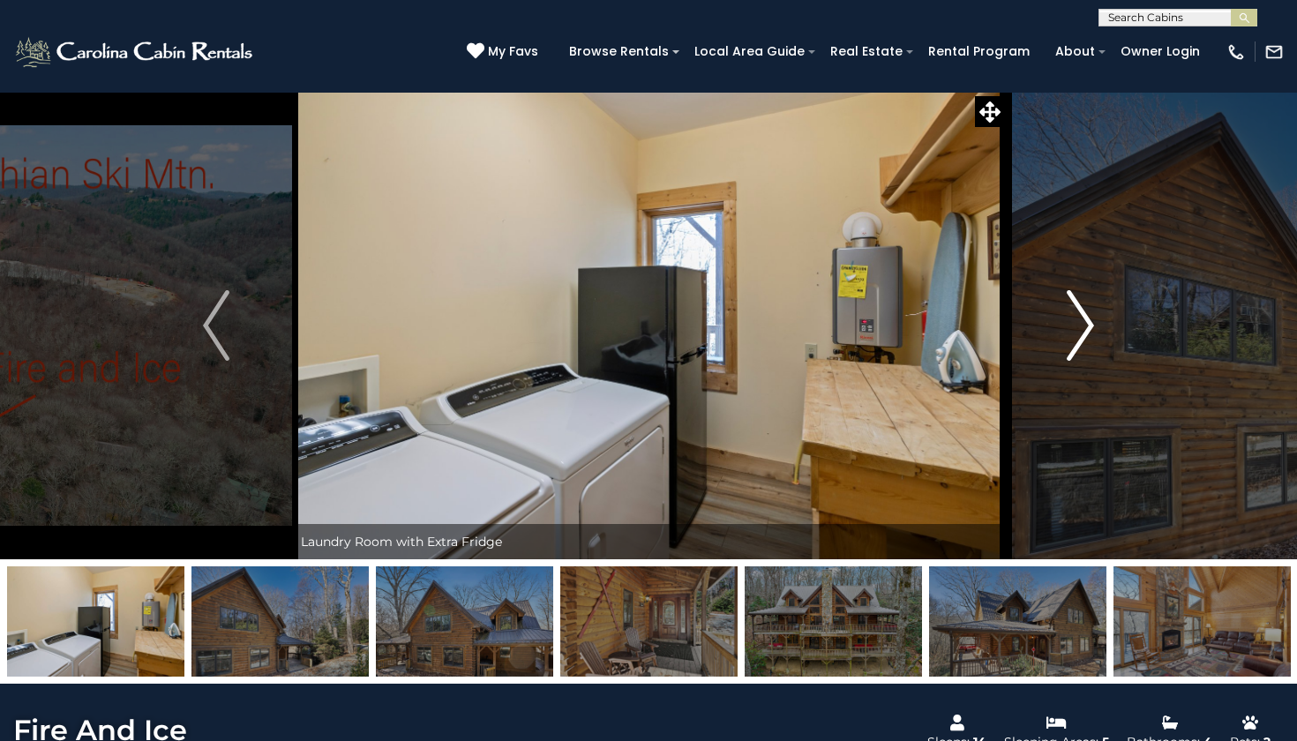
click at [1079, 341] on img "Next" at bounding box center [1080, 325] width 26 height 71
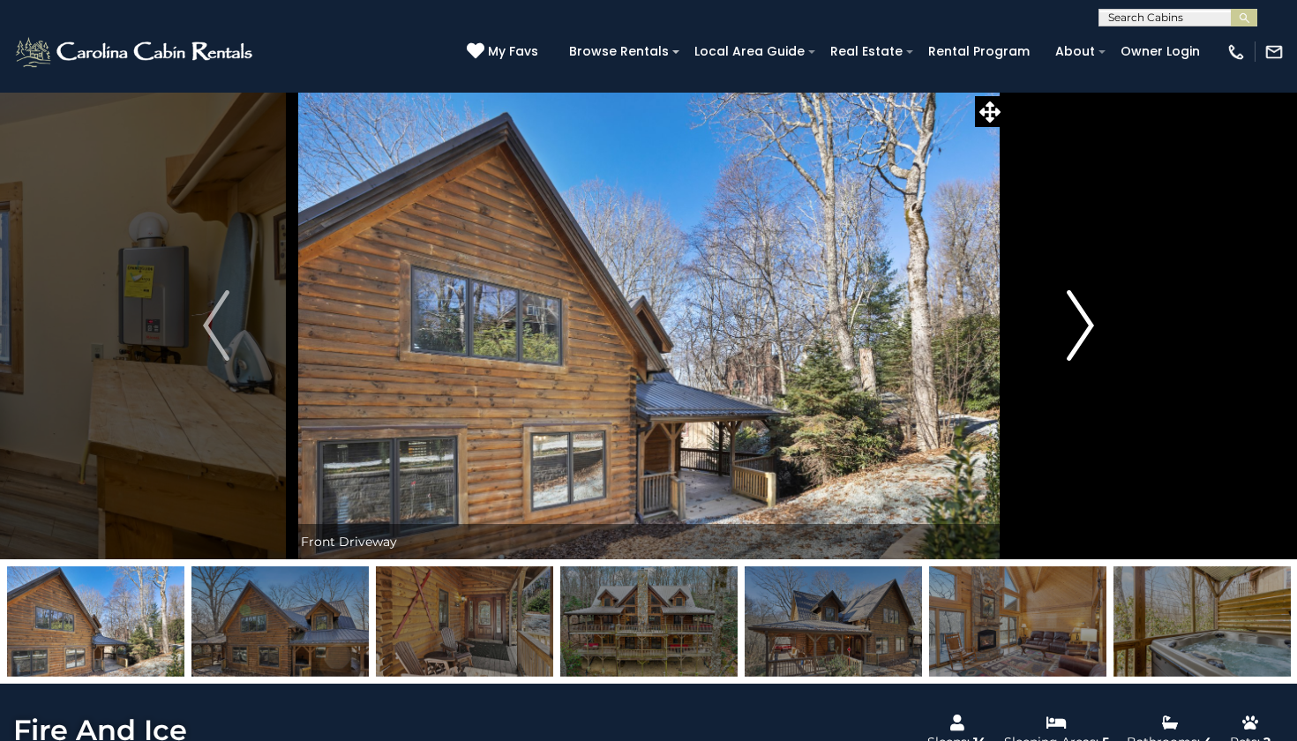
click at [1079, 341] on img "Next" at bounding box center [1080, 325] width 26 height 71
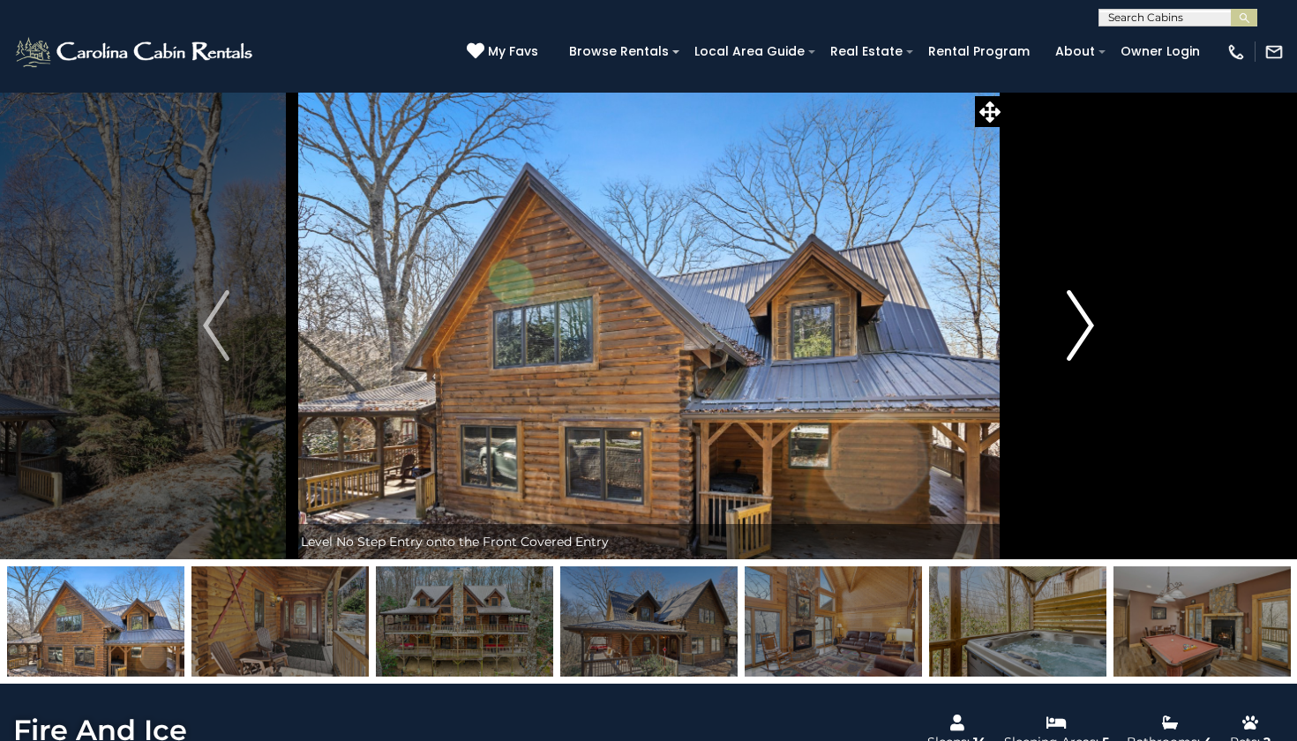
click at [1079, 341] on img "Next" at bounding box center [1080, 325] width 26 height 71
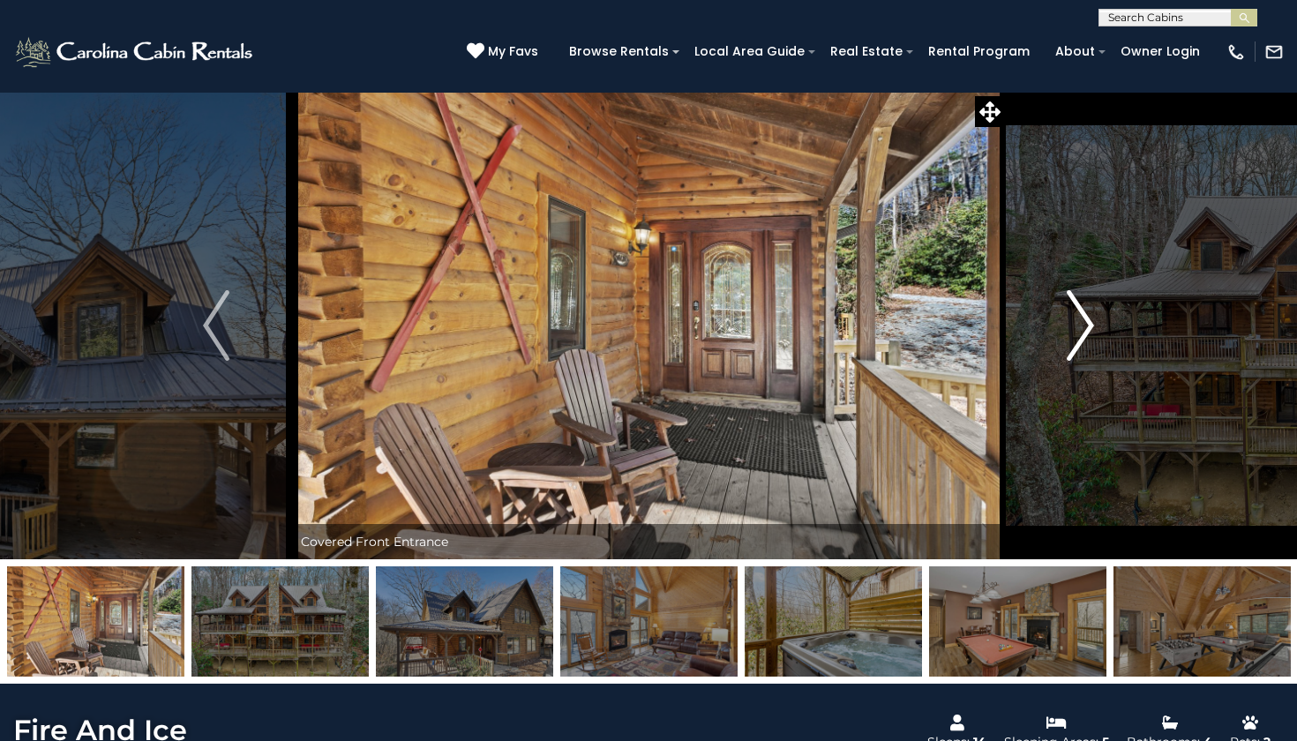
click at [1079, 341] on img "Next" at bounding box center [1080, 325] width 26 height 71
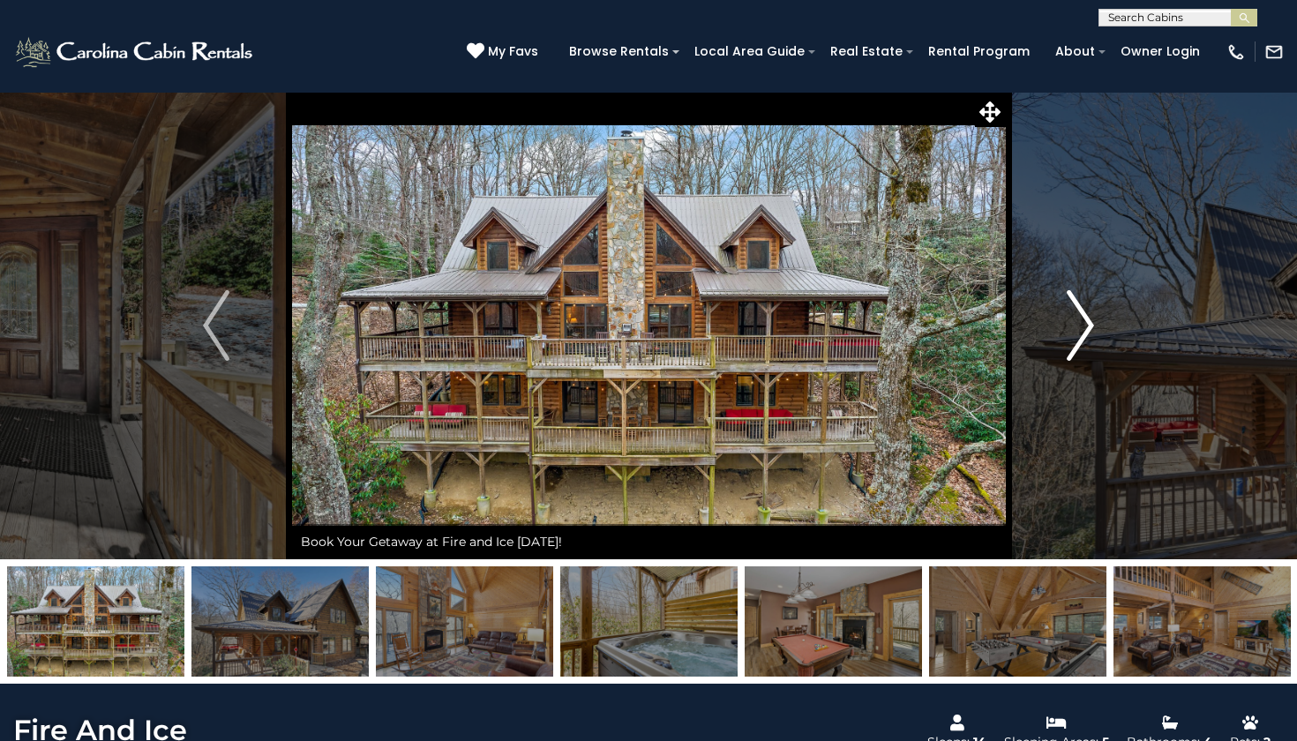
click at [1089, 330] on img "Next" at bounding box center [1080, 325] width 26 height 71
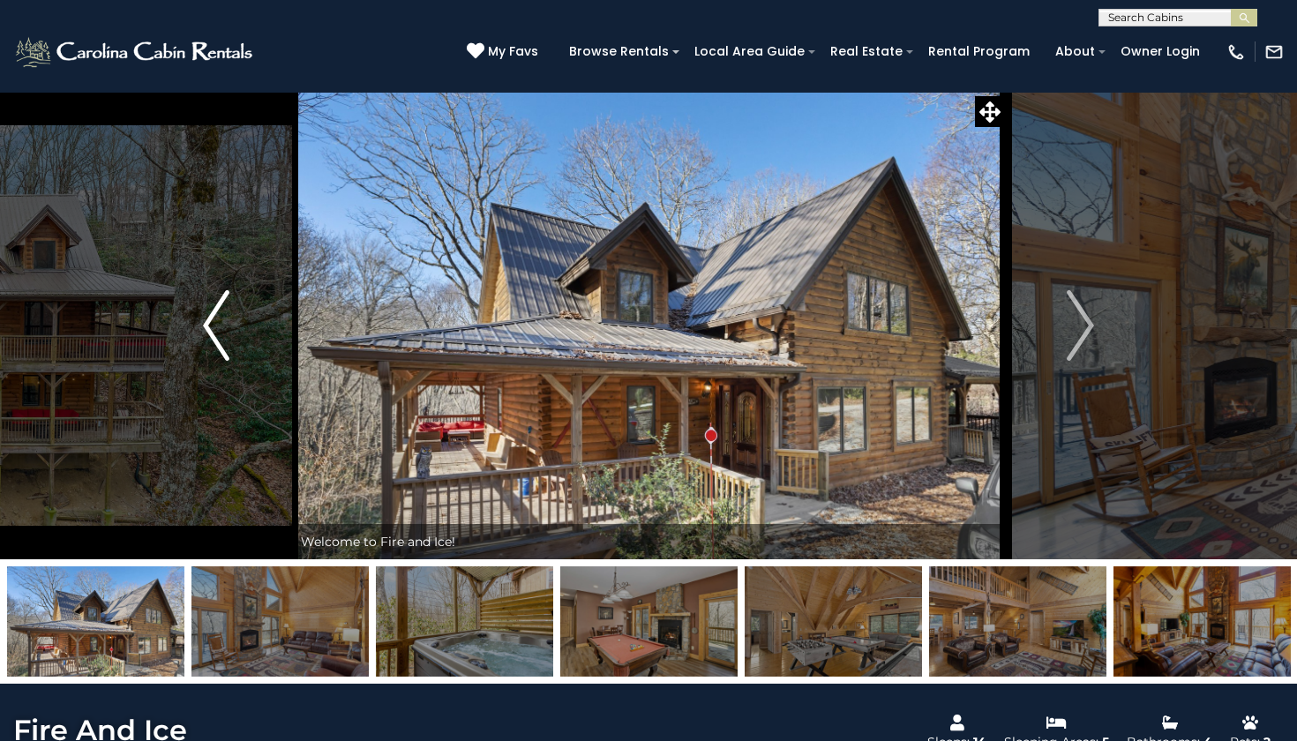
click at [221, 339] on img "Previous" at bounding box center [216, 325] width 26 height 71
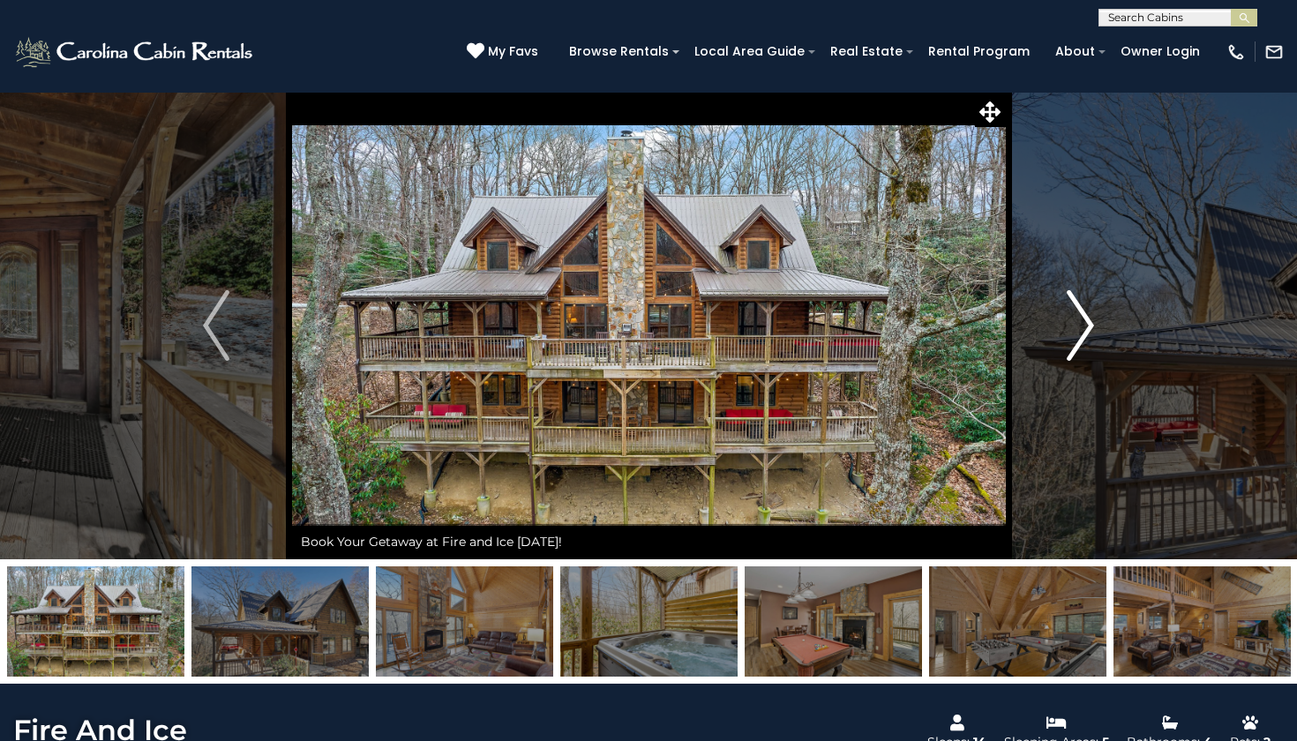
click at [1071, 348] on img "Next" at bounding box center [1080, 325] width 26 height 71
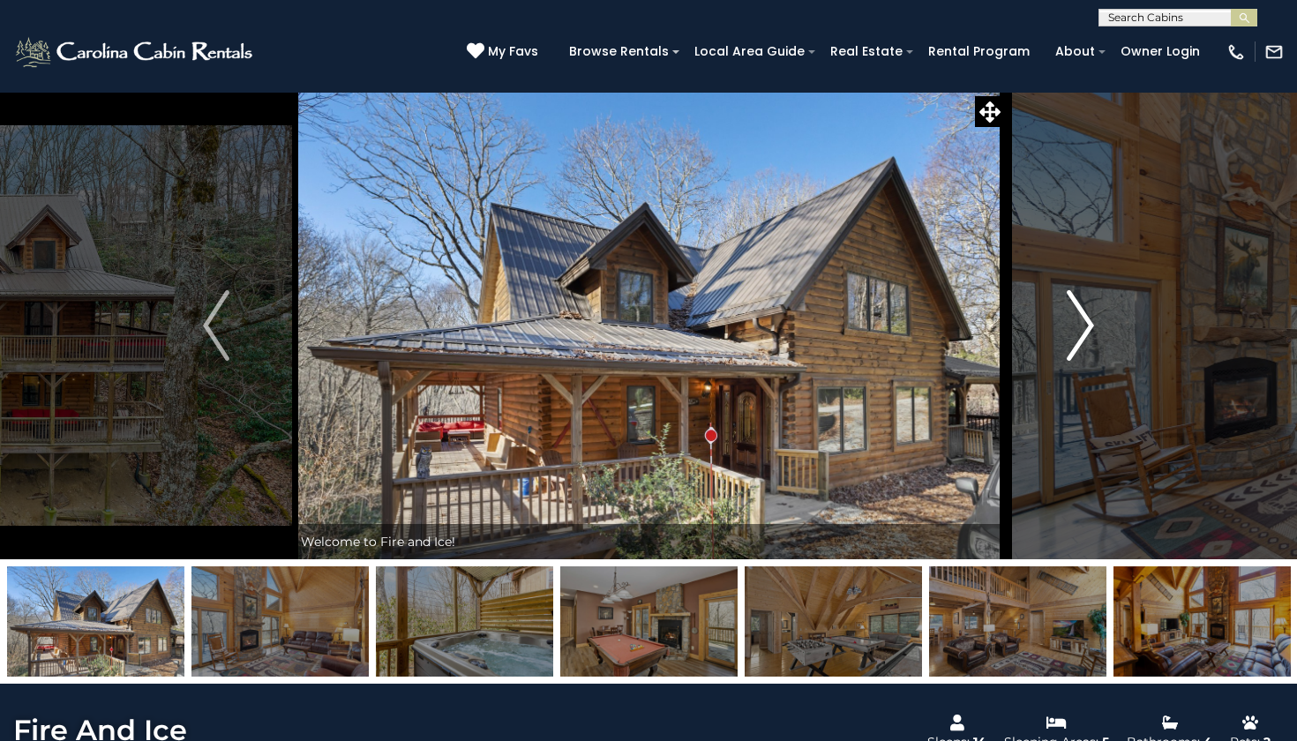
click at [1071, 348] on img "Next" at bounding box center [1080, 325] width 26 height 71
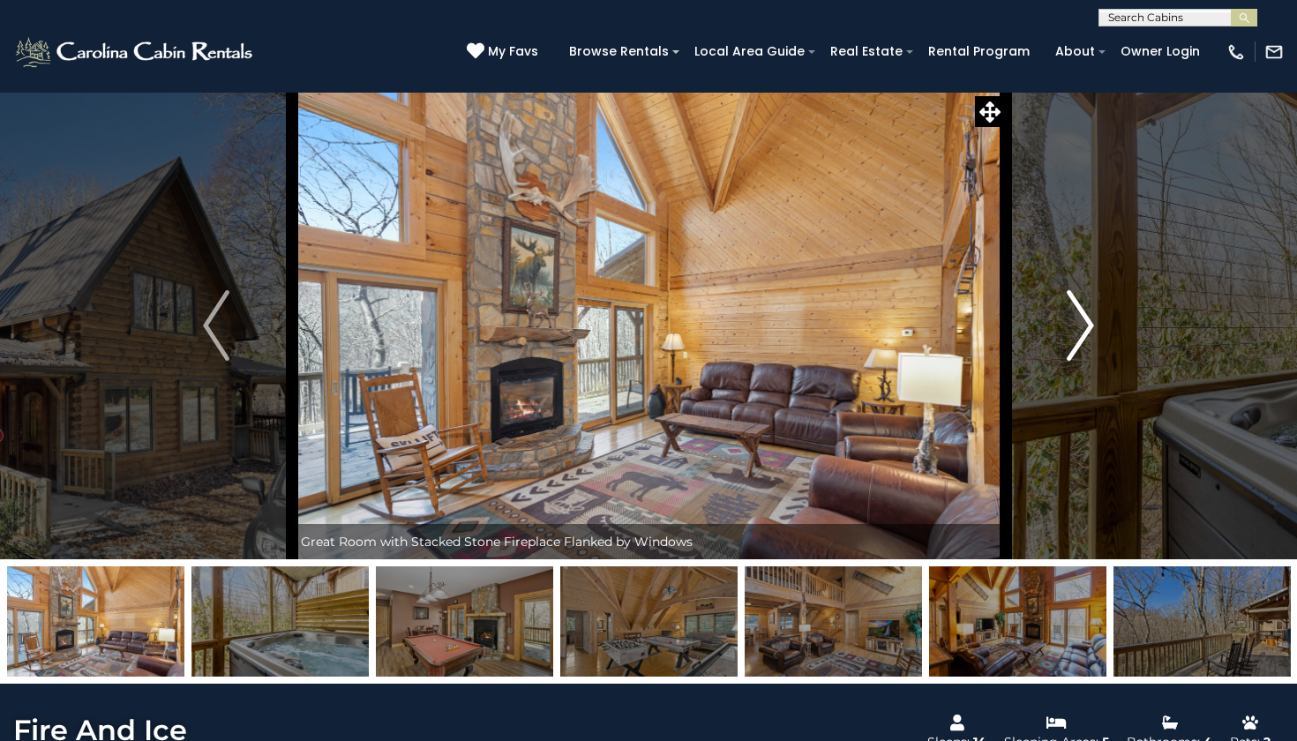
click at [1071, 348] on img "Next" at bounding box center [1080, 325] width 26 height 71
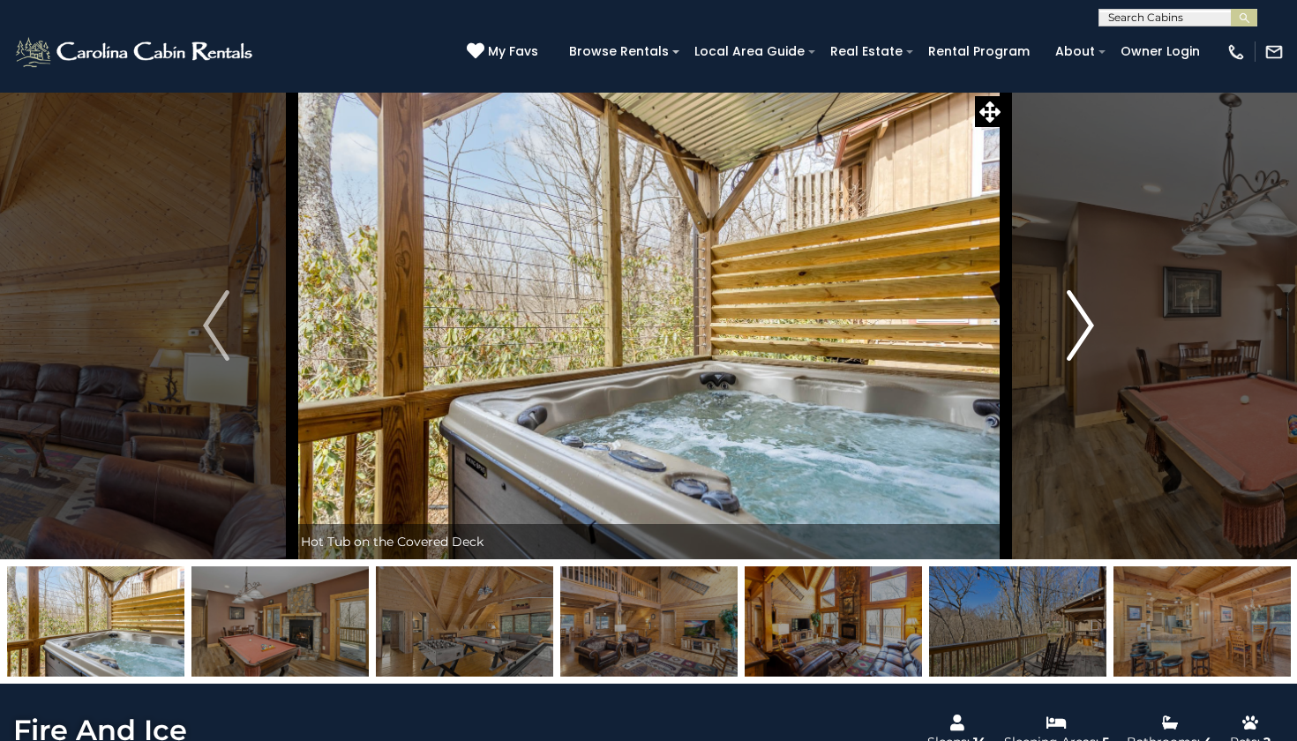
click at [1071, 348] on img "Next" at bounding box center [1080, 325] width 26 height 71
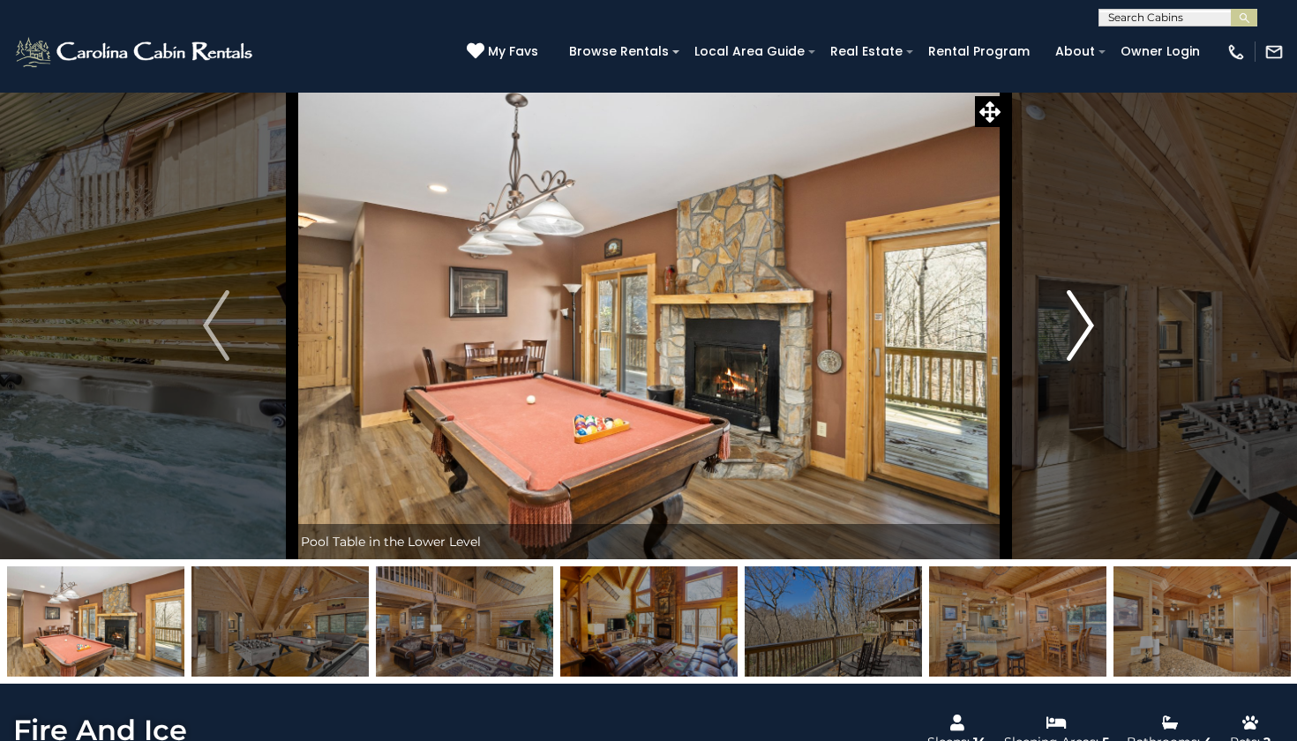
click at [1071, 348] on img "Next" at bounding box center [1080, 325] width 26 height 71
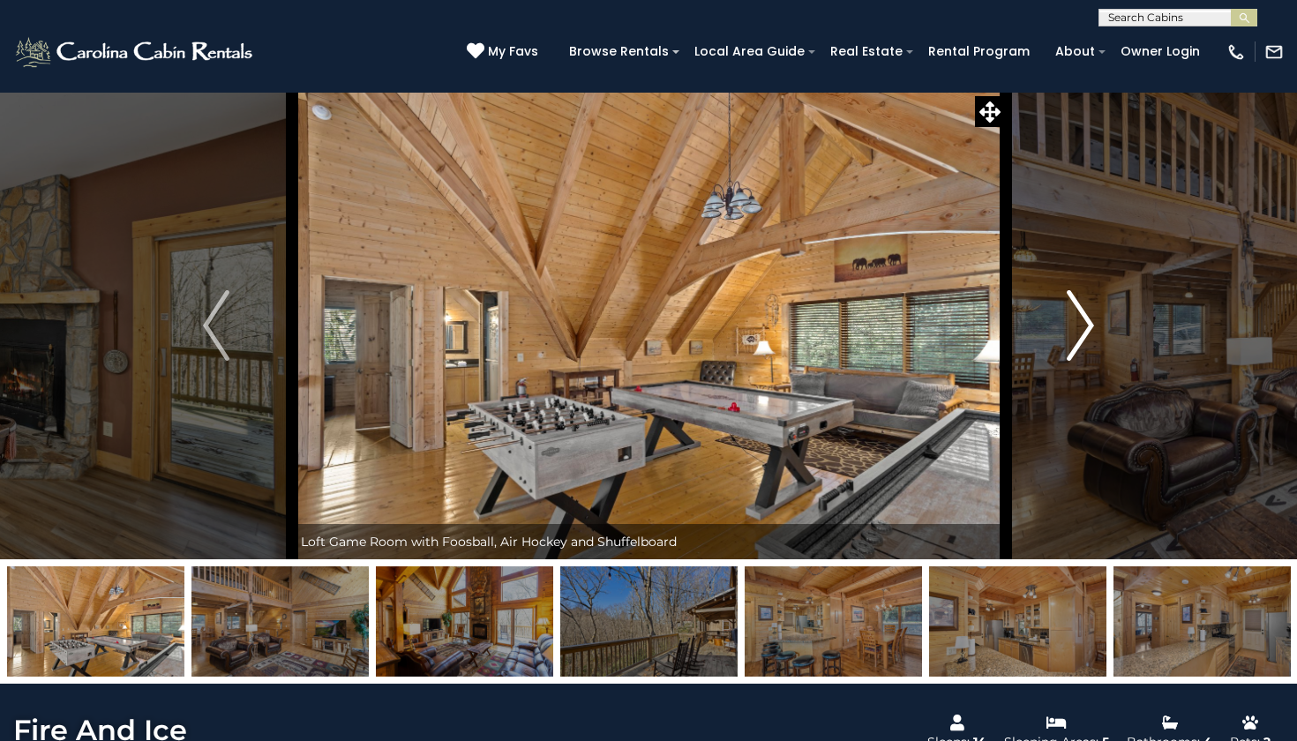
click at [1071, 348] on img "Next" at bounding box center [1080, 325] width 26 height 71
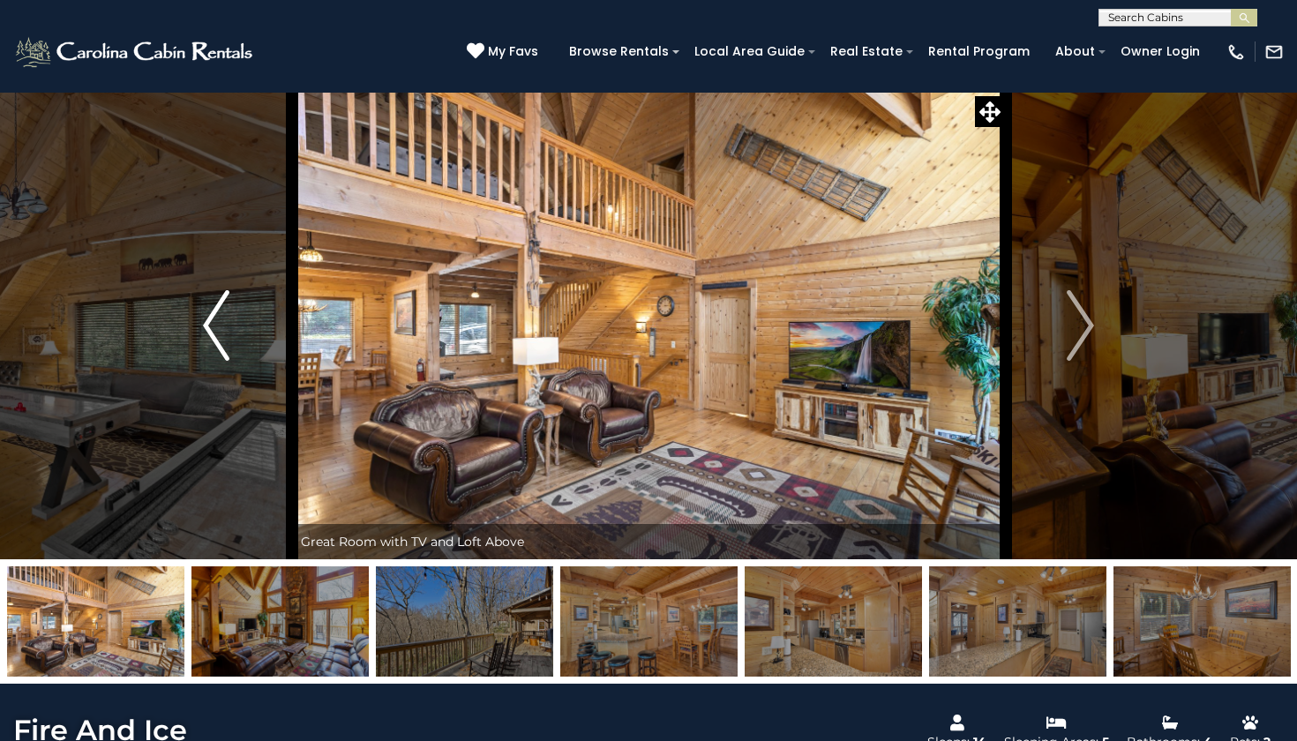
click at [225, 316] on img "Previous" at bounding box center [216, 325] width 26 height 71
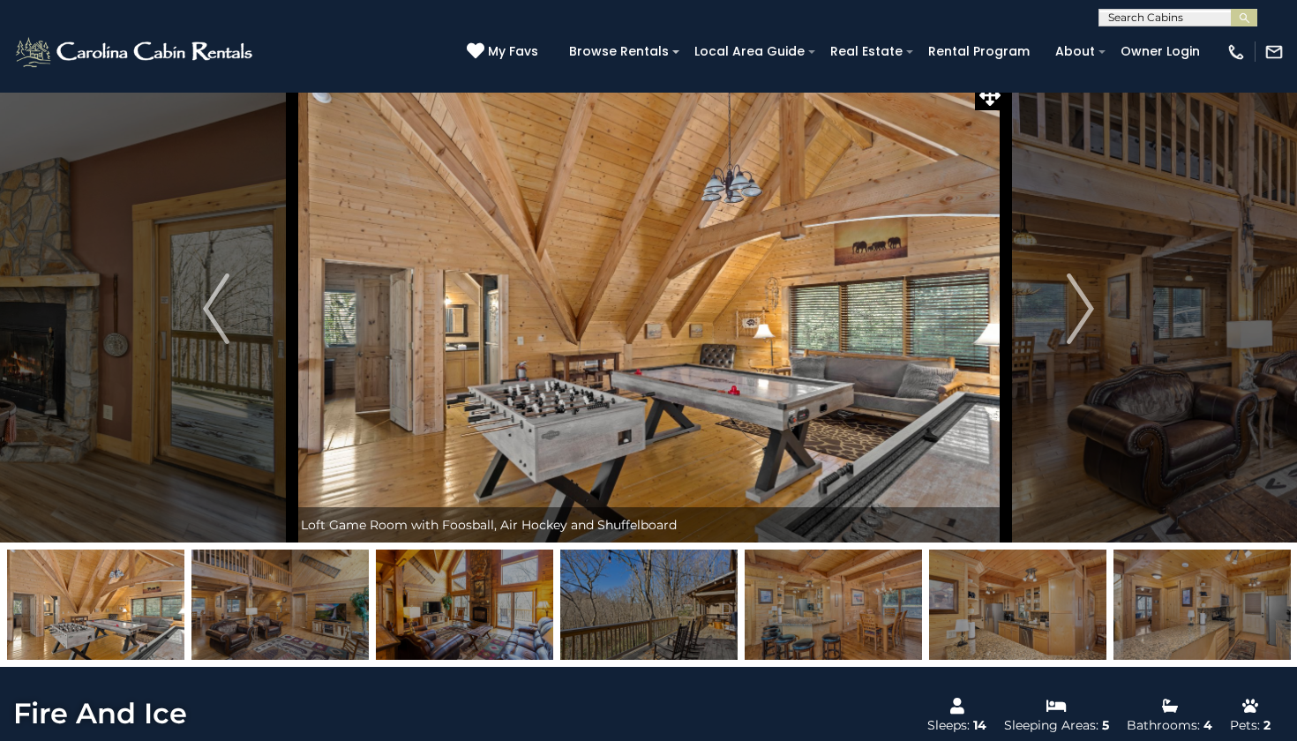
scroll to position [20, 0]
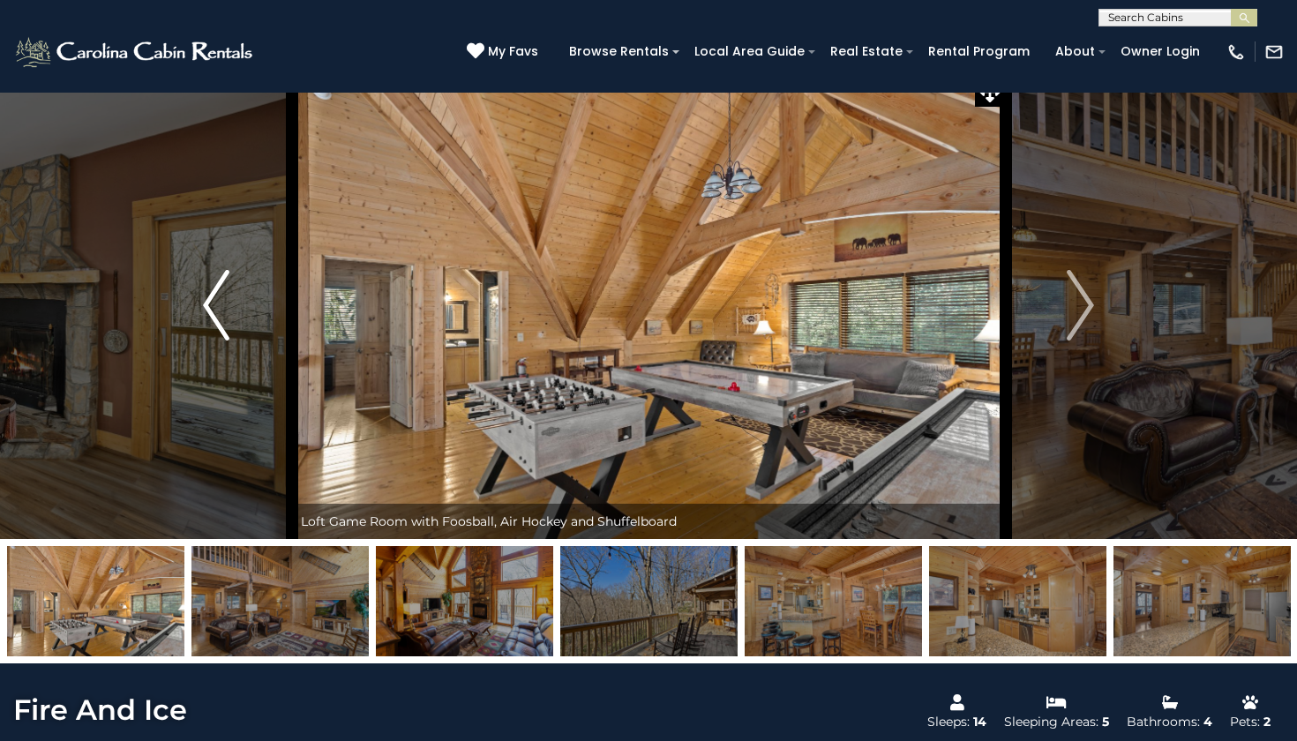
click at [228, 275] on img "Previous" at bounding box center [216, 305] width 26 height 71
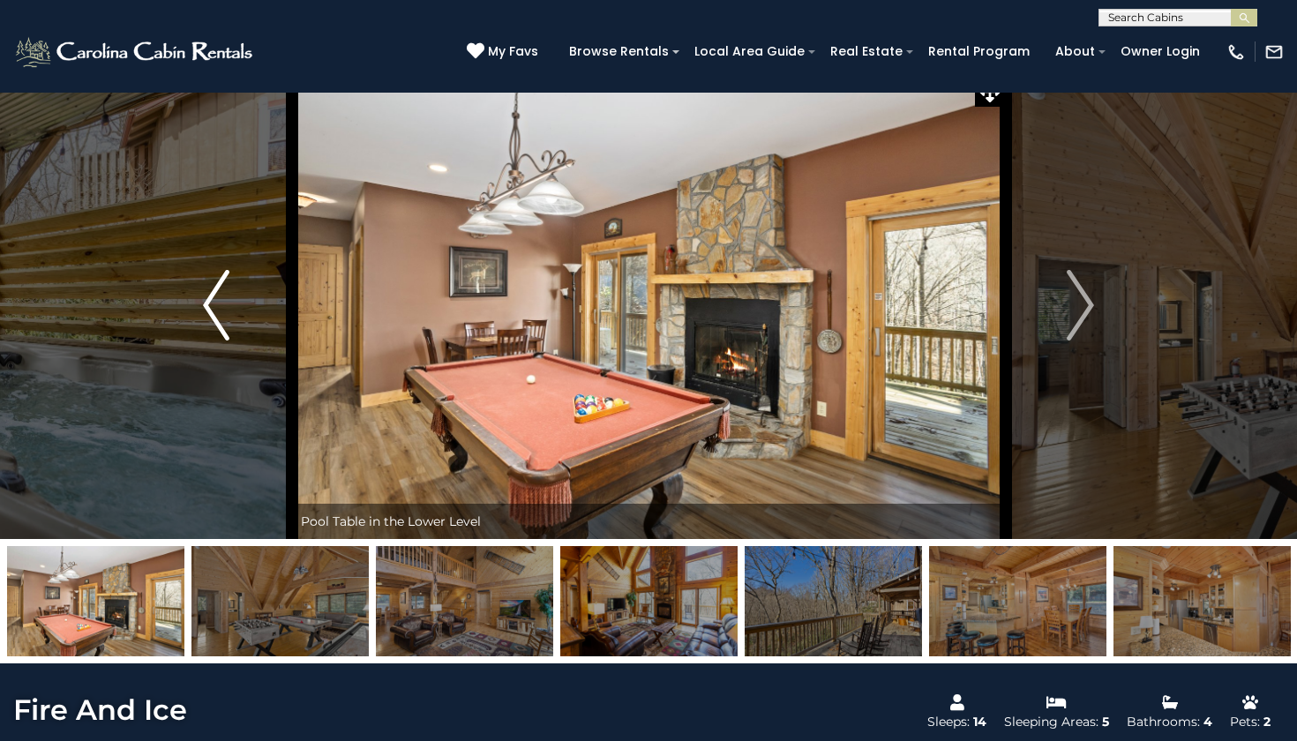
click at [217, 280] on img "Previous" at bounding box center [216, 305] width 26 height 71
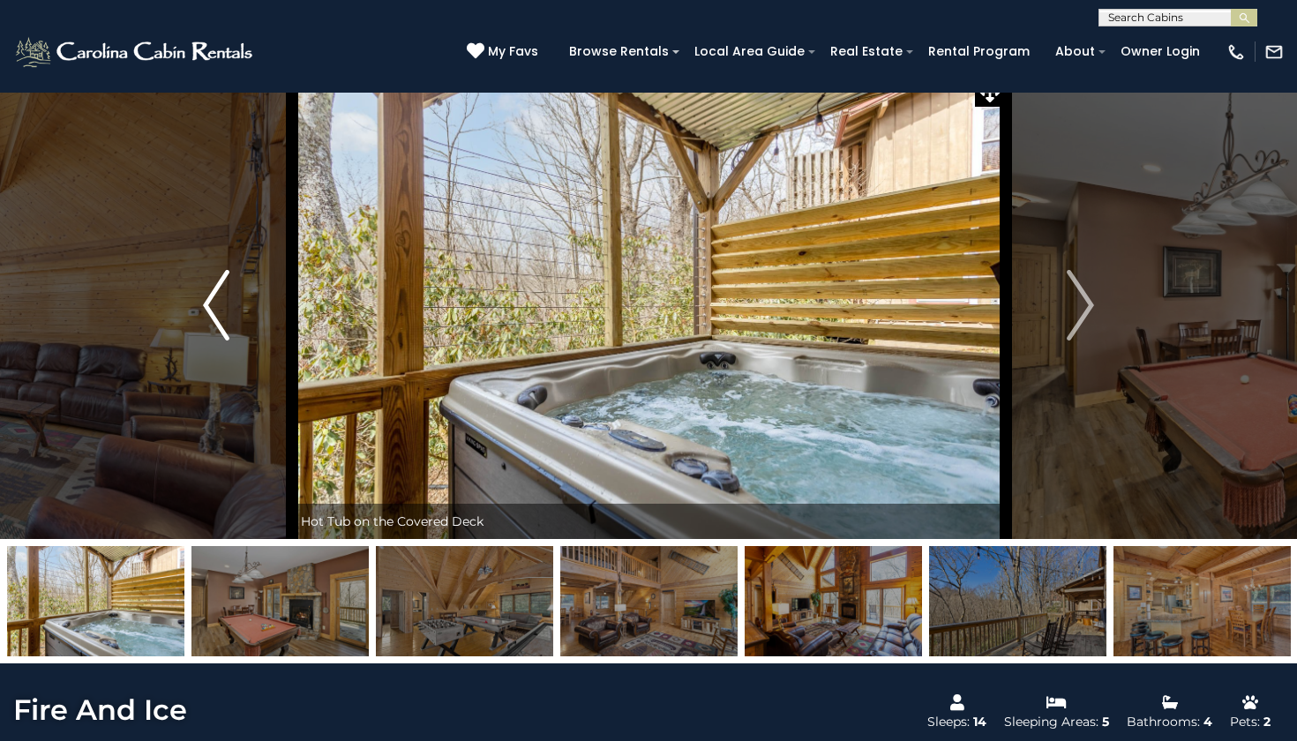
click at [217, 280] on img "Previous" at bounding box center [216, 305] width 26 height 71
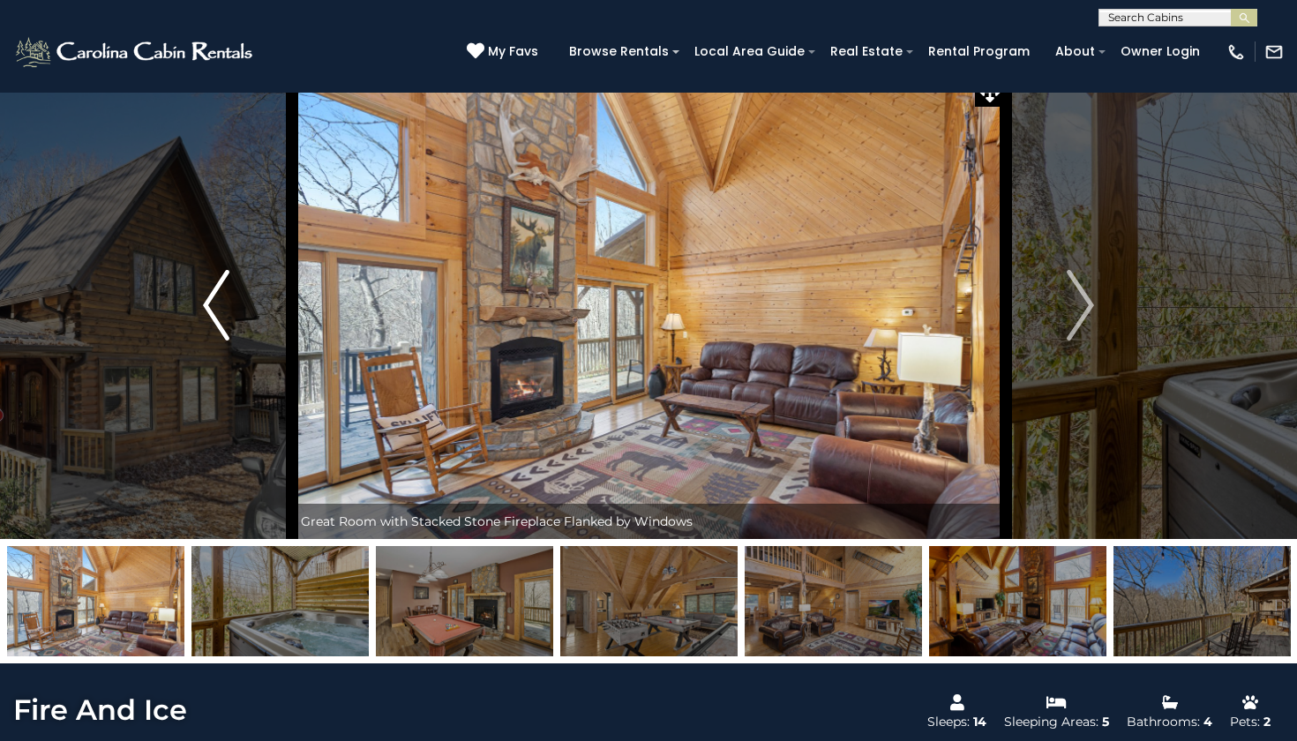
click at [217, 280] on img "Previous" at bounding box center [216, 305] width 26 height 71
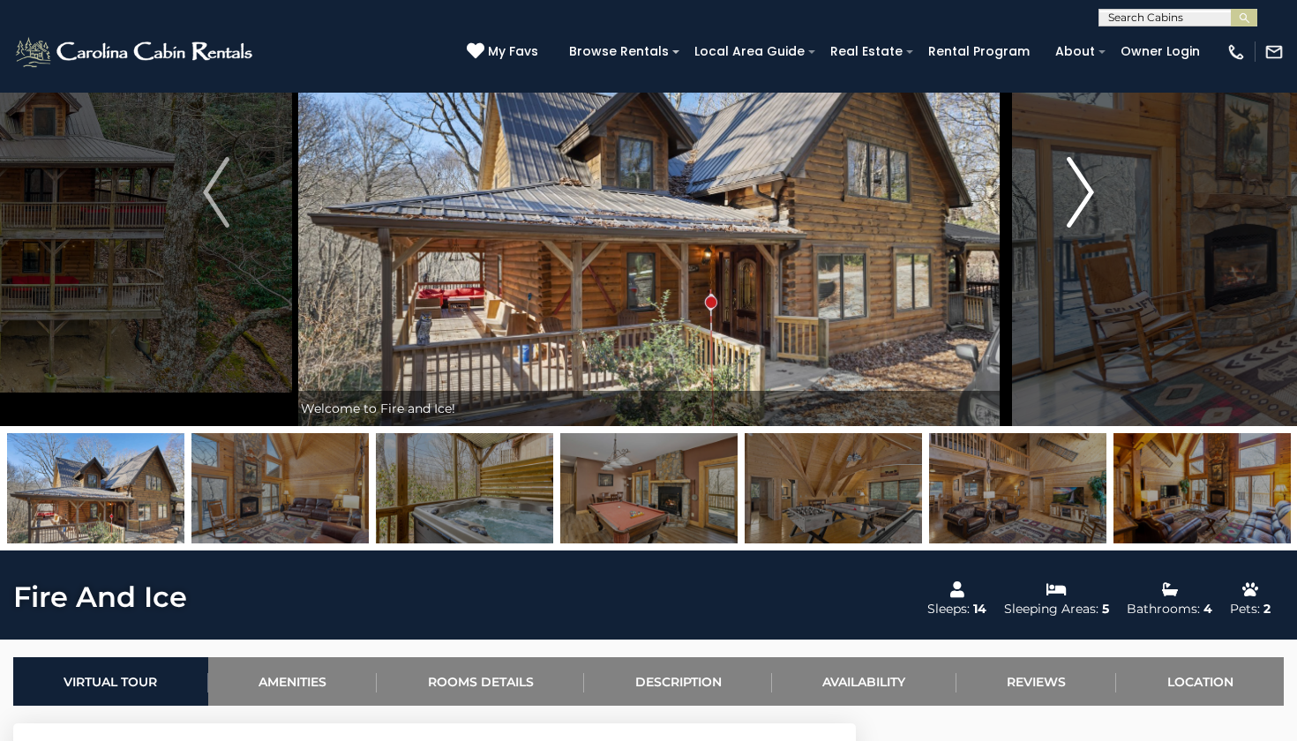
scroll to position [134, 0]
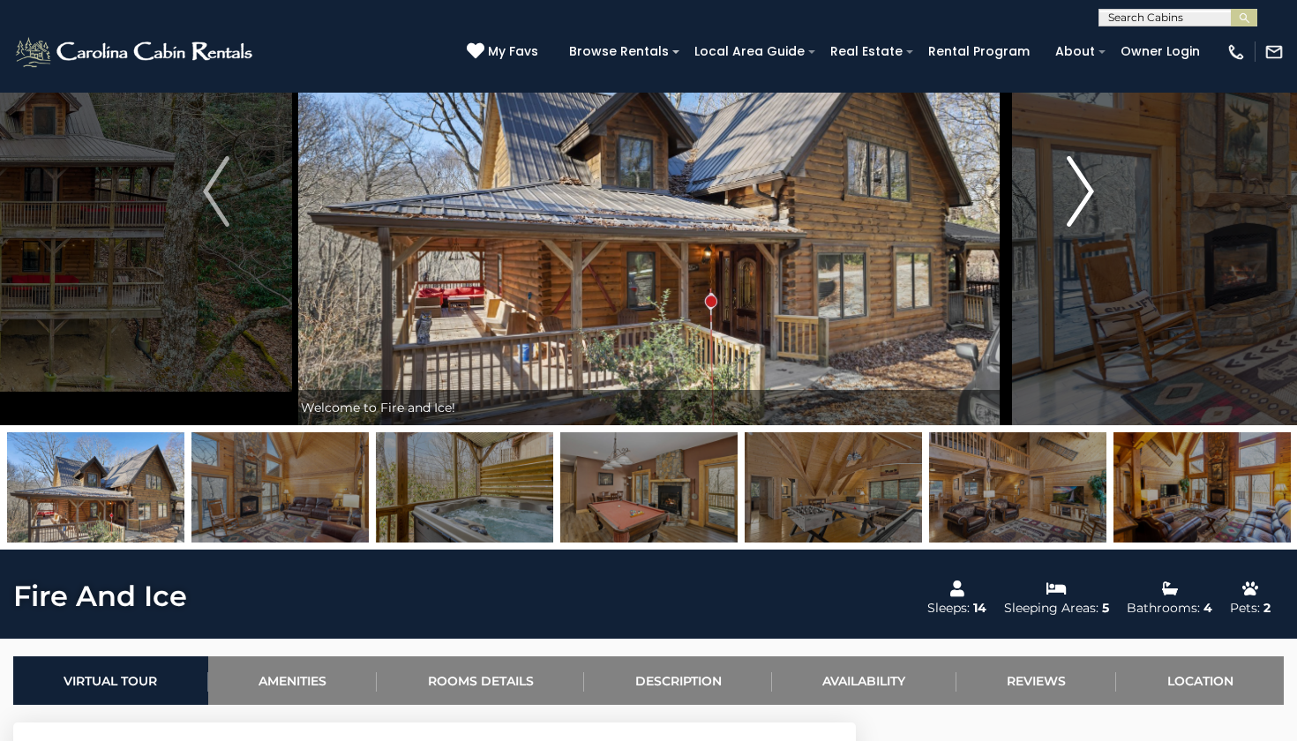
click at [1076, 202] on img "Next" at bounding box center [1080, 191] width 26 height 71
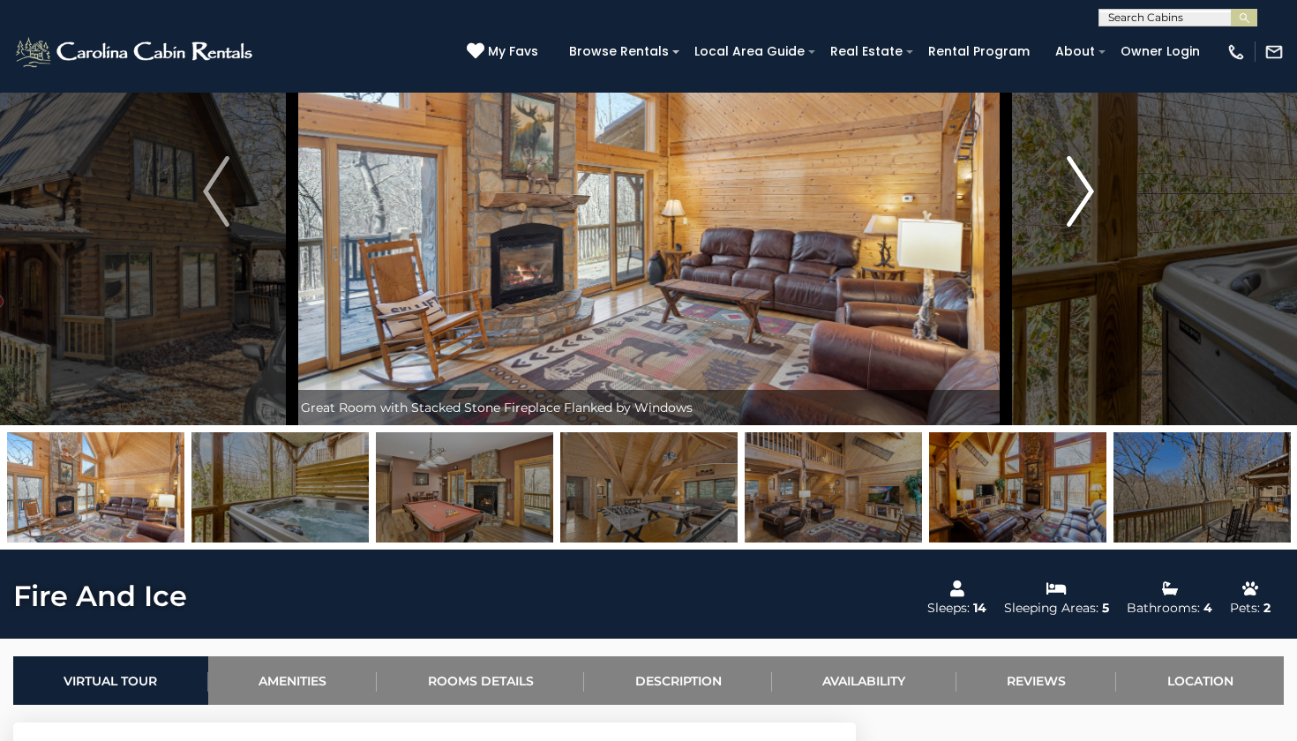
click at [1076, 202] on img "Next" at bounding box center [1080, 191] width 26 height 71
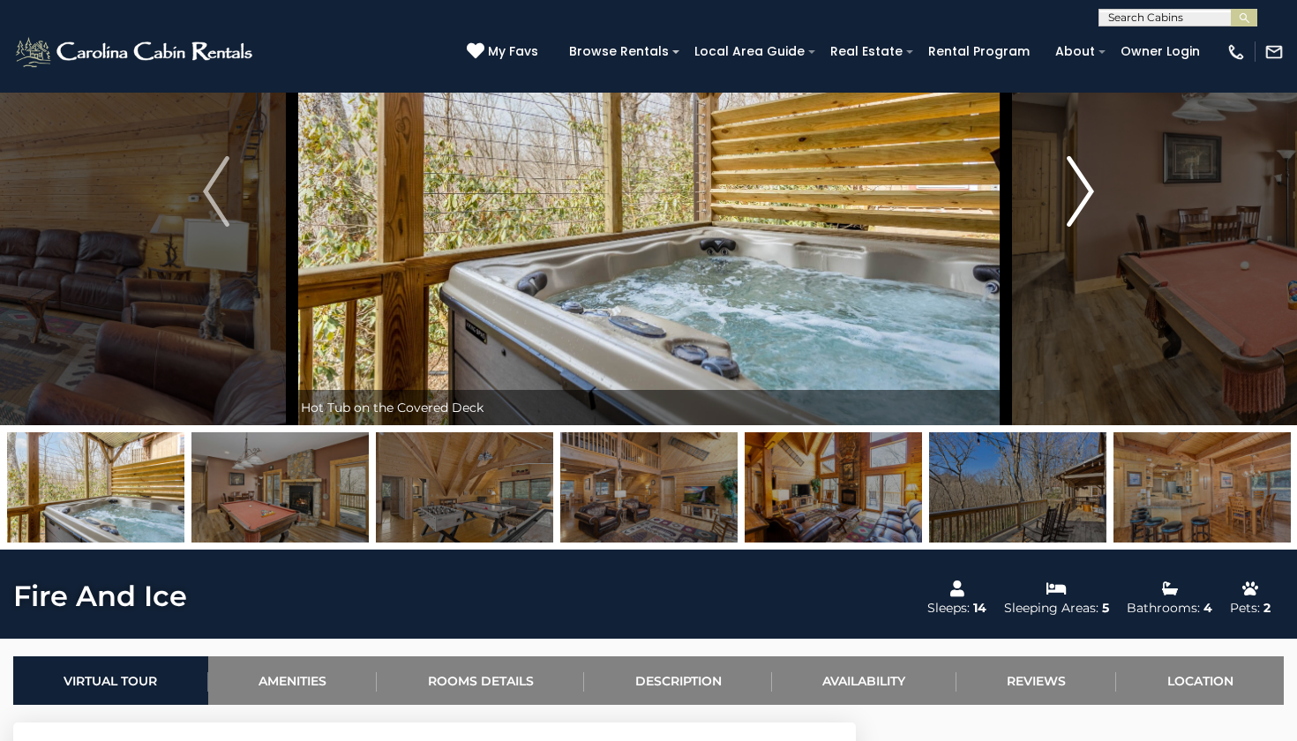
click at [1076, 202] on img "Next" at bounding box center [1080, 191] width 26 height 71
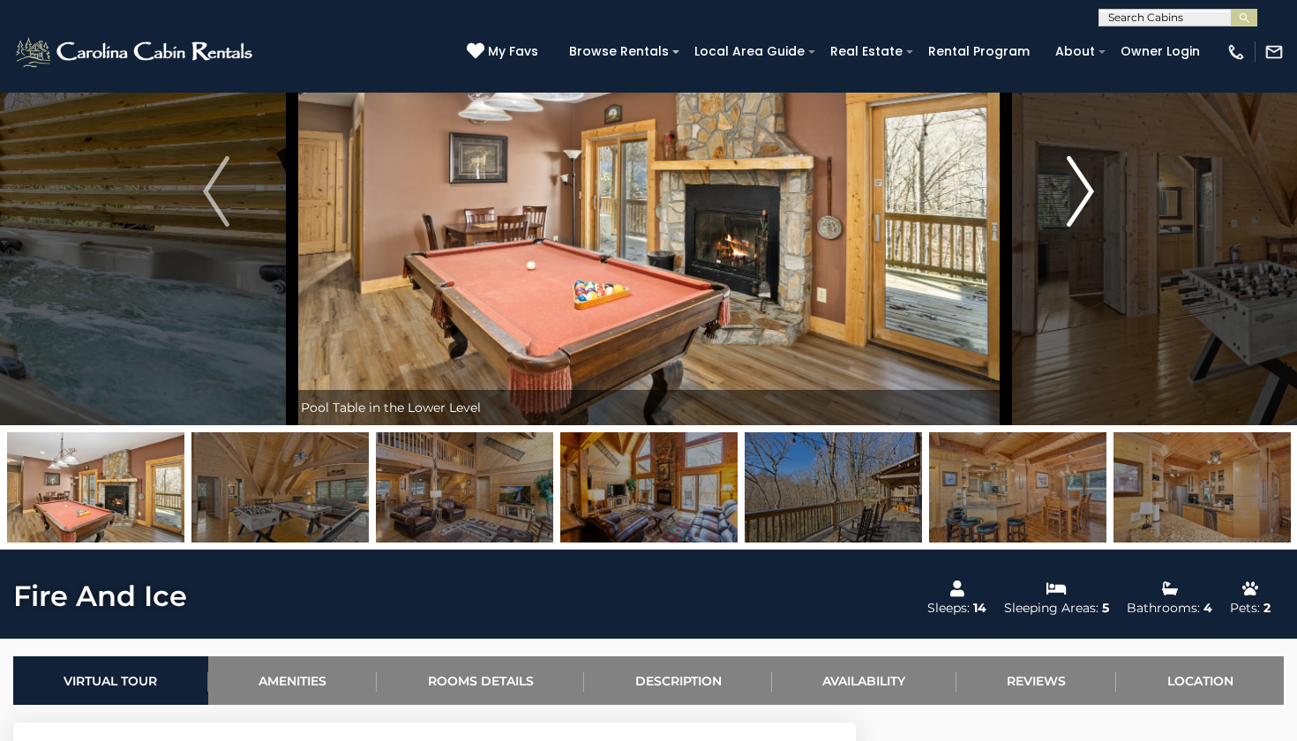
click at [1076, 202] on img "Next" at bounding box center [1080, 191] width 26 height 71
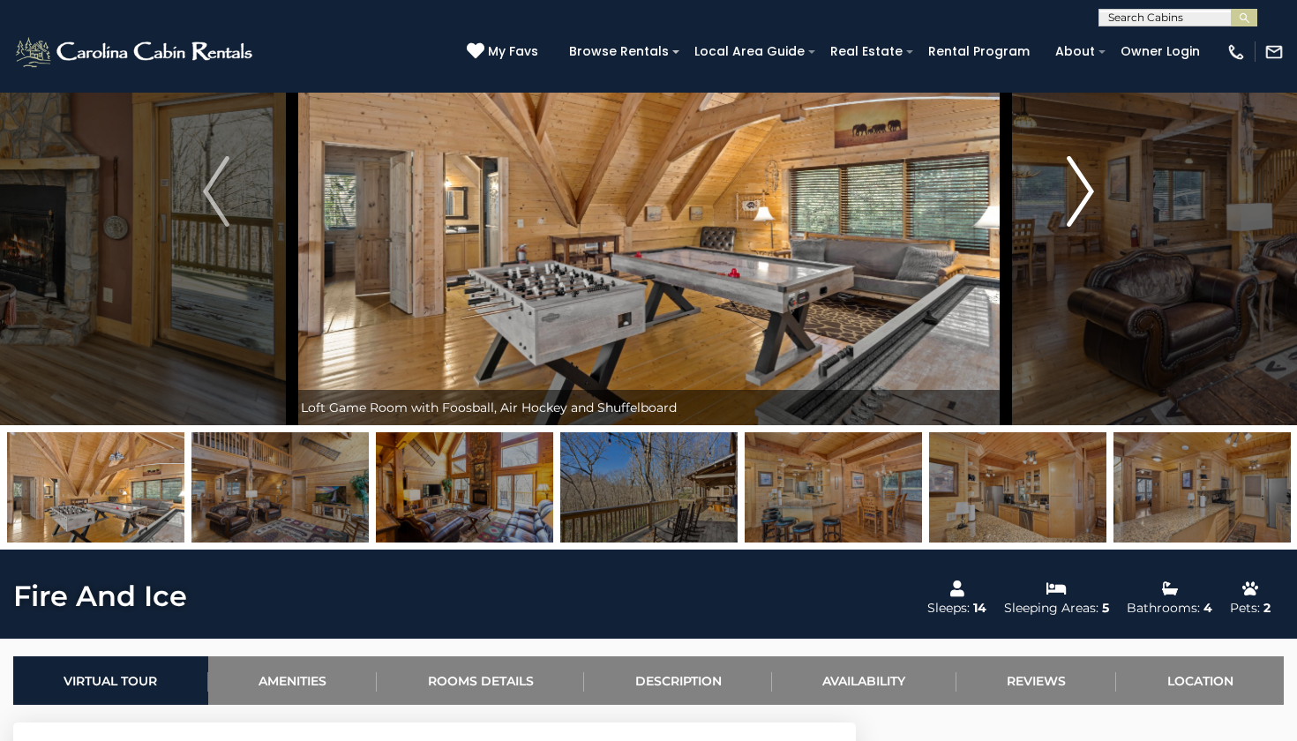
click at [1076, 202] on img "Next" at bounding box center [1080, 191] width 26 height 71
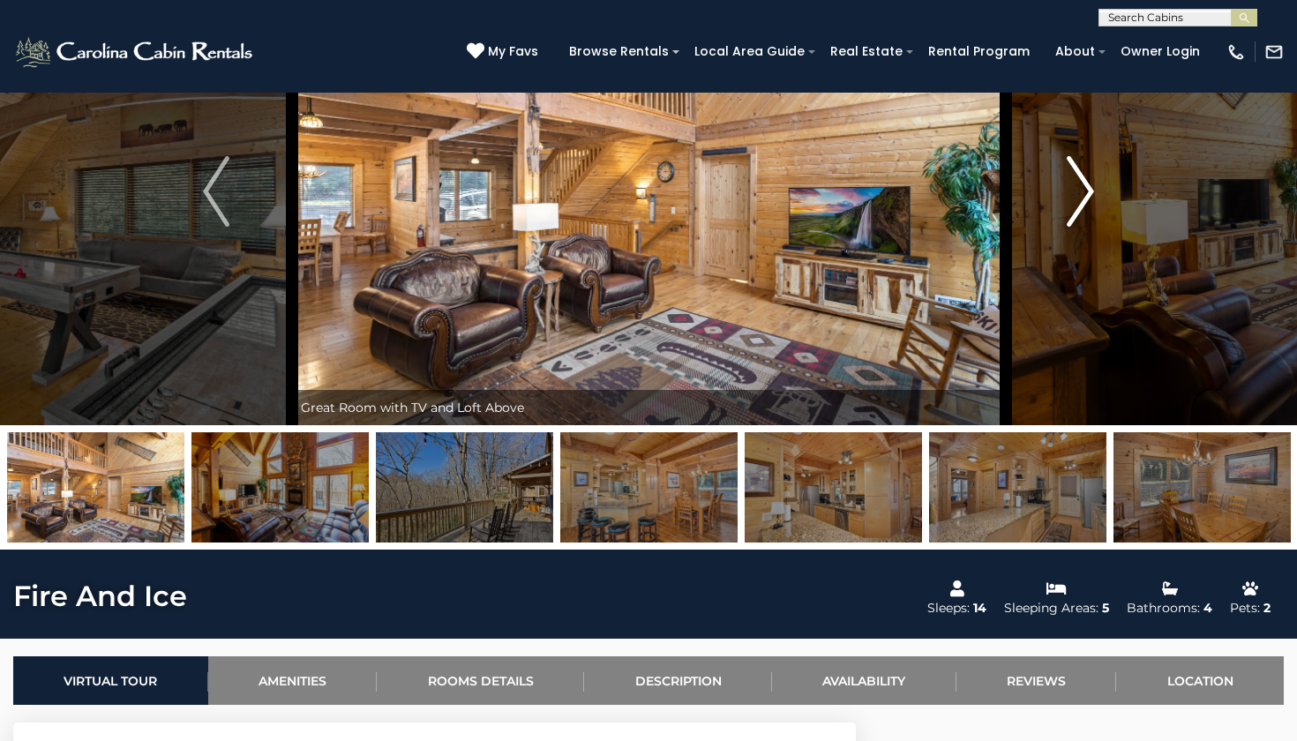
click at [1076, 202] on img "Next" at bounding box center [1080, 191] width 26 height 71
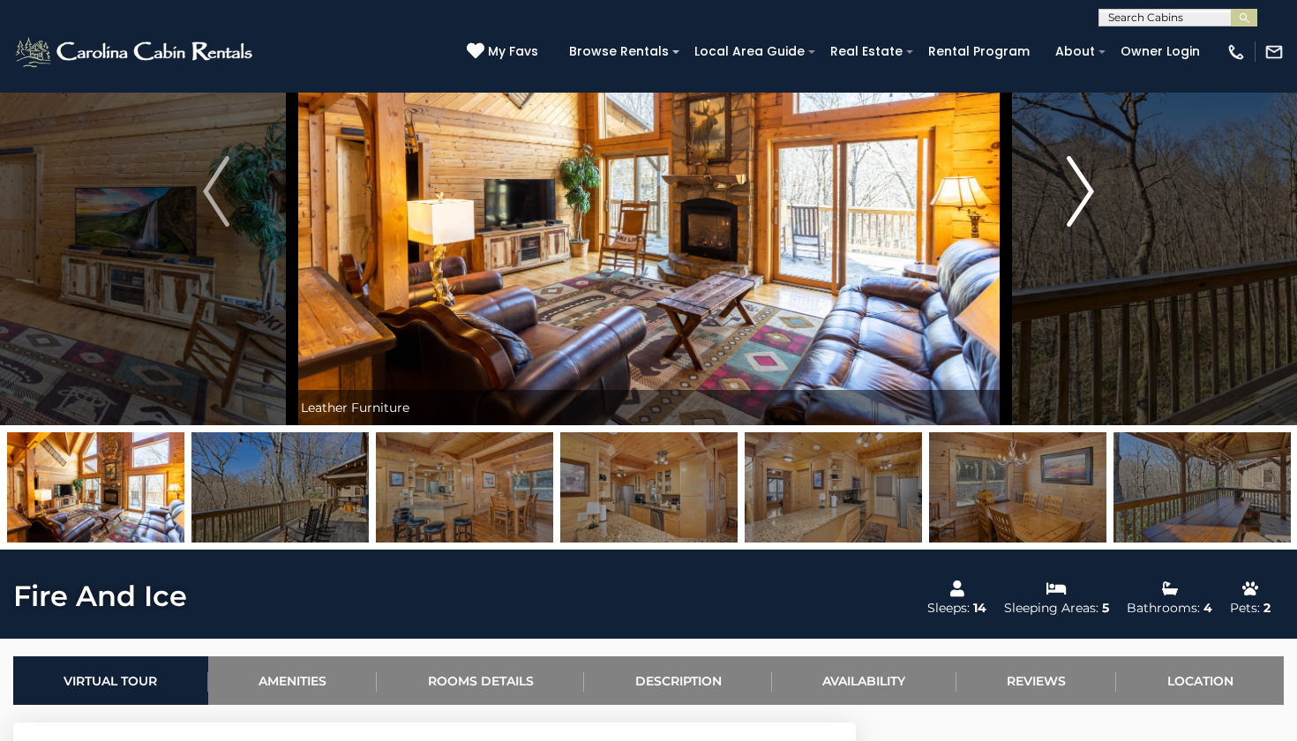
click at [1076, 202] on img "Next" at bounding box center [1080, 191] width 26 height 71
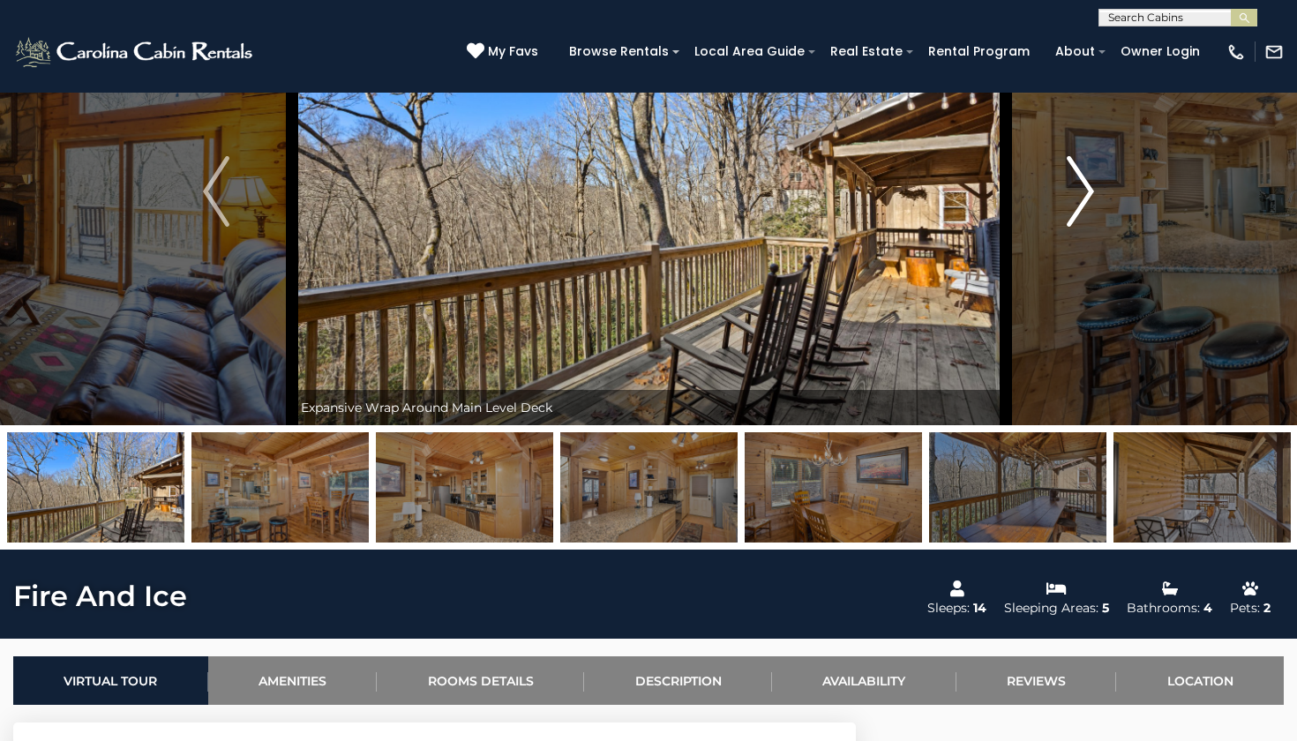
click at [1076, 202] on img "Next" at bounding box center [1080, 191] width 26 height 71
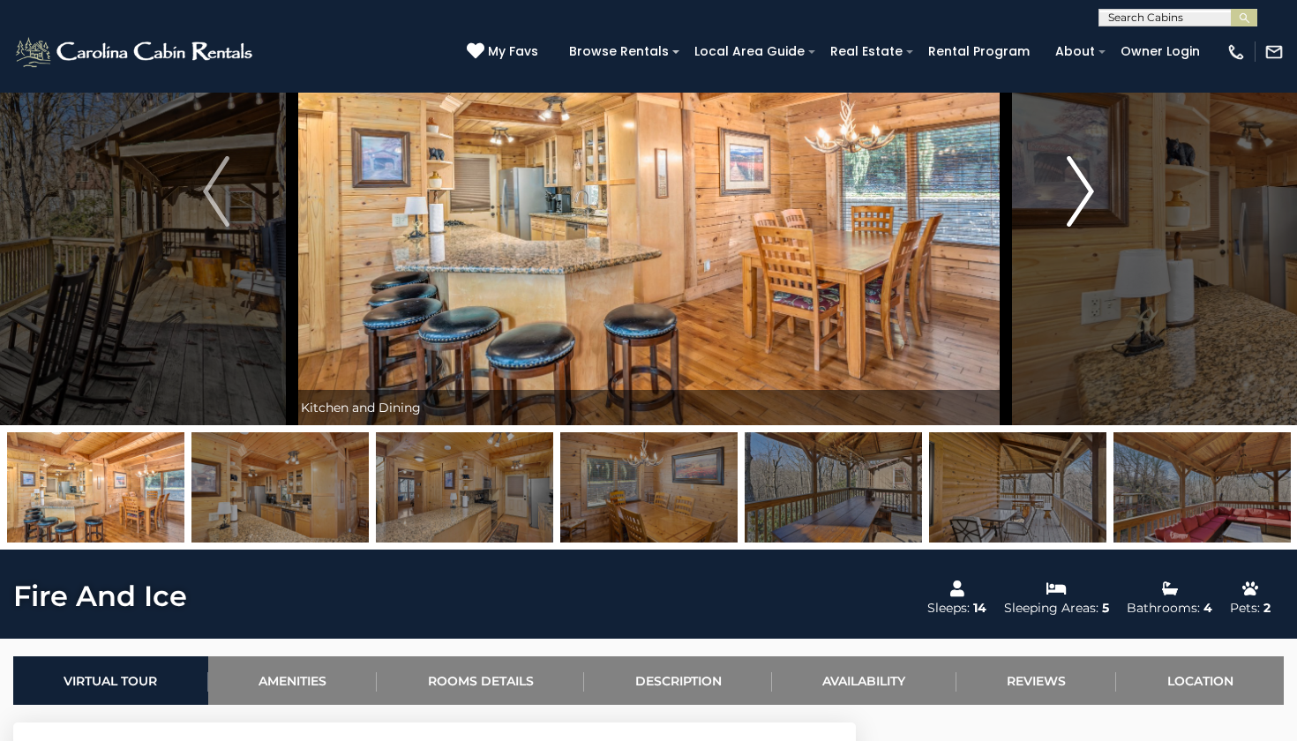
click at [1076, 202] on img "Next" at bounding box center [1080, 191] width 26 height 71
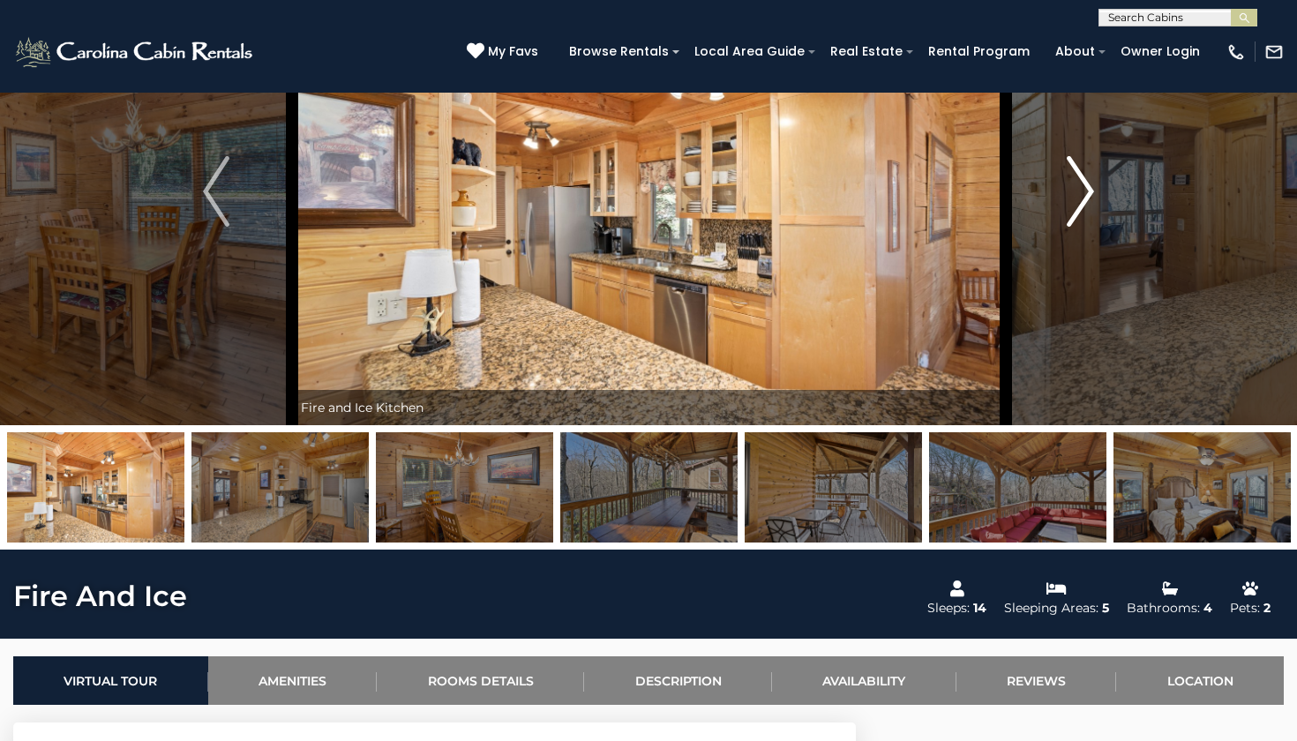
click at [1076, 202] on img "Next" at bounding box center [1080, 191] width 26 height 71
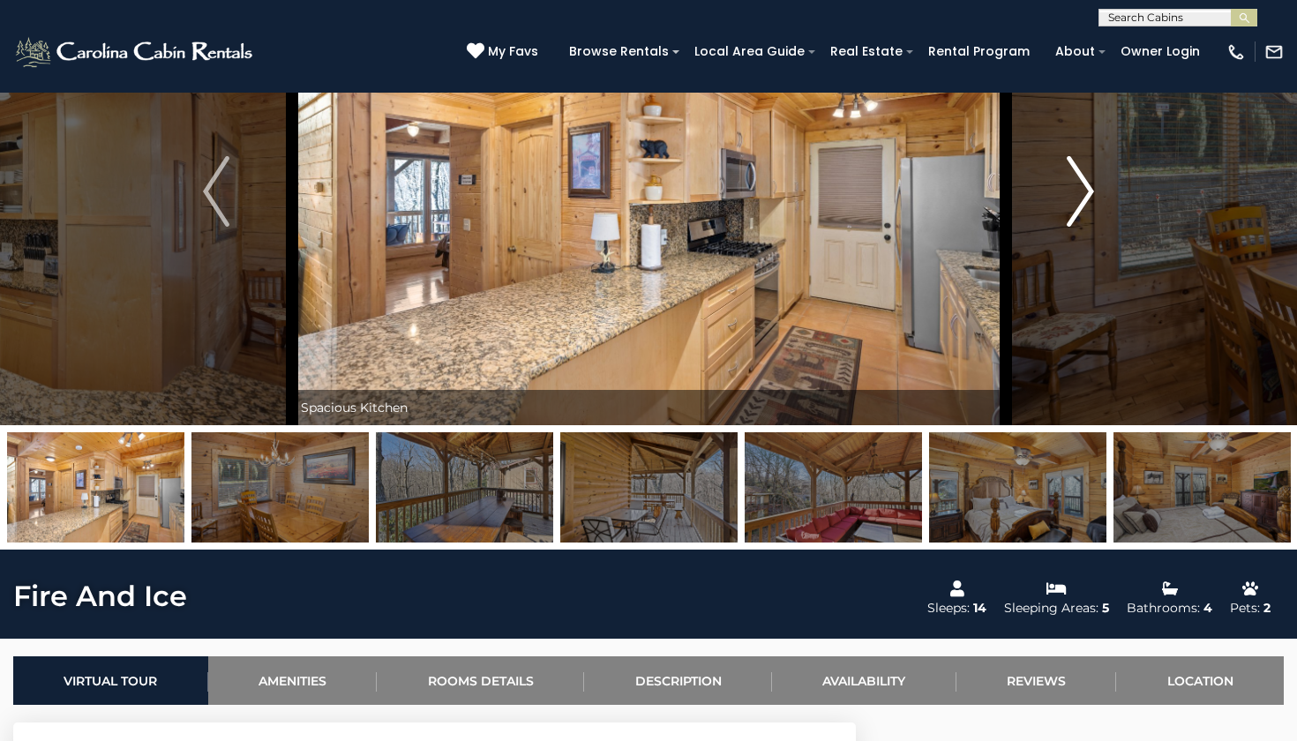
click at [1076, 202] on img "Next" at bounding box center [1080, 191] width 26 height 71
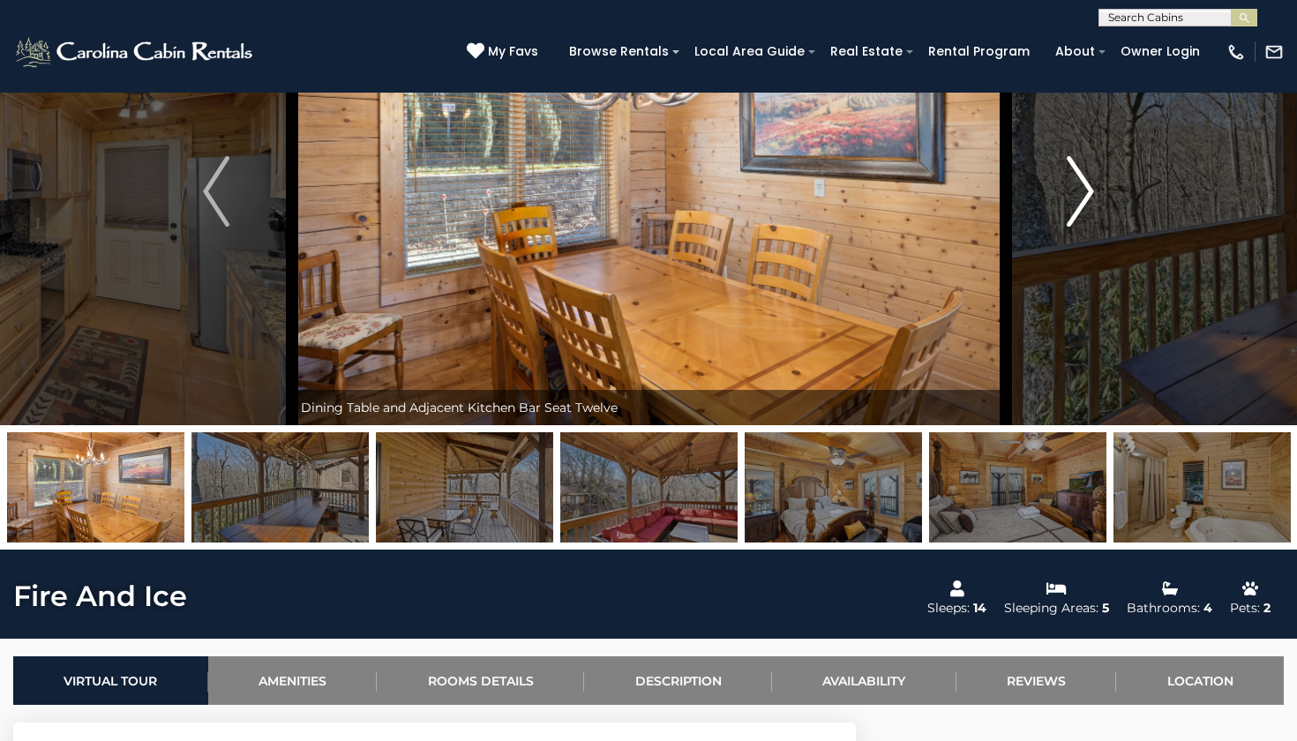
click at [1076, 202] on img "Next" at bounding box center [1080, 191] width 26 height 71
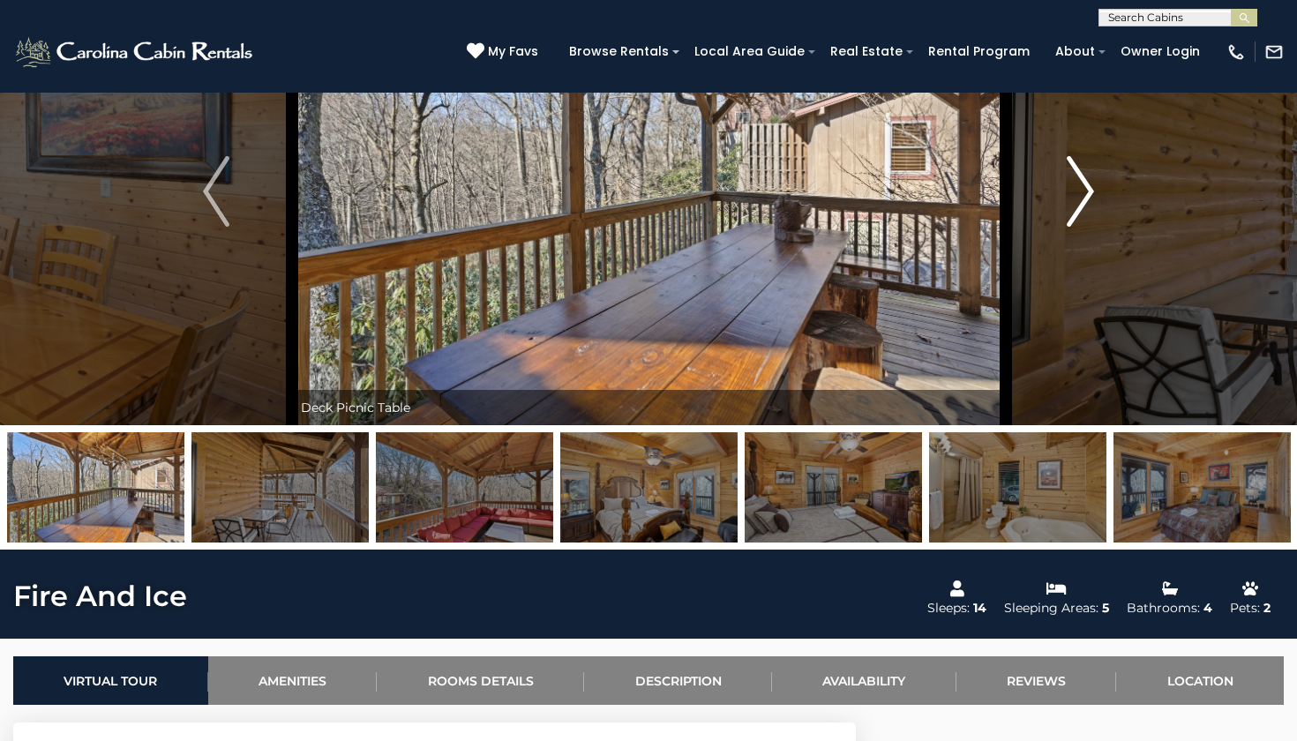
click at [1076, 202] on img "Next" at bounding box center [1080, 191] width 26 height 71
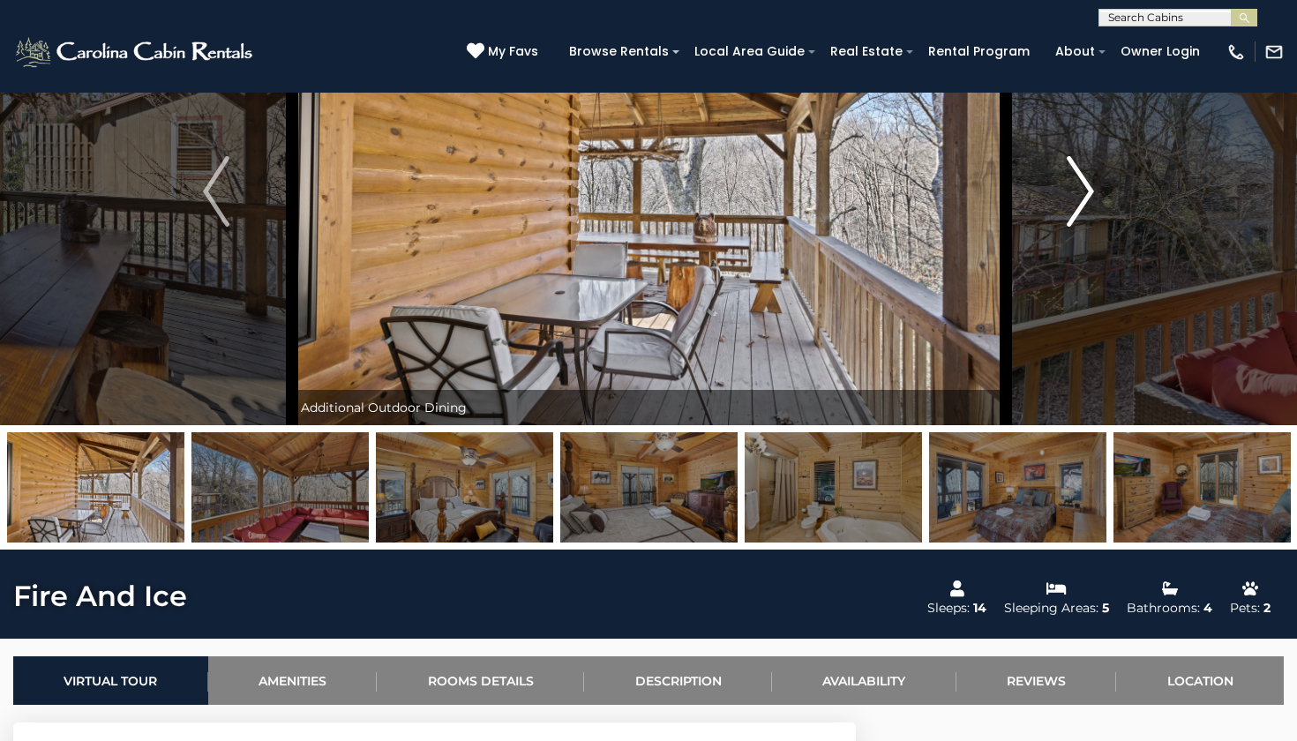
click at [1076, 202] on img "Next" at bounding box center [1080, 191] width 26 height 71
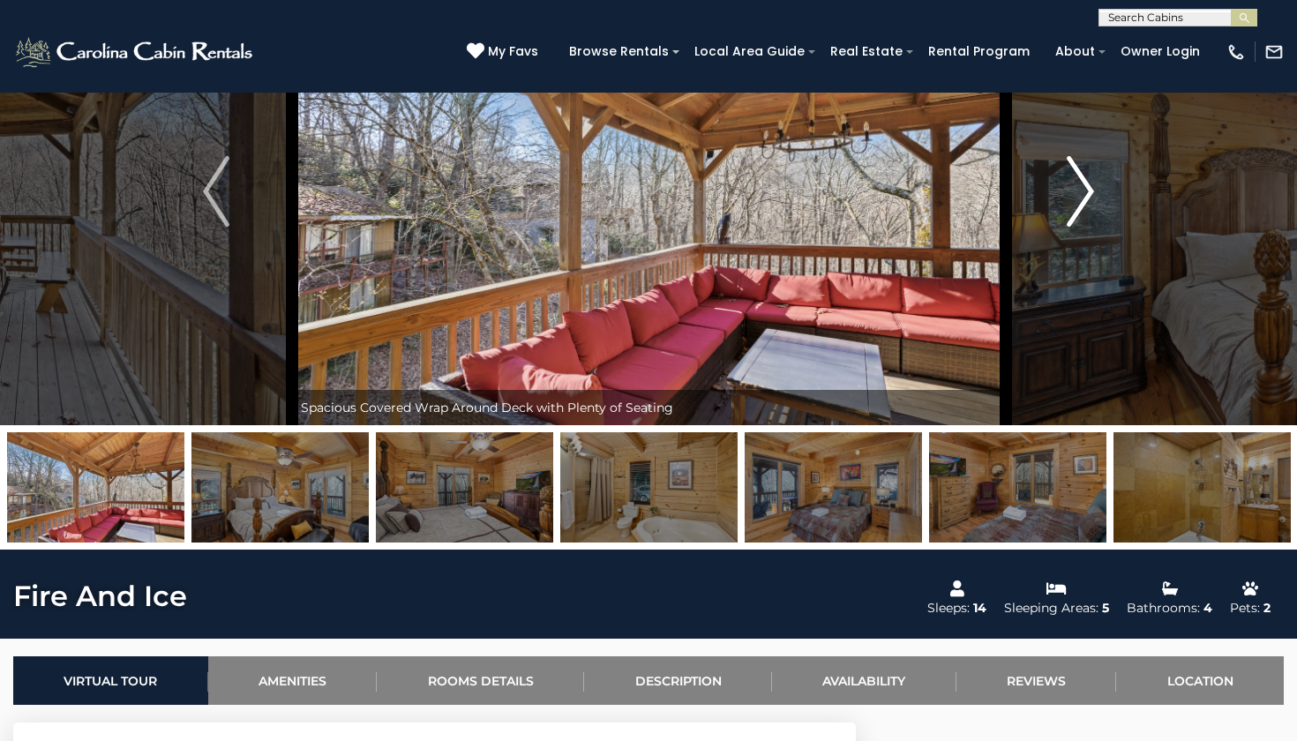
click at [1076, 202] on img "Next" at bounding box center [1080, 191] width 26 height 71
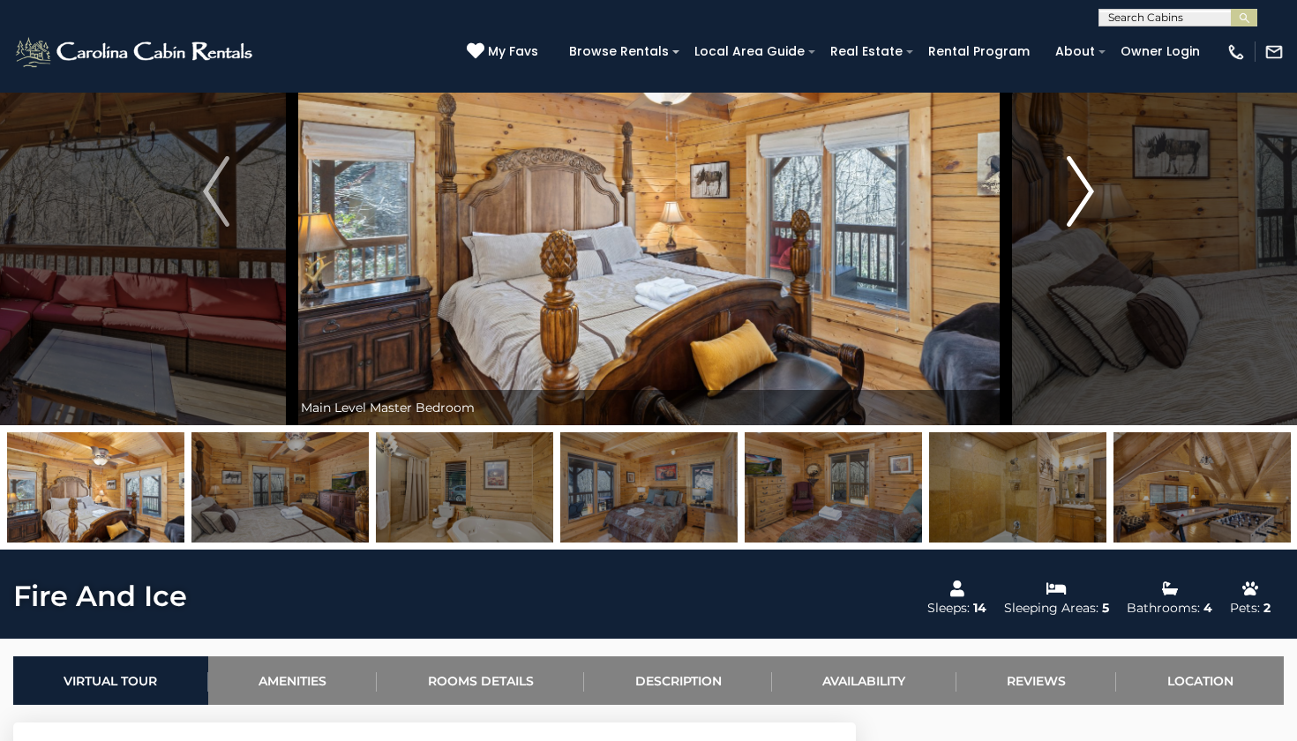
click at [1094, 212] on img "Next" at bounding box center [1080, 191] width 26 height 71
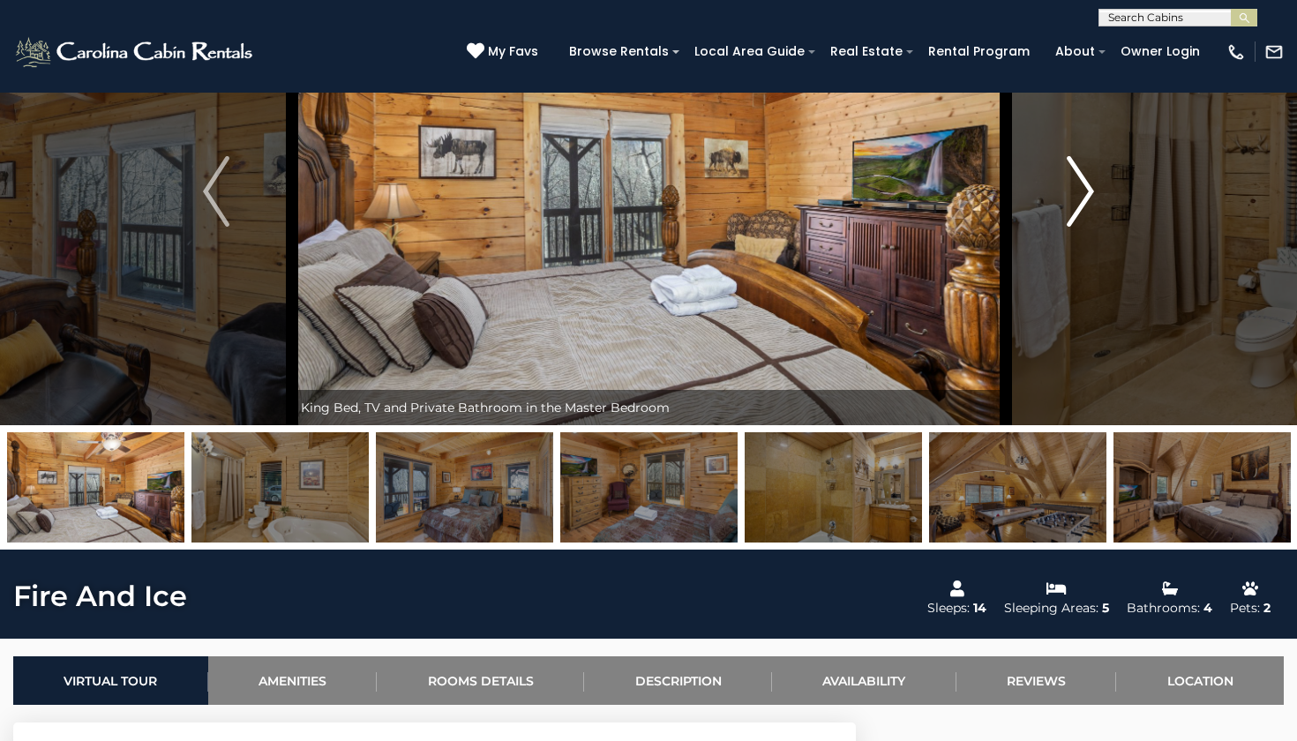
click at [1094, 212] on img "Next" at bounding box center [1080, 191] width 26 height 71
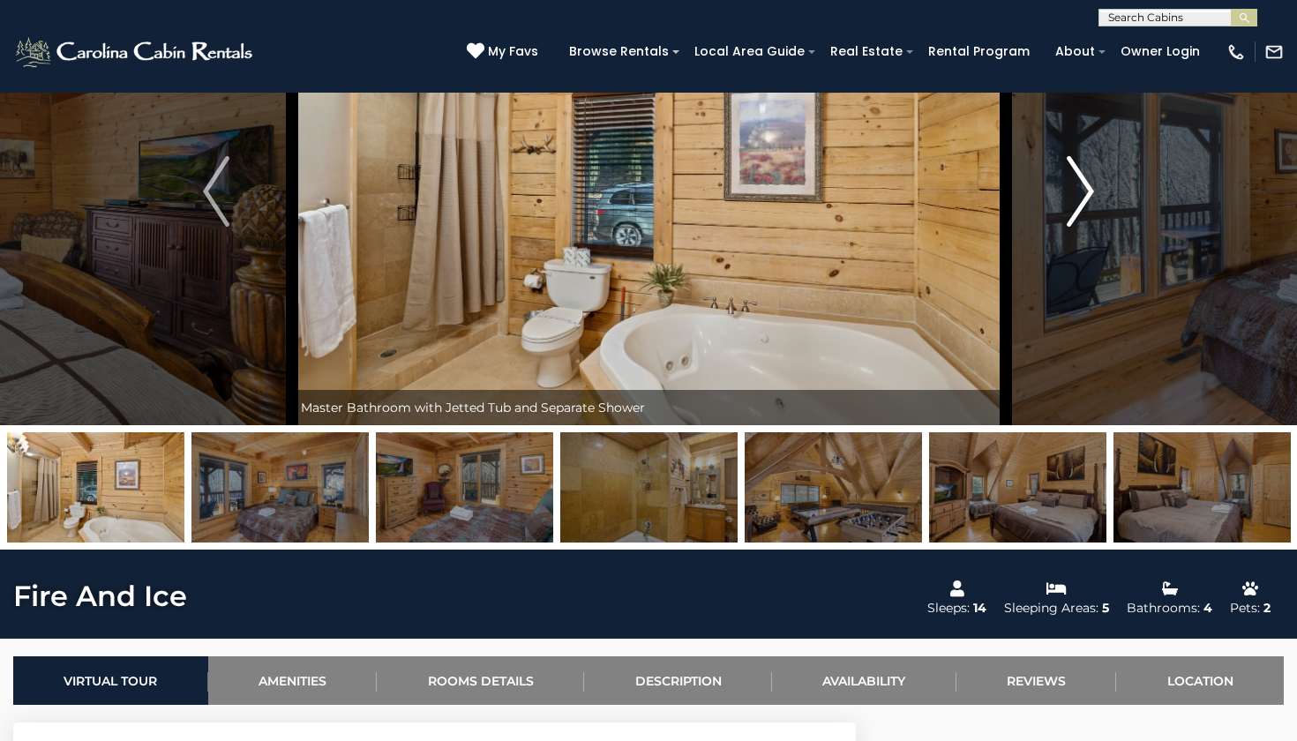
click at [1094, 212] on img "Next" at bounding box center [1080, 191] width 26 height 71
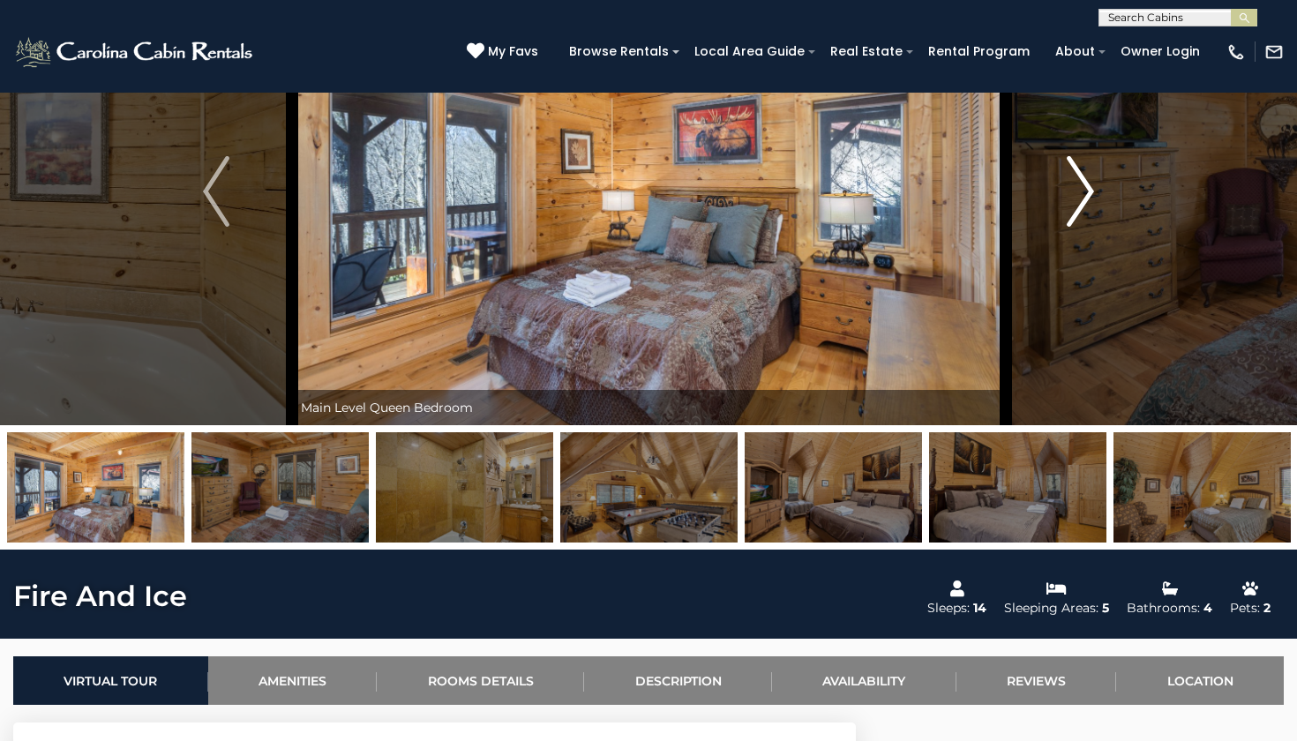
click at [1094, 212] on img "Next" at bounding box center [1080, 191] width 26 height 71
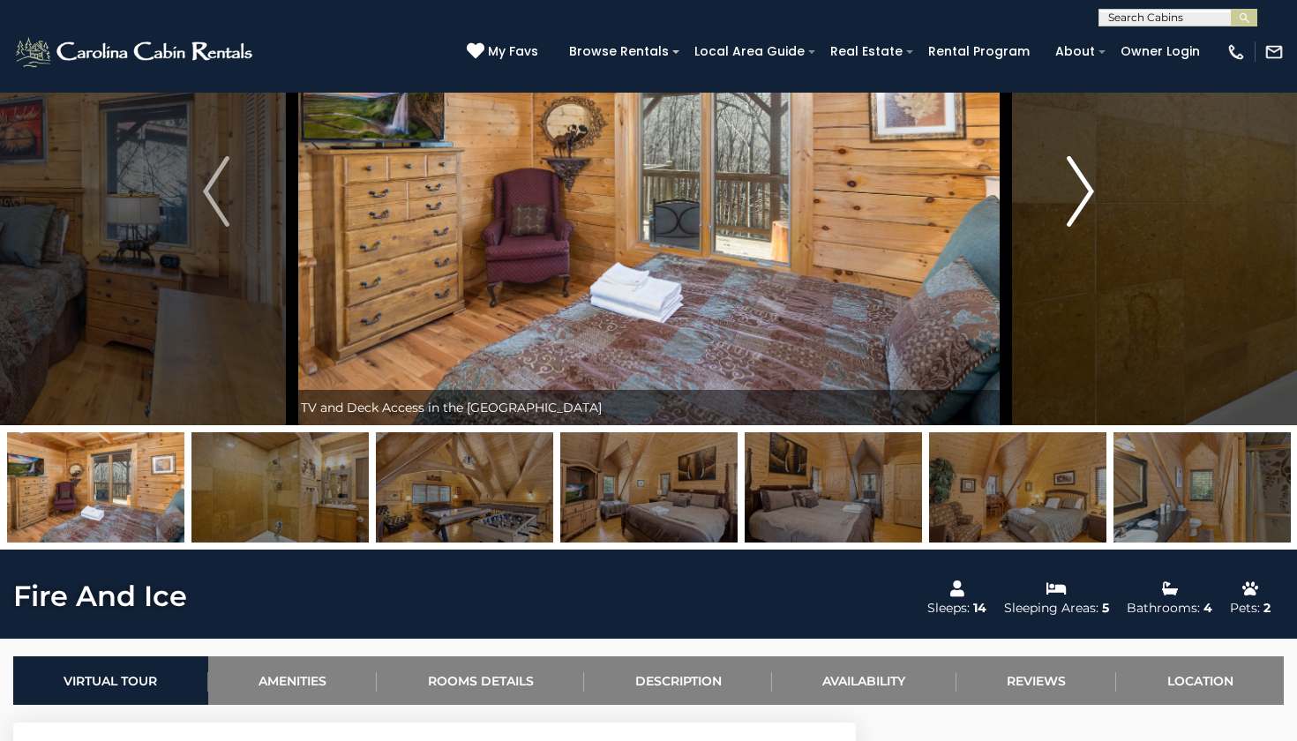
click at [1094, 212] on img "Next" at bounding box center [1080, 191] width 26 height 71
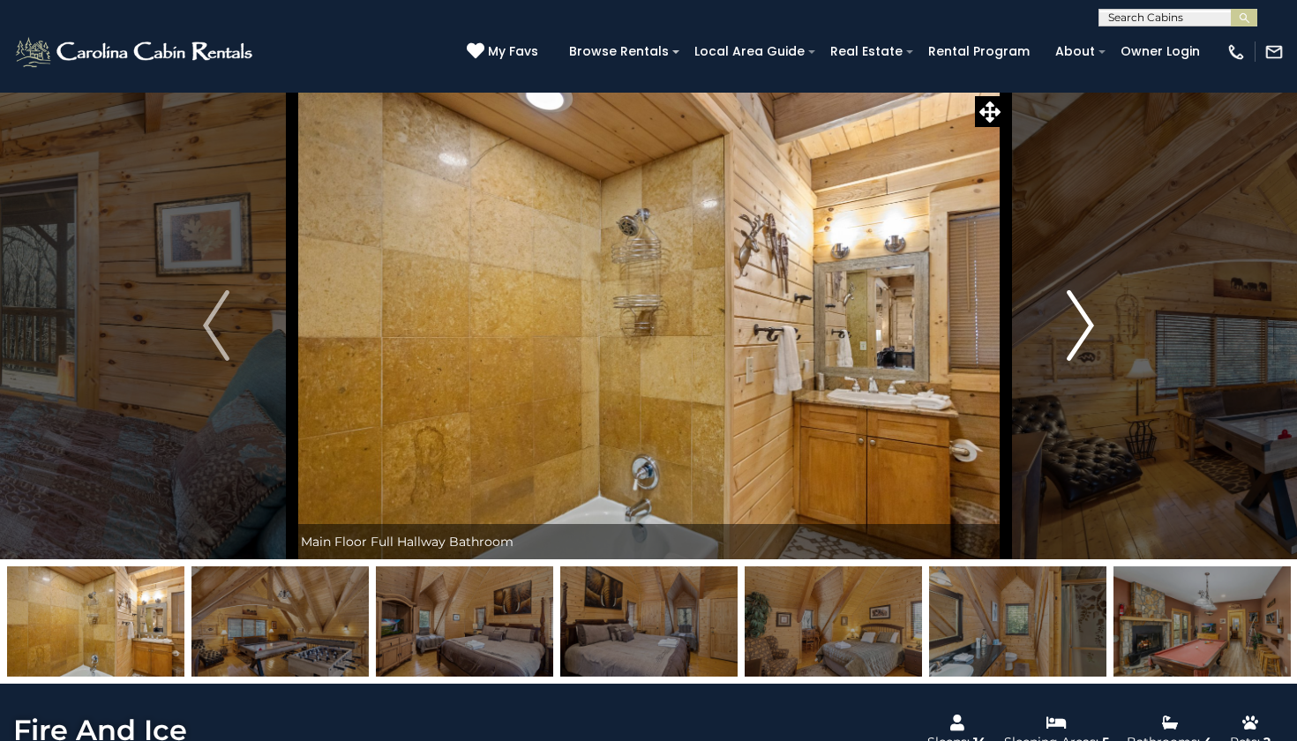
scroll to position [0, 0]
click at [1078, 345] on img "Next" at bounding box center [1080, 325] width 26 height 71
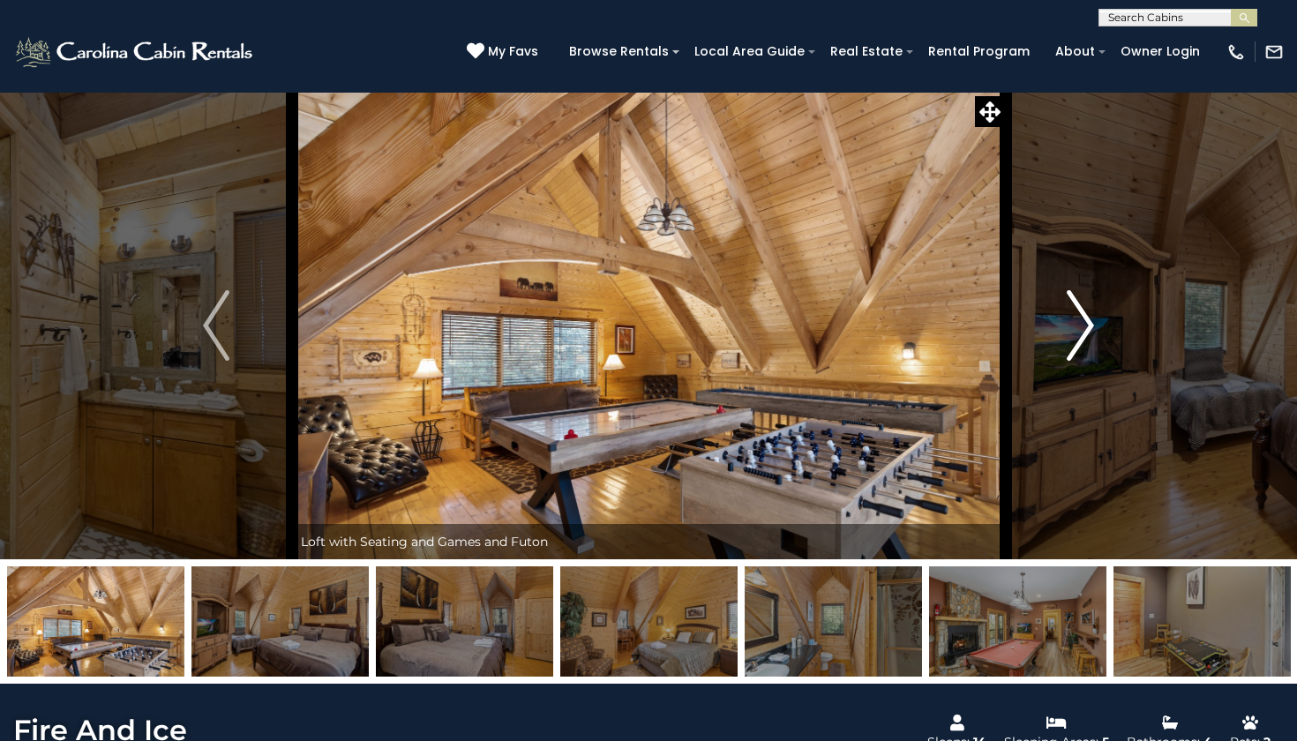
click at [1078, 345] on img "Next" at bounding box center [1080, 325] width 26 height 71
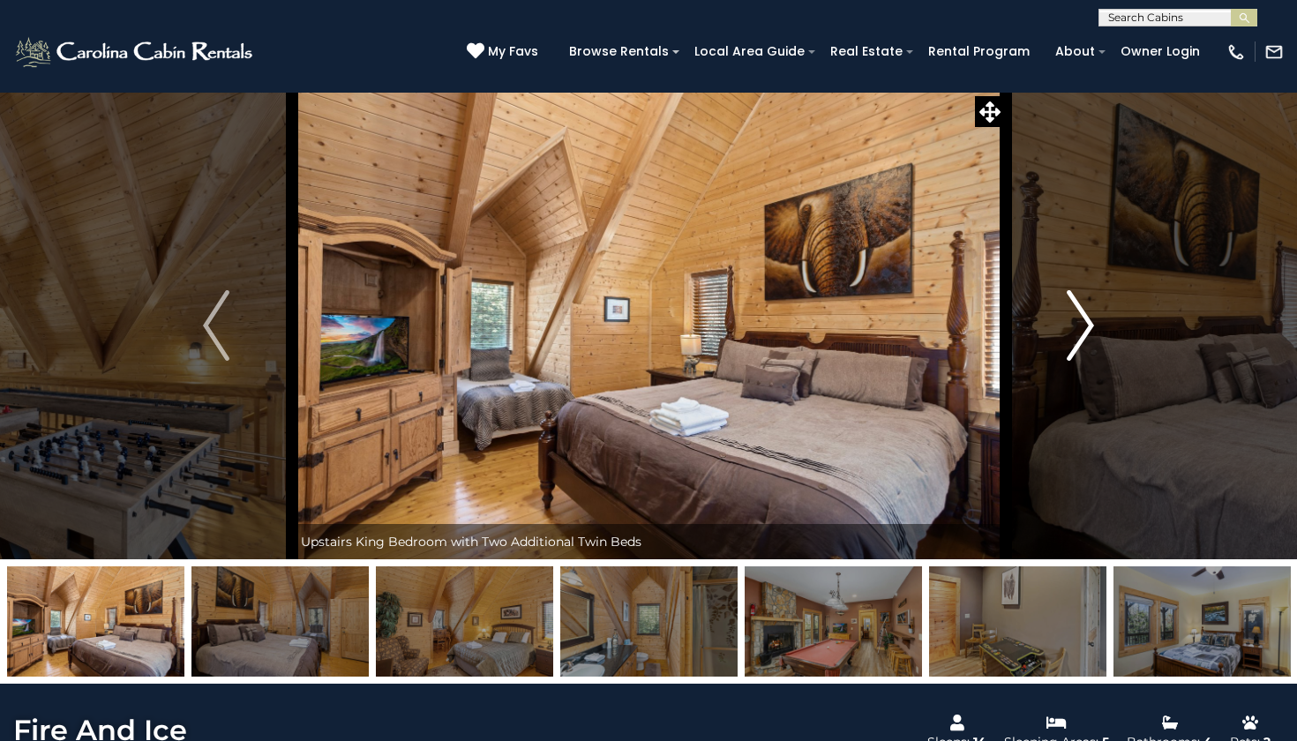
click at [1078, 345] on img "Next" at bounding box center [1080, 325] width 26 height 71
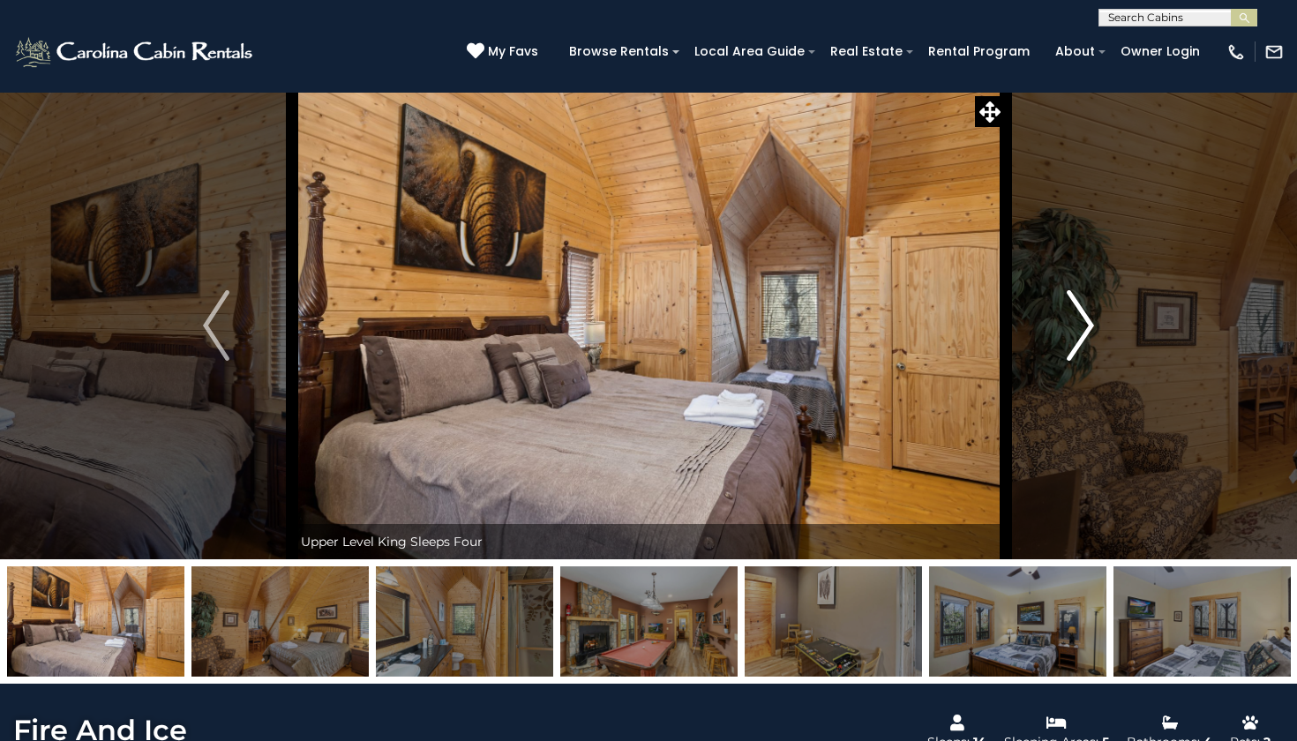
click at [1080, 319] on img "Next" at bounding box center [1080, 325] width 26 height 71
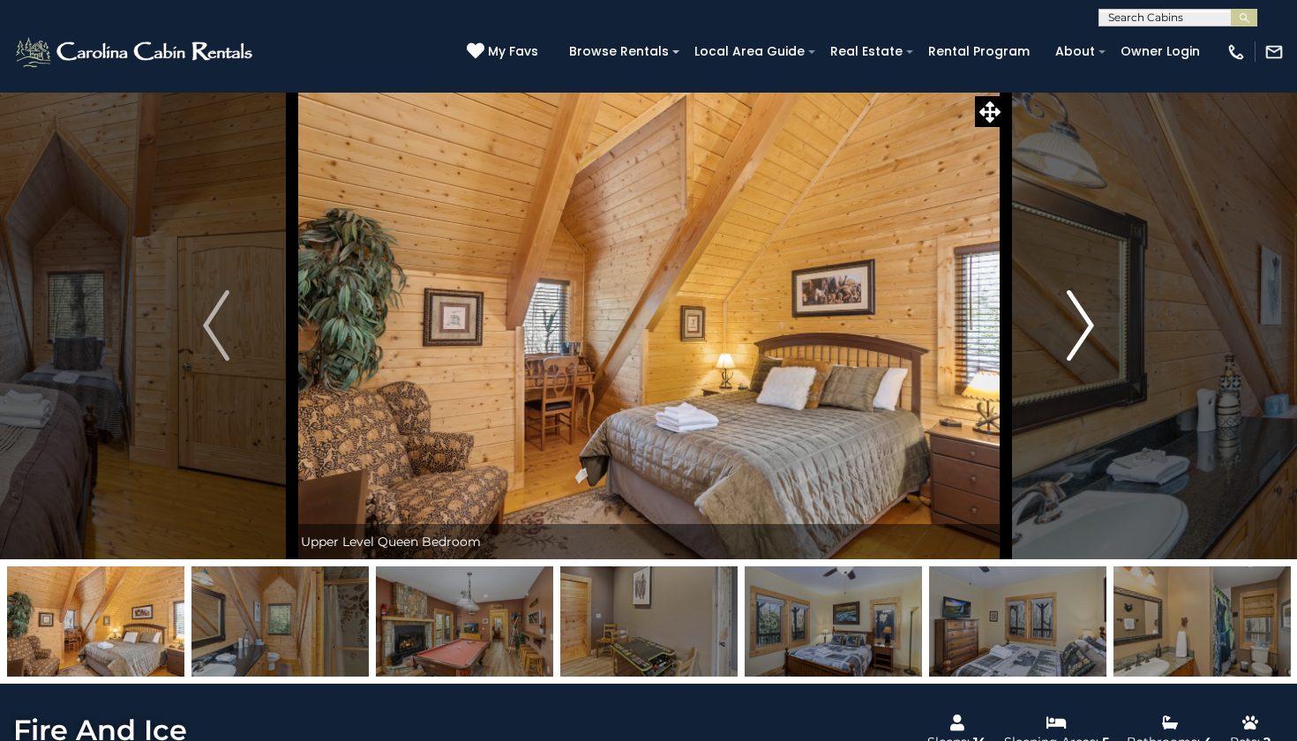
click at [1080, 319] on img "Next" at bounding box center [1080, 325] width 26 height 71
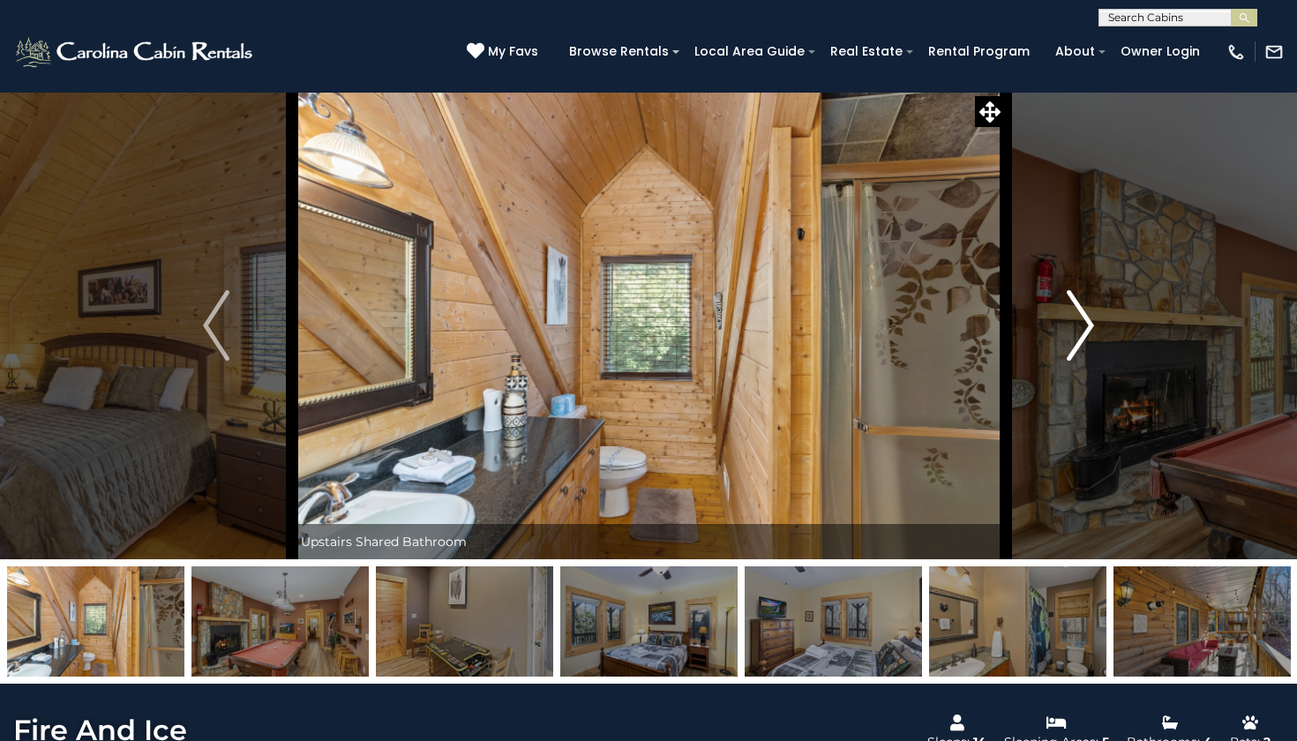
click at [1080, 319] on img "Next" at bounding box center [1080, 325] width 26 height 71
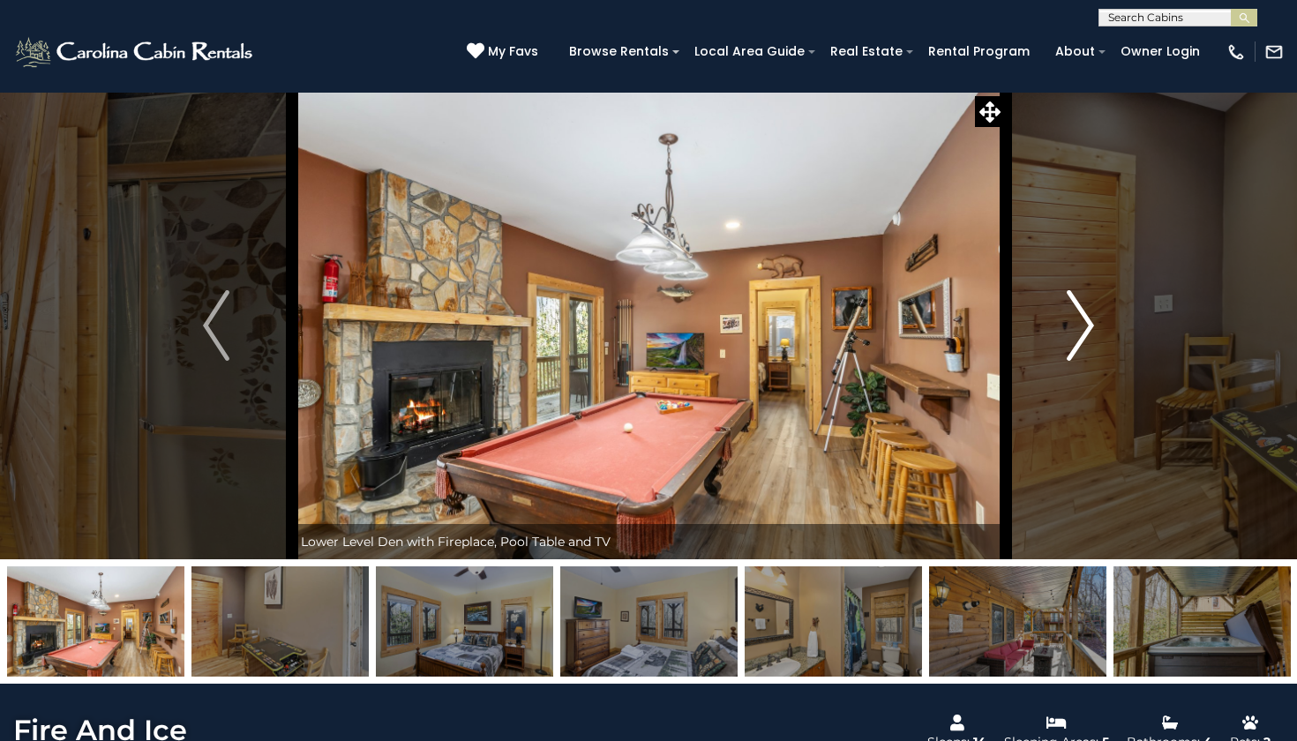
click at [1080, 319] on img "Next" at bounding box center [1080, 325] width 26 height 71
